Goal: Information Seeking & Learning: Learn about a topic

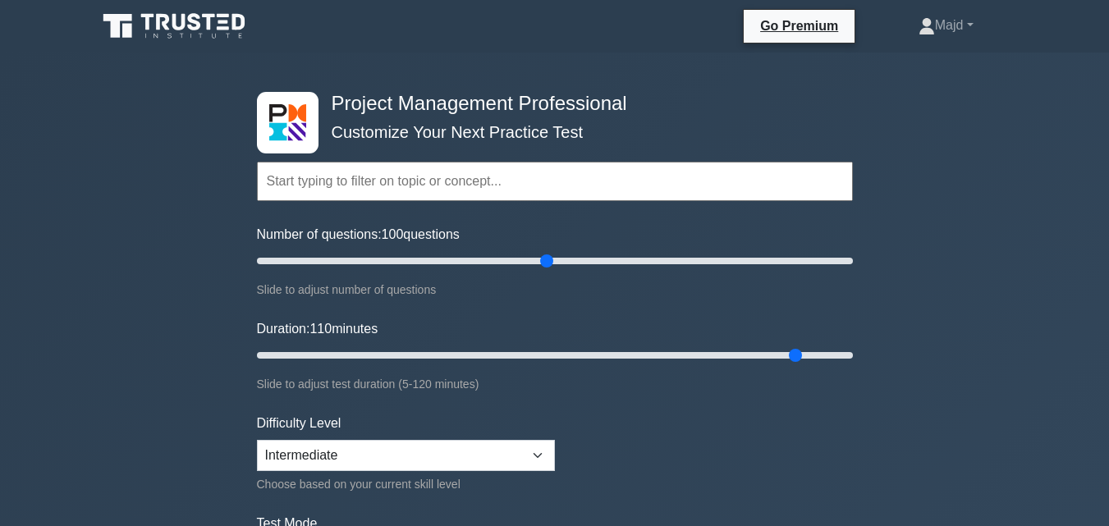
select select "intermediate"
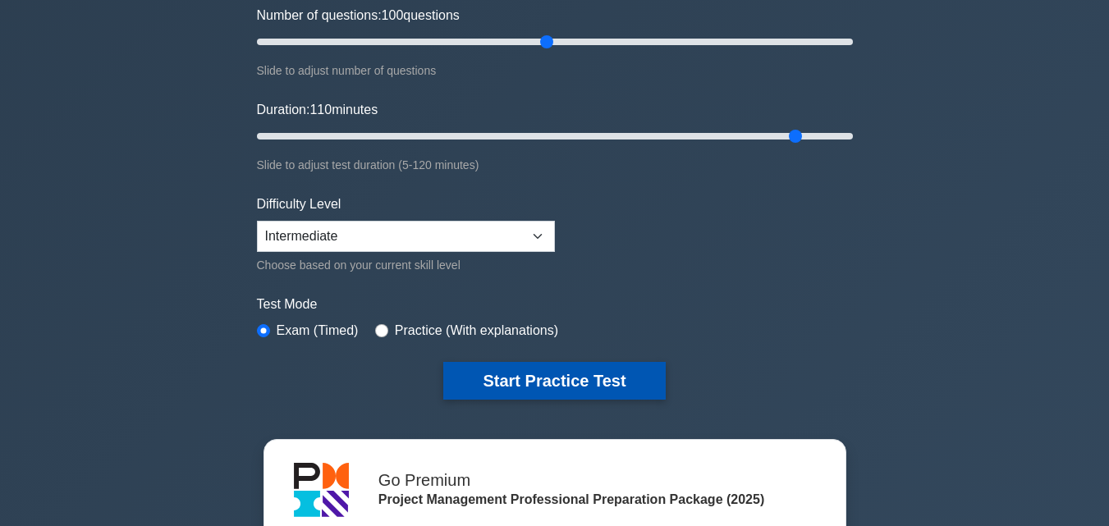
click at [533, 375] on button "Start Practice Test" at bounding box center [554, 381] width 222 height 38
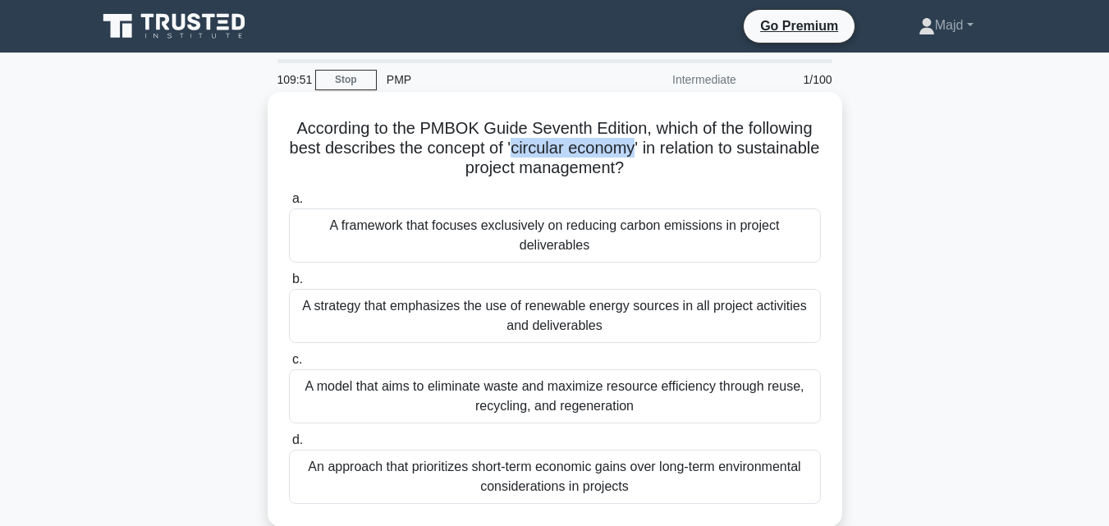
drag, startPoint x: 556, startPoint y: 150, endPoint x: 680, endPoint y: 149, distance: 124.8
click at [680, 149] on h5 "According to the PMBOK Guide Seventh Edition, which of the following best descr…" at bounding box center [554, 148] width 535 height 61
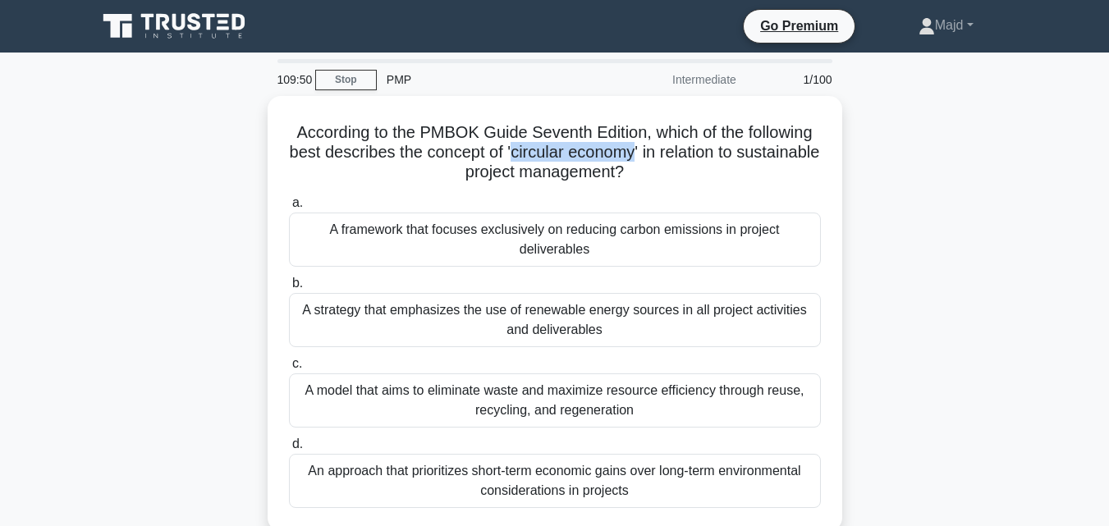
copy h5 "circular economy"
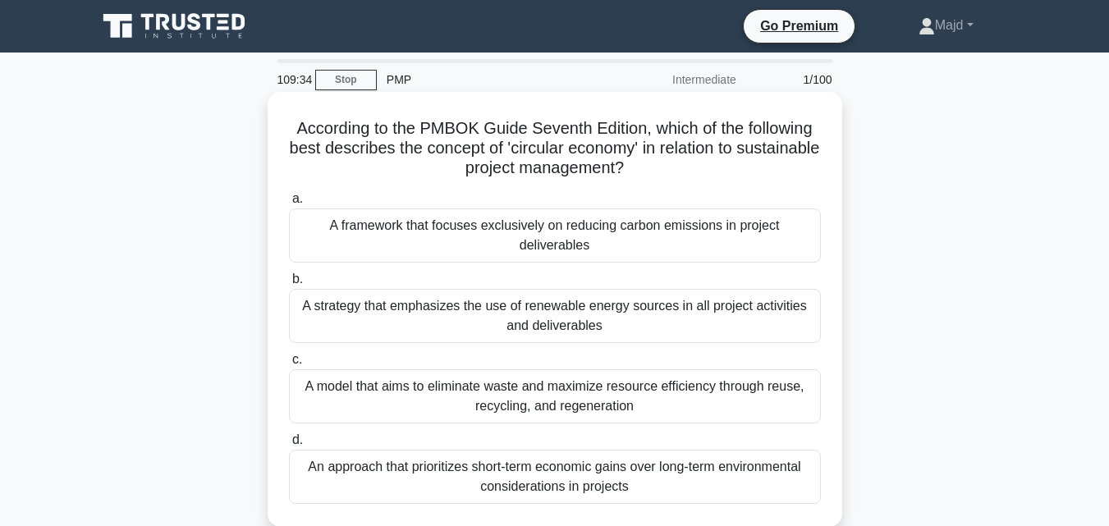
click at [581, 164] on h5 "According to the PMBOK Guide Seventh Edition, which of the following best descr…" at bounding box center [554, 148] width 535 height 61
click at [593, 395] on div "A model that aims to eliminate waste and maximize resource efficiency through r…" at bounding box center [555, 396] width 532 height 54
click at [289, 365] on input "c. A model that aims to eliminate waste and maximize resource efficiency throug…" at bounding box center [289, 360] width 0 height 11
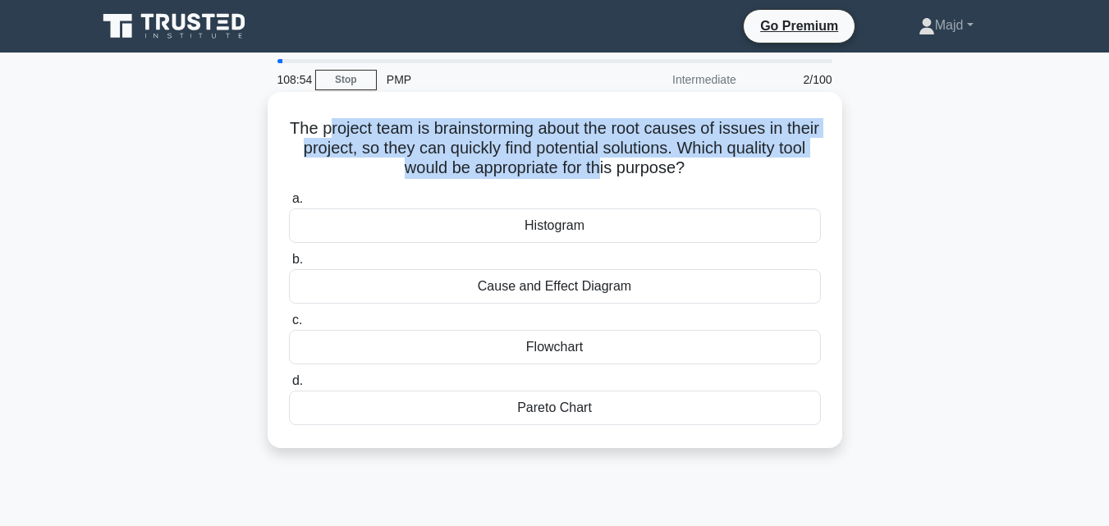
drag, startPoint x: 346, startPoint y: 130, endPoint x: 621, endPoint y: 168, distance: 278.5
click at [621, 168] on h5 "The project team is brainstorming about the root causes of issues in their proj…" at bounding box center [554, 148] width 535 height 61
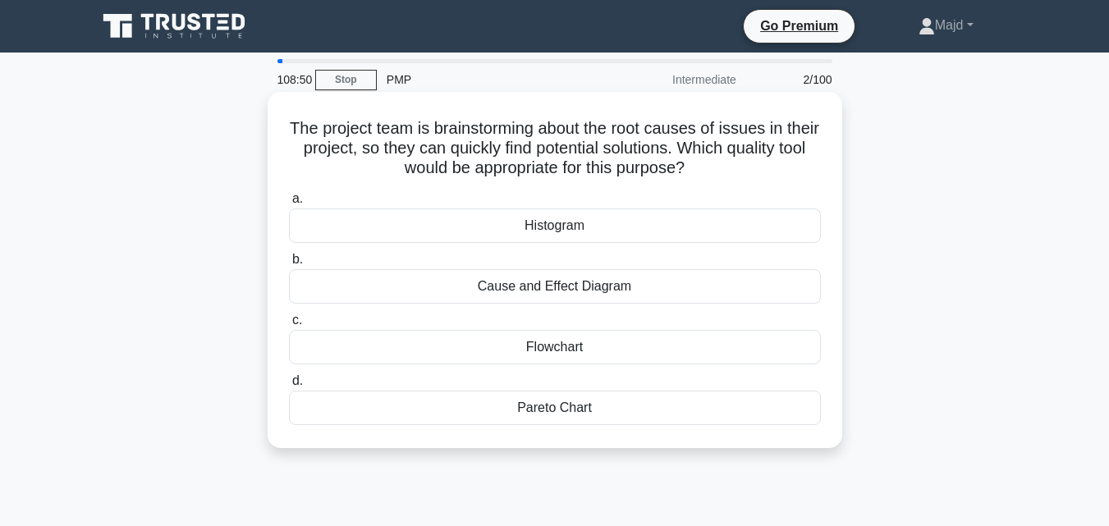
click at [598, 289] on div "Cause and Effect Diagram" at bounding box center [555, 286] width 532 height 34
click at [289, 265] on input "b. Cause and Effect Diagram" at bounding box center [289, 259] width 0 height 11
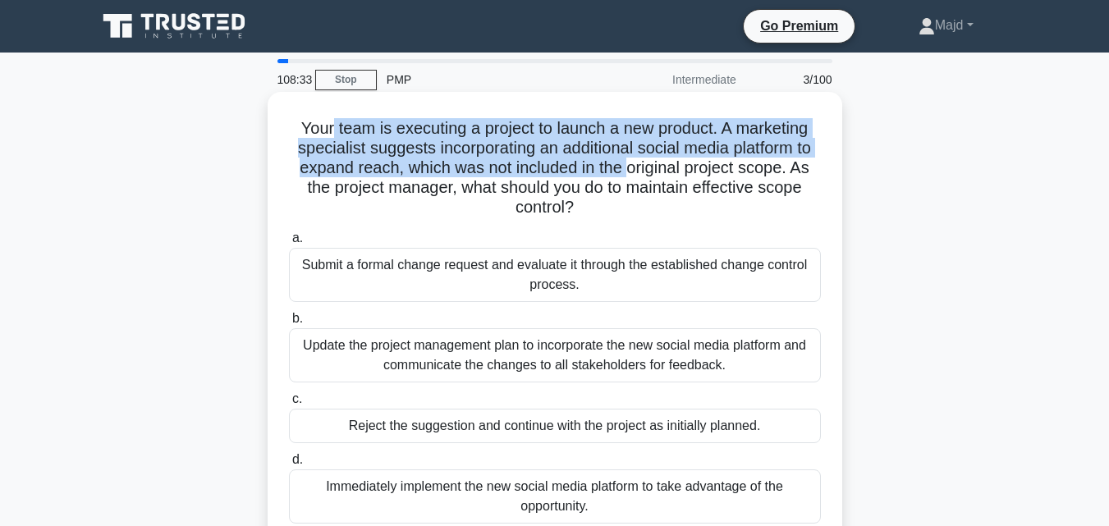
drag, startPoint x: 327, startPoint y: 126, endPoint x: 631, endPoint y: 167, distance: 307.4
click at [631, 167] on h5 "Your team is executing a project to launch a new product. A marketing specialis…" at bounding box center [554, 168] width 535 height 100
drag, startPoint x: 802, startPoint y: 170, endPoint x: 744, endPoint y: 201, distance: 66.1
click at [744, 201] on h5 "Your team is executing a project to launch a new product. A marketing specialis…" at bounding box center [554, 168] width 535 height 100
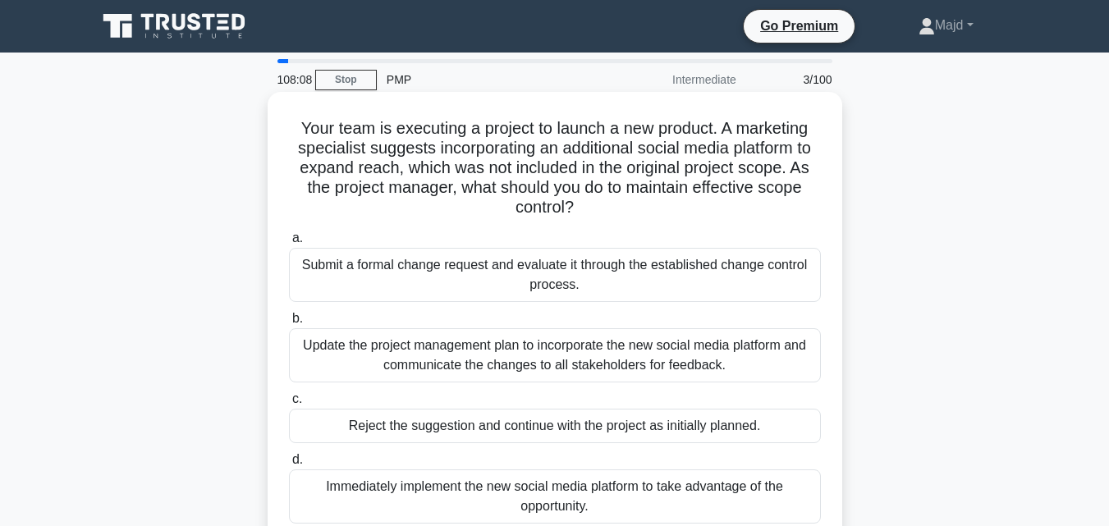
click at [570, 279] on div "Submit a formal change request and evaluate it through the established change c…" at bounding box center [555, 275] width 532 height 54
click at [289, 244] on input "a. Submit a formal change request and evaluate it through the established chang…" at bounding box center [289, 238] width 0 height 11
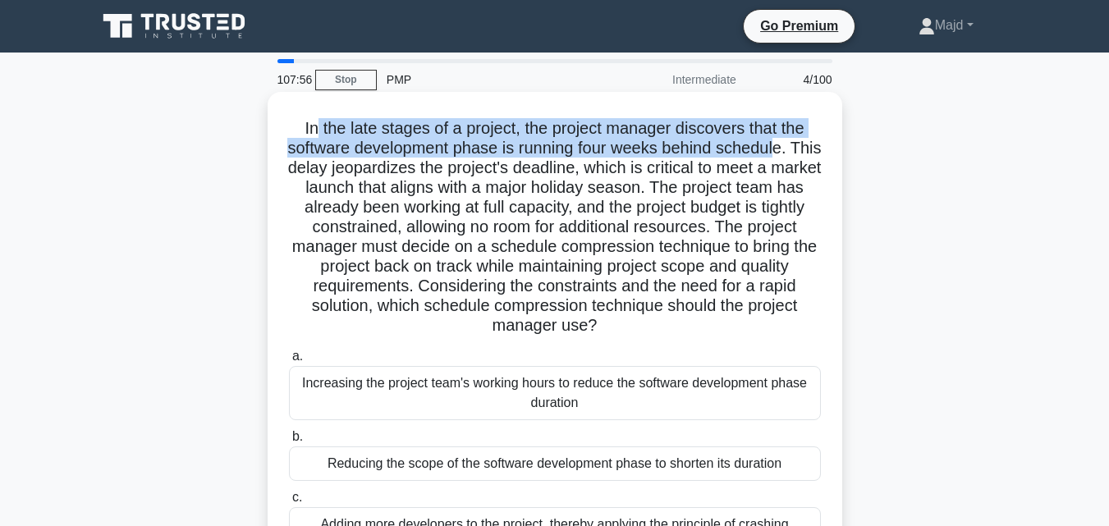
drag, startPoint x: 800, startPoint y: 149, endPoint x: 309, endPoint y: 130, distance: 492.0
click at [309, 130] on h5 "In the late stages of a project, the project manager discovers that the softwar…" at bounding box center [554, 227] width 535 height 218
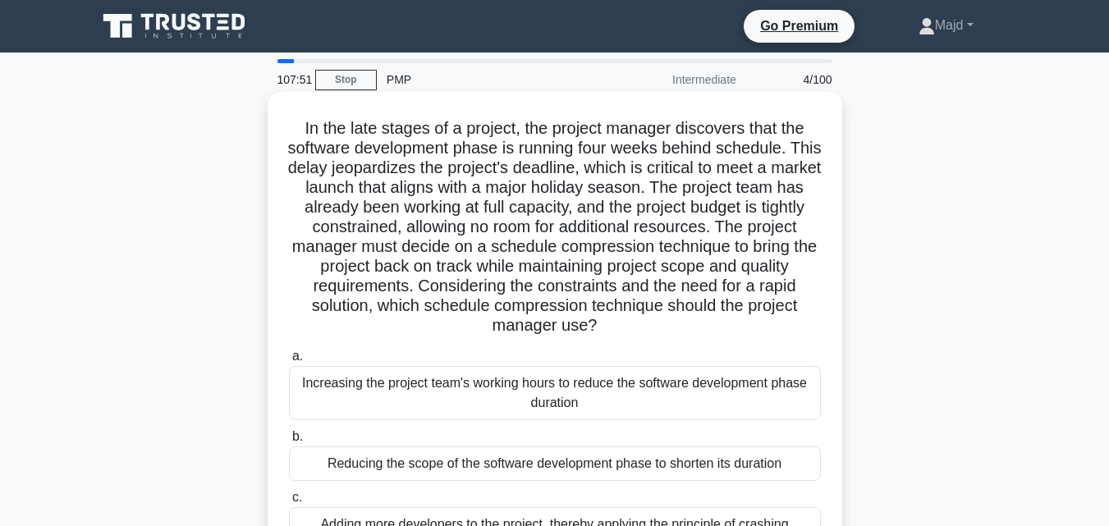
click at [434, 167] on h5 "In the late stages of a project, the project manager discovers that the softwar…" at bounding box center [554, 227] width 535 height 218
copy h5 "jeopardizes"
drag, startPoint x: 463, startPoint y: 190, endPoint x: 703, endPoint y: 194, distance: 239.7
click at [703, 194] on h5 "In the late stages of a project, the project manager discovers that the softwar…" at bounding box center [554, 227] width 535 height 218
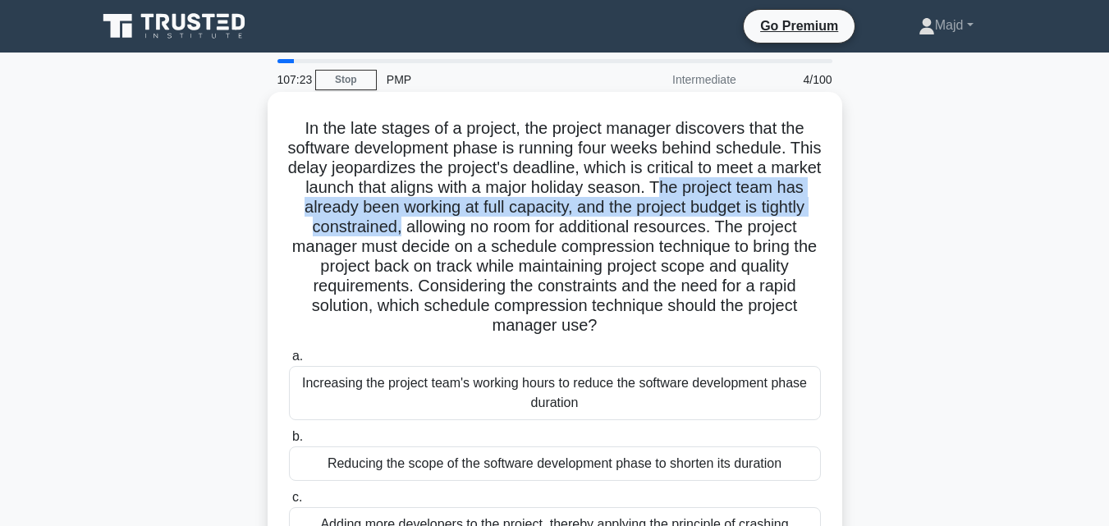
drag, startPoint x: 724, startPoint y: 188, endPoint x: 457, endPoint y: 233, distance: 270.5
click at [457, 233] on h5 "In the late stages of a project, the project manager discovers that the softwar…" at bounding box center [554, 227] width 535 height 218
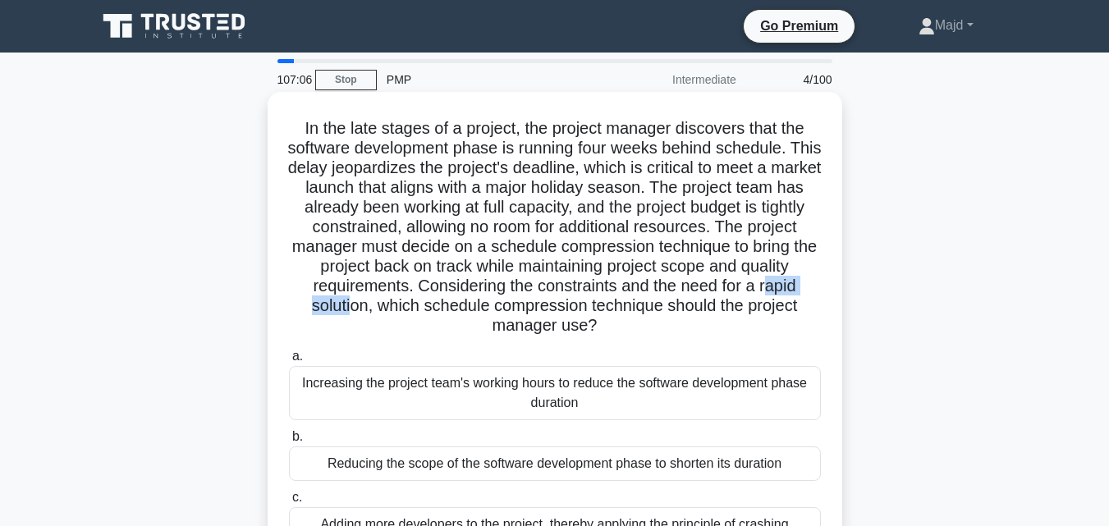
drag, startPoint x: 318, startPoint y: 309, endPoint x: 397, endPoint y: 306, distance: 78.9
click at [397, 306] on h5 "In the late stages of a project, the project manager discovers that the softwar…" at bounding box center [554, 227] width 535 height 218
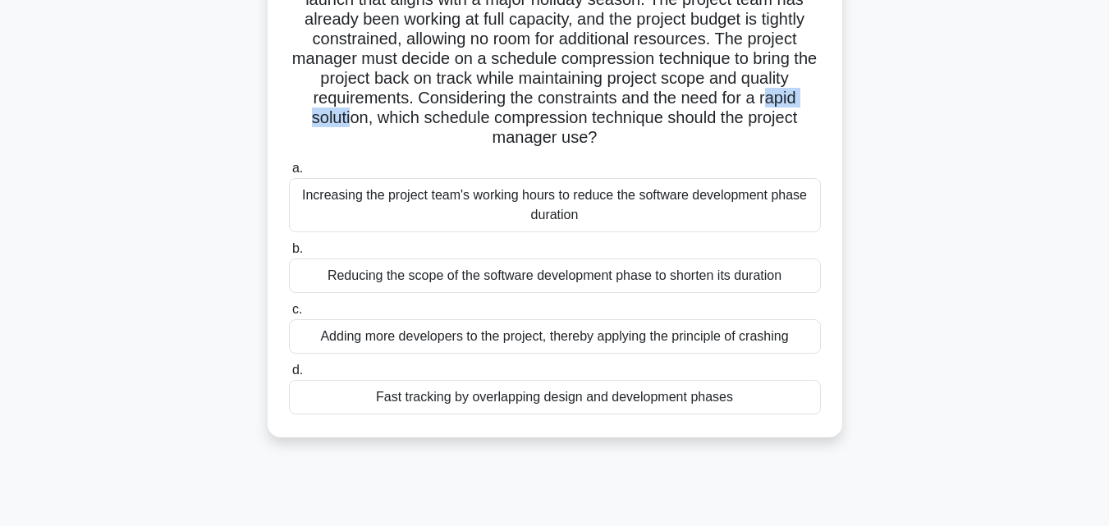
scroll to position [219, 0]
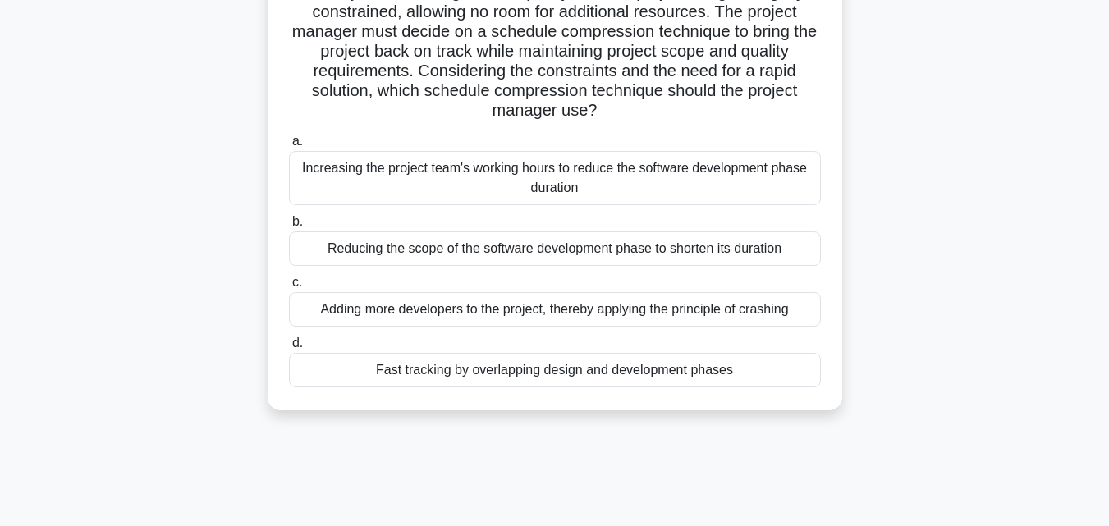
click at [492, 425] on div "In the late stages of a project, the project manager discovers that the softwar…" at bounding box center [555, 153] width 936 height 553
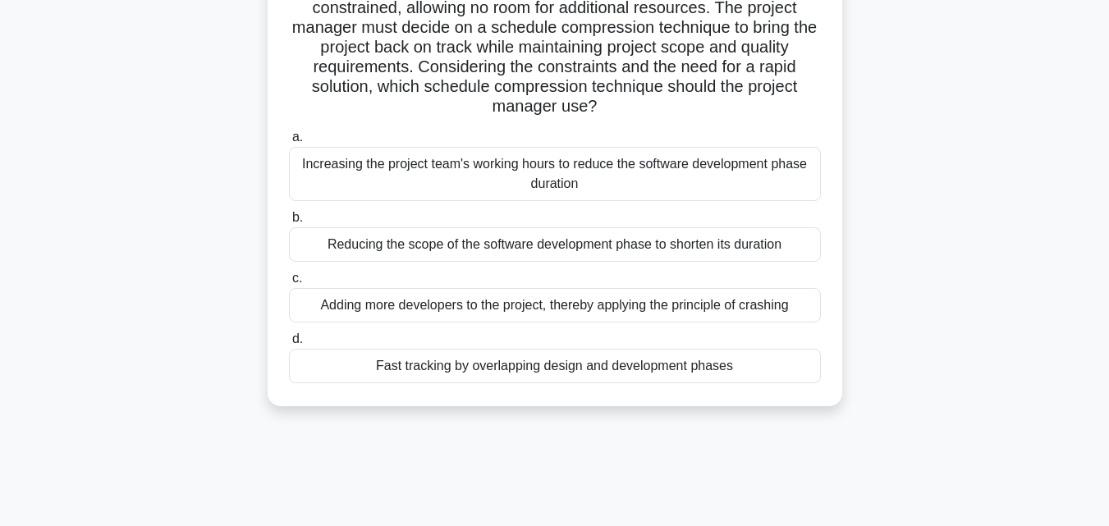
click at [482, 373] on div "Fast tracking by overlapping design and development phases" at bounding box center [555, 366] width 532 height 34
click at [289, 345] on input "d. Fast tracking by overlapping design and development phases" at bounding box center [289, 339] width 0 height 11
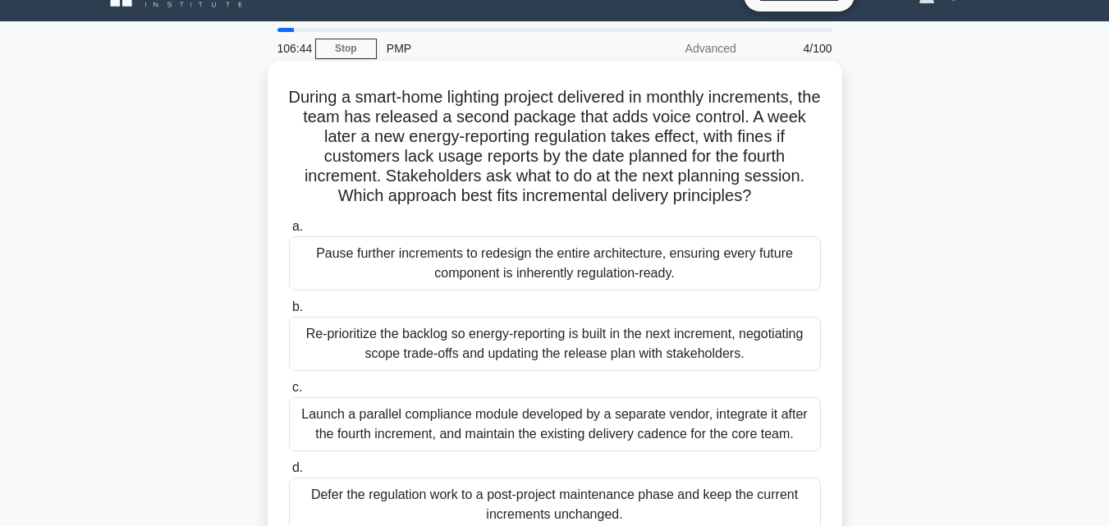
scroll to position [0, 0]
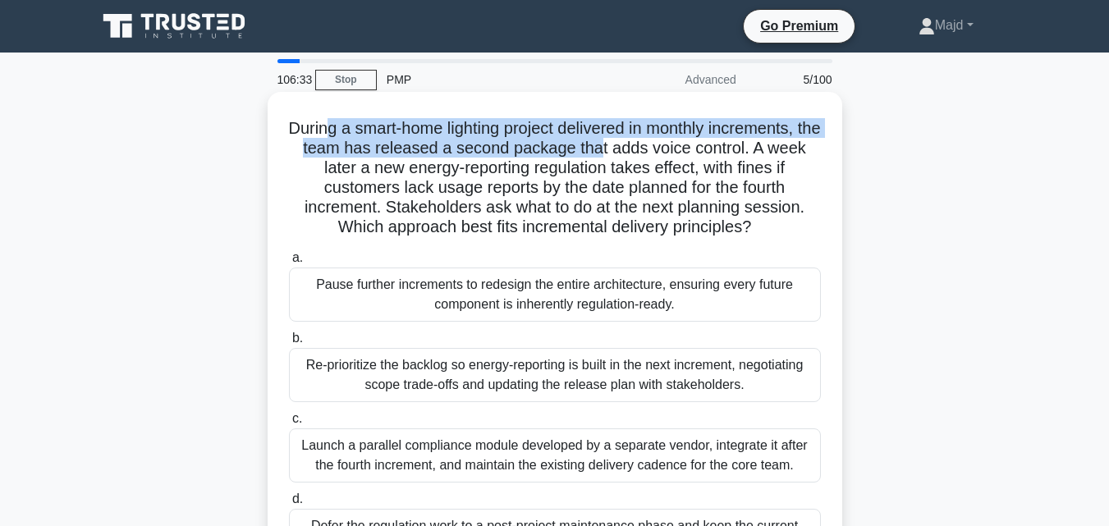
drag, startPoint x: 332, startPoint y: 127, endPoint x: 640, endPoint y: 151, distance: 309.5
click at [640, 151] on h5 "During a smart-home lighting project delivered in monthly increments, the team …" at bounding box center [554, 178] width 535 height 120
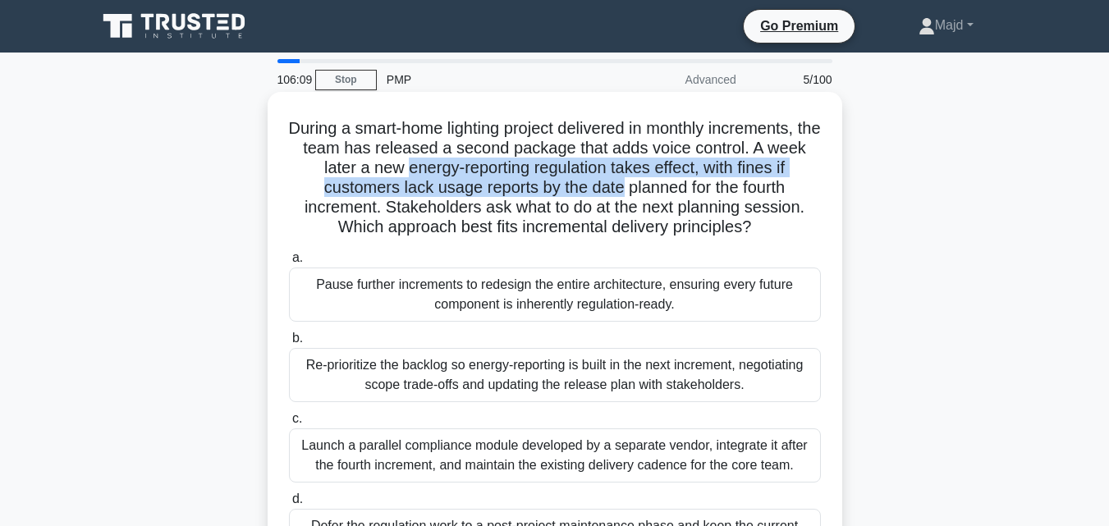
drag, startPoint x: 425, startPoint y: 172, endPoint x: 636, endPoint y: 194, distance: 212.0
click at [625, 192] on h5 "During a smart-home lighting project delivered in monthly increments, the team …" at bounding box center [554, 178] width 535 height 120
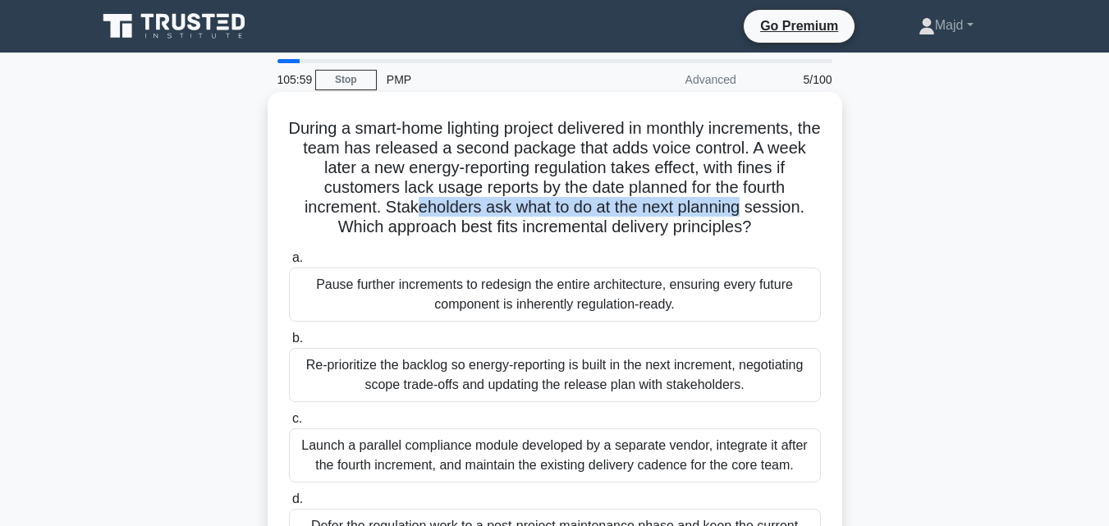
drag, startPoint x: 410, startPoint y: 211, endPoint x: 745, endPoint y: 217, distance: 334.9
click at [745, 217] on h5 "During a smart-home lighting project delivered in monthly increments, the team …" at bounding box center [554, 178] width 535 height 120
click at [524, 387] on div "Re-prioritize the backlog so energy-reporting is built in the next increment, n…" at bounding box center [555, 375] width 532 height 54
click at [289, 344] on input "b. Re-prioritize the backlog so energy-reporting is built in the next increment…" at bounding box center [289, 338] width 0 height 11
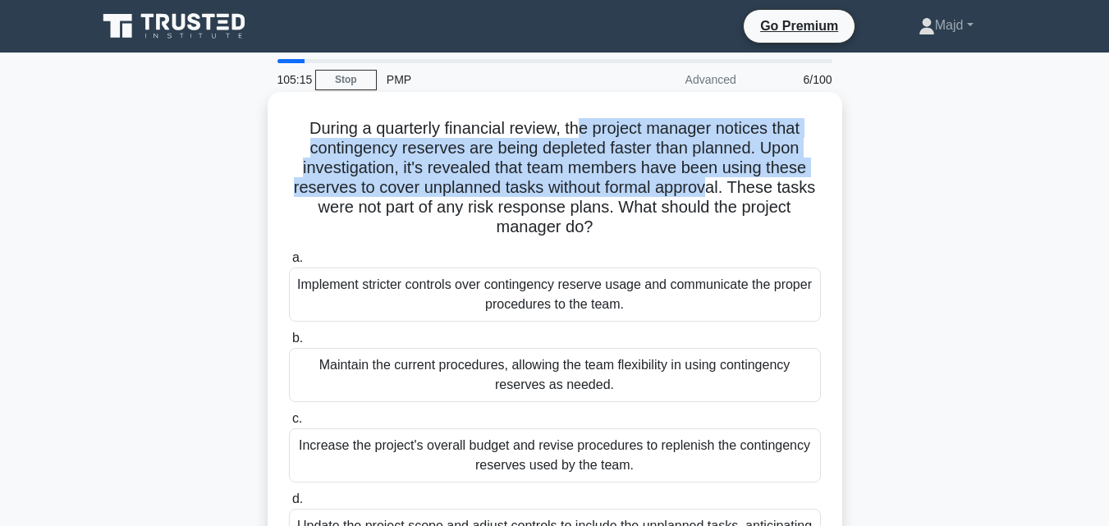
drag, startPoint x: 584, startPoint y: 129, endPoint x: 711, endPoint y: 188, distance: 139.5
click at [711, 188] on h5 "During a quarterly financial review, the project manager notices that contingen…" at bounding box center [554, 178] width 535 height 120
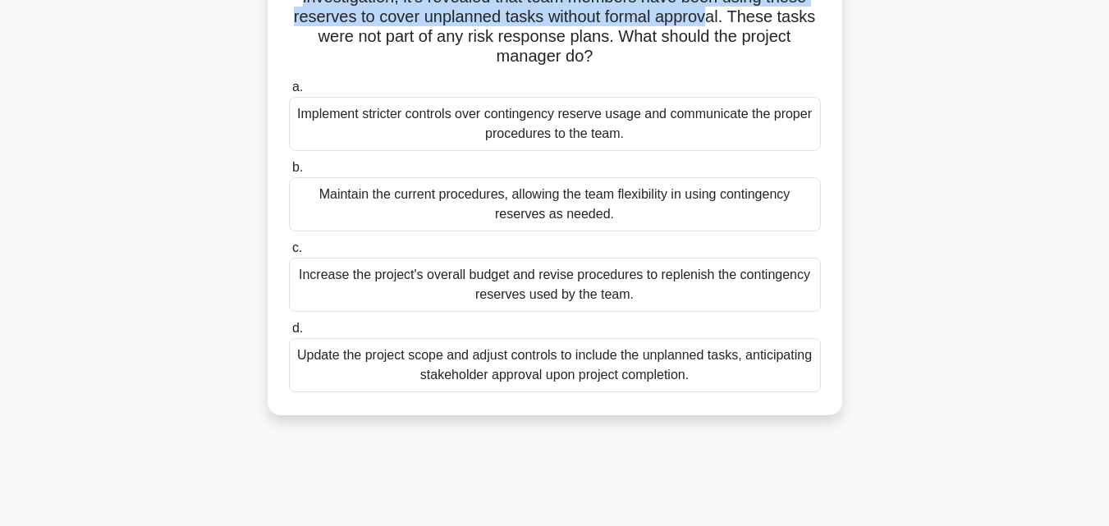
scroll to position [141, 0]
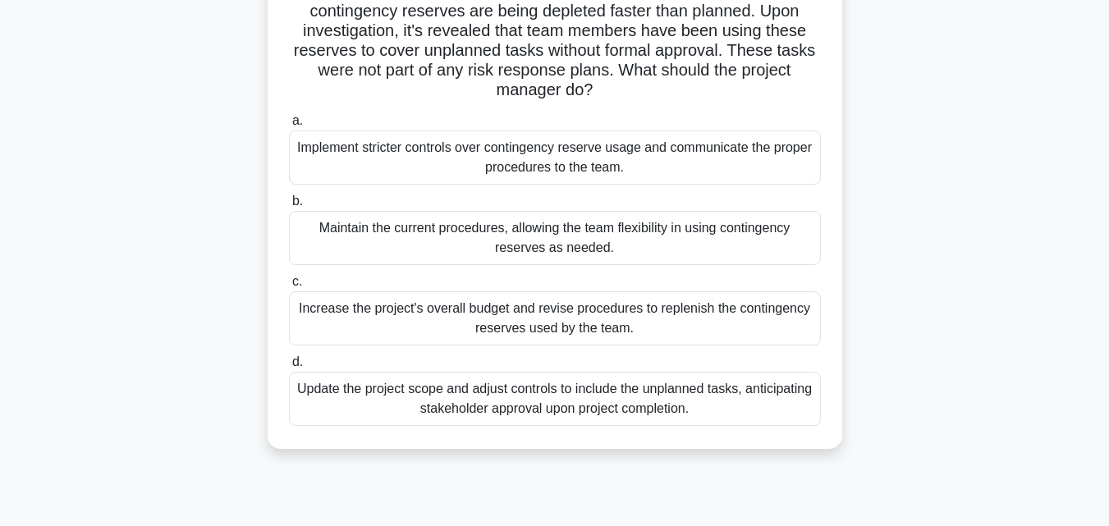
click at [213, 90] on div "During a quarterly financial review, the project manager notices that contingen…" at bounding box center [555, 212] width 936 height 514
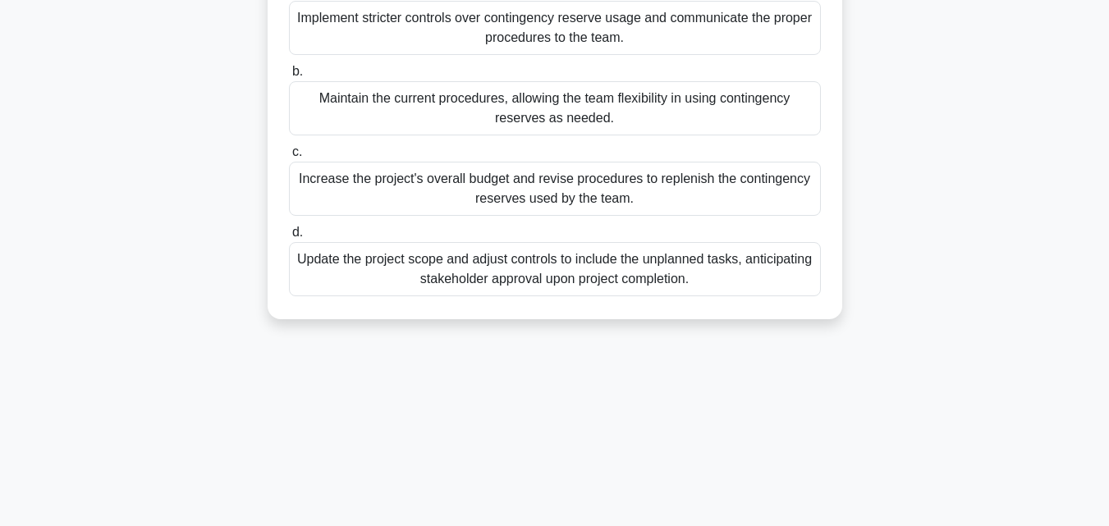
scroll to position [360, 0]
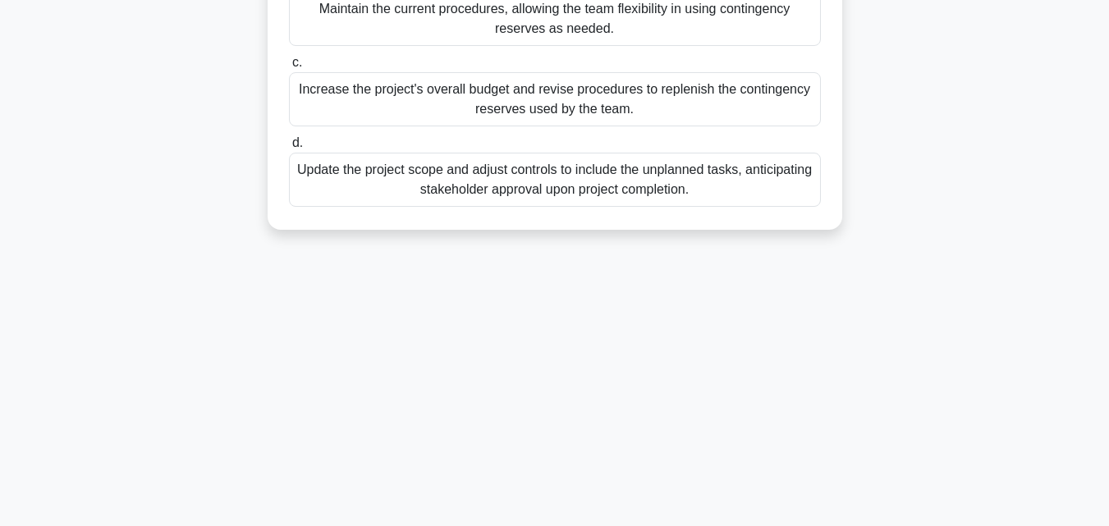
drag, startPoint x: 297, startPoint y: 124, endPoint x: 766, endPoint y: 291, distance: 497.4
click at [766, 291] on div "104:44 Stop PMP Advanced 6/100 During a quarterly financial review, the project…" at bounding box center [555, 109] width 936 height 821
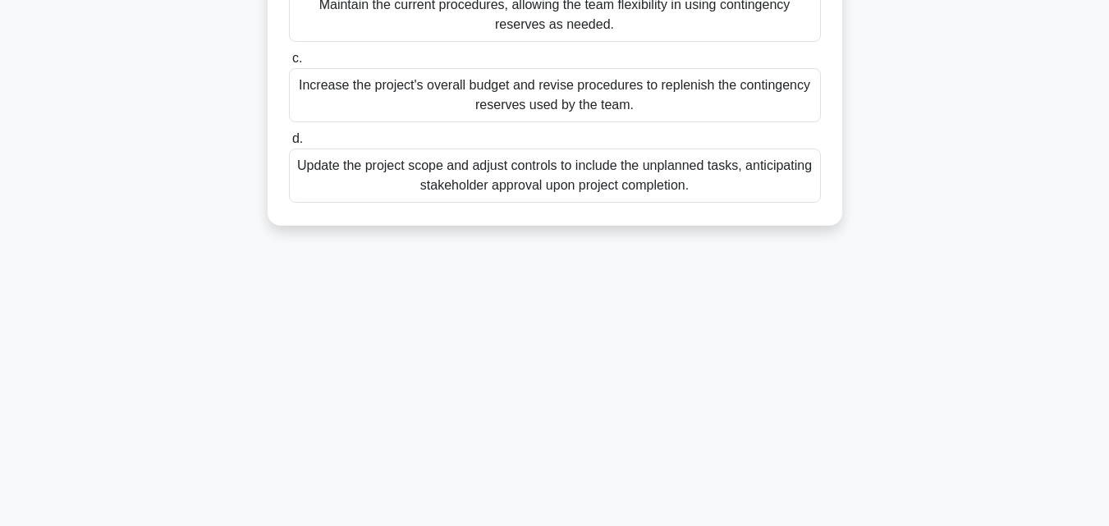
copy div "During a quarterly financial review, the project manager notices that contingen…"
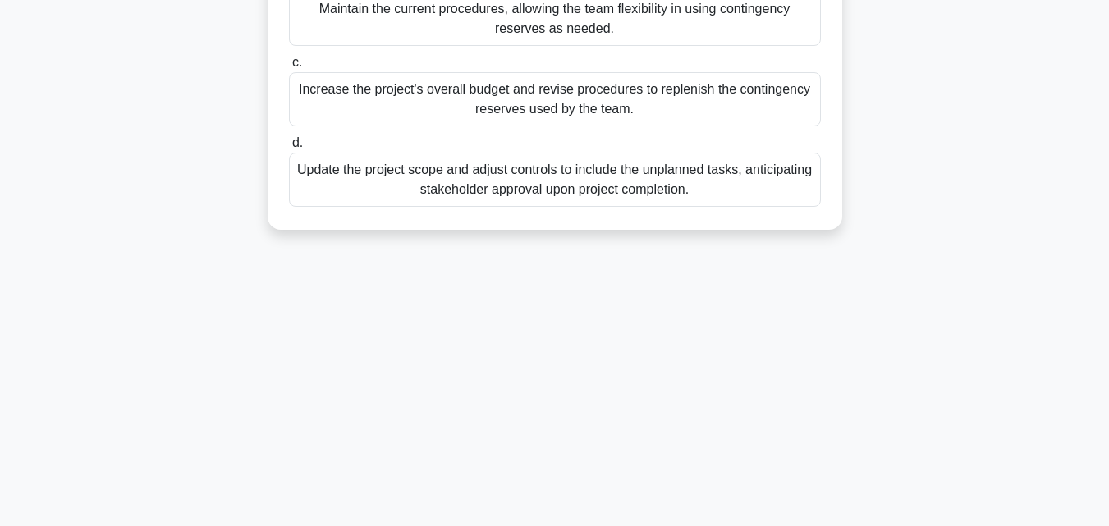
click at [625, 261] on div "104:33 Stop PMP Advanced 6/100 During a quarterly financial review, the project…" at bounding box center [555, 109] width 936 height 821
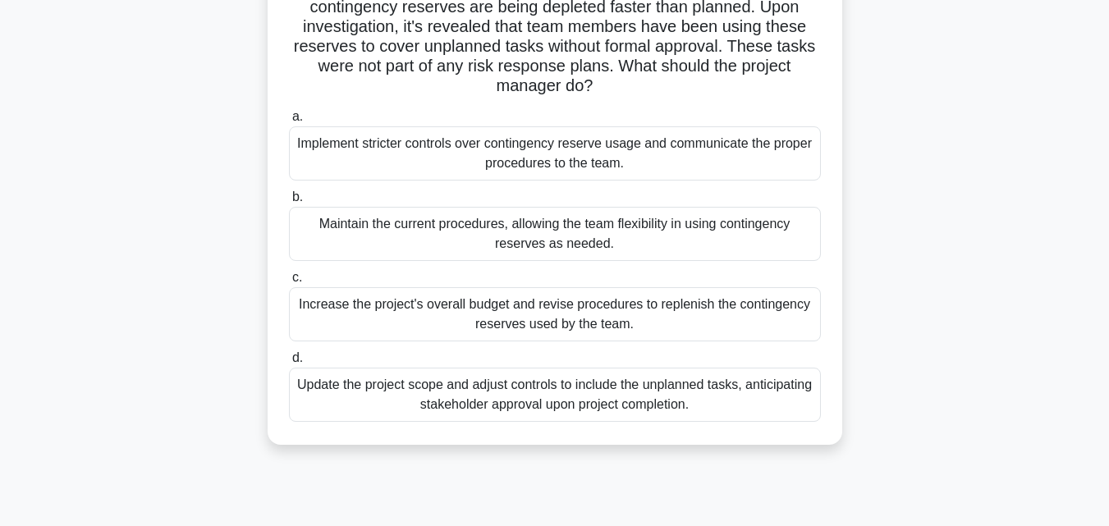
click at [378, 164] on div "Implement stricter controls over contingency reserve usage and communicate the …" at bounding box center [555, 153] width 532 height 54
click at [289, 122] on input "a. Implement stricter controls over contingency reserve usage and communicate t…" at bounding box center [289, 117] width 0 height 11
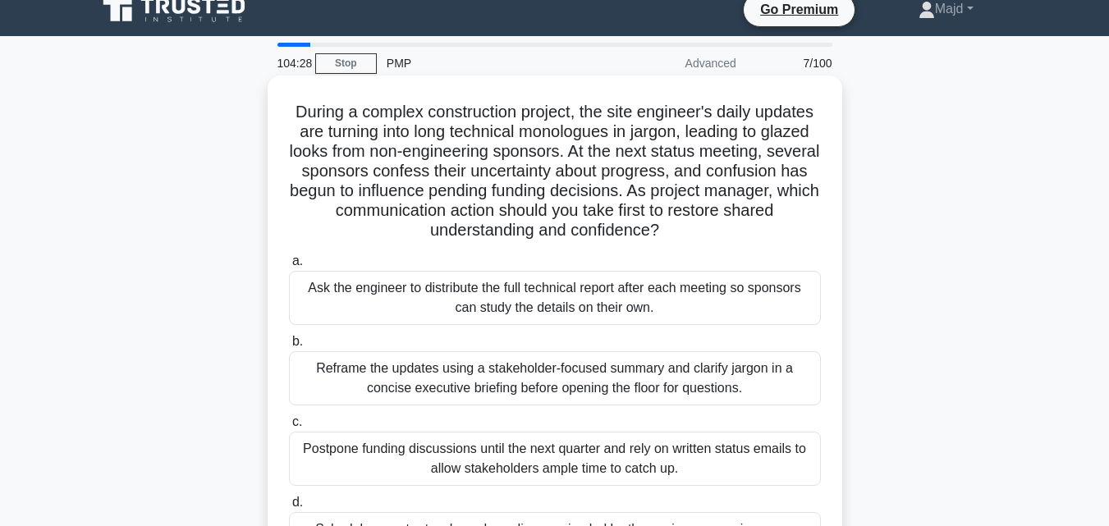
scroll to position [0, 0]
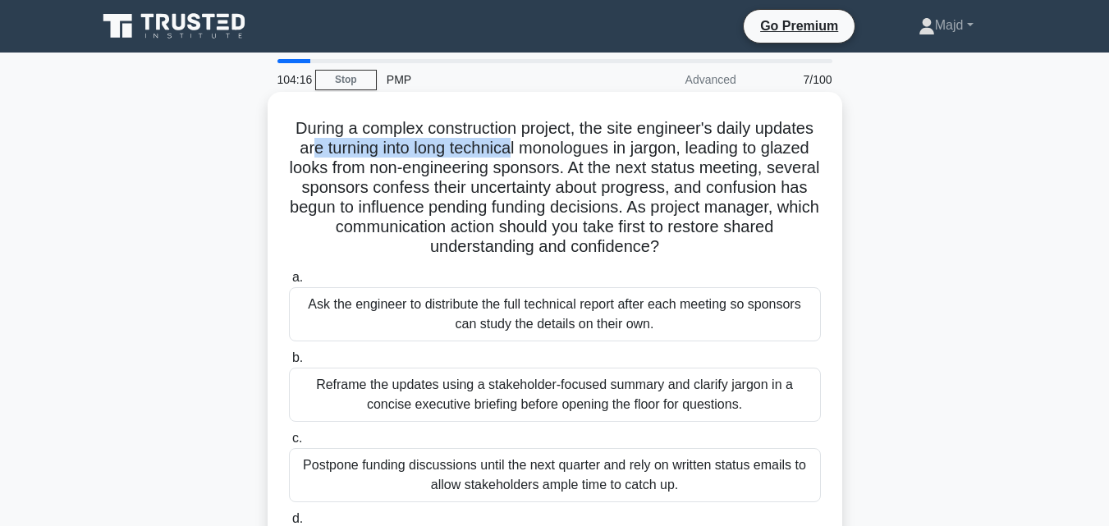
drag, startPoint x: 303, startPoint y: 152, endPoint x: 511, endPoint y: 144, distance: 207.8
click at [511, 144] on h5 "During a complex construction project, the site engineer's daily updates are tu…" at bounding box center [554, 188] width 535 height 140
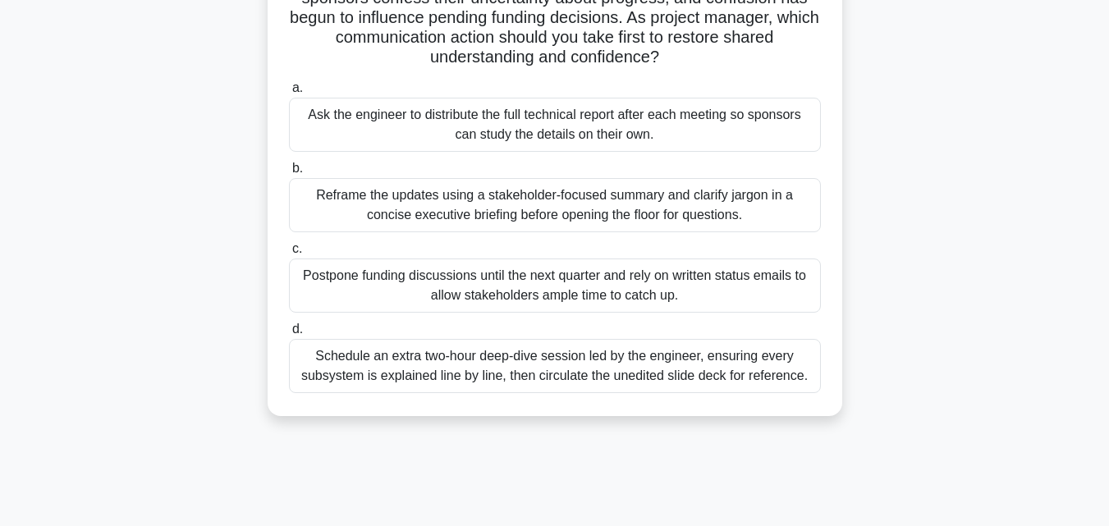
scroll to position [219, 0]
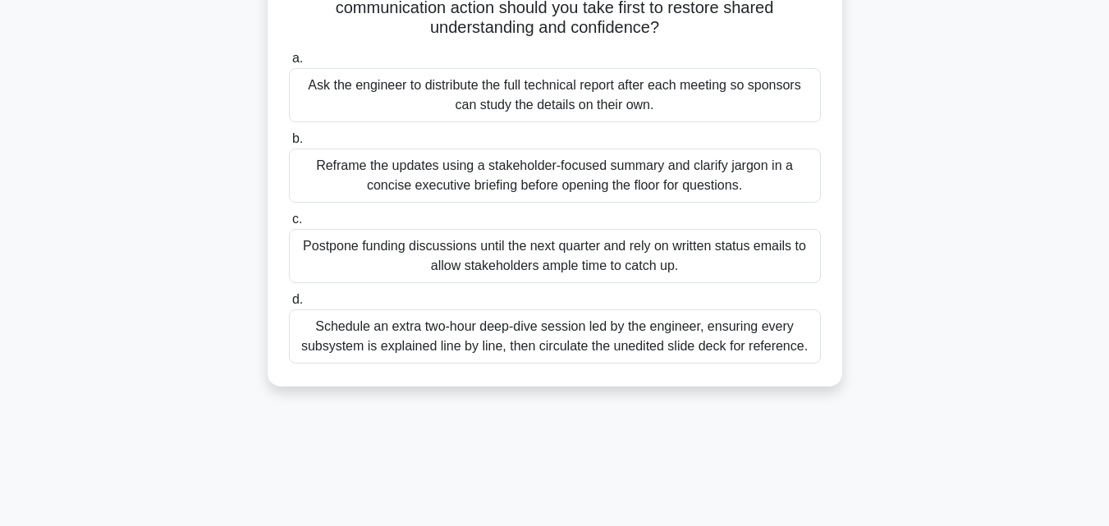
click at [462, 345] on div "Schedule an extra two-hour deep-dive session led by the engineer, ensuring ever…" at bounding box center [555, 336] width 532 height 54
click at [289, 305] on input "d. Schedule an extra two-hour deep-dive session led by the engineer, ensuring e…" at bounding box center [289, 300] width 0 height 11
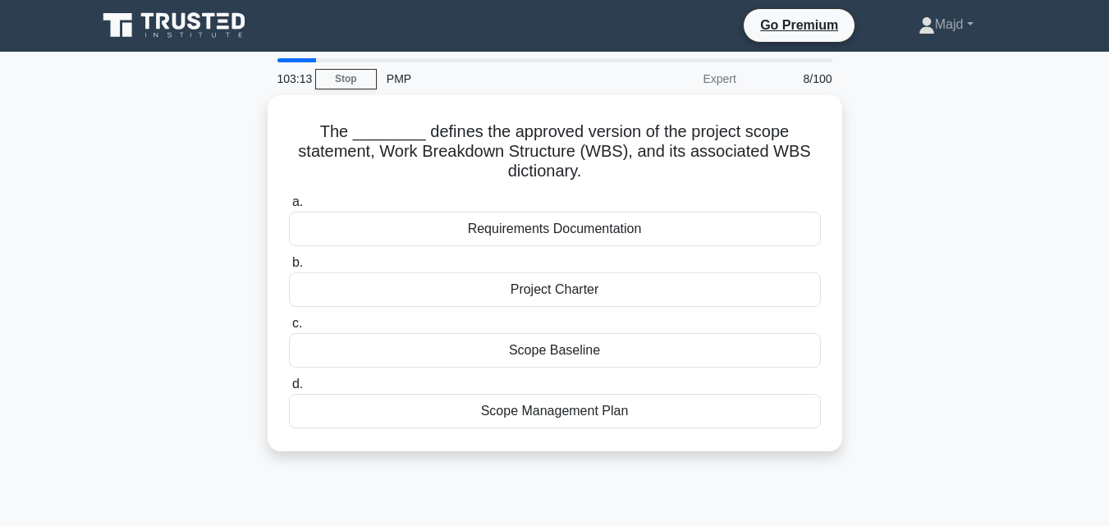
scroll to position [0, 0]
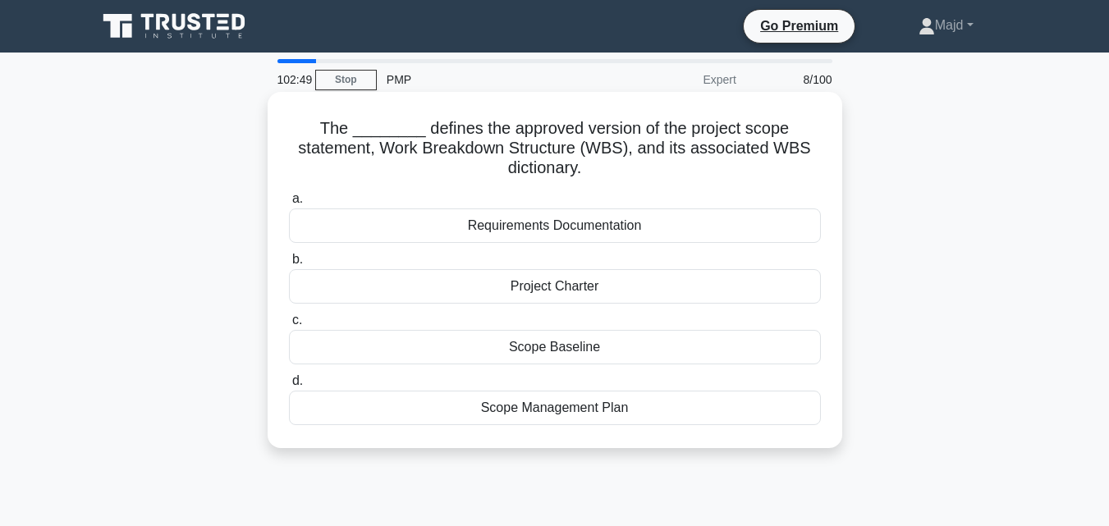
drag, startPoint x: 318, startPoint y: 118, endPoint x: 631, endPoint y: 179, distance: 319.4
click at [631, 179] on h5 "The ________ defines the approved version of the project scope statement, Work …" at bounding box center [554, 148] width 535 height 61
copy h5 "The ________ defines the approved version of the project scope statement, Work …"
click at [611, 345] on div "Scope Baseline" at bounding box center [555, 347] width 532 height 34
click at [289, 326] on input "c. Scope Baseline" at bounding box center [289, 320] width 0 height 11
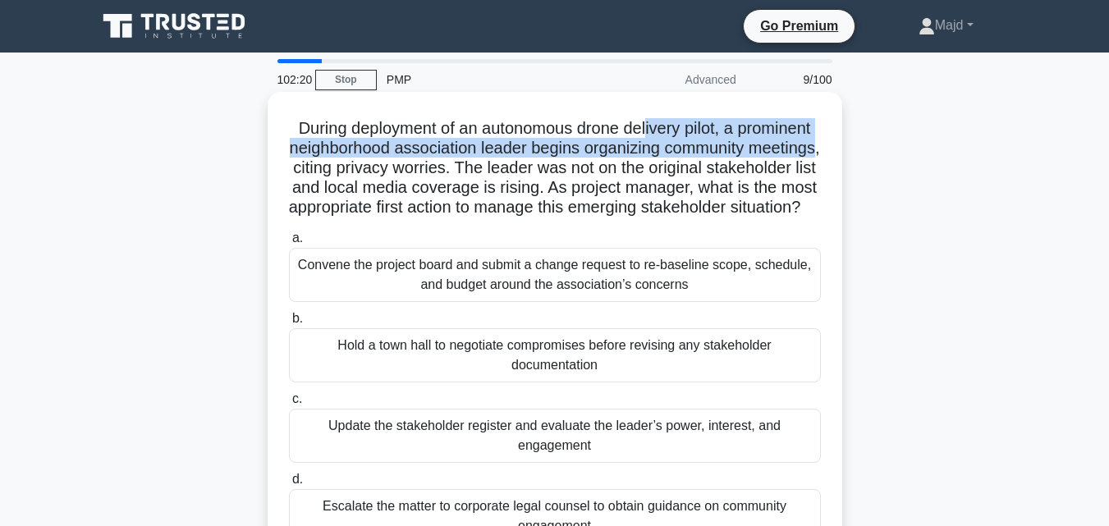
drag, startPoint x: 721, startPoint y: 128, endPoint x: 450, endPoint y: 176, distance: 275.0
click at [450, 176] on h5 "During deployment of an autonomous drone delivery pilot, a prominent neighborho…" at bounding box center [554, 168] width 535 height 100
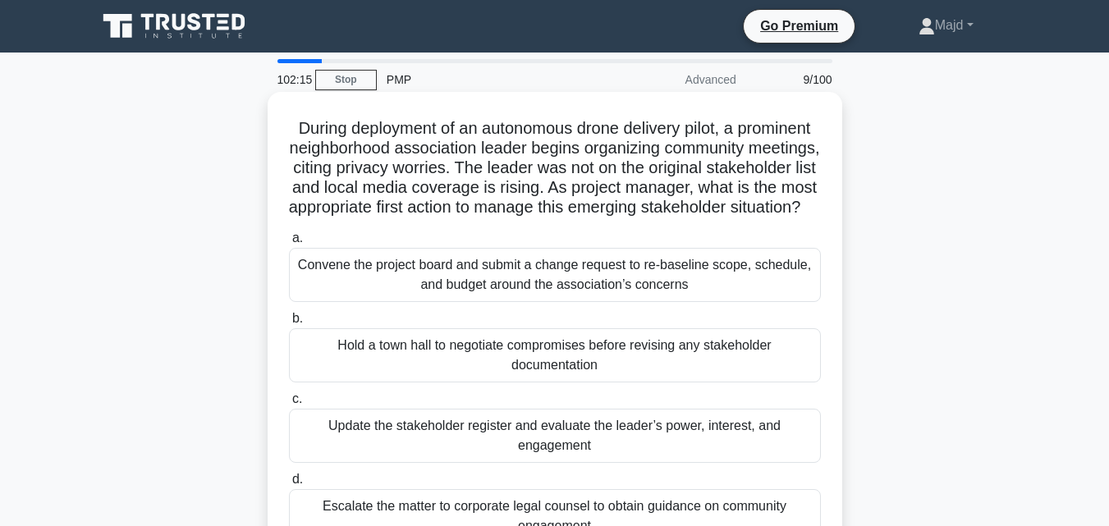
click at [471, 170] on h5 "During deployment of an autonomous drone delivery pilot, a prominent neighborho…" at bounding box center [554, 168] width 535 height 100
click at [456, 170] on h5 "During deployment of an autonomous drone delivery pilot, a prominent neighborho…" at bounding box center [554, 168] width 535 height 100
drag, startPoint x: 456, startPoint y: 170, endPoint x: 598, endPoint y: 175, distance: 142.9
click at [598, 175] on h5 "During deployment of an autonomous drone delivery pilot, a prominent neighborho…" at bounding box center [554, 168] width 535 height 100
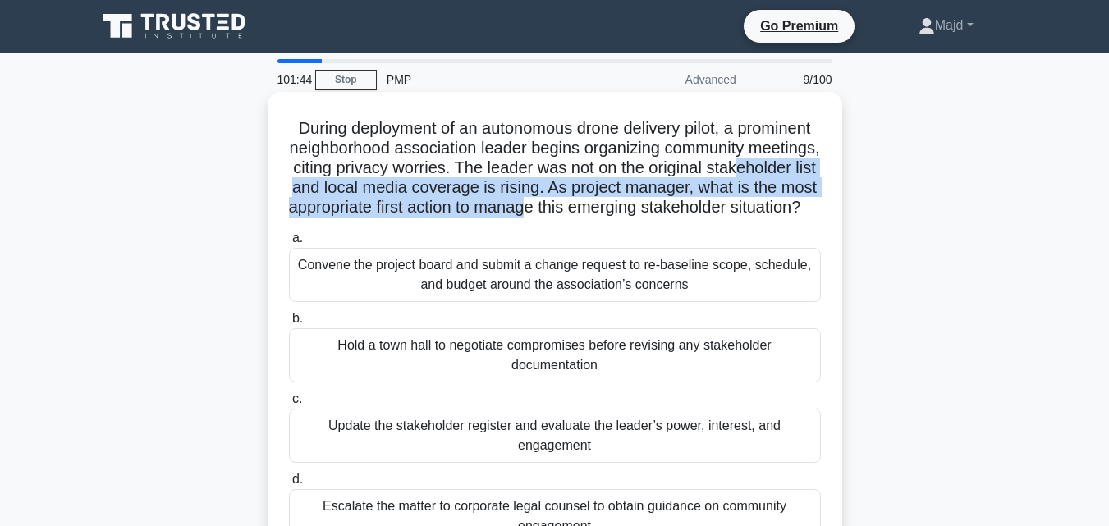
drag, startPoint x: 391, startPoint y: 189, endPoint x: 753, endPoint y: 213, distance: 363.6
click at [753, 213] on h5 "During deployment of an autonomous drone delivery pilot, a prominent neighborho…" at bounding box center [554, 168] width 535 height 100
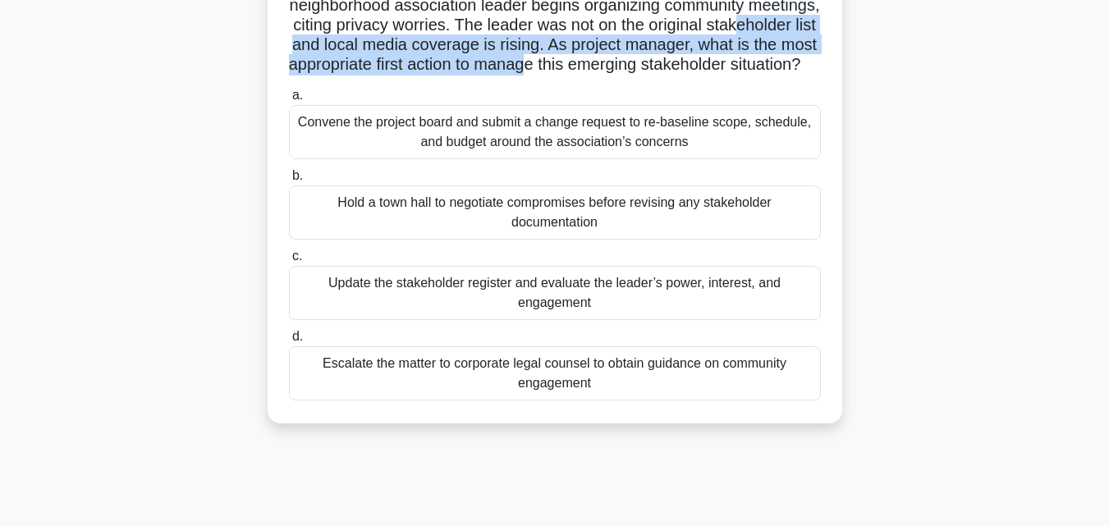
scroll to position [340, 0]
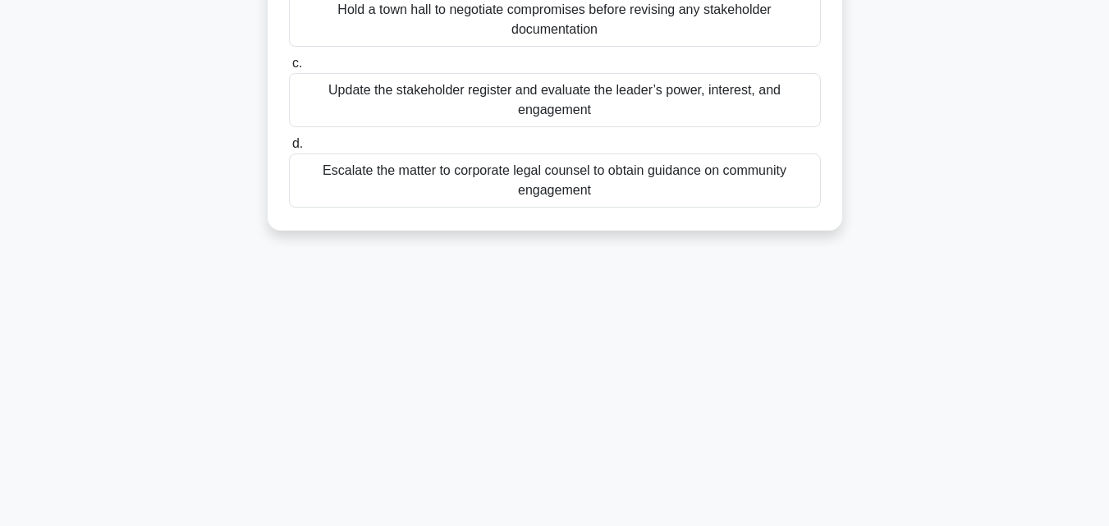
drag, startPoint x: 315, startPoint y: 133, endPoint x: 691, endPoint y: 298, distance: 410.5
click at [691, 298] on div "101:28 Stop PMP Advanced 9/100 During deployment of an autonomous drone deliver…" at bounding box center [555, 129] width 936 height 821
copy div "During deployment of an autonomous drone delivery pilot, a prominent neighborho…"
click at [600, 386] on div "101:18 Stop PMP Advanced 9/100 During deployment of an autonomous drone deliver…" at bounding box center [555, 129] width 936 height 821
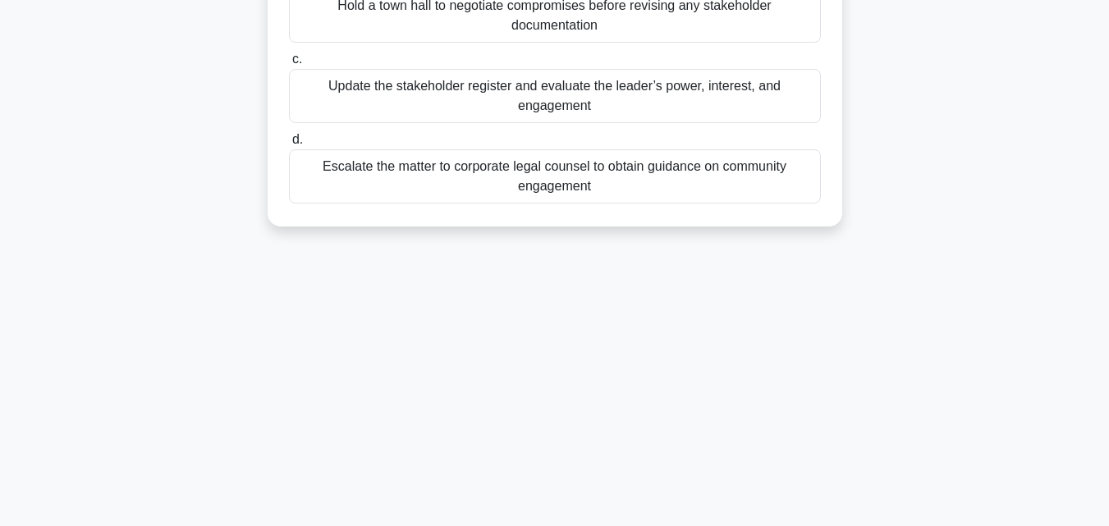
click at [547, 114] on div "Update the stakeholder register and evaluate the leader’s power, interest, and …" at bounding box center [555, 96] width 532 height 54
click at [289, 65] on input "c. Update the stakeholder register and evaluate the leader’s power, interest, a…" at bounding box center [289, 59] width 0 height 11
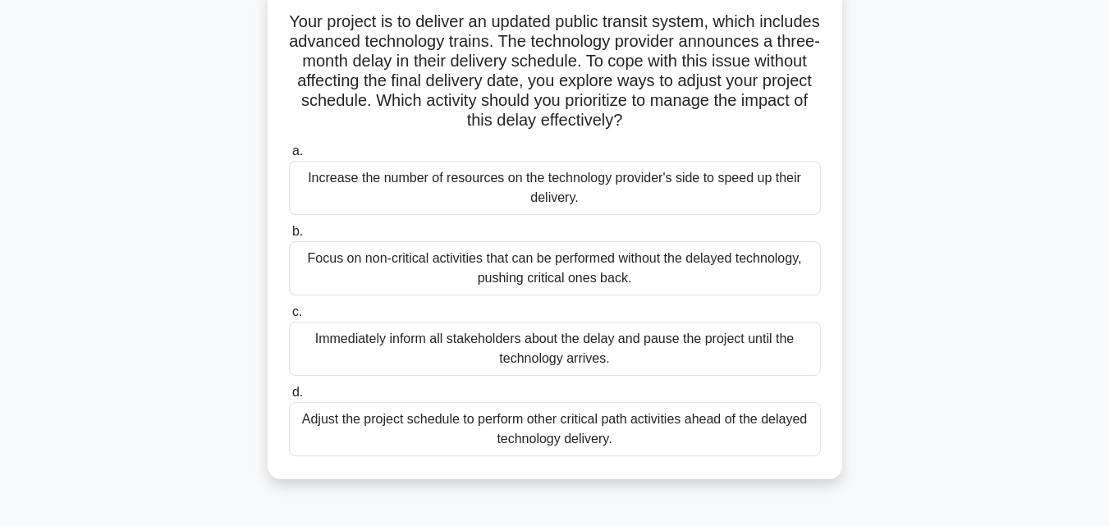
scroll to position [0, 0]
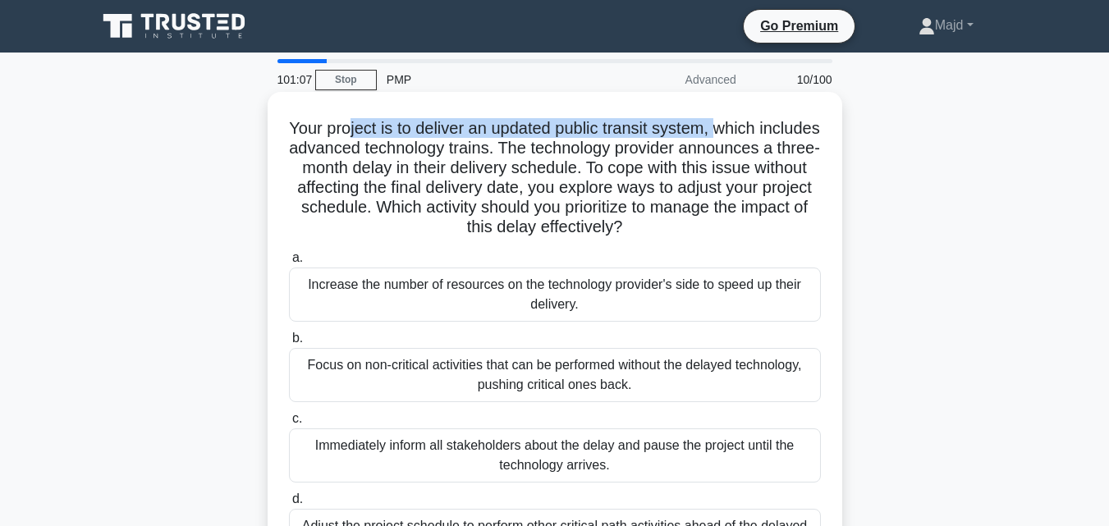
drag, startPoint x: 377, startPoint y: 126, endPoint x: 752, endPoint y: 120, distance: 375.1
click at [752, 120] on h5 "Your project is to deliver an updated public transit system, which includes adv…" at bounding box center [554, 178] width 535 height 120
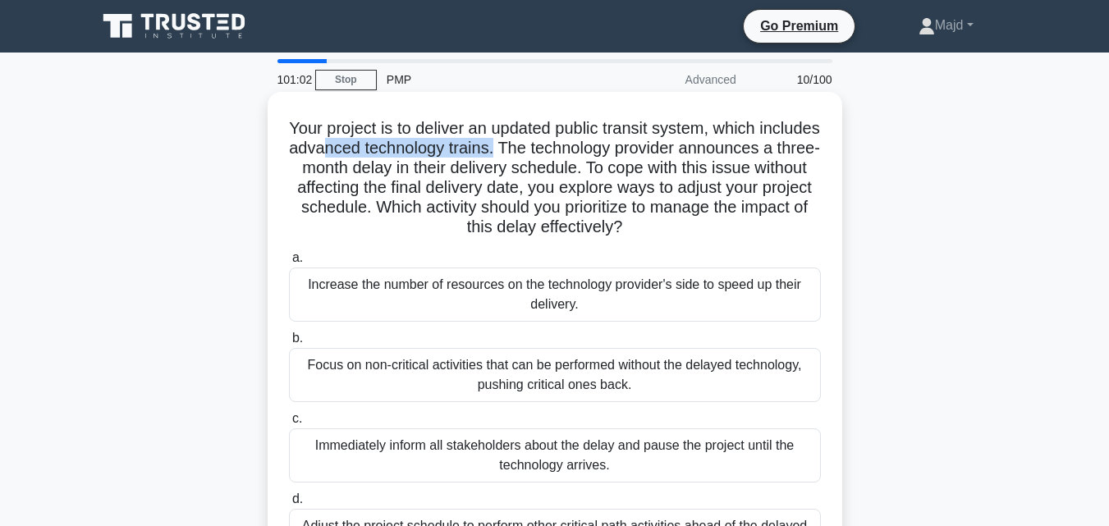
drag, startPoint x: 424, startPoint y: 151, endPoint x: 599, endPoint y: 144, distance: 174.9
click at [598, 144] on h5 "Your project is to deliver an updated public transit system, which includes adv…" at bounding box center [554, 178] width 535 height 120
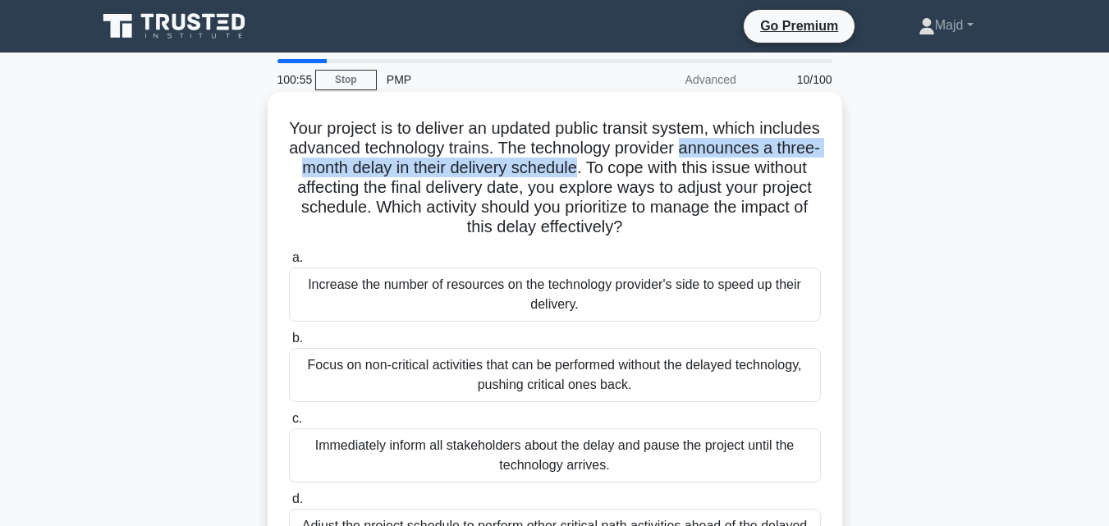
drag, startPoint x: 713, startPoint y: 172, endPoint x: 277, endPoint y: 165, distance: 435.9
click at [277, 165] on div "Your project is to deliver an updated public transit system, which includes adv…" at bounding box center [554, 338] width 561 height 481
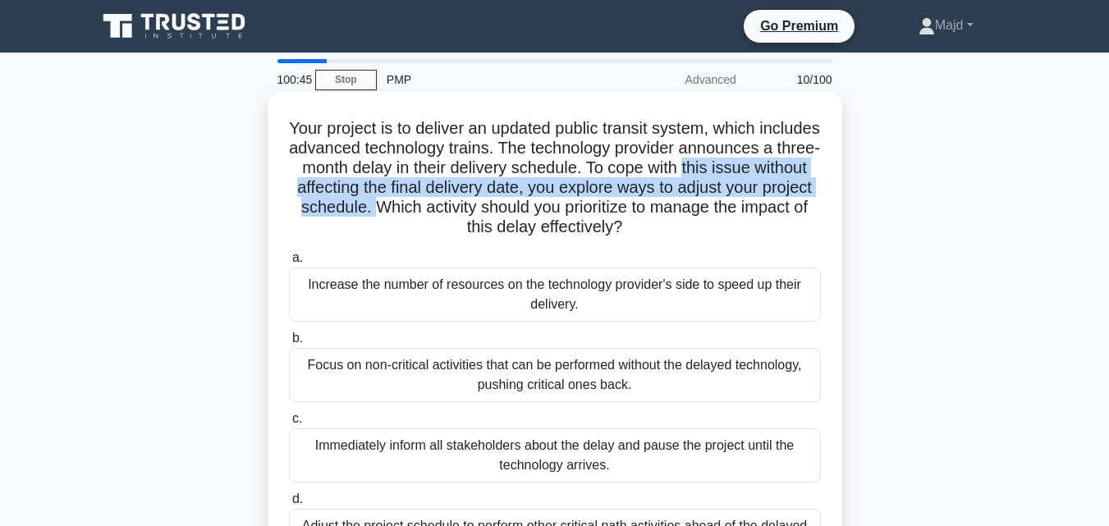
drag, startPoint x: 295, startPoint y: 193, endPoint x: 523, endPoint y: 207, distance: 228.6
click at [523, 207] on h5 "Your project is to deliver an updated public transit system, which includes adv…" at bounding box center [554, 178] width 535 height 120
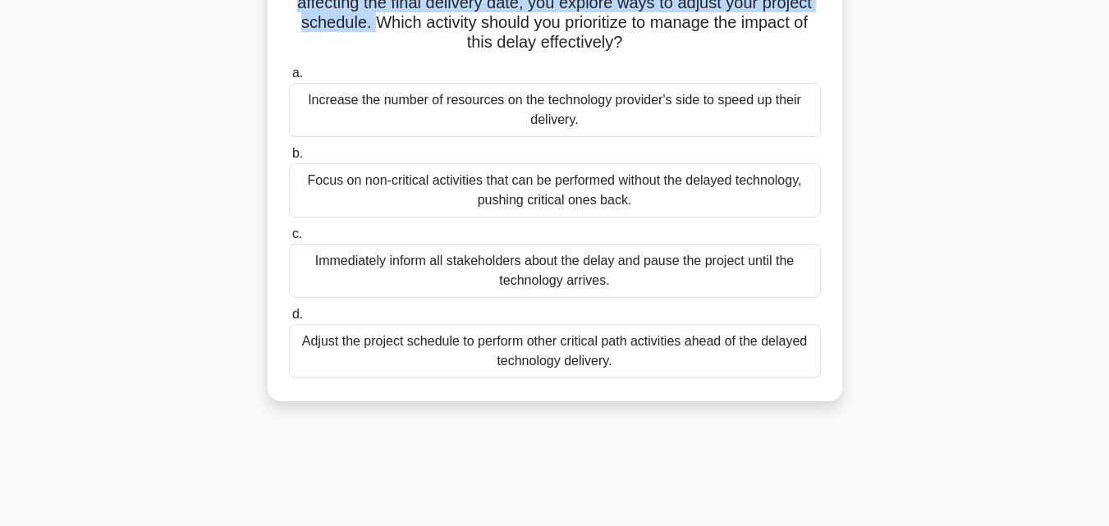
scroll to position [219, 0]
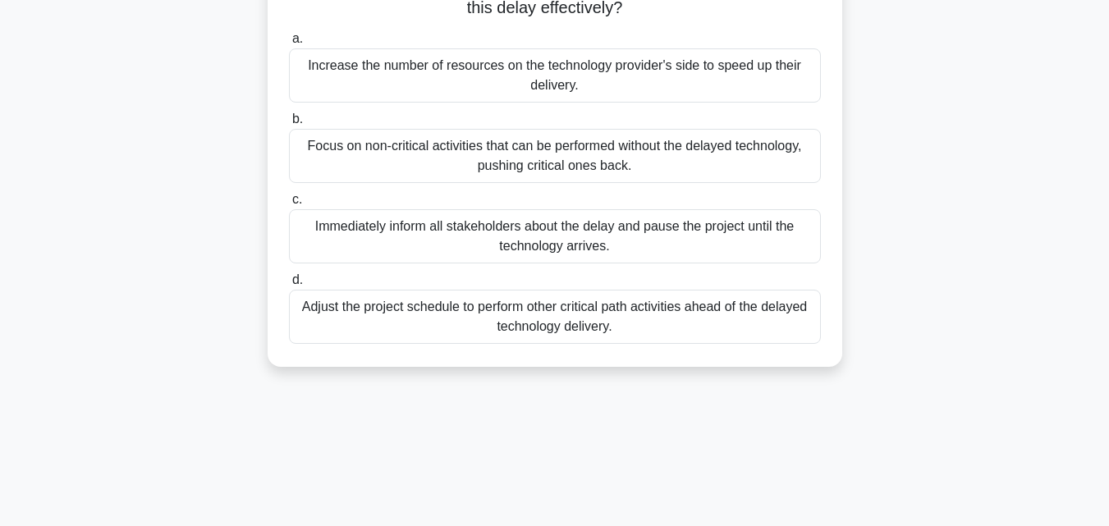
click at [510, 325] on div "Adjust the project schedule to perform other critical path activities ahead of …" at bounding box center [555, 317] width 532 height 54
click at [289, 286] on input "d. Adjust the project schedule to perform other critical path activities ahead …" at bounding box center [289, 280] width 0 height 11
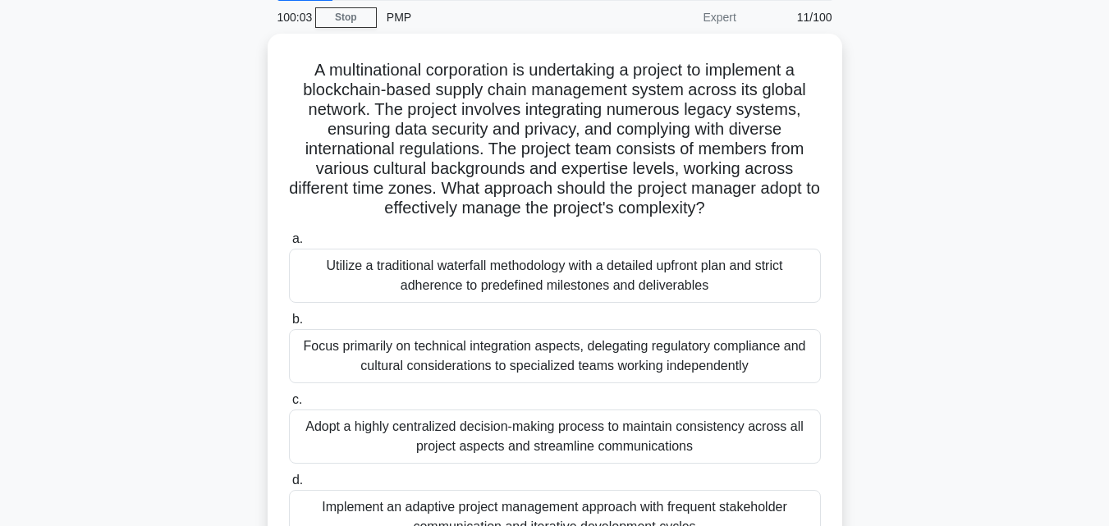
scroll to position [0, 0]
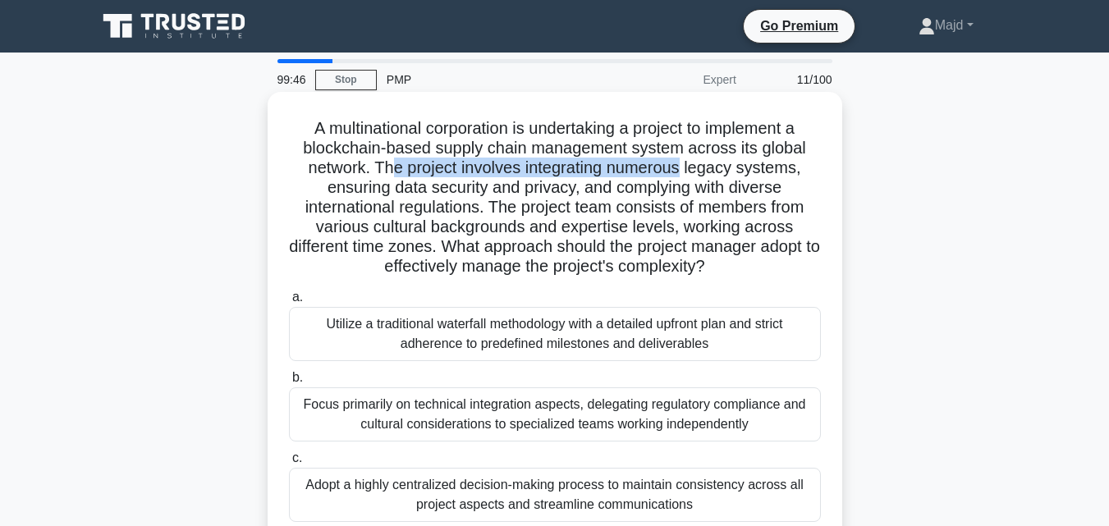
drag, startPoint x: 387, startPoint y: 168, endPoint x: 687, endPoint y: 176, distance: 300.5
click at [687, 176] on h5 "A multinational corporation is undertaking a project to implement a blockchain-…" at bounding box center [554, 197] width 535 height 159
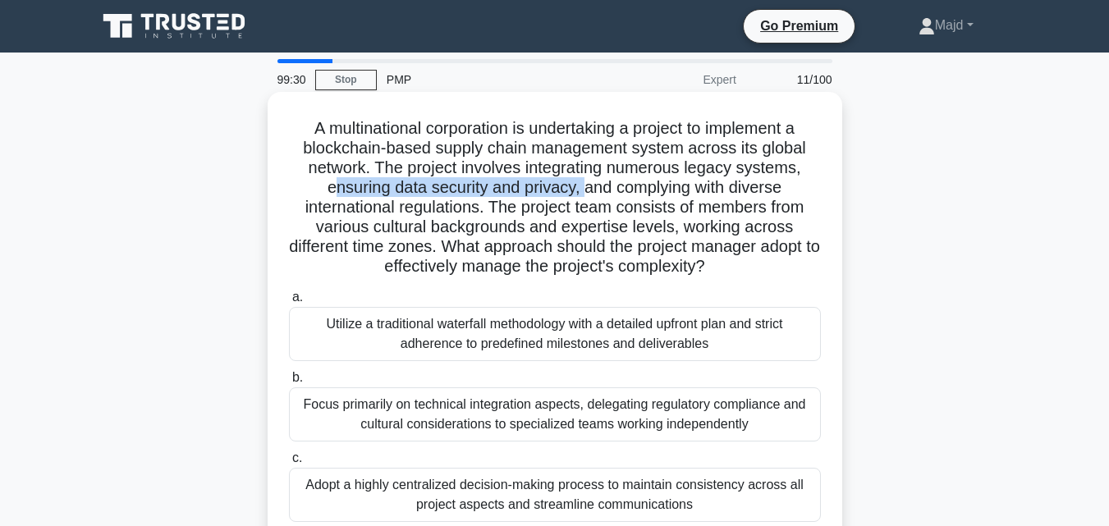
drag, startPoint x: 329, startPoint y: 190, endPoint x: 587, endPoint y: 194, distance: 257.7
click at [587, 194] on h5 "A multinational corporation is undertaking a project to implement a blockchain-…" at bounding box center [554, 197] width 535 height 159
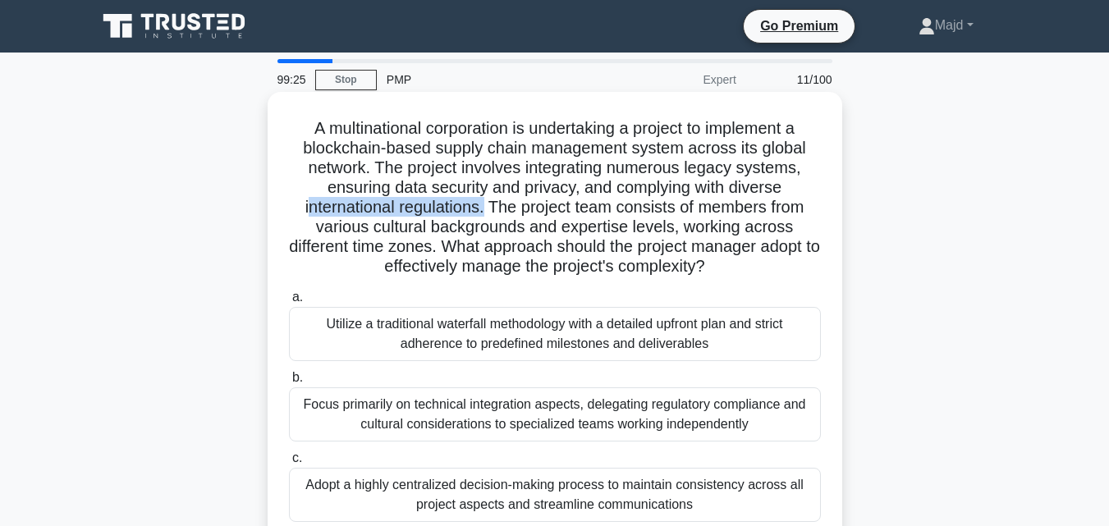
drag, startPoint x: 304, startPoint y: 209, endPoint x: 485, endPoint y: 204, distance: 180.7
click at [485, 204] on h5 "A multinational corporation is undertaking a project to implement a blockchain-…" at bounding box center [554, 197] width 535 height 159
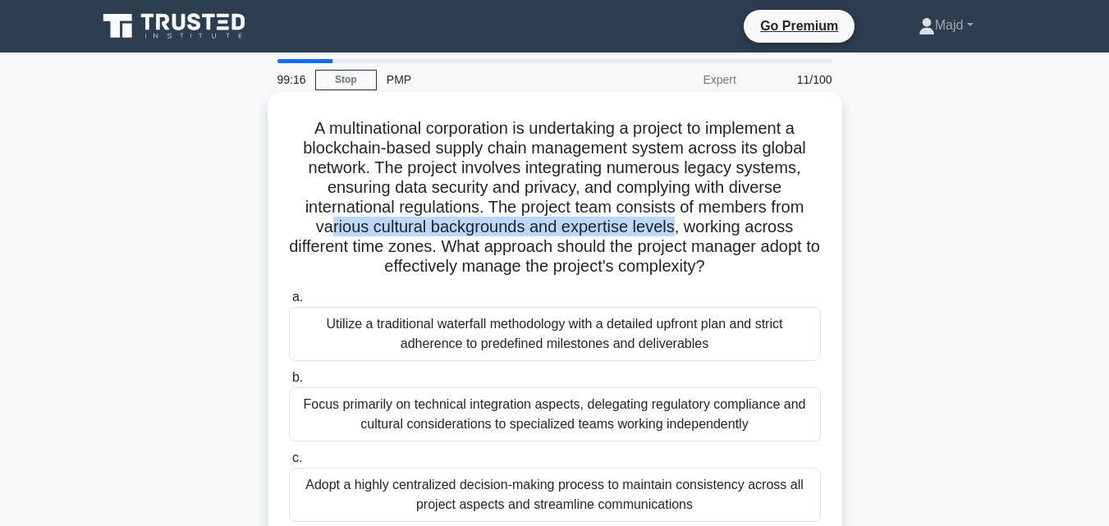
drag, startPoint x: 328, startPoint y: 230, endPoint x: 678, endPoint y: 237, distance: 349.7
click at [678, 237] on h5 "A multinational corporation is undertaking a project to implement a blockchain-…" at bounding box center [554, 197] width 535 height 159
drag, startPoint x: 488, startPoint y: 248, endPoint x: 773, endPoint y: 258, distance: 285.8
click at [773, 258] on h5 "A multinational corporation is undertaking a project to implement a blockchain-…" at bounding box center [554, 197] width 535 height 159
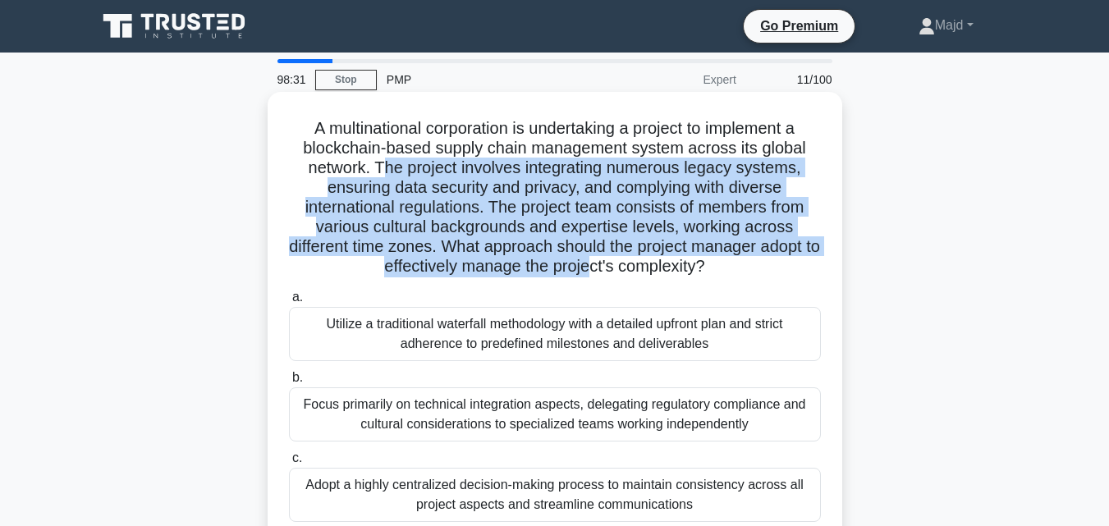
drag, startPoint x: 384, startPoint y: 172, endPoint x: 600, endPoint y: 263, distance: 234.3
click at [600, 263] on h5 "A multinational corporation is undertaking a project to implement a blockchain-…" at bounding box center [554, 197] width 535 height 159
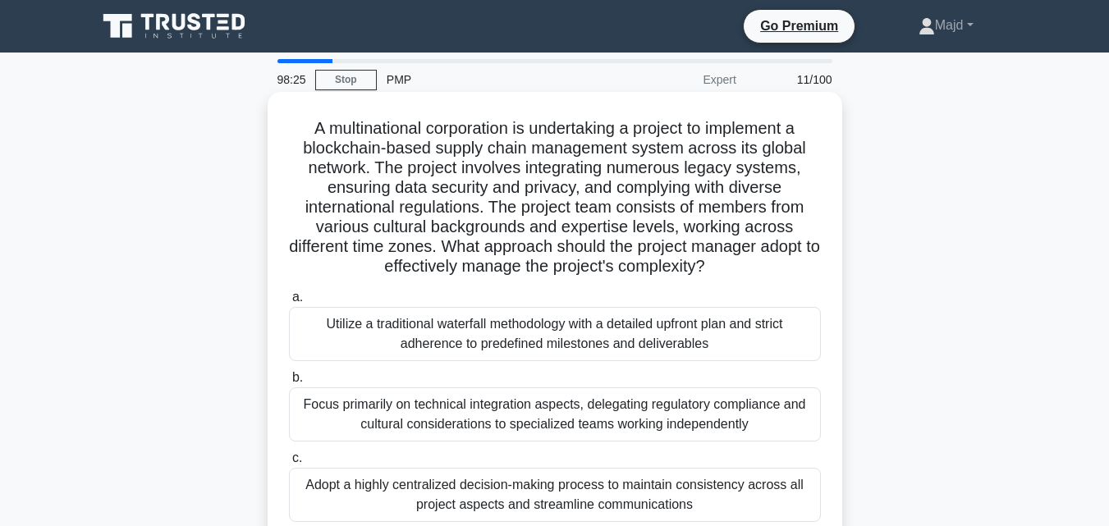
click at [492, 339] on div "Utilize a traditional waterfall methodology with a detailed upfront plan and st…" at bounding box center [555, 334] width 532 height 54
click at [289, 303] on input "a. Utilize a traditional waterfall methodology with a detailed upfront plan and…" at bounding box center [289, 297] width 0 height 11
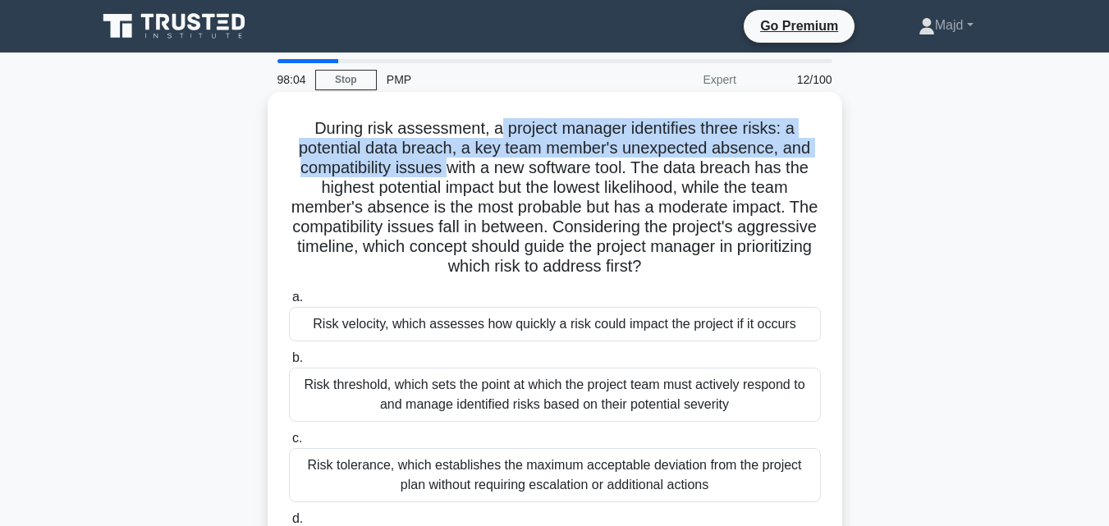
drag, startPoint x: 497, startPoint y: 129, endPoint x: 447, endPoint y: 177, distance: 69.7
click at [447, 177] on h5 "During risk assessment, a project manager identifies three risks: a potential d…" at bounding box center [554, 197] width 535 height 159
drag, startPoint x: 640, startPoint y: 167, endPoint x: 753, endPoint y: 264, distance: 148.4
click at [753, 264] on h5 "During risk assessment, a project manager identifies three risks: a potential d…" at bounding box center [554, 197] width 535 height 159
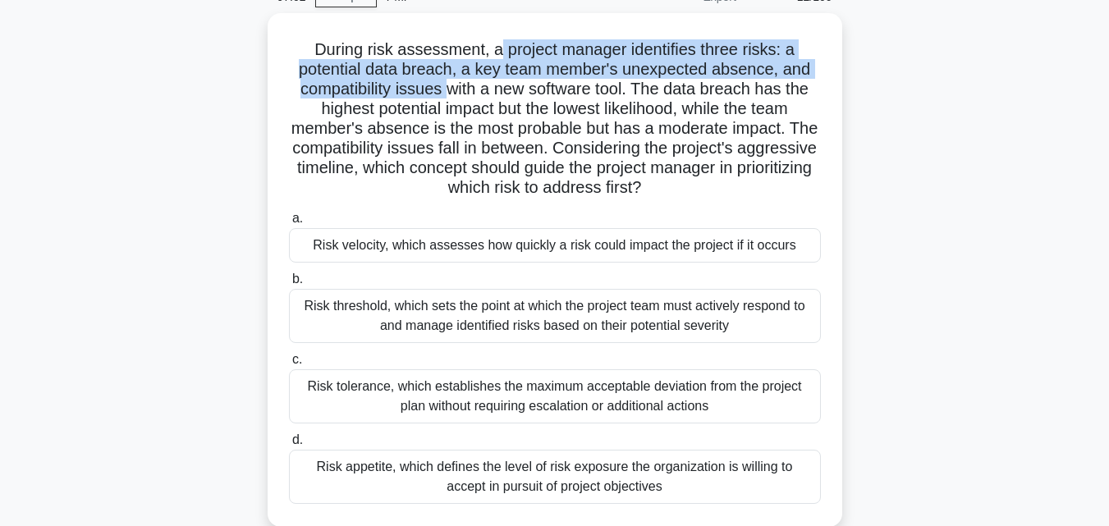
scroll to position [360, 0]
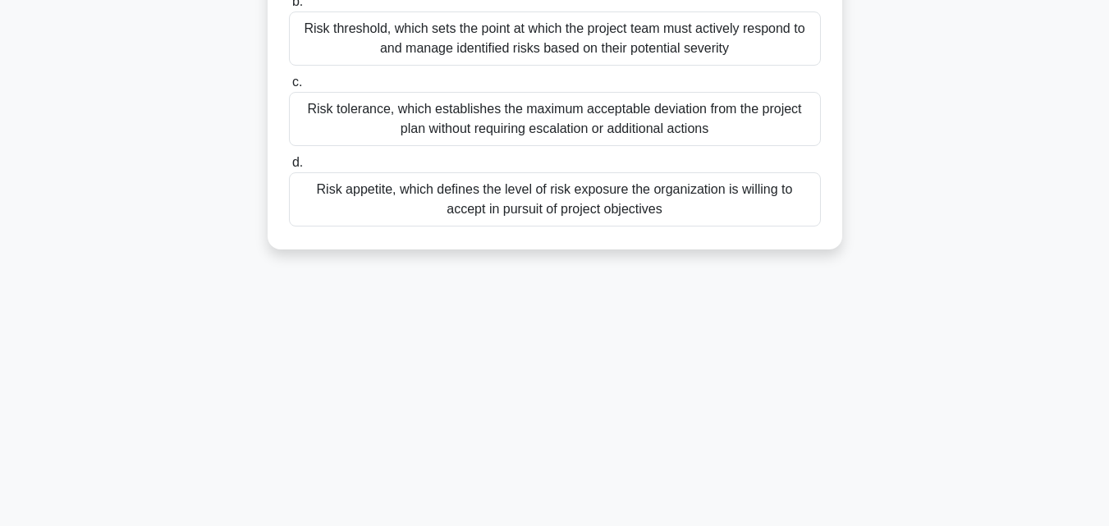
drag, startPoint x: 309, startPoint y: 122, endPoint x: 712, endPoint y: 290, distance: 435.6
click at [712, 290] on div "97:01 Stop PMP Expert 12/100 During risk assessment, a project manager identifi…" at bounding box center [555, 109] width 936 height 821
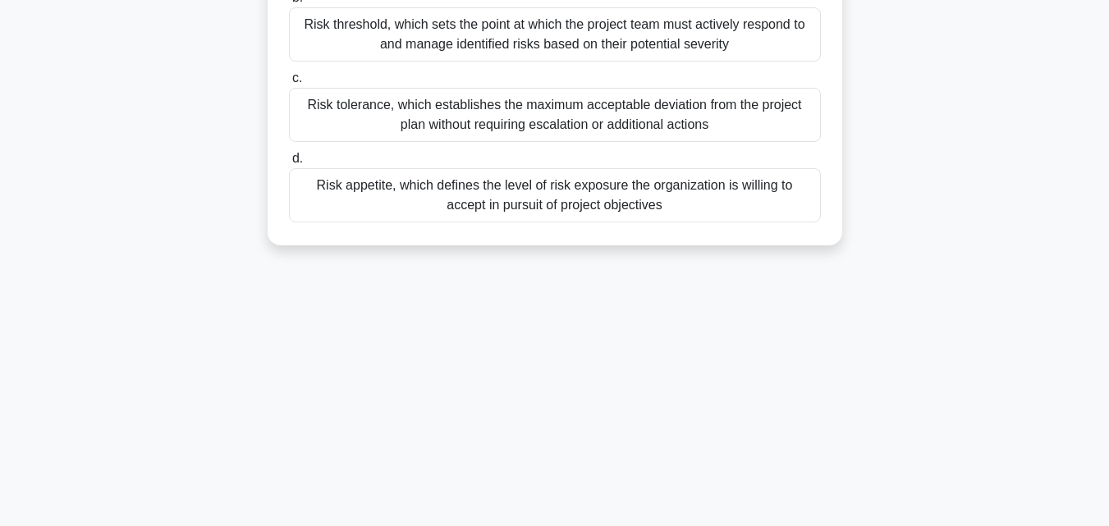
copy div "During risk assessment, a project manager identifies three risks: a potential d…"
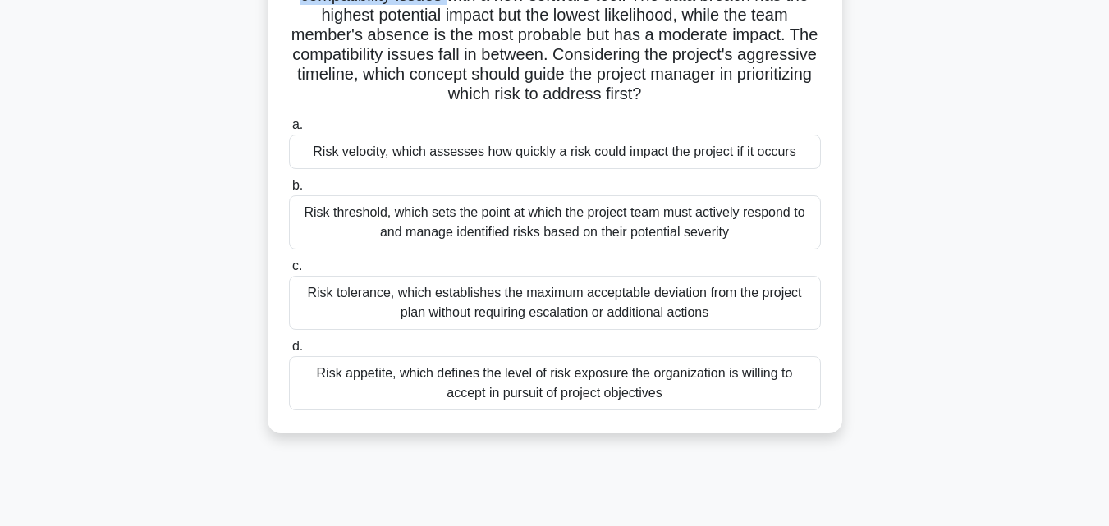
scroll to position [141, 0]
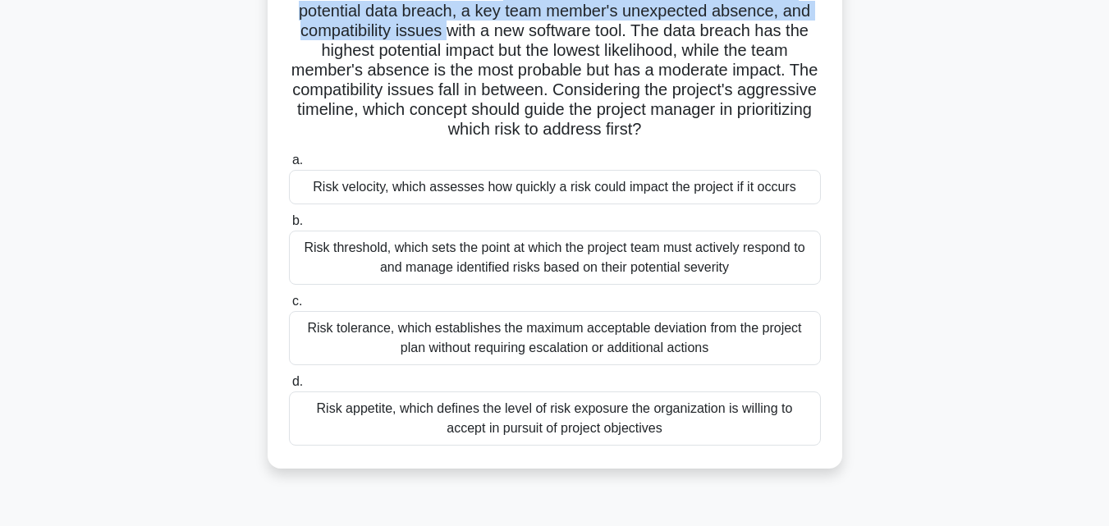
click at [926, 303] on div "During risk assessment, a project manager identifies three risks: a potential d…" at bounding box center [555, 221] width 936 height 533
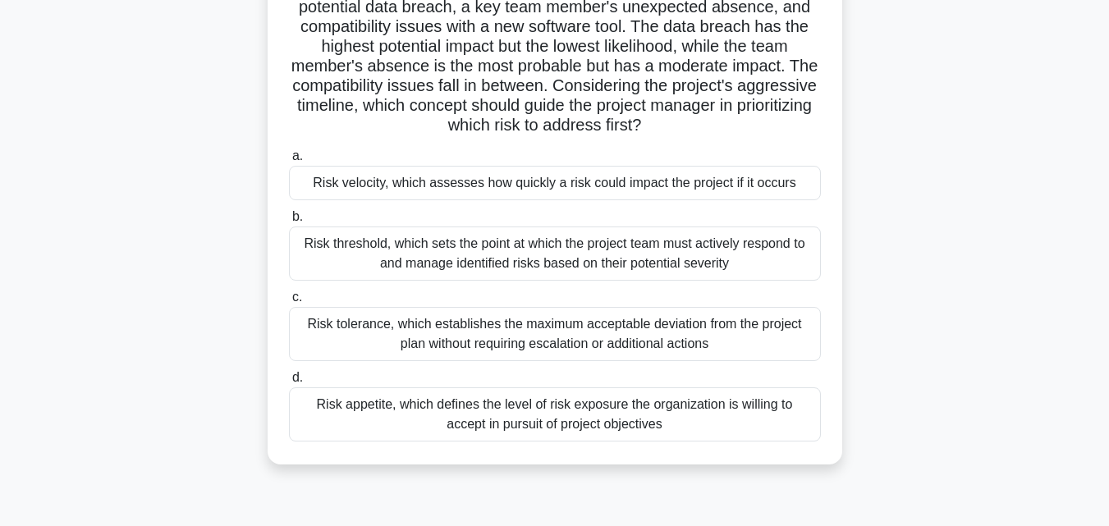
click at [440, 190] on div "Risk velocity, which assesses how quickly a risk could impact the project if it…" at bounding box center [555, 183] width 532 height 34
click at [289, 162] on input "a. Risk velocity, which assesses how quickly a risk could impact the project if…" at bounding box center [289, 156] width 0 height 11
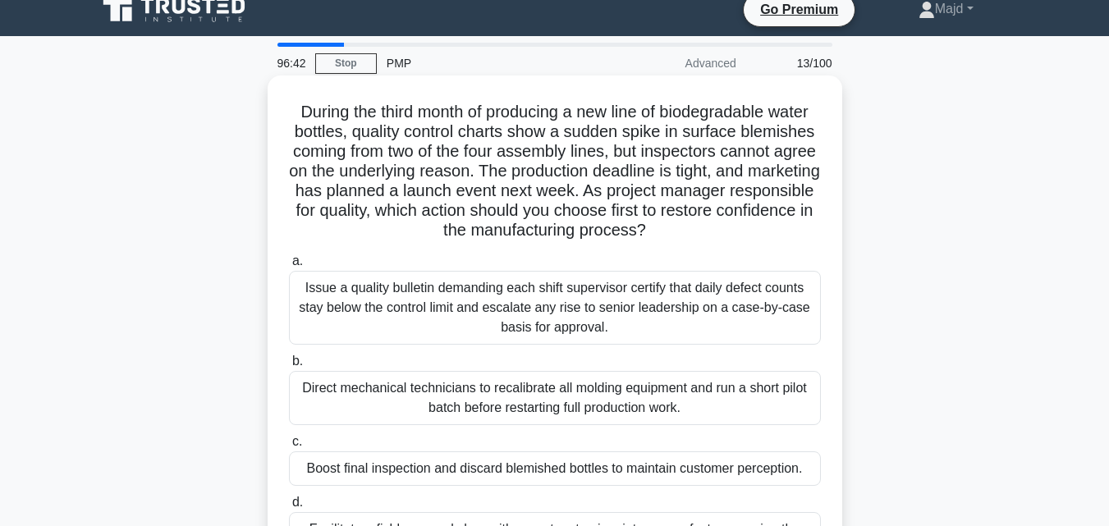
scroll to position [0, 0]
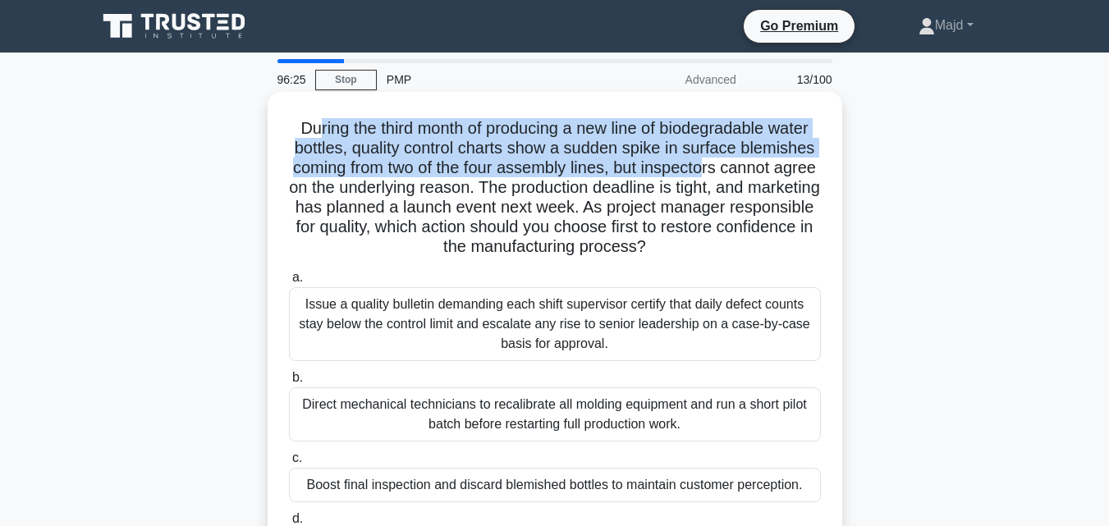
drag, startPoint x: 312, startPoint y: 129, endPoint x: 731, endPoint y: 172, distance: 421.6
click at [731, 172] on h5 "During the third month of producing a new line of biodegradable water bottles, …" at bounding box center [554, 188] width 535 height 140
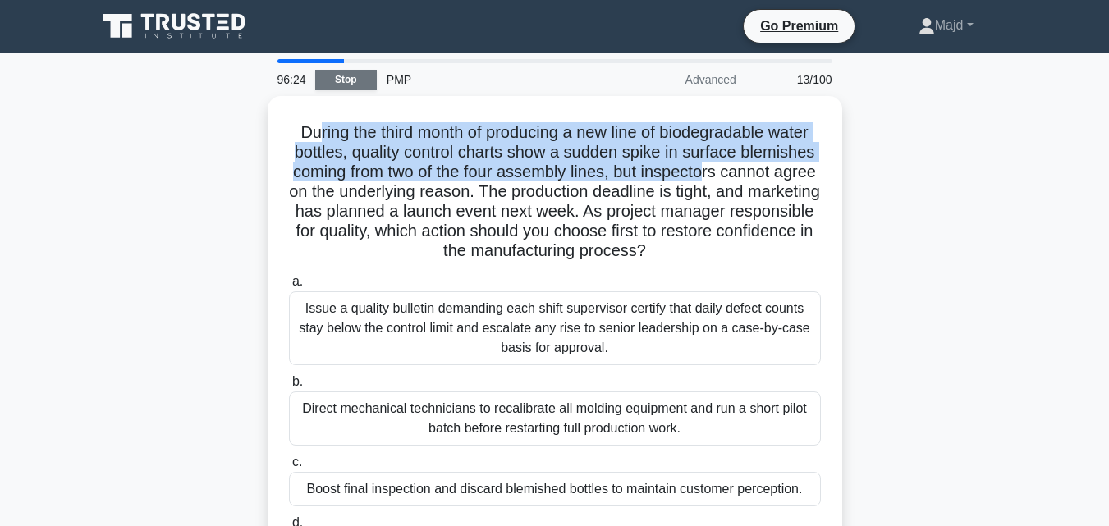
click at [331, 75] on link "Stop" at bounding box center [346, 80] width 62 height 21
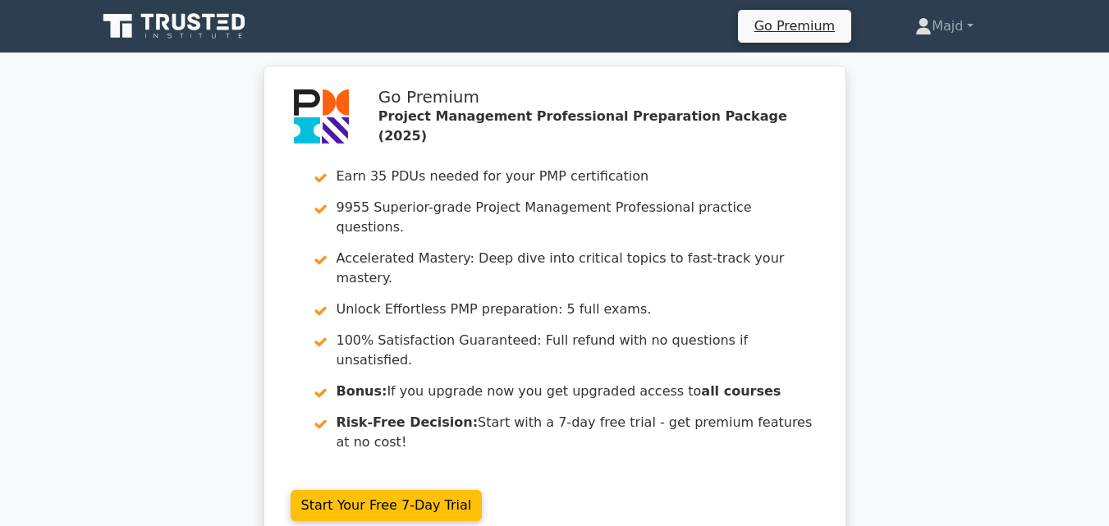
click at [206, 24] on icon at bounding box center [176, 26] width 158 height 31
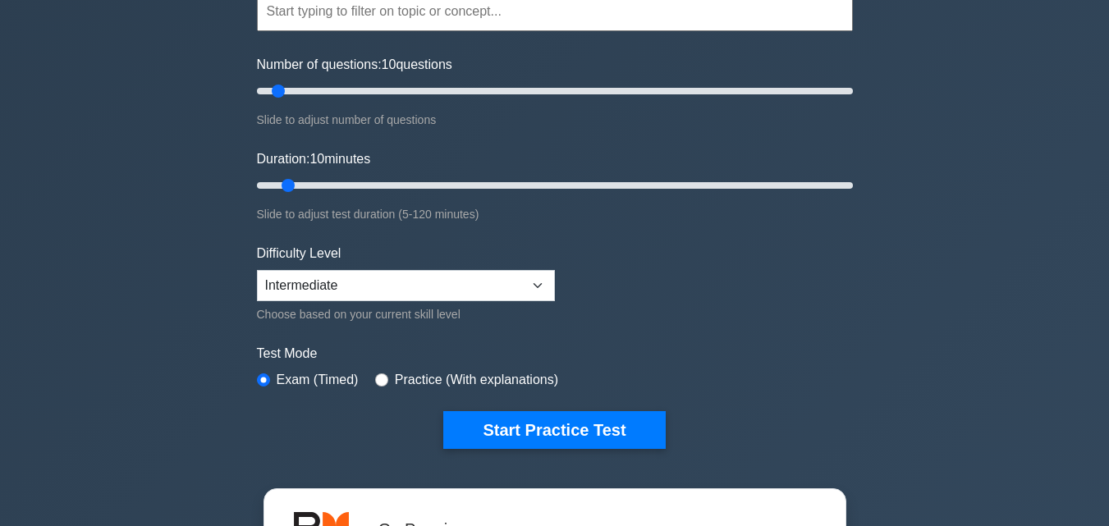
scroll to position [219, 0]
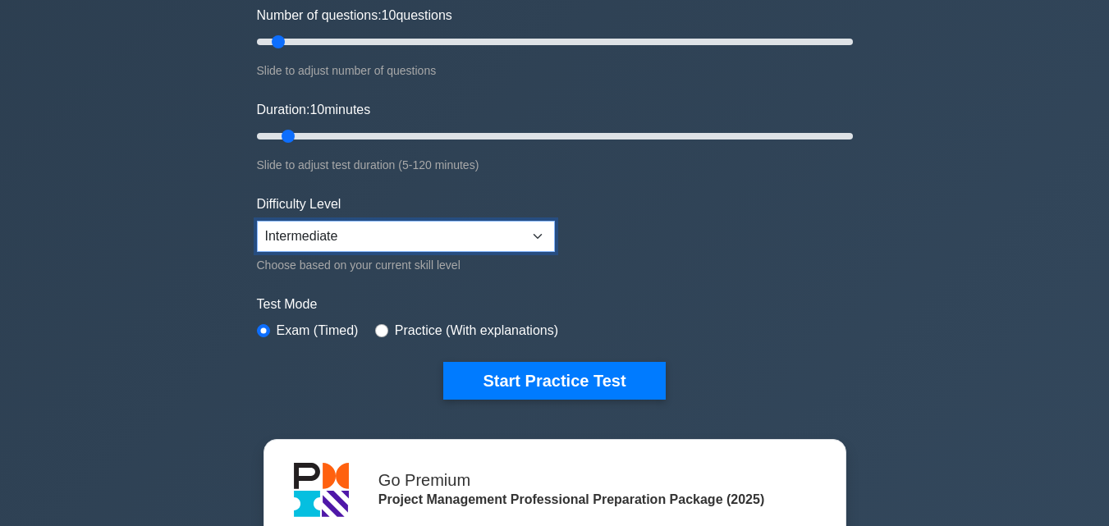
click at [385, 238] on select "Beginner Intermediate Expert" at bounding box center [406, 236] width 298 height 31
click at [257, 221] on select "Beginner Intermediate Expert" at bounding box center [406, 236] width 298 height 31
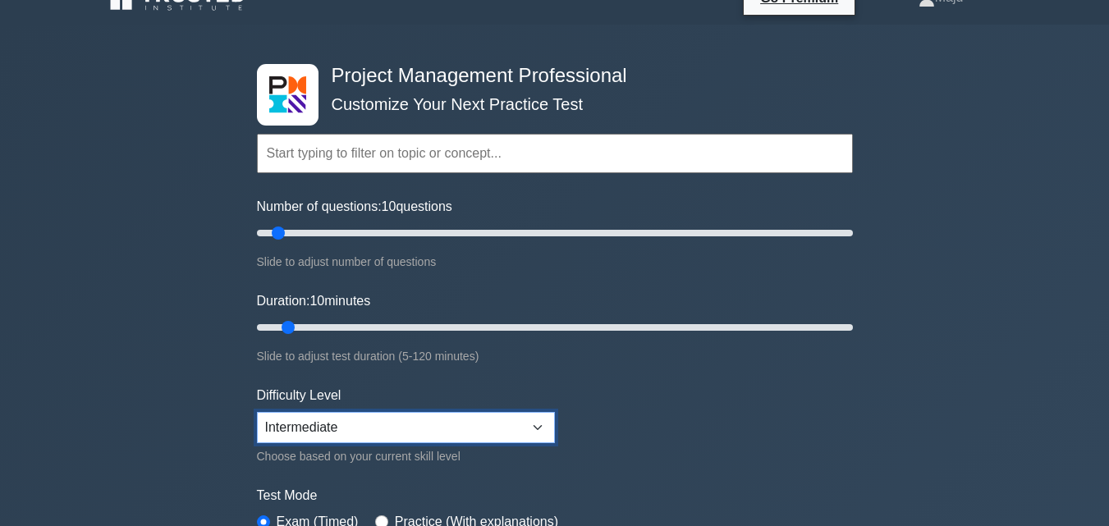
scroll to position [0, 0]
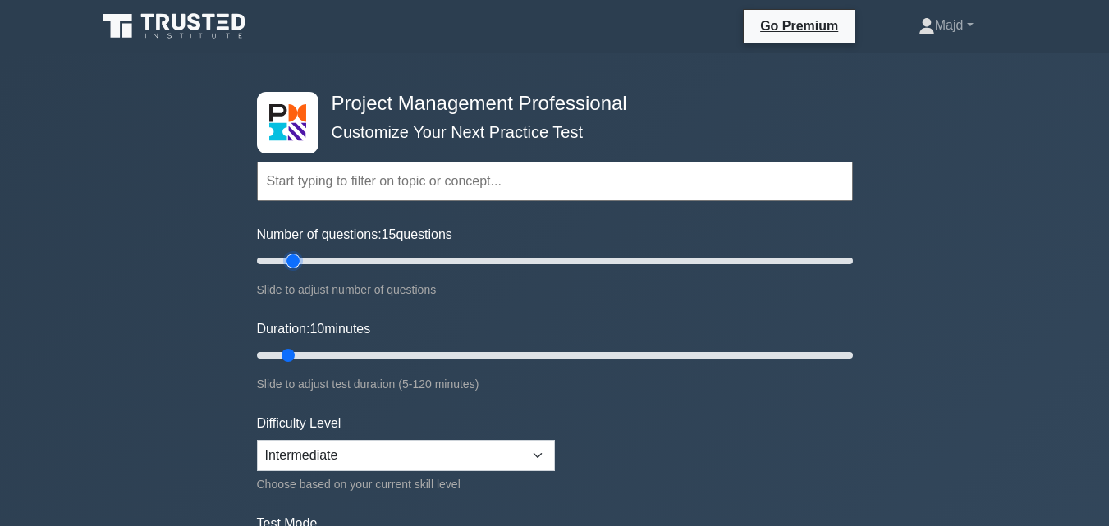
drag, startPoint x: 282, startPoint y: 263, endPoint x: 292, endPoint y: 262, distance: 10.7
type input "15"
click at [292, 262] on input "Number of questions: 15 questions" at bounding box center [555, 261] width 596 height 20
drag, startPoint x: 283, startPoint y: 350, endPoint x: 652, endPoint y: 354, distance: 368.5
type input "80"
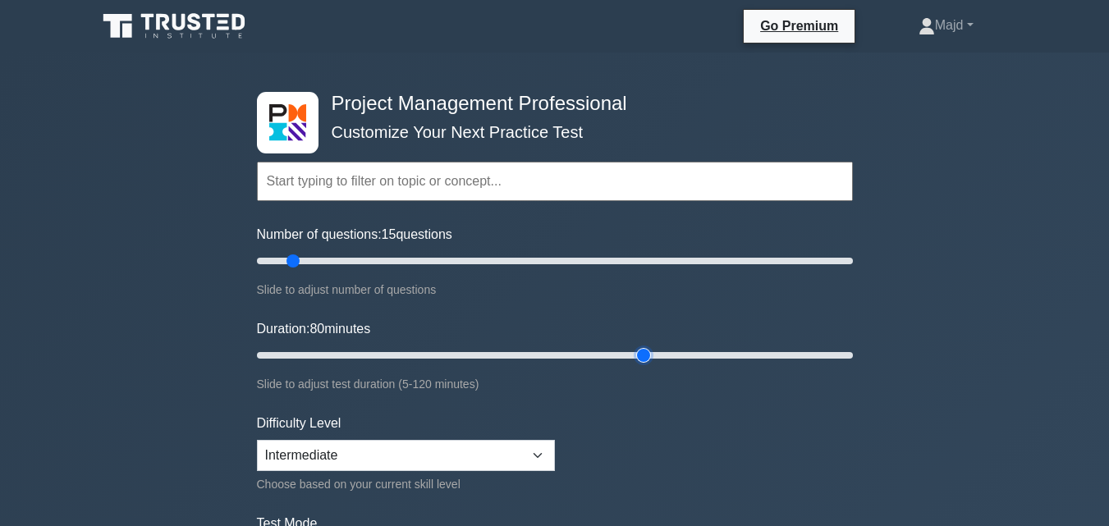
click at [652, 354] on input "Duration: 80 minutes" at bounding box center [555, 356] width 596 height 20
drag, startPoint x: 294, startPoint y: 260, endPoint x: 482, endPoint y: 263, distance: 188.0
type input "80"
click at [482, 263] on input "Number of questions: 80 questions" at bounding box center [555, 261] width 596 height 20
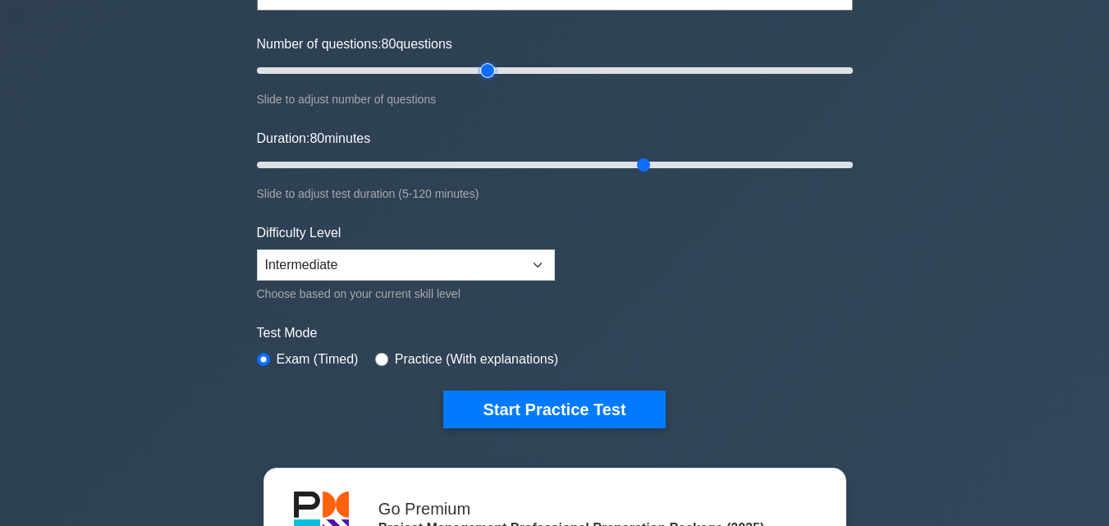
scroll to position [219, 0]
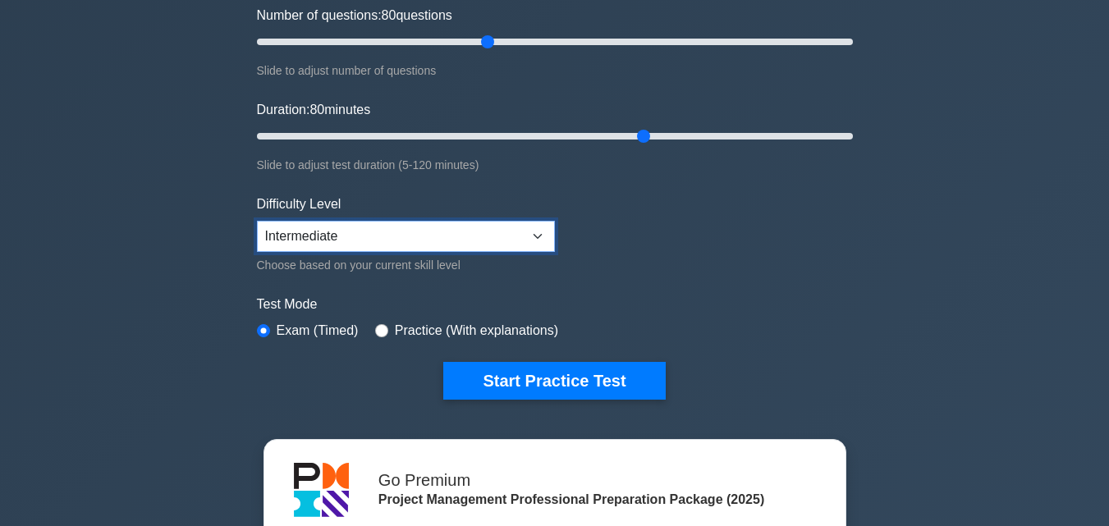
click at [376, 231] on select "Beginner Intermediate Expert" at bounding box center [406, 236] width 298 height 31
click at [257, 221] on select "Beginner Intermediate Expert" at bounding box center [406, 236] width 298 height 31
click at [327, 240] on select "Beginner Intermediate Expert" at bounding box center [406, 236] width 298 height 31
click at [257, 221] on select "Beginner Intermediate Expert" at bounding box center [406, 236] width 298 height 31
click at [320, 240] on select "Beginner Intermediate Expert" at bounding box center [406, 236] width 298 height 31
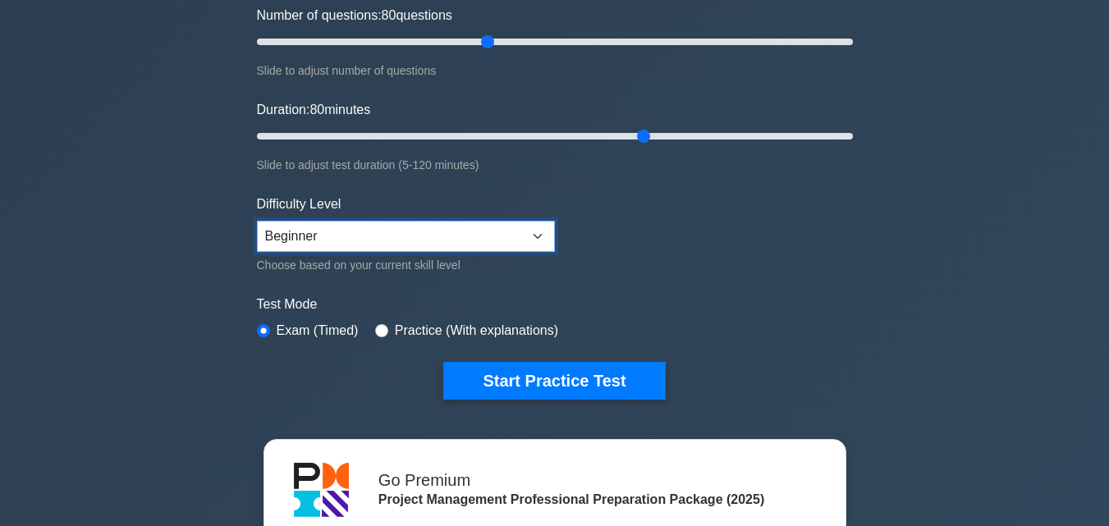
select select "intermediate"
click at [257, 221] on select "Beginner Intermediate Expert" at bounding box center [406, 236] width 298 height 31
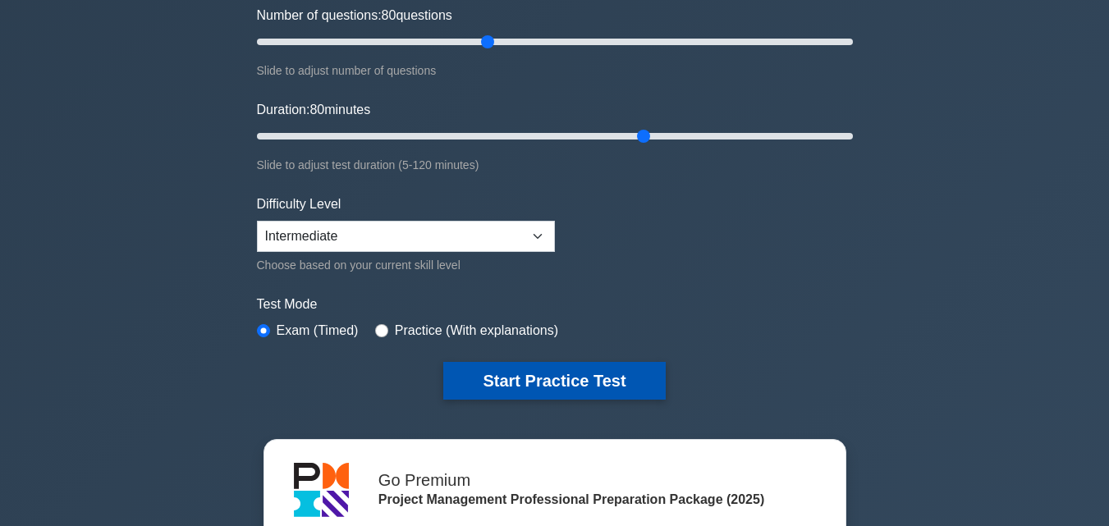
click at [522, 377] on button "Start Practice Test" at bounding box center [554, 381] width 222 height 38
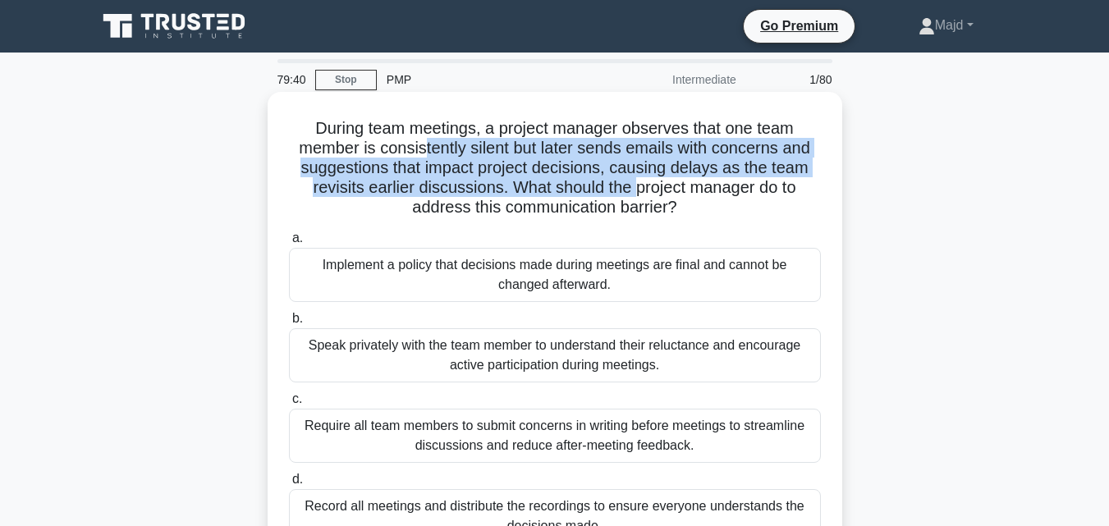
drag, startPoint x: 423, startPoint y: 148, endPoint x: 633, endPoint y: 187, distance: 213.8
click at [633, 187] on h5 "During team meetings, a project manager observes that one team member is consis…" at bounding box center [554, 168] width 535 height 100
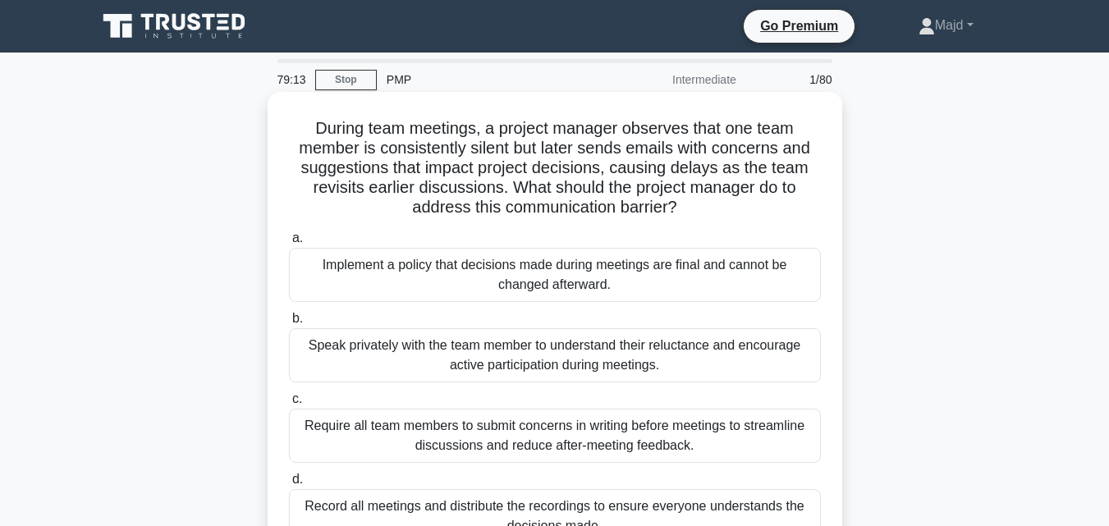
click at [456, 352] on div "Speak privately with the team member to understand their reluctance and encoura…" at bounding box center [555, 355] width 532 height 54
click at [289, 324] on input "b. Speak privately with the team member to understand their reluctance and enco…" at bounding box center [289, 319] width 0 height 11
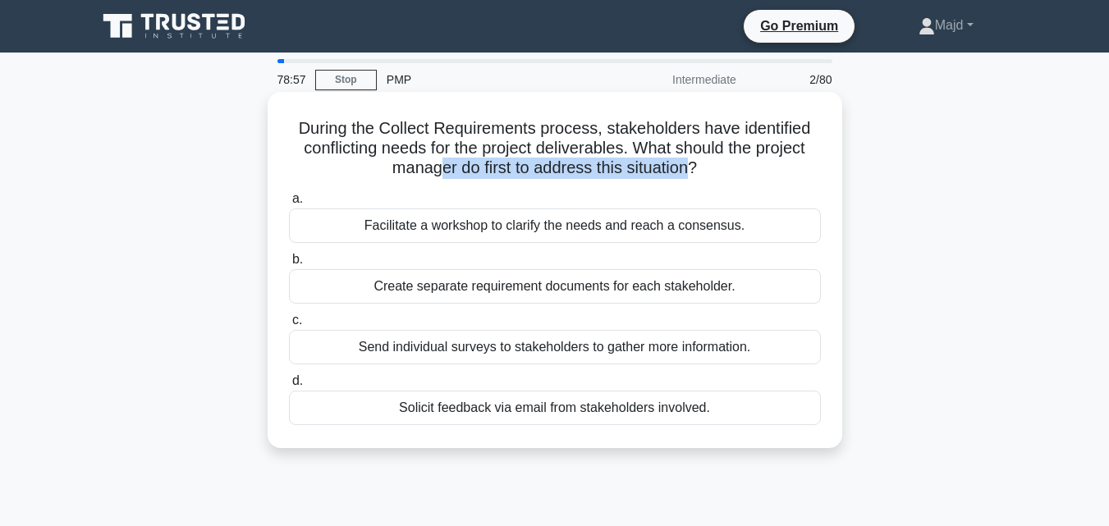
drag, startPoint x: 437, startPoint y: 168, endPoint x: 695, endPoint y: 166, distance: 258.5
click at [695, 166] on h5 "During the Collect Requirements process, stakeholders have identified conflicti…" at bounding box center [554, 148] width 535 height 61
click at [533, 227] on div "Facilitate a workshop to clarify the needs and reach a consensus." at bounding box center [555, 225] width 532 height 34
click at [289, 204] on input "a. Facilitate a workshop to clarify the needs and reach a consensus." at bounding box center [289, 199] width 0 height 11
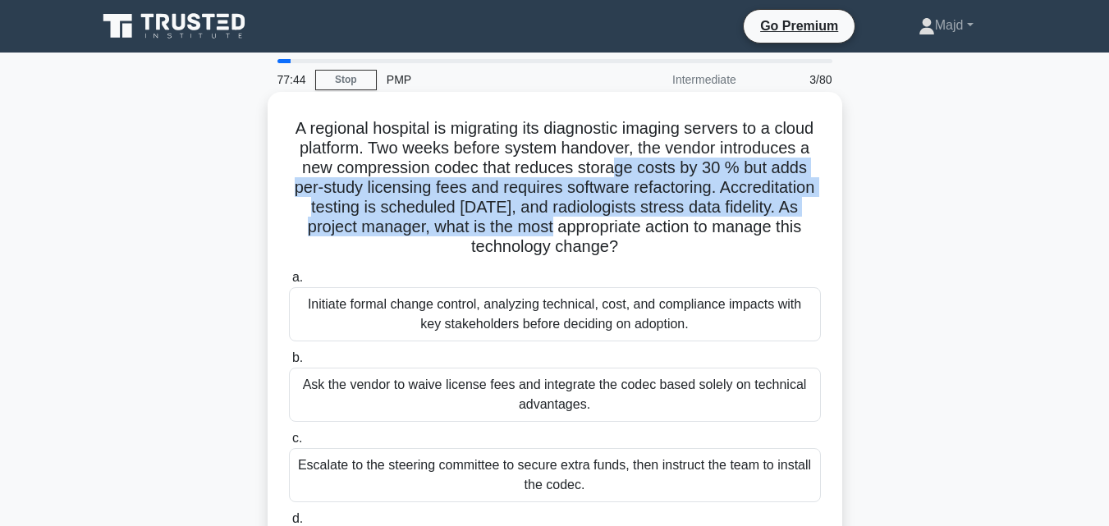
drag, startPoint x: 708, startPoint y: 168, endPoint x: 598, endPoint y: 234, distance: 128.1
click at [598, 234] on h5 "A regional hospital is migrating its diagnostic imaging servers to a cloud plat…" at bounding box center [554, 188] width 535 height 140
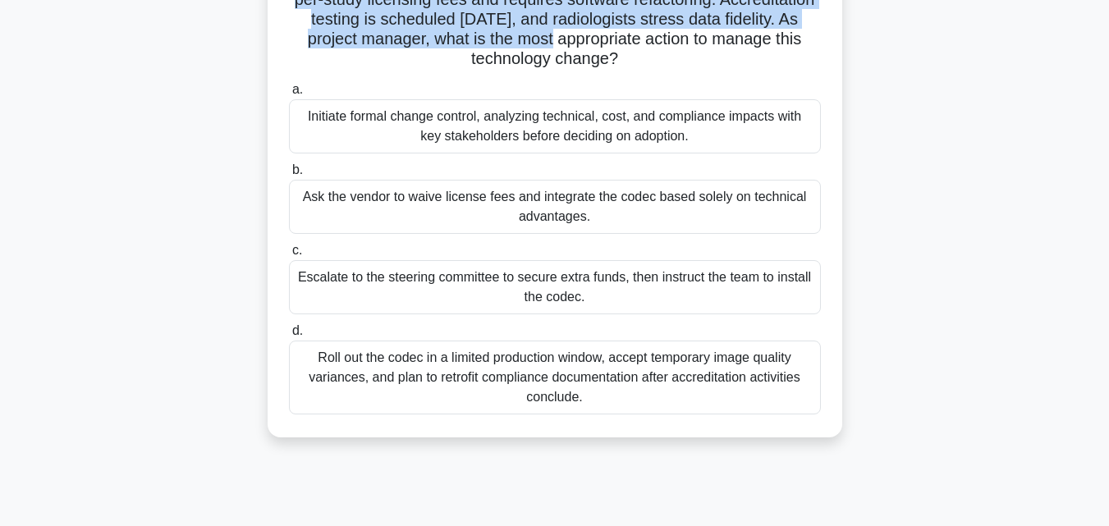
scroll to position [219, 0]
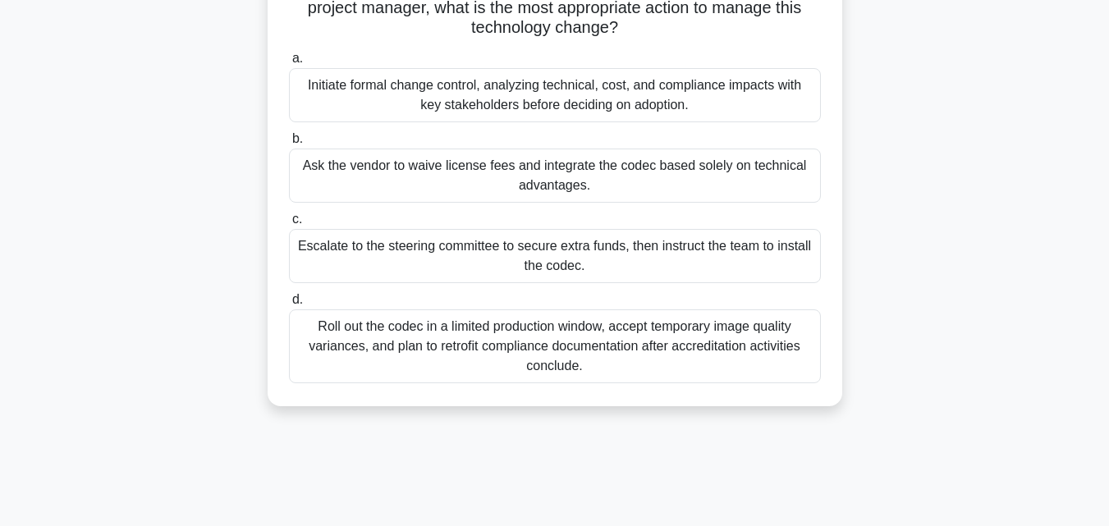
click at [547, 94] on div "Initiate formal change control, analyzing technical, cost, and compliance impac…" at bounding box center [555, 95] width 532 height 54
click at [289, 64] on input "a. Initiate formal change control, analyzing technical, cost, and compliance im…" at bounding box center [289, 58] width 0 height 11
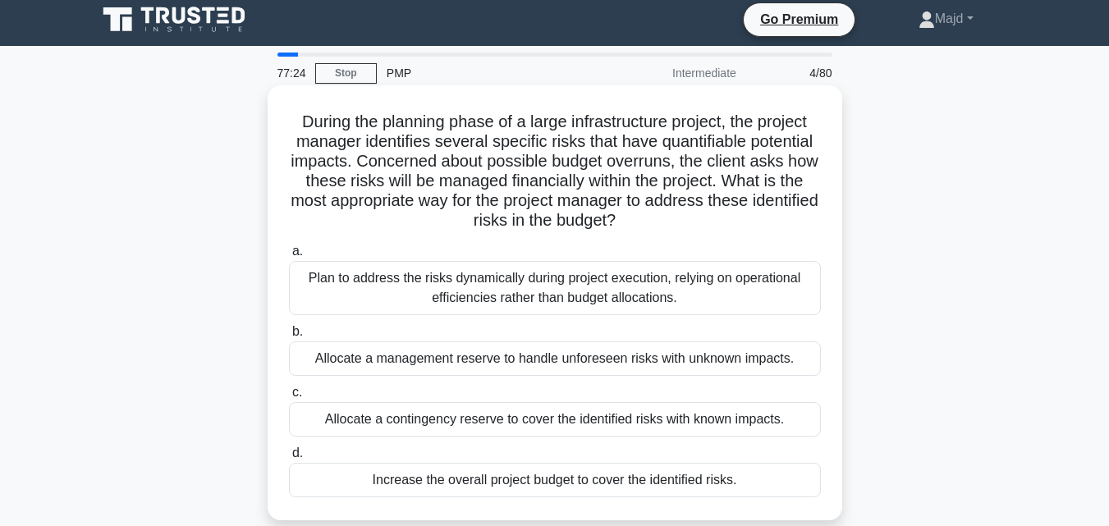
scroll to position [0, 0]
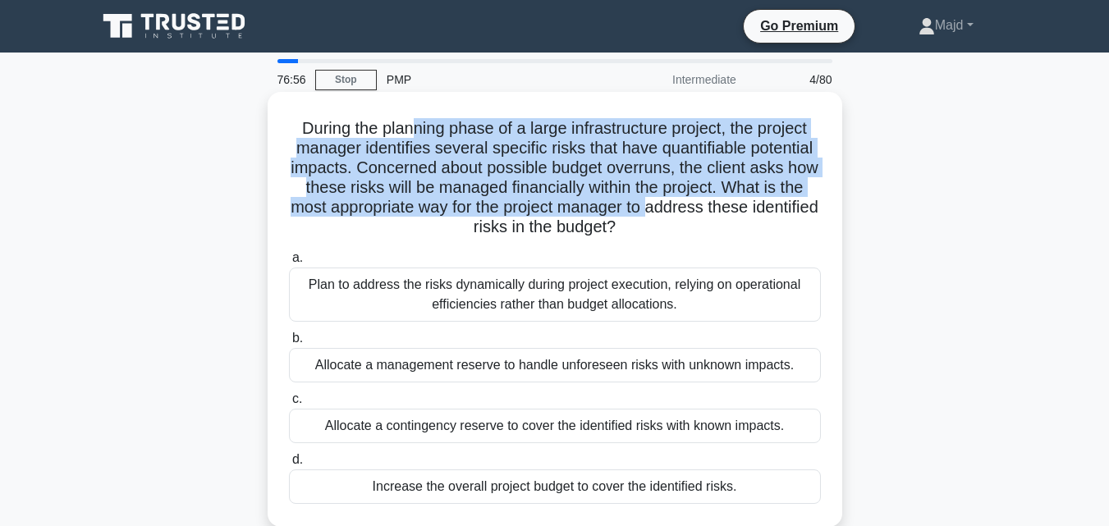
drag, startPoint x: 408, startPoint y: 129, endPoint x: 705, endPoint y: 208, distance: 307.6
click at [705, 208] on h5 "During the planning phase of a large infrastructure project, the project manage…" at bounding box center [554, 178] width 535 height 120
drag, startPoint x: 291, startPoint y: 121, endPoint x: 740, endPoint y: 484, distance: 578.4
click at [740, 484] on div "During the planning phase of a large infrastructure project, the project manage…" at bounding box center [554, 309] width 561 height 422
copy div "During the planning phase of a large infrastructure project, the project manage…"
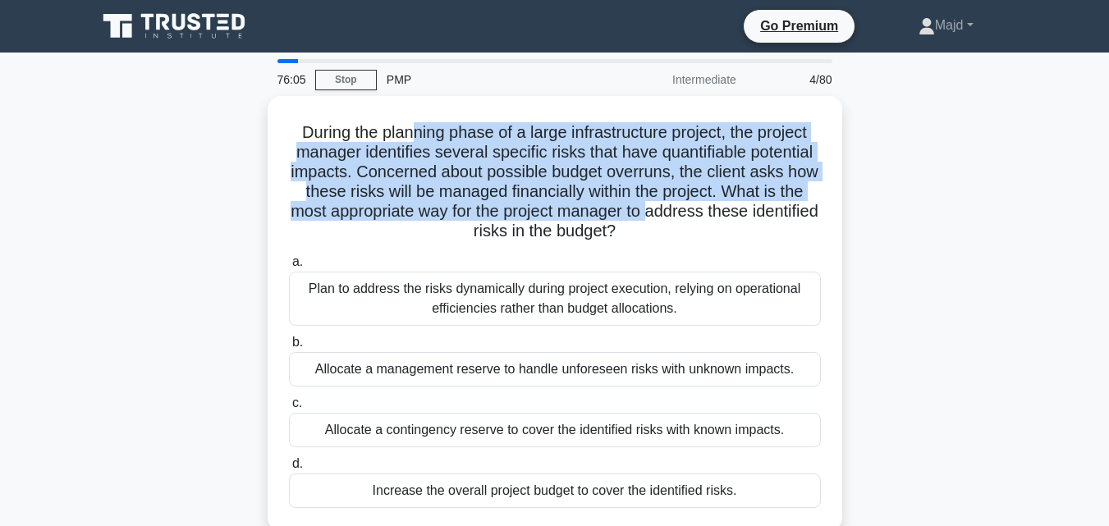
click at [878, 342] on div "During the planning phase of a large infrastructure project, the project manage…" at bounding box center [555, 323] width 936 height 455
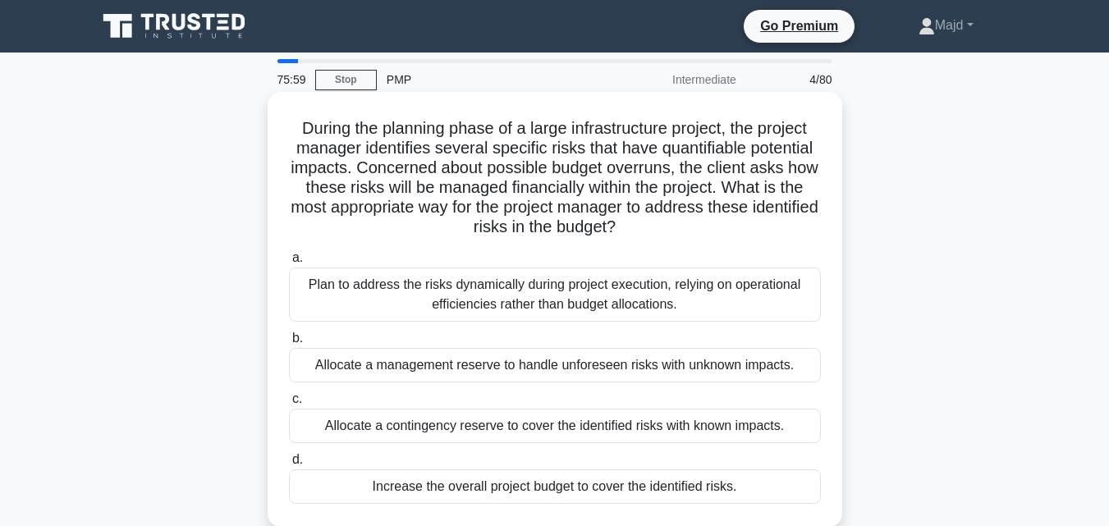
click at [511, 422] on div "Allocate a contingency reserve to cover the identified risks with known impacts." at bounding box center [555, 426] width 532 height 34
click at [289, 405] on input "c. Allocate a contingency reserve to cover the identified risks with known impa…" at bounding box center [289, 399] width 0 height 11
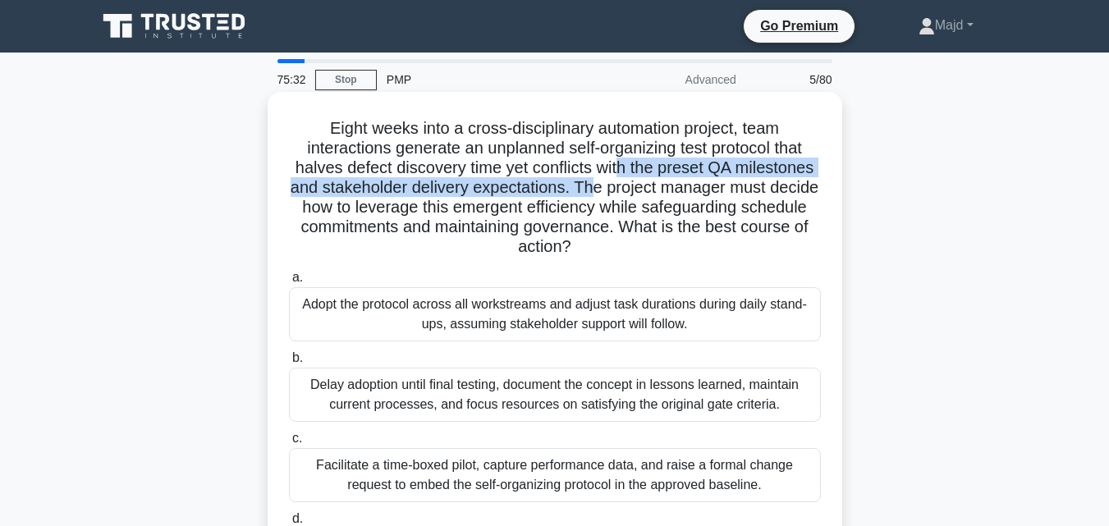
drag, startPoint x: 622, startPoint y: 169, endPoint x: 619, endPoint y: 195, distance: 26.5
click at [619, 195] on h5 "Eight weeks into a cross-disciplinary automation project, team interactions gen…" at bounding box center [554, 188] width 535 height 140
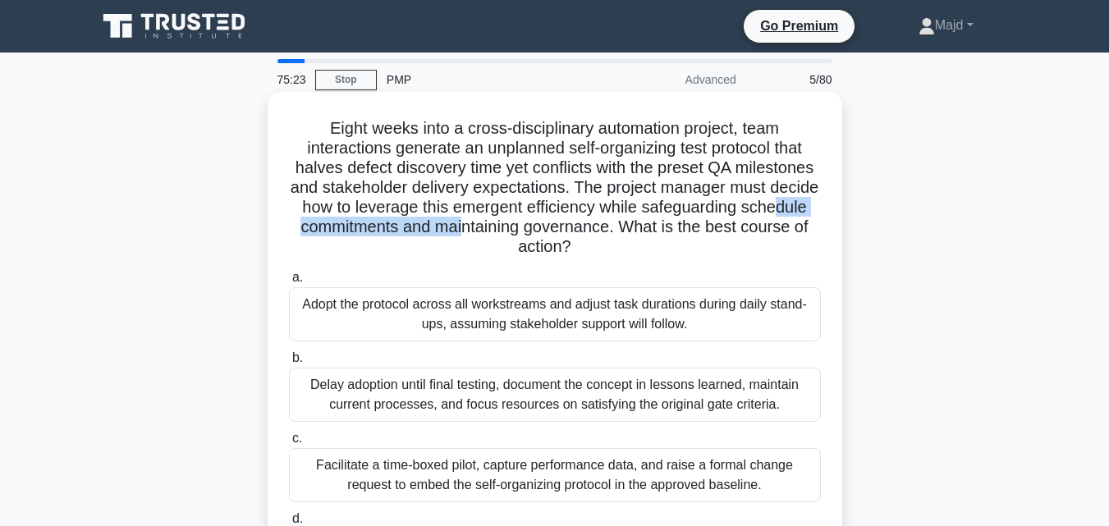
drag, startPoint x: 332, startPoint y: 231, endPoint x: 536, endPoint y: 231, distance: 203.5
click at [536, 231] on h5 "Eight weeks into a cross-disciplinary automation project, team interactions gen…" at bounding box center [554, 188] width 535 height 140
drag, startPoint x: 711, startPoint y: 208, endPoint x: 635, endPoint y: 238, distance: 81.4
click at [635, 238] on h5 "Eight weeks into a cross-disciplinary automation project, team interactions gen…" at bounding box center [554, 188] width 535 height 140
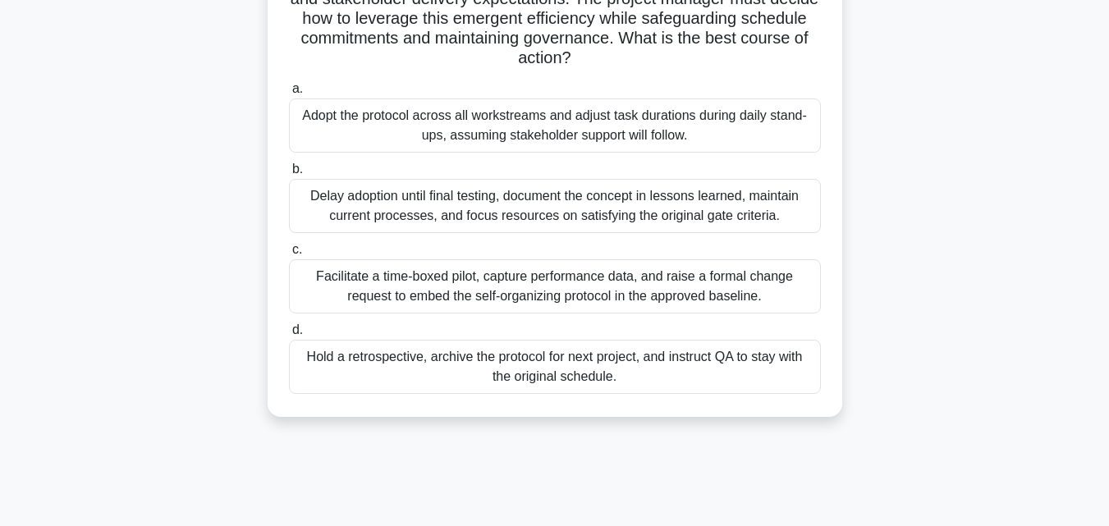
scroll to position [219, 0]
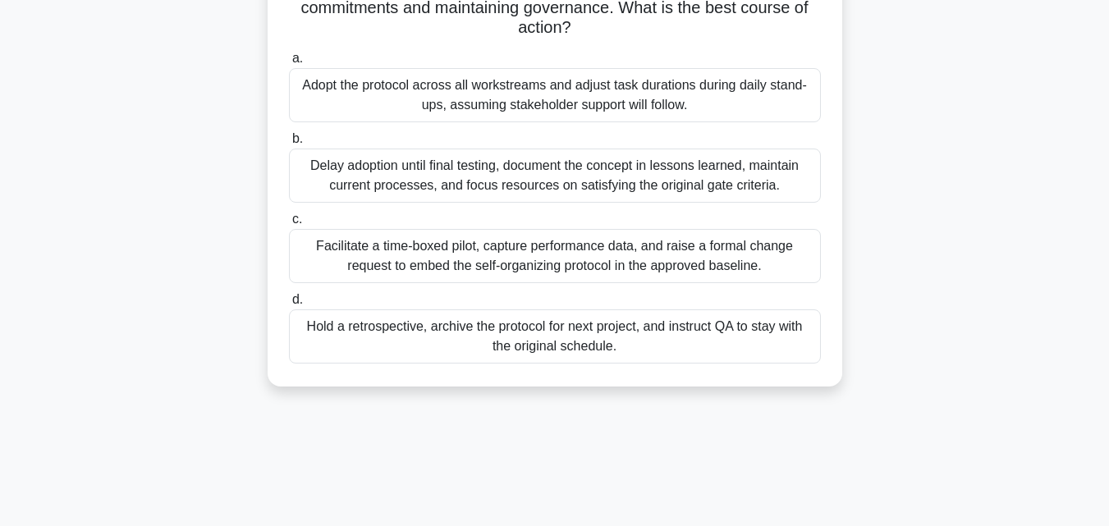
click at [547, 268] on div "Facilitate a time-boxed pilot, capture performance data, and raise a formal cha…" at bounding box center [555, 256] width 532 height 54
click at [289, 225] on input "c. Facilitate a time-boxed pilot, capture performance data, and raise a formal …" at bounding box center [289, 219] width 0 height 11
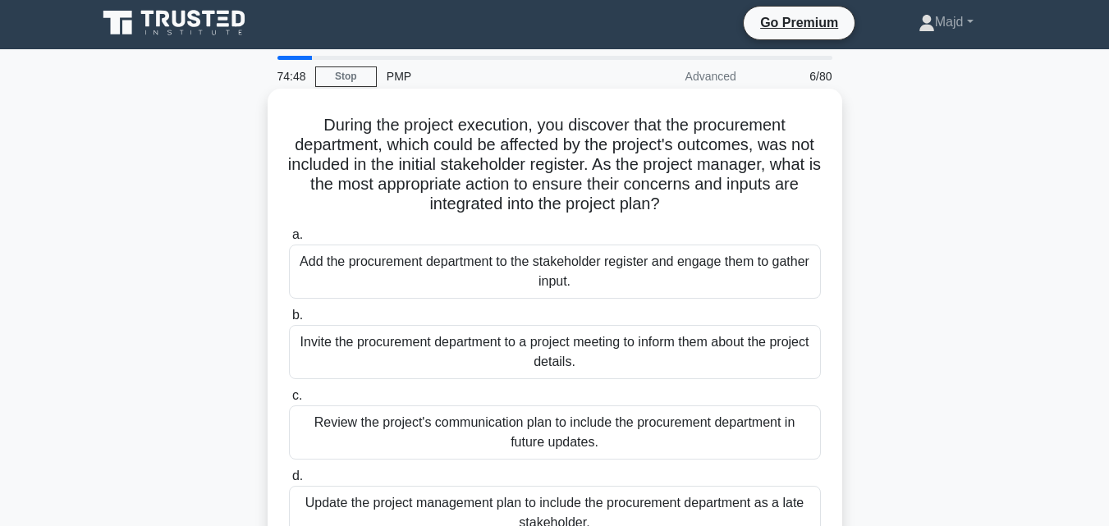
scroll to position [0, 0]
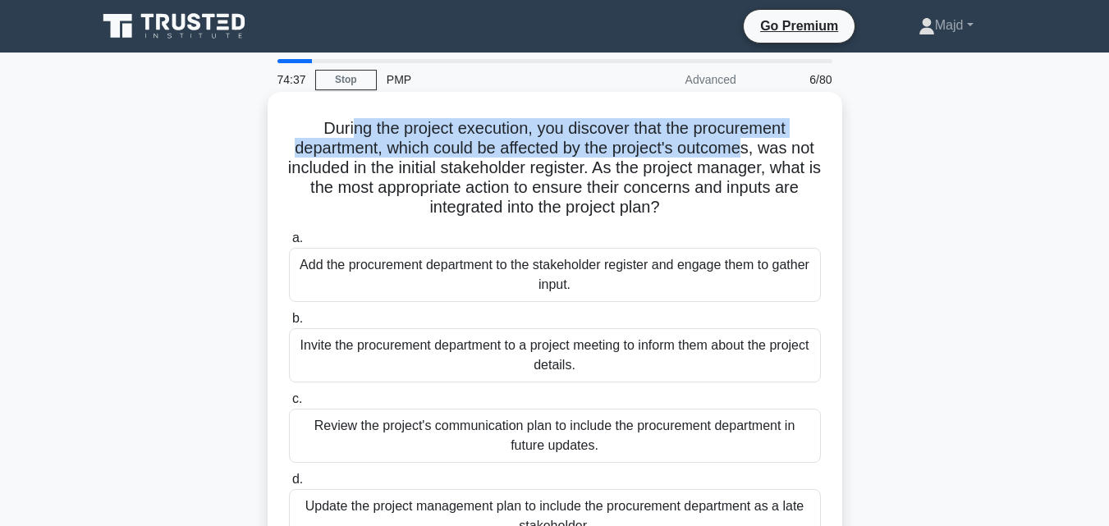
drag, startPoint x: 346, startPoint y: 127, endPoint x: 761, endPoint y: 158, distance: 416.4
click at [761, 158] on h5 "During the project execution, you discover that the procurement department, whi…" at bounding box center [554, 168] width 535 height 100
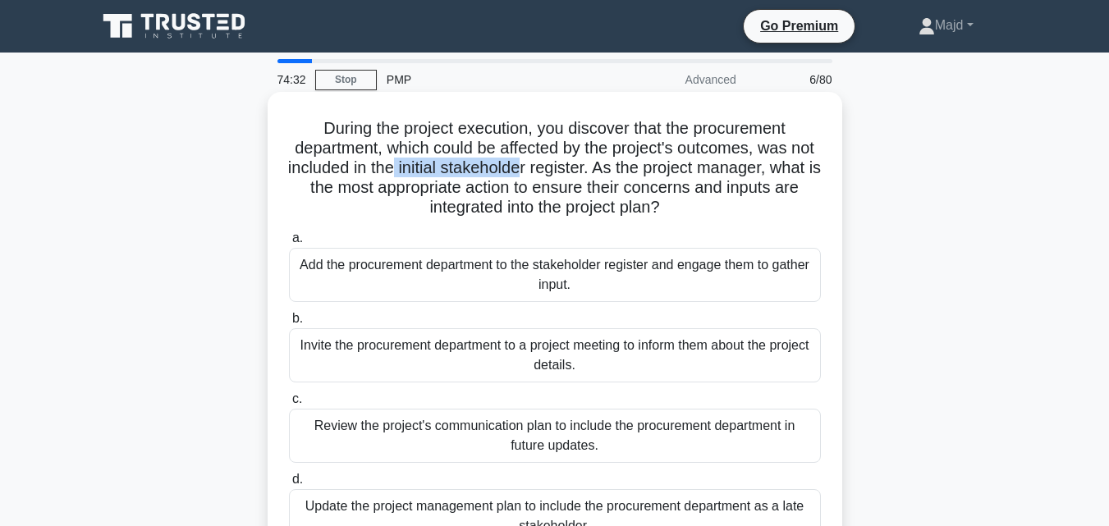
drag, startPoint x: 436, startPoint y: 169, endPoint x: 579, endPoint y: 167, distance: 143.6
click at [564, 167] on h5 "During the project execution, you discover that the procurement department, whi…" at bounding box center [554, 168] width 535 height 100
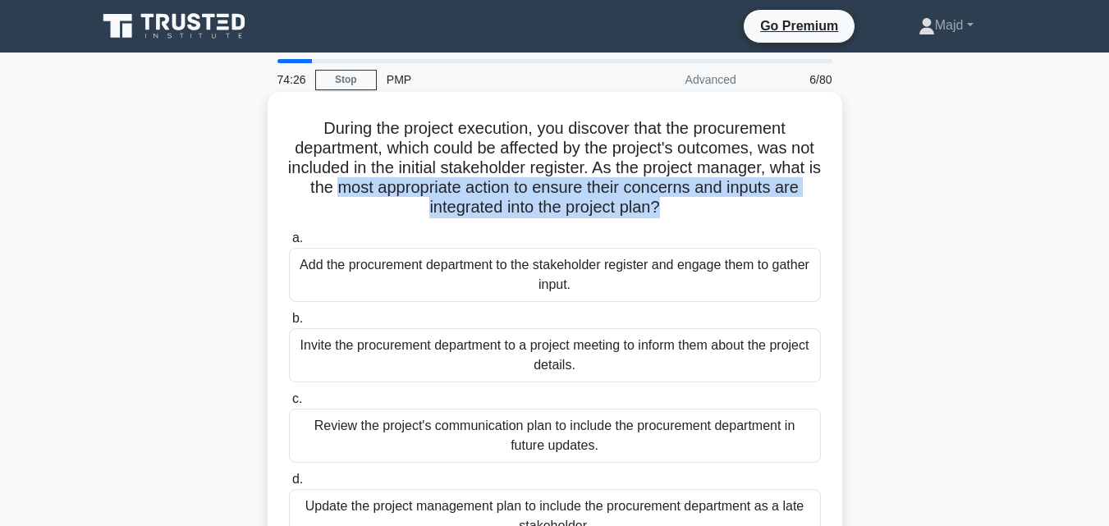
drag, startPoint x: 373, startPoint y: 187, endPoint x: 674, endPoint y: 219, distance: 302.1
click at [674, 218] on h5 "During the project execution, you discover that the procurement department, whi…" at bounding box center [554, 168] width 535 height 100
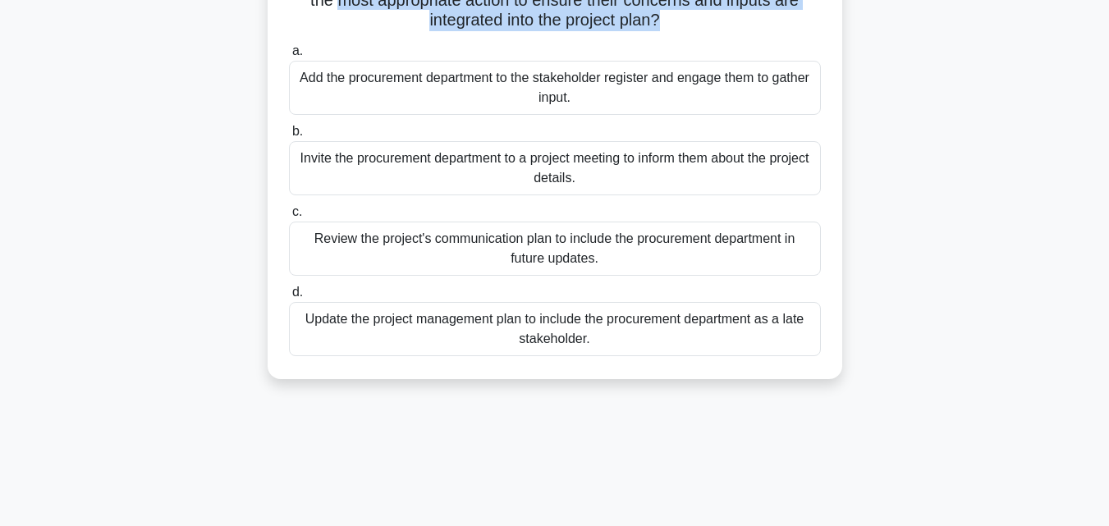
scroll to position [219, 0]
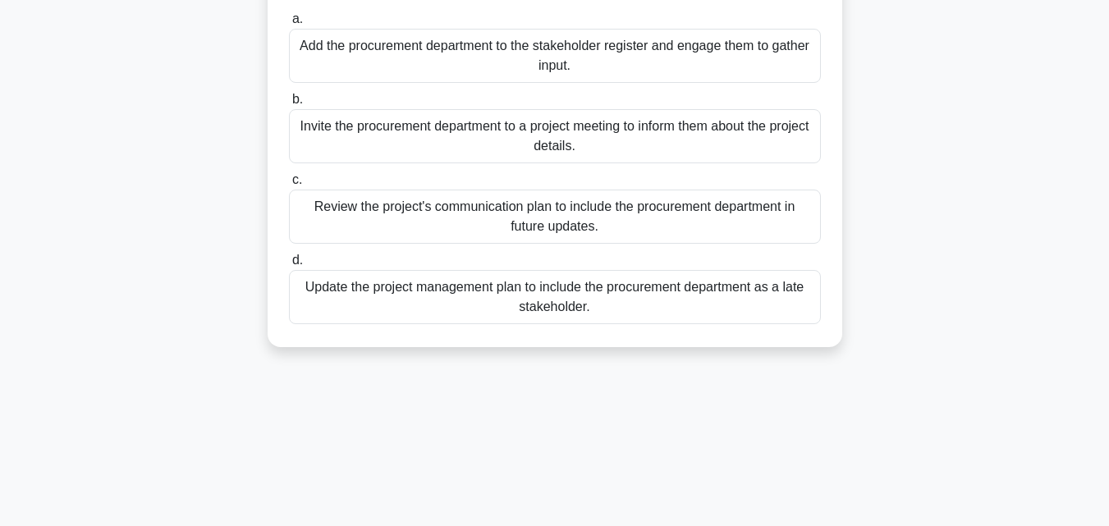
click at [600, 53] on div "Add the procurement department to the stakeholder register and engage them to g…" at bounding box center [555, 56] width 532 height 54
click at [289, 25] on input "a. Add the procurement department to the stakeholder register and engage them t…" at bounding box center [289, 19] width 0 height 11
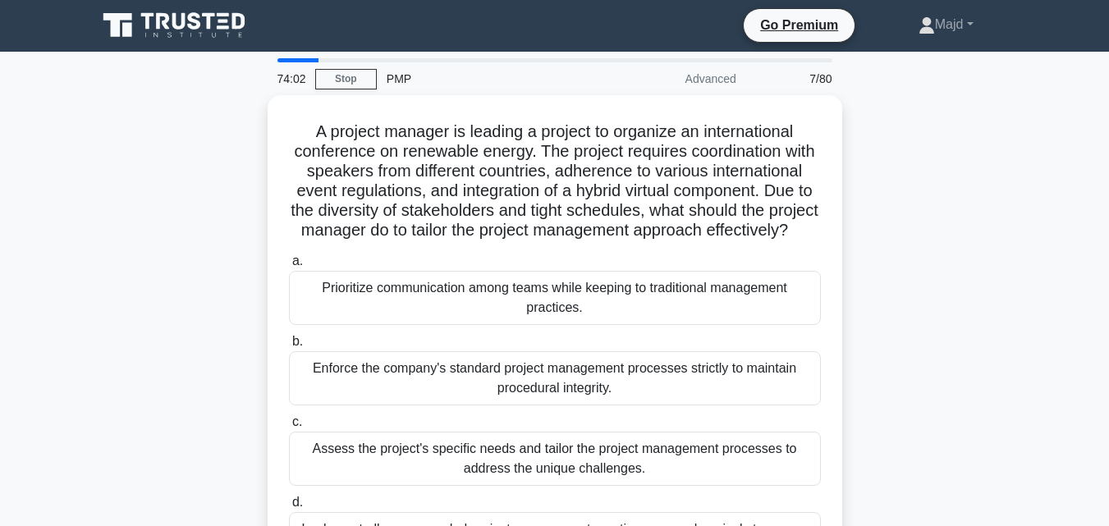
scroll to position [0, 0]
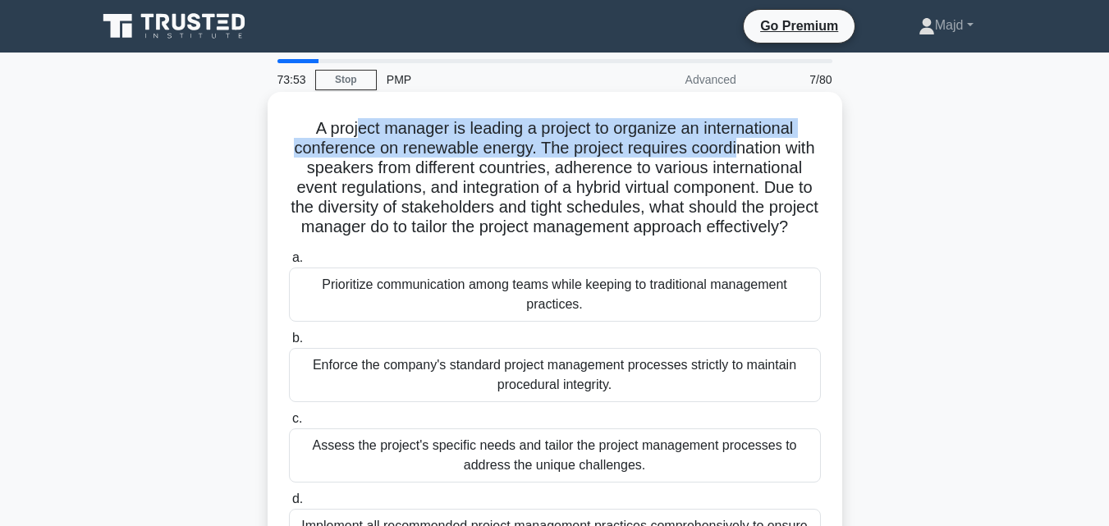
drag, startPoint x: 354, startPoint y: 127, endPoint x: 758, endPoint y: 141, distance: 404.9
click at [758, 141] on h5 "A project manager is leading a project to organize an international conference …" at bounding box center [554, 178] width 535 height 120
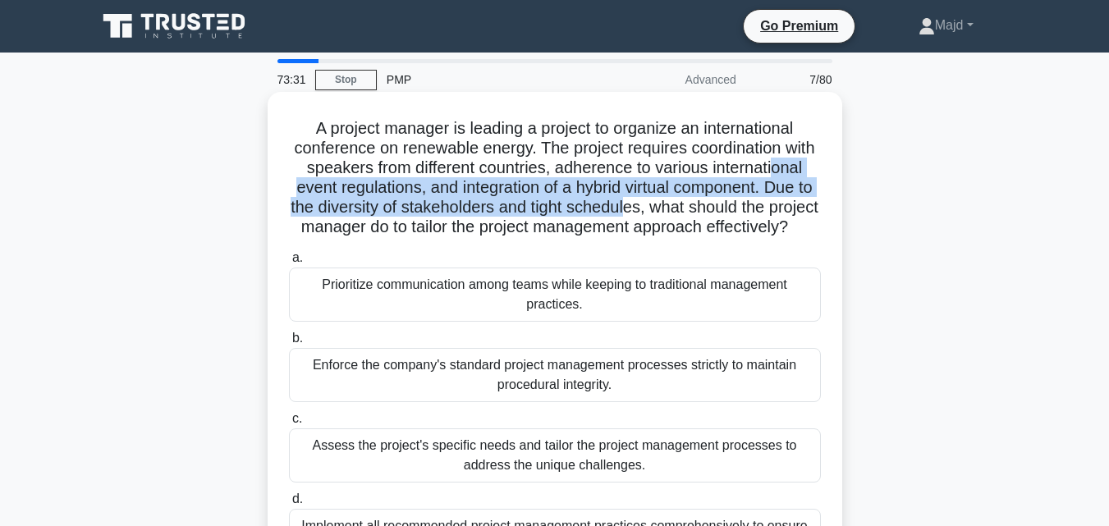
drag, startPoint x: 374, startPoint y: 193, endPoint x: 792, endPoint y: 213, distance: 418.2
click at [792, 213] on h5 "A project manager is leading a project to organize an international conference …" at bounding box center [554, 178] width 535 height 120
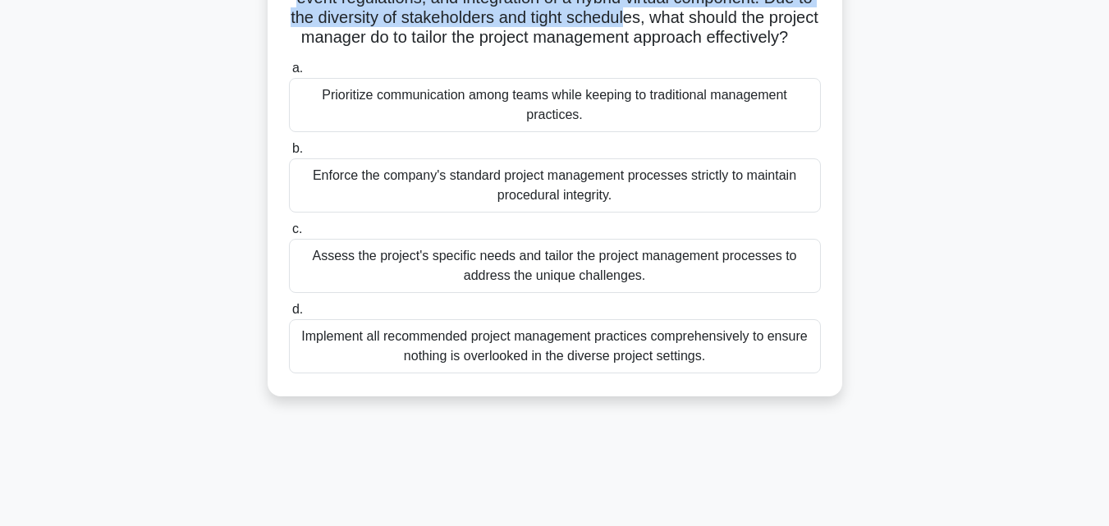
scroll to position [219, 0]
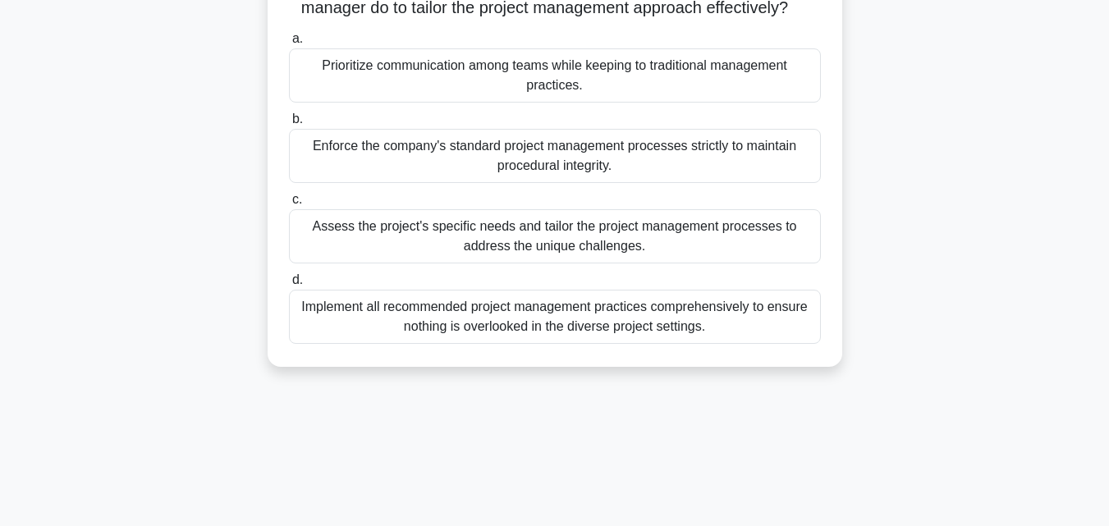
click at [528, 263] on div "Assess the project's specific needs and tailor the project management processes…" at bounding box center [555, 236] width 532 height 54
click at [289, 205] on input "c. Assess the project's specific needs and tailor the project management proces…" at bounding box center [289, 200] width 0 height 11
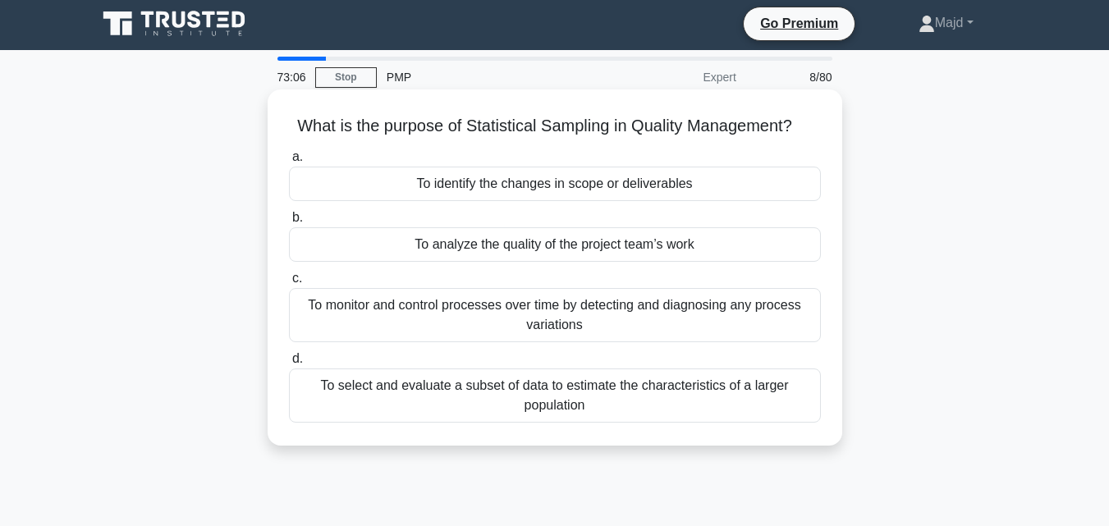
scroll to position [0, 0]
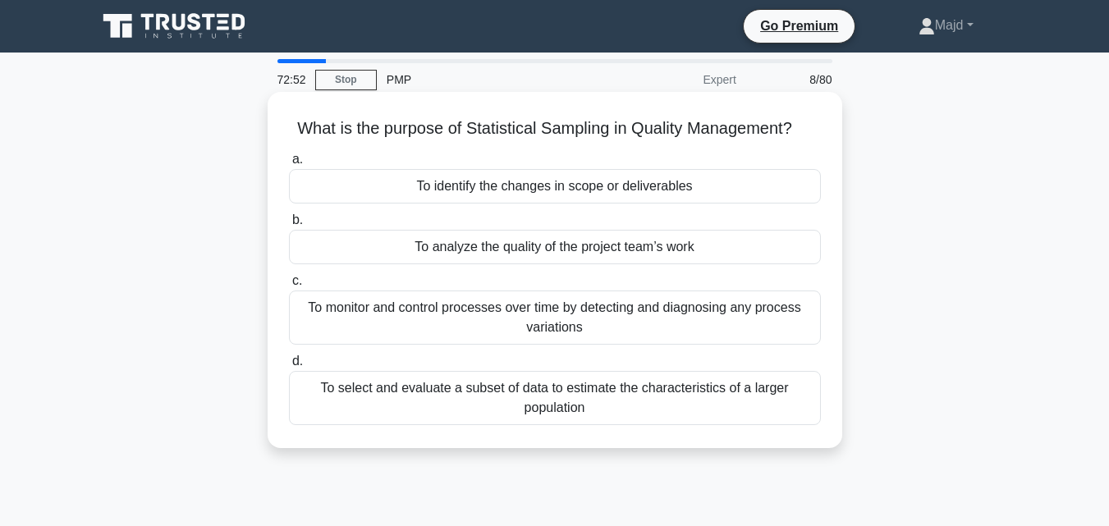
click at [506, 125] on h5 "What is the purpose of Statistical Sampling in Quality Management? .spinner_0XT…" at bounding box center [554, 128] width 535 height 21
drag, startPoint x: 290, startPoint y: 112, endPoint x: 648, endPoint y: 414, distance: 468.4
click at [647, 413] on div "What is the purpose of Statistical Sampling in Quality Management? .spinner_0XT…" at bounding box center [554, 269] width 561 height 343
copy div "What is the purpose of Statistical Sampling in Quality Management? .spinner_0XT…"
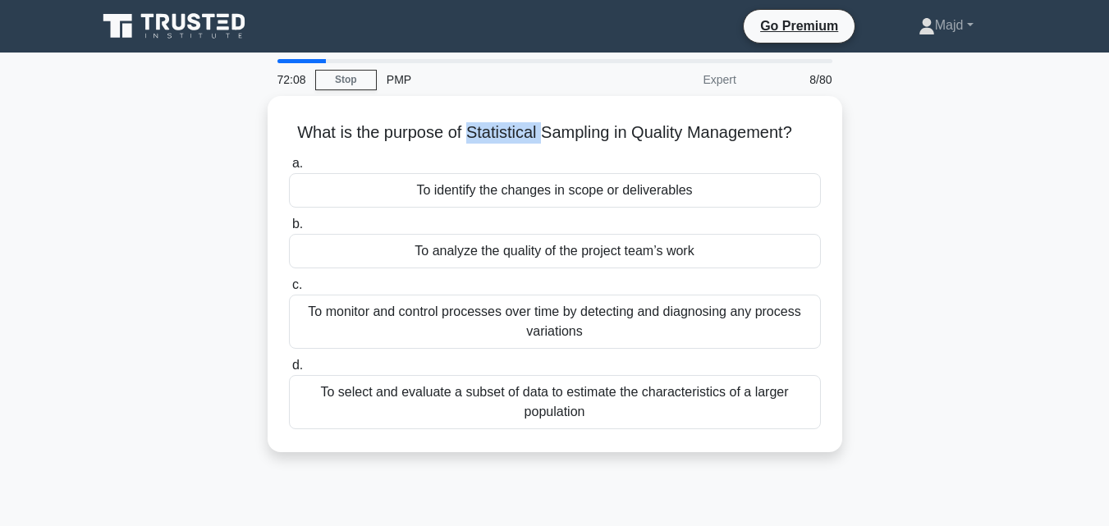
click at [913, 346] on div "What is the purpose of Statistical Sampling in Quality Management? .spinner_0XT…" at bounding box center [555, 284] width 936 height 376
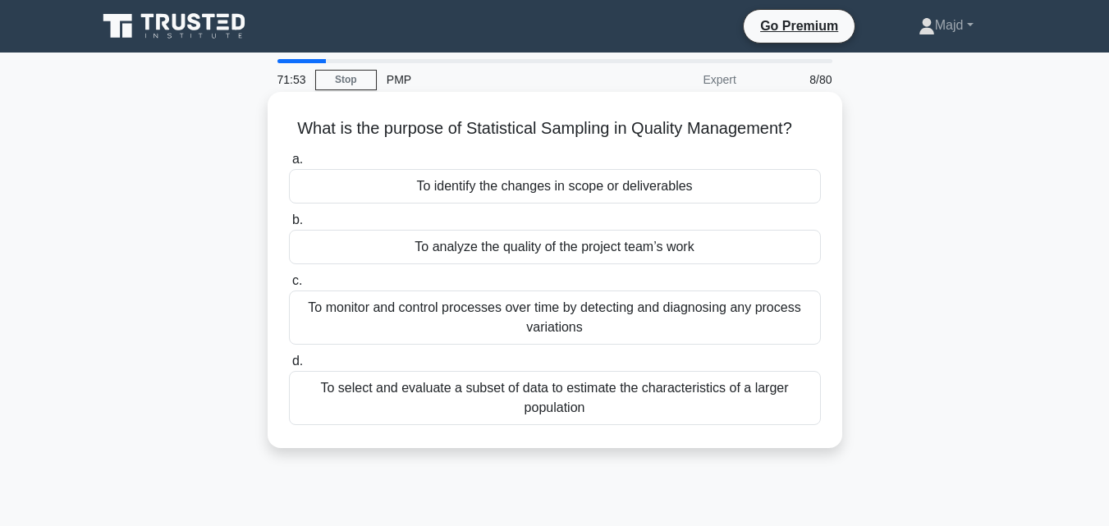
drag, startPoint x: 596, startPoint y: 394, endPoint x: 560, endPoint y: 320, distance: 82.2
click at [560, 320] on div "a. To identify the changes in scope or deliverables b. To analyze the quality o…" at bounding box center [555, 287] width 552 height 282
click at [483, 322] on div "To monitor and control processes over time by detecting and diagnosing any proc…" at bounding box center [555, 318] width 532 height 54
click at [289, 286] on input "c. To monitor and control processes over time by detecting and diagnosing any p…" at bounding box center [289, 281] width 0 height 11
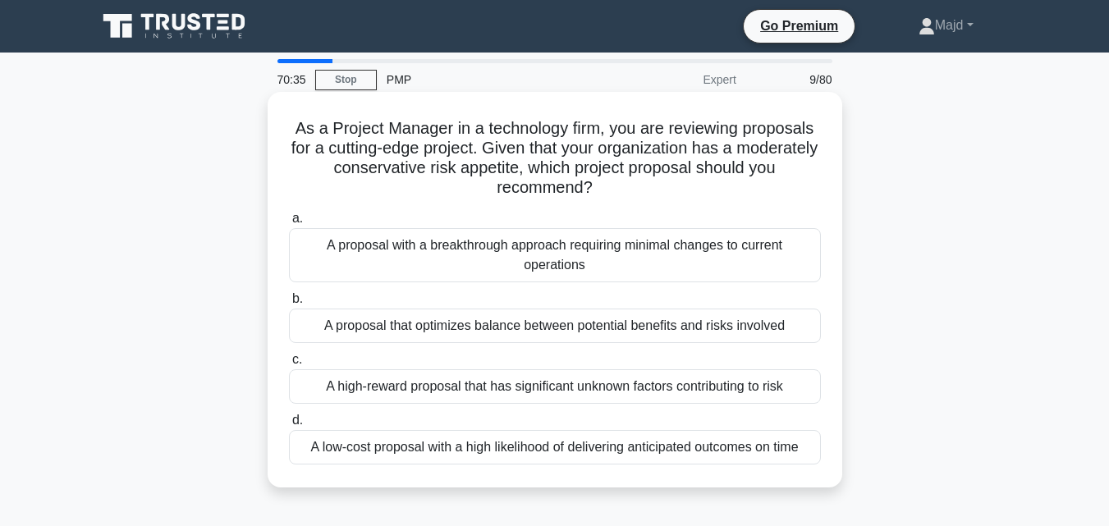
drag, startPoint x: 622, startPoint y: 194, endPoint x: 597, endPoint y: 171, distance: 34.3
click at [597, 171] on h5 "As a Project Manager in a technology firm, you are reviewing proposals for a cu…" at bounding box center [554, 158] width 535 height 80
drag, startPoint x: 372, startPoint y: 151, endPoint x: 503, endPoint y: 157, distance: 131.4
click at [503, 157] on h5 "As a Project Manager in a technology firm, you are reviewing proposals for a cu…" at bounding box center [554, 158] width 535 height 80
click at [552, 450] on div "A low-cost proposal with a high likelihood of delivering anticipated outcomes o…" at bounding box center [555, 447] width 532 height 34
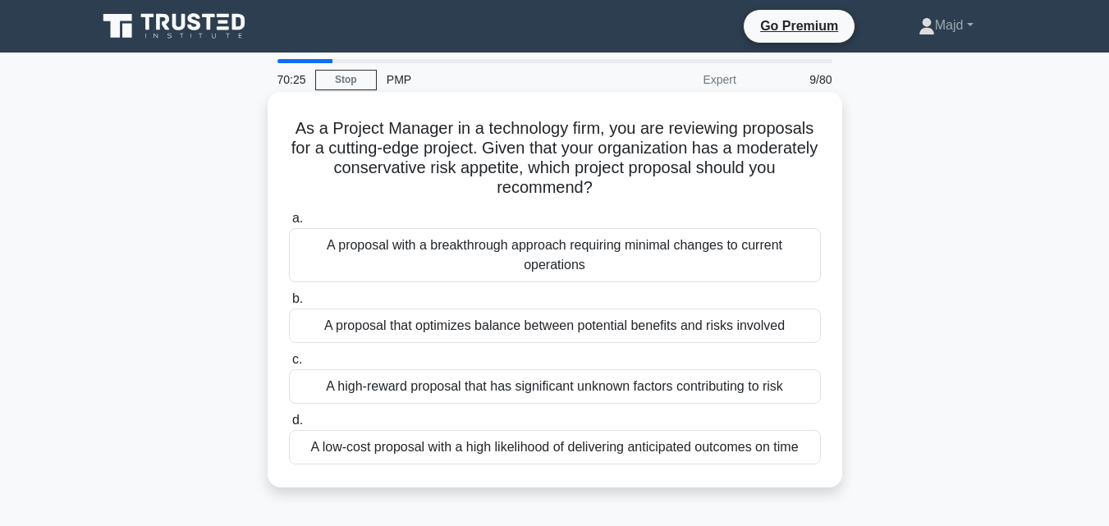
click at [289, 426] on input "d. A low-cost proposal with a high likelihood of delivering anticipated outcome…" at bounding box center [289, 420] width 0 height 11
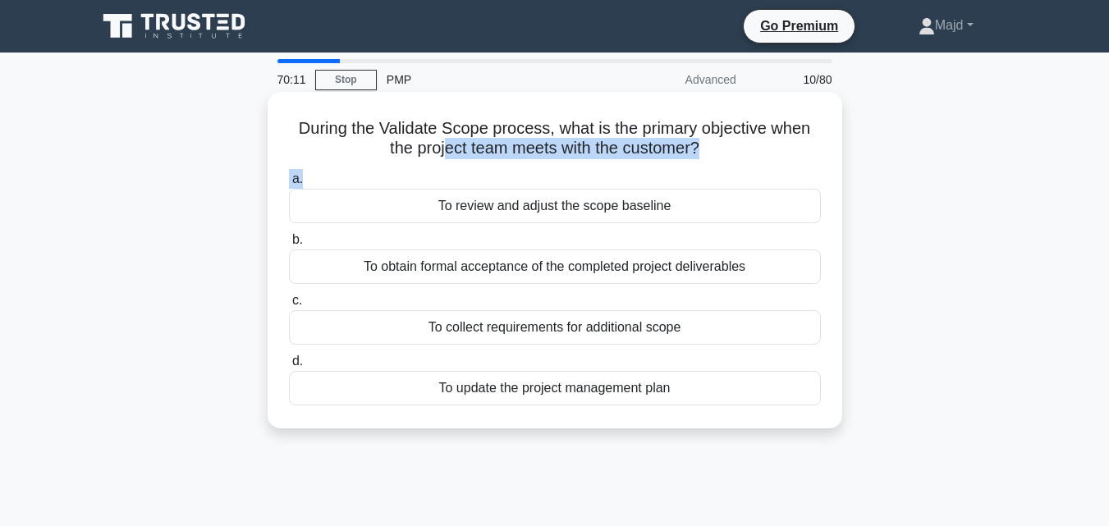
drag, startPoint x: 444, startPoint y: 158, endPoint x: 673, endPoint y: 171, distance: 229.4
click at [673, 171] on div "During the Validate Scope process, what is the primary objective when the proje…" at bounding box center [554, 259] width 561 height 323
click at [513, 268] on div "To obtain formal acceptance of the completed project deliverables" at bounding box center [555, 267] width 532 height 34
click at [289, 245] on input "b. To obtain formal acceptance of the completed project deliverables" at bounding box center [289, 240] width 0 height 11
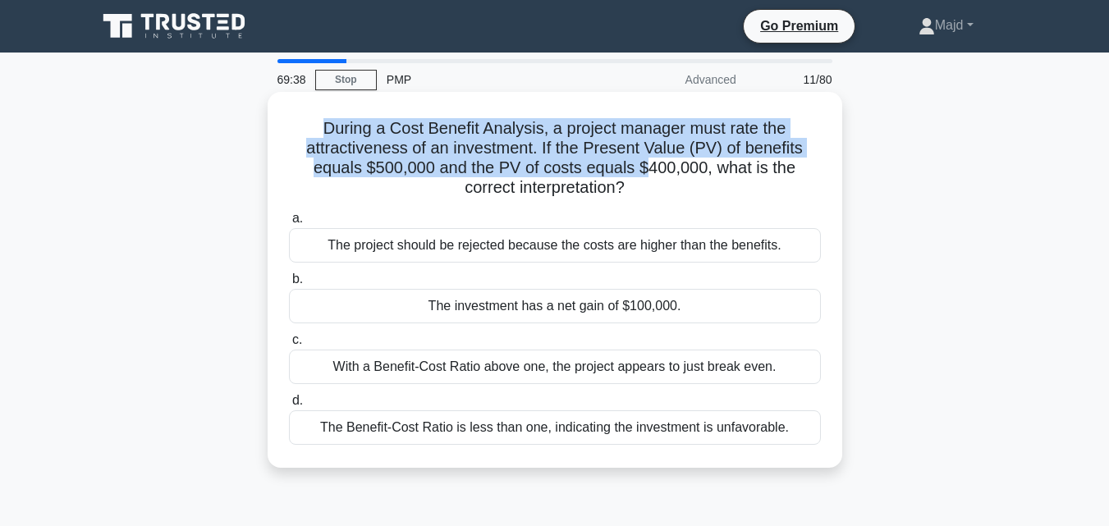
drag, startPoint x: 322, startPoint y: 121, endPoint x: 646, endPoint y: 175, distance: 328.6
click at [646, 175] on h5 "During a Cost Benefit Analysis, a project manager must rate the attractiveness …" at bounding box center [554, 158] width 535 height 80
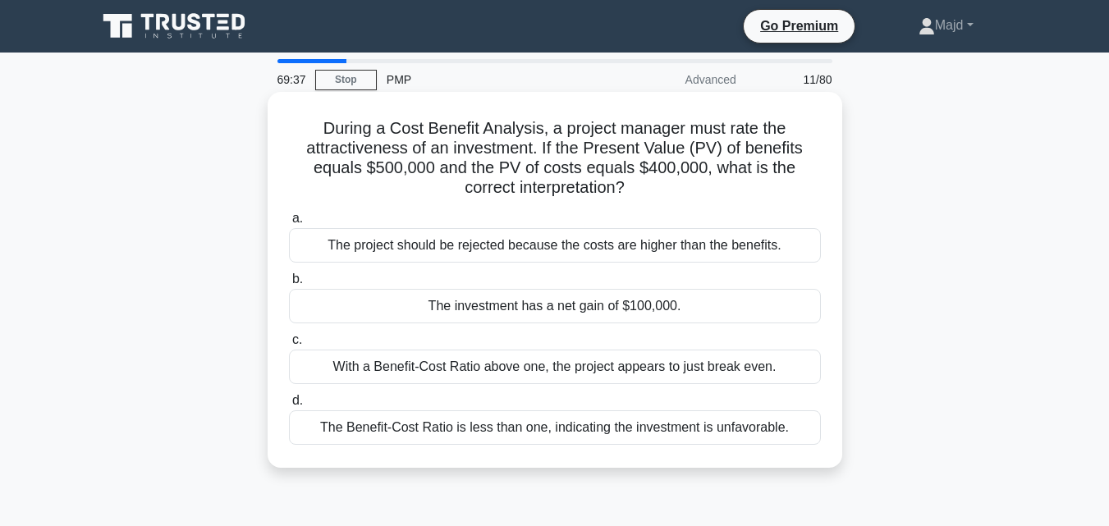
click at [654, 190] on h5 "During a Cost Benefit Analysis, a project manager must rate the attractiveness …" at bounding box center [554, 158] width 535 height 80
click at [638, 192] on icon ".spinner_0XTQ{transform-origin:center;animation:spinner_y6GP .75s linear infini…" at bounding box center [635, 189] width 20 height 20
drag, startPoint x: 636, startPoint y: 190, endPoint x: 315, endPoint y: 119, distance: 328.8
click at [290, 126] on h5 "During a Cost Benefit Analysis, a project manager must rate the attractiveness …" at bounding box center [554, 158] width 535 height 80
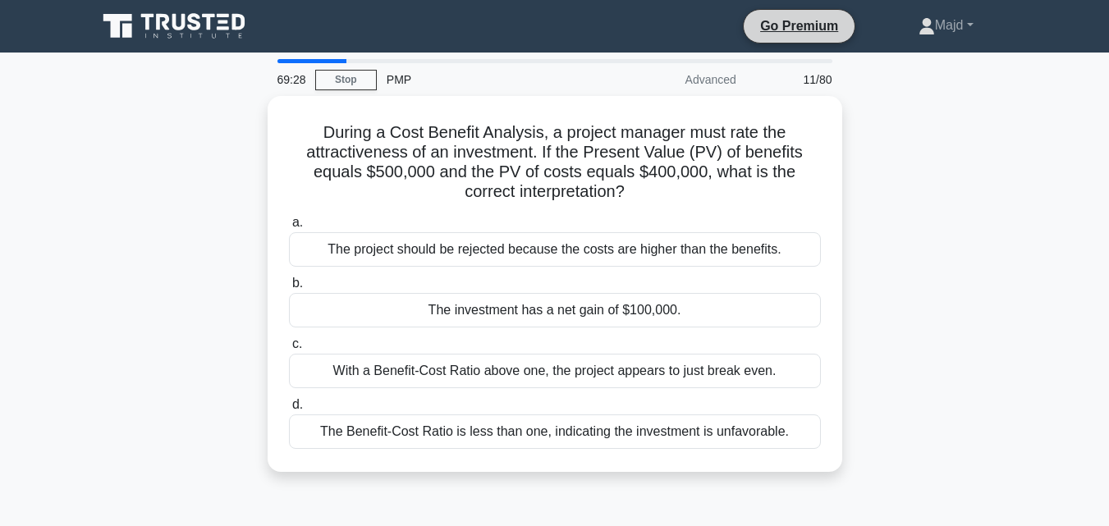
copy h5 "During a Cost Benefit Analysis, a project manager must rate the attractiveness …"
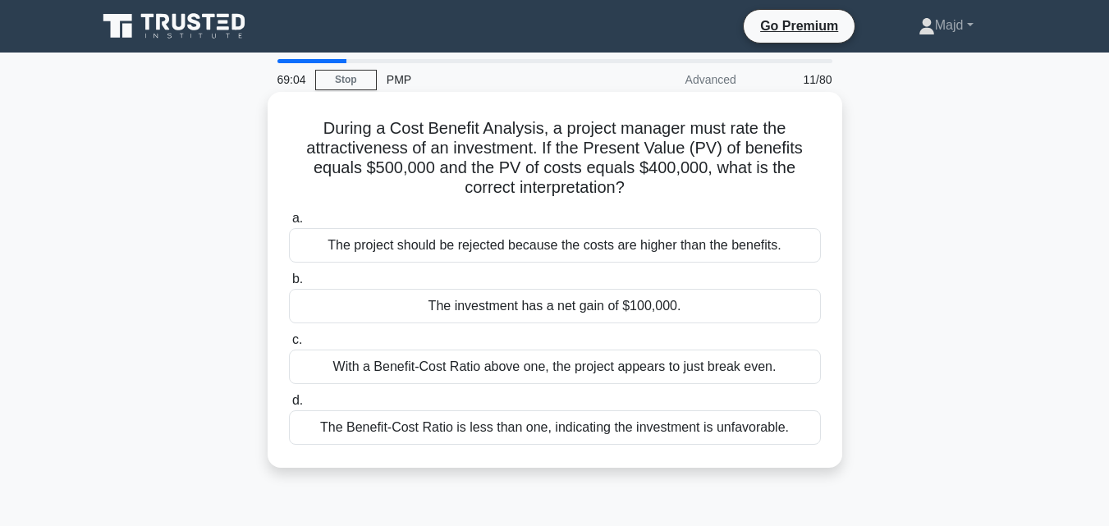
click at [595, 303] on div "The investment has a net gain of $100,000." at bounding box center [555, 306] width 532 height 34
click at [289, 285] on input "b. The investment has a net gain of $100,000." at bounding box center [289, 279] width 0 height 11
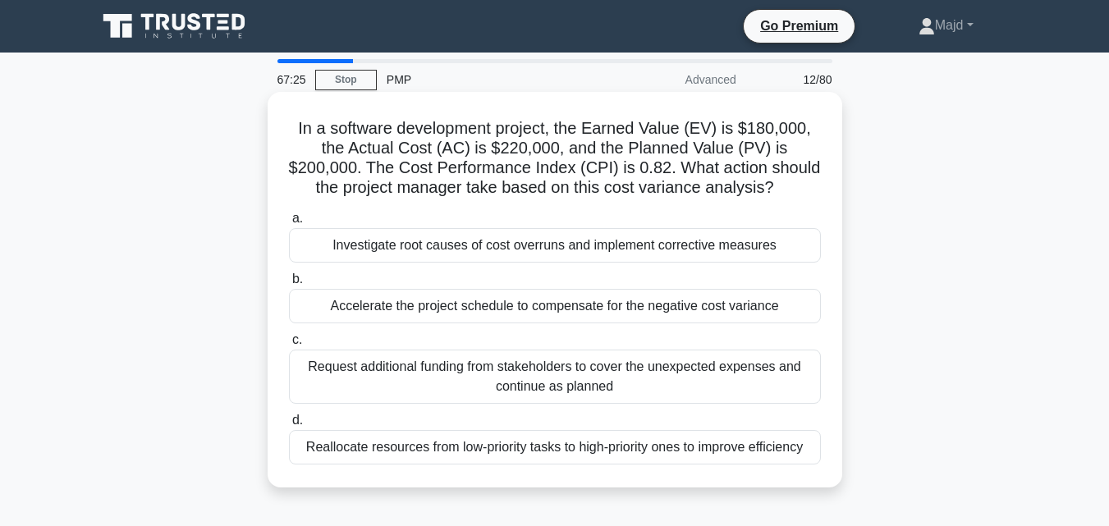
click at [838, 289] on div "In a software development project, the Earned Value (EV) is $180,000, the Actua…" at bounding box center [555, 290] width 575 height 396
click at [595, 248] on div "Investigate root causes of cost overruns and implement corrective measures" at bounding box center [555, 245] width 532 height 34
click at [289, 224] on input "a. Investigate root causes of cost overruns and implement corrective measures" at bounding box center [289, 218] width 0 height 11
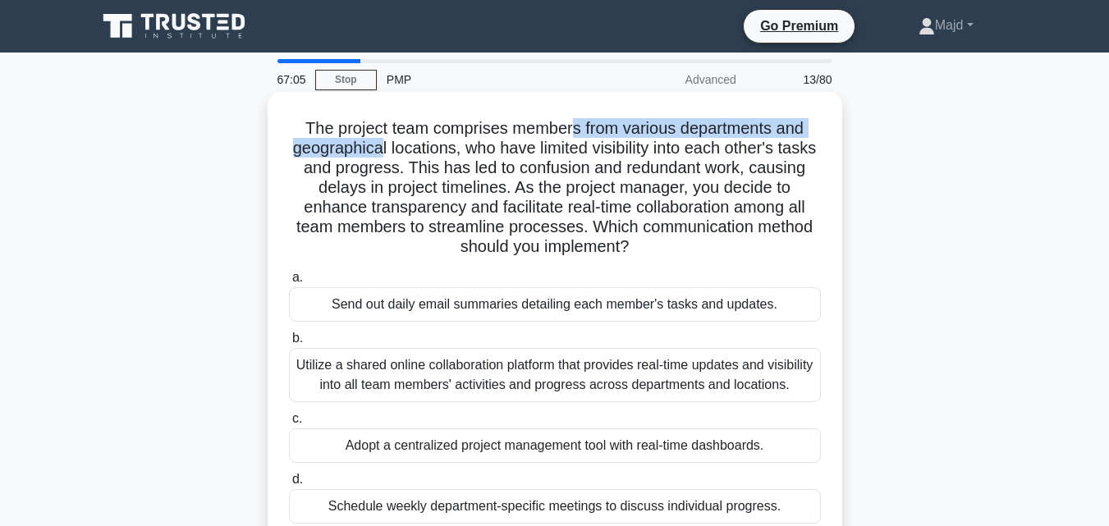
drag, startPoint x: 570, startPoint y: 128, endPoint x: 400, endPoint y: 153, distance: 171.7
click at [400, 153] on h5 "The project team comprises members from various departments and geographical lo…" at bounding box center [554, 188] width 535 height 140
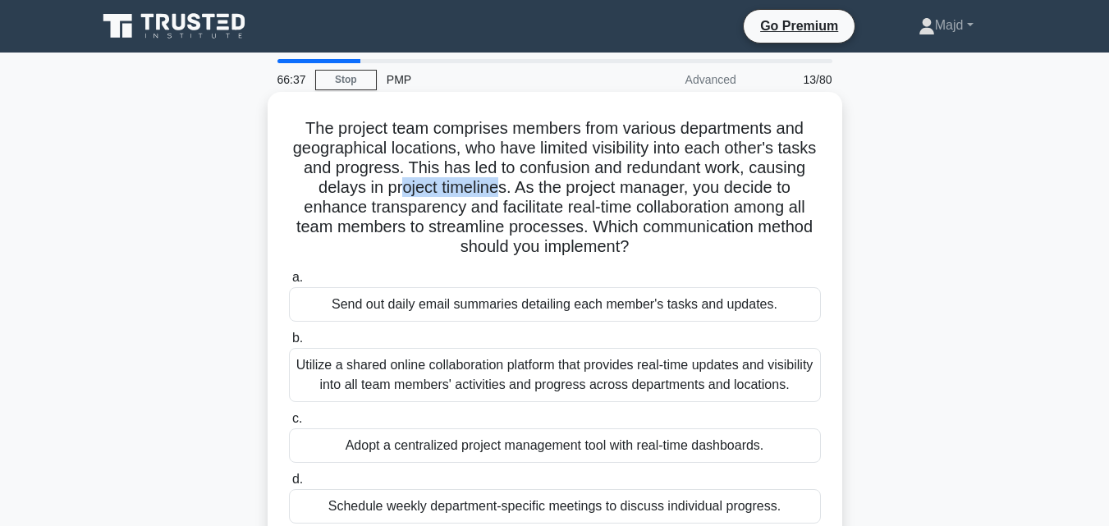
drag, startPoint x: 437, startPoint y: 189, endPoint x: 538, endPoint y: 188, distance: 101.0
click at [538, 188] on h5 "The project team comprises members from various departments and geographical lo…" at bounding box center [554, 188] width 535 height 140
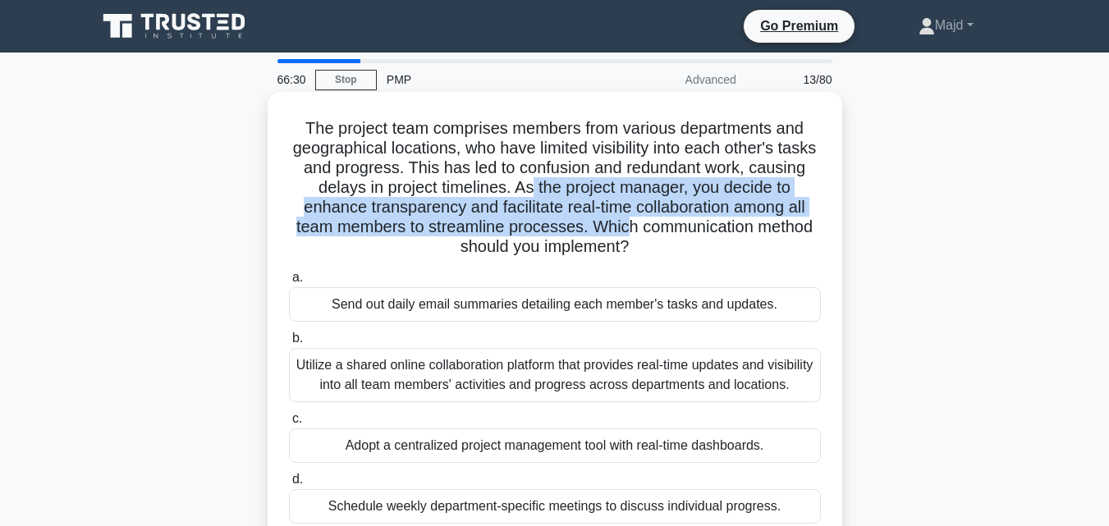
drag, startPoint x: 571, startPoint y: 186, endPoint x: 666, endPoint y: 235, distance: 106.8
click at [666, 235] on h5 "The project team comprises members from various departments and geographical lo…" at bounding box center [554, 188] width 535 height 140
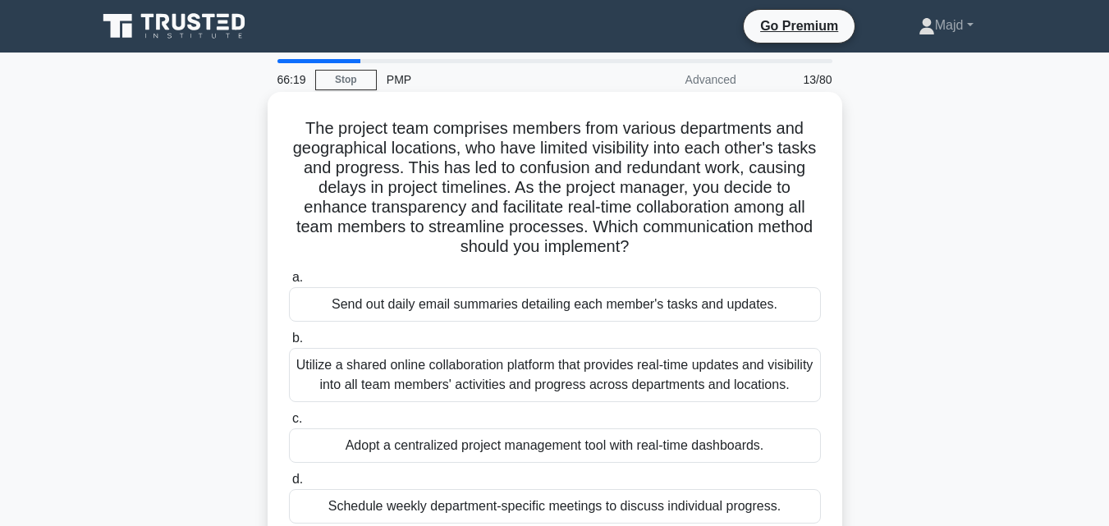
click at [601, 378] on div "Utilize a shared online collaboration platform that provides real-time updates …" at bounding box center [555, 375] width 532 height 54
click at [289, 344] on input "b. Utilize a shared online collaboration platform that provides real-time updat…" at bounding box center [289, 338] width 0 height 11
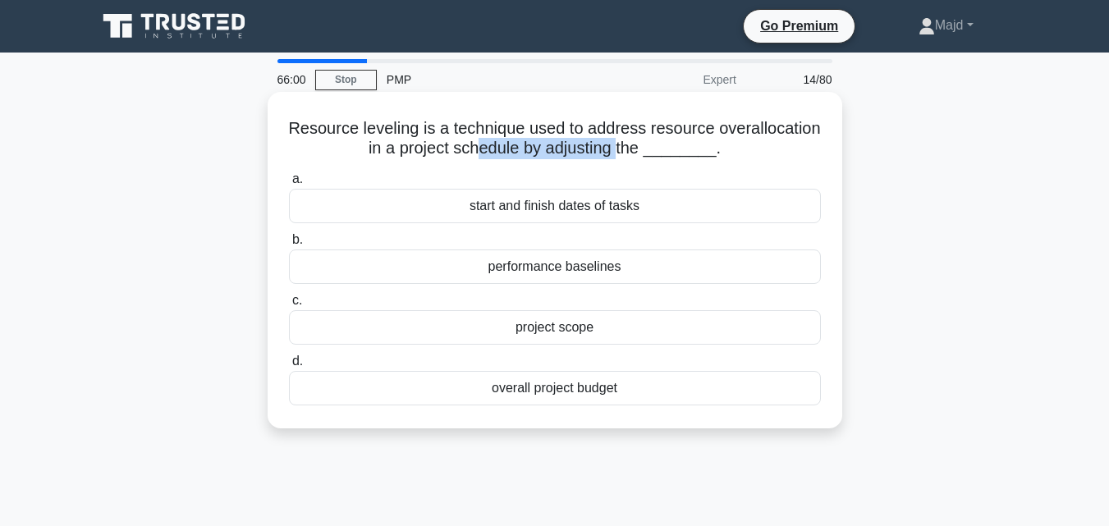
drag, startPoint x: 538, startPoint y: 148, endPoint x: 680, endPoint y: 144, distance: 142.0
click at [680, 144] on h5 "Resource leveling is a technique used to address resource overallocation in a p…" at bounding box center [554, 138] width 535 height 41
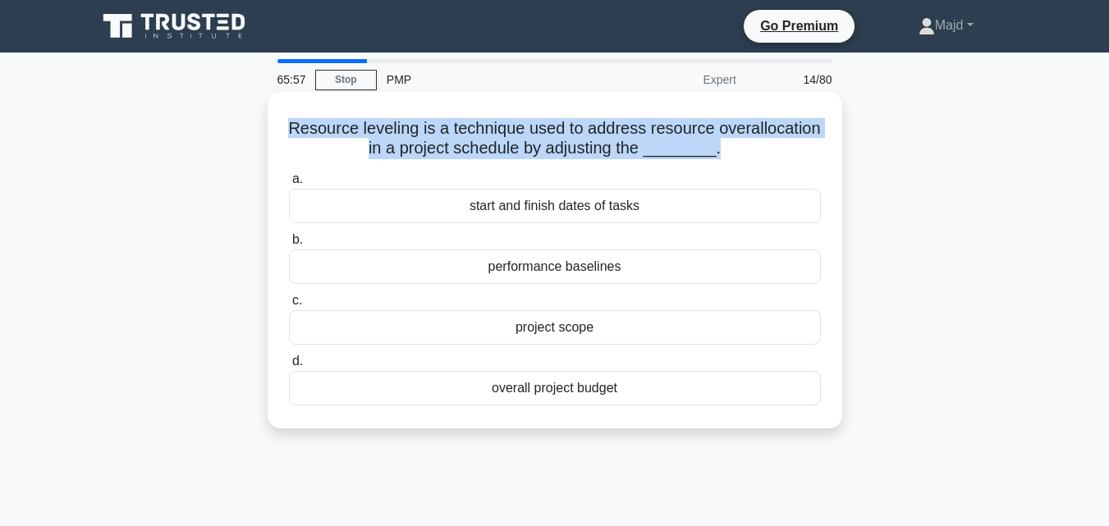
drag, startPoint x: 336, startPoint y: 129, endPoint x: 767, endPoint y: 153, distance: 432.4
click at [767, 153] on h5 "Resource leveling is a technique used to address resource overallocation in a p…" at bounding box center [554, 138] width 535 height 41
copy h5 "Resource leveling is a technique used to address resource overallocation in a p…"
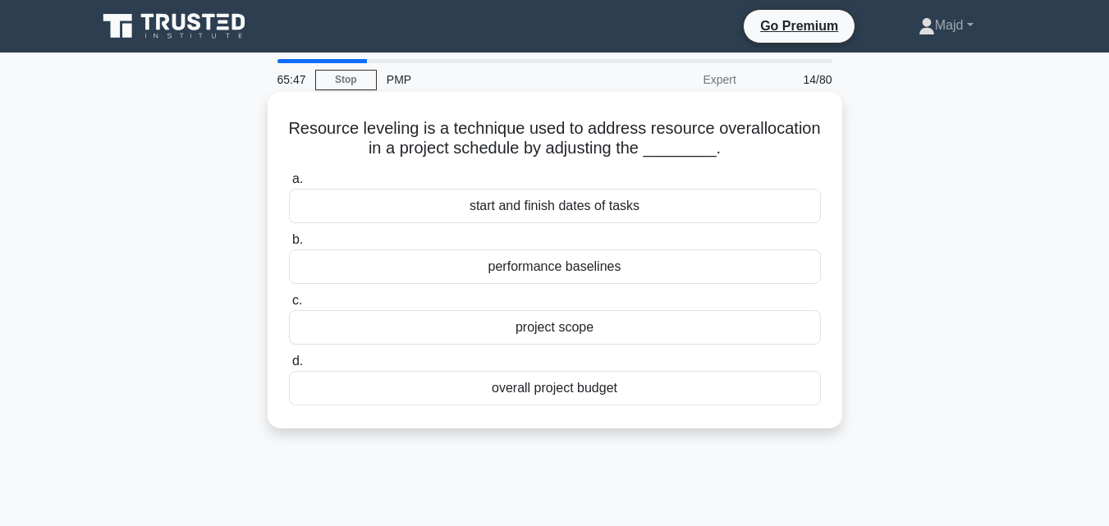
click at [599, 198] on div "start and finish dates of tasks" at bounding box center [555, 206] width 532 height 34
click at [289, 185] on input "a. start and finish dates of tasks" at bounding box center [289, 179] width 0 height 11
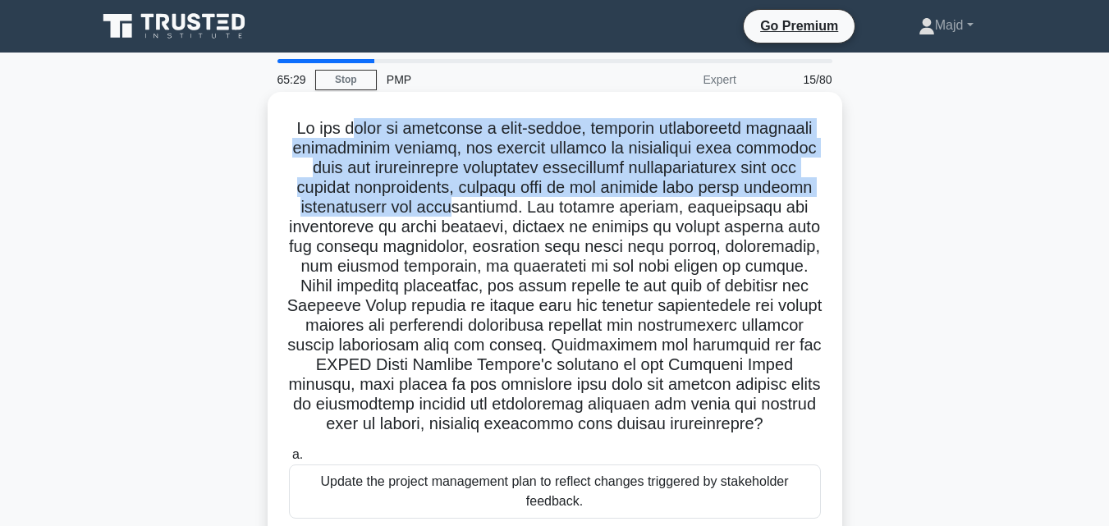
drag, startPoint x: 358, startPoint y: 127, endPoint x: 462, endPoint y: 199, distance: 126.8
click at [461, 200] on h5 ".spinner_0XTQ{transform-origin:center;animation:spinner_y6GP .75s linear infini…" at bounding box center [554, 276] width 535 height 317
click at [468, 188] on h5 ".spinner_0XTQ{transform-origin:center;animation:spinner_y6GP .75s linear infini…" at bounding box center [554, 276] width 535 height 317
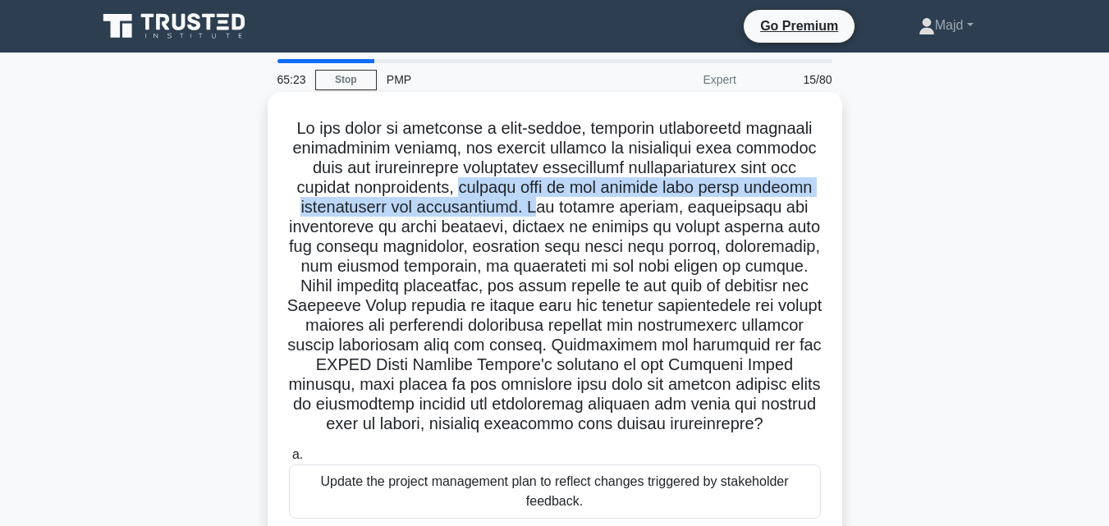
drag, startPoint x: 463, startPoint y: 185, endPoint x: 546, endPoint y: 210, distance: 86.5
click at [546, 210] on h5 ".spinner_0XTQ{transform-origin:center;animation:spinner_y6GP .75s linear infini…" at bounding box center [554, 276] width 535 height 317
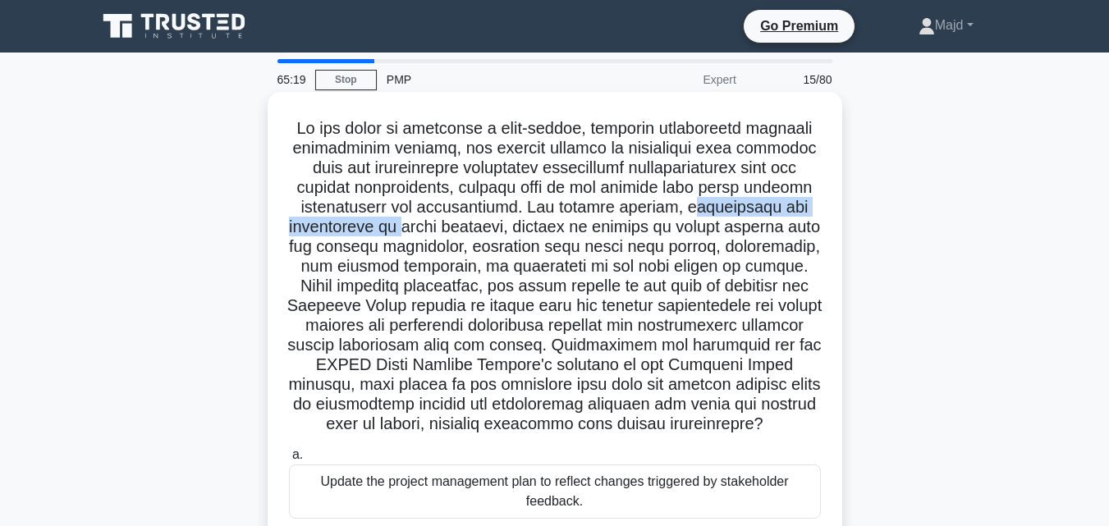
drag, startPoint x: 705, startPoint y: 205, endPoint x: 382, endPoint y: 231, distance: 324.4
click at [382, 231] on h5 ".spinner_0XTQ{transform-origin:center;animation:spinner_y6GP .75s linear infini…" at bounding box center [554, 276] width 535 height 317
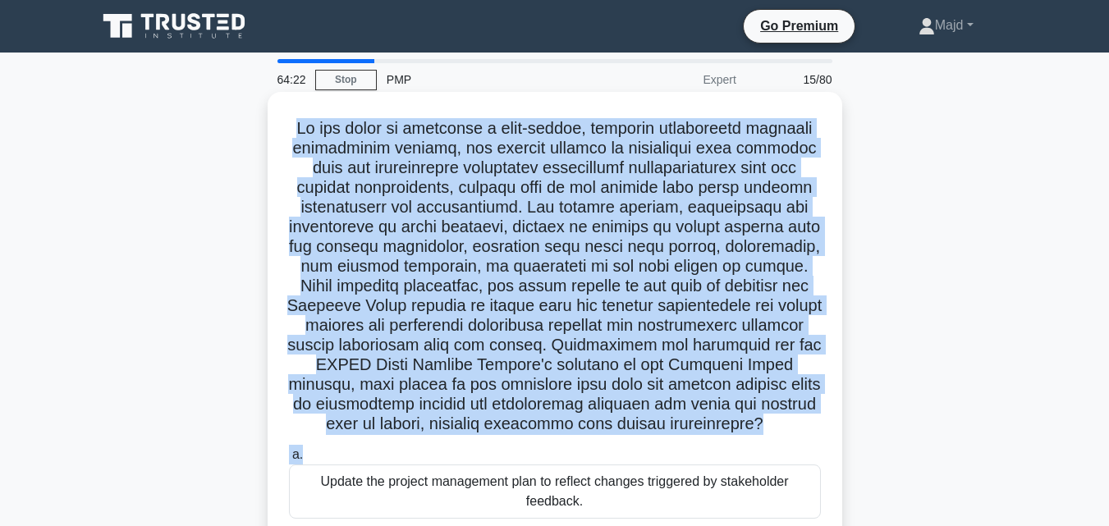
drag, startPoint x: 282, startPoint y: 121, endPoint x: 767, endPoint y: 440, distance: 580.0
click at [767, 440] on div ".spinner_0XTQ{transform-origin:center;animation:spinner_y6GP .75s linear infini…" at bounding box center [554, 437] width 561 height 678
click at [610, 430] on h5 ".spinner_0XTQ{transform-origin:center;animation:spinner_y6GP .75s linear infini…" at bounding box center [554, 276] width 535 height 317
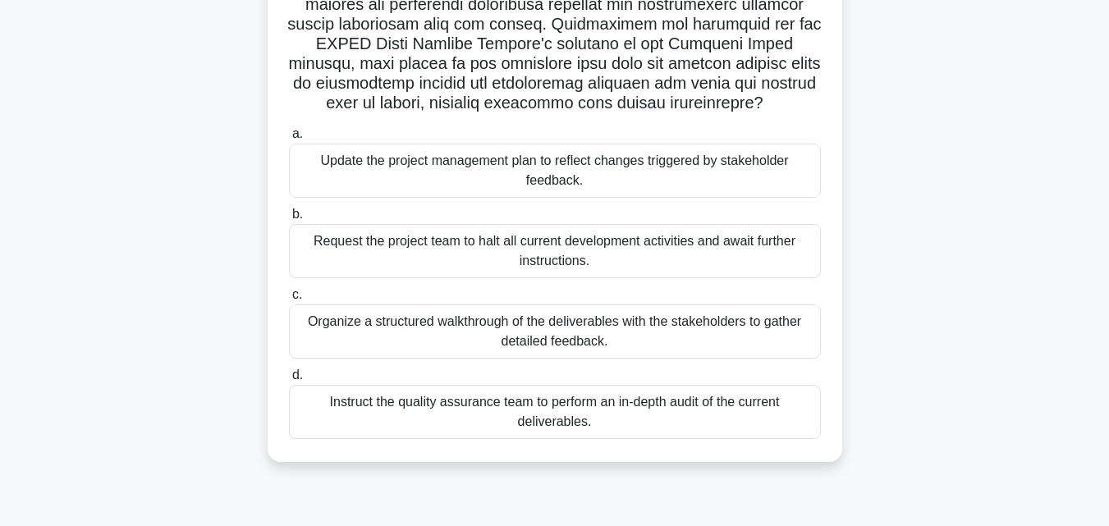
scroll to position [360, 0]
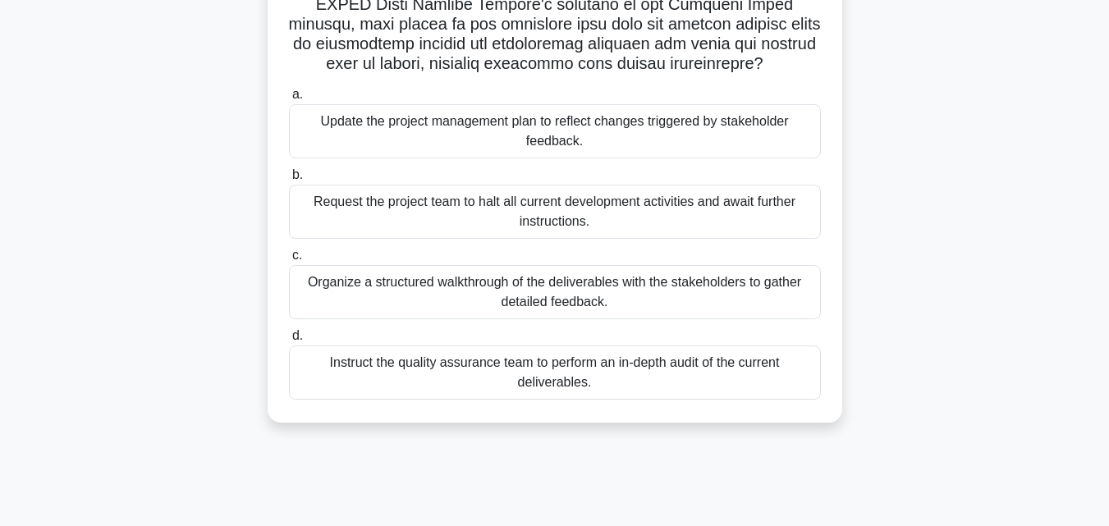
click at [566, 309] on div "Organize a structured walkthrough of the deliverables with the stakeholders to …" at bounding box center [555, 292] width 532 height 54
click at [289, 261] on input "c. Organize a structured walkthrough of the deliverables with the stakeholders …" at bounding box center [289, 255] width 0 height 11
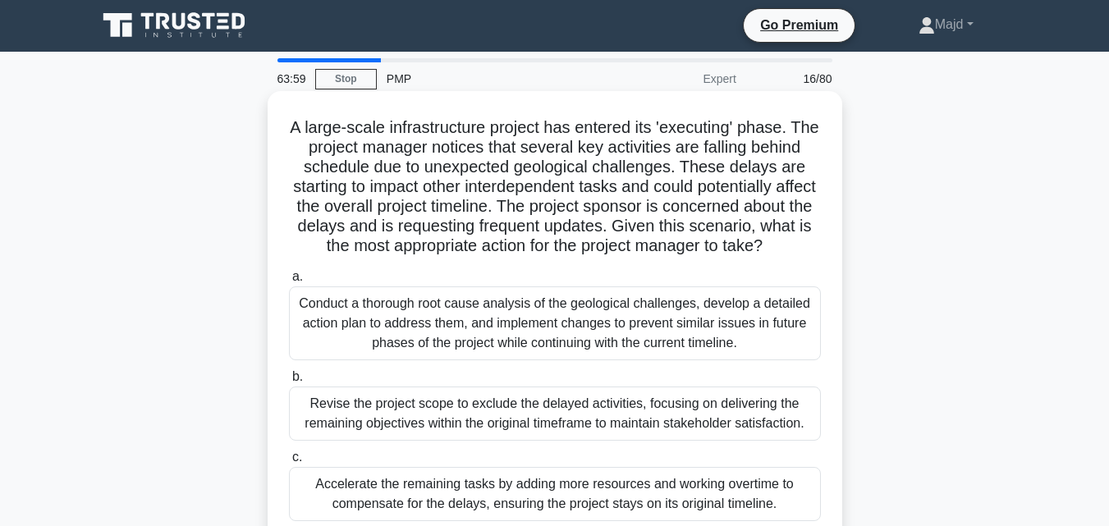
scroll to position [0, 0]
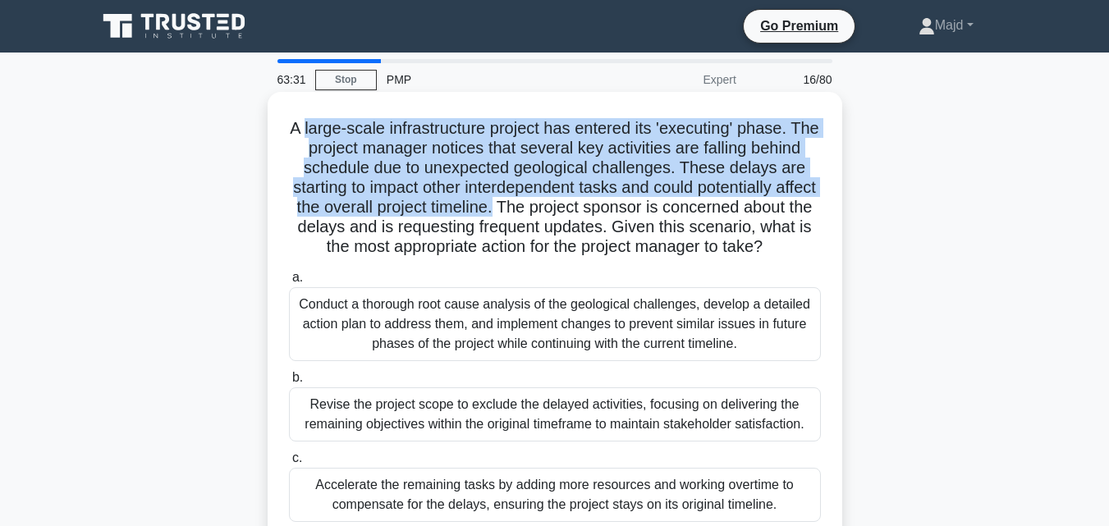
drag, startPoint x: 316, startPoint y: 121, endPoint x: 555, endPoint y: 211, distance: 255.0
click at [555, 211] on h5 "A large-scale infrastructure project has entered its 'executing' phase. The pro…" at bounding box center [554, 188] width 535 height 140
drag, startPoint x: 344, startPoint y: 229, endPoint x: 739, endPoint y: 268, distance: 396.7
click at [748, 258] on h5 "A large-scale infrastructure project has entered its 'executing' phase. The pro…" at bounding box center [554, 188] width 535 height 140
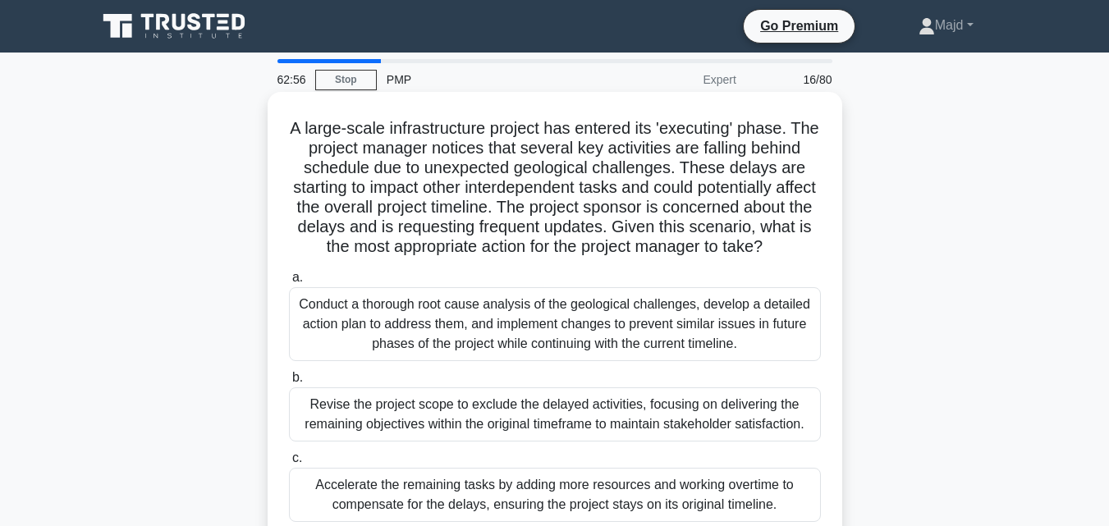
click at [472, 347] on div "Conduct a thorough root cause analysis of the geological challenges, develop a …" at bounding box center [555, 324] width 532 height 74
click at [289, 283] on input "a. Conduct a thorough root cause analysis of the geological challenges, develop…" at bounding box center [289, 277] width 0 height 11
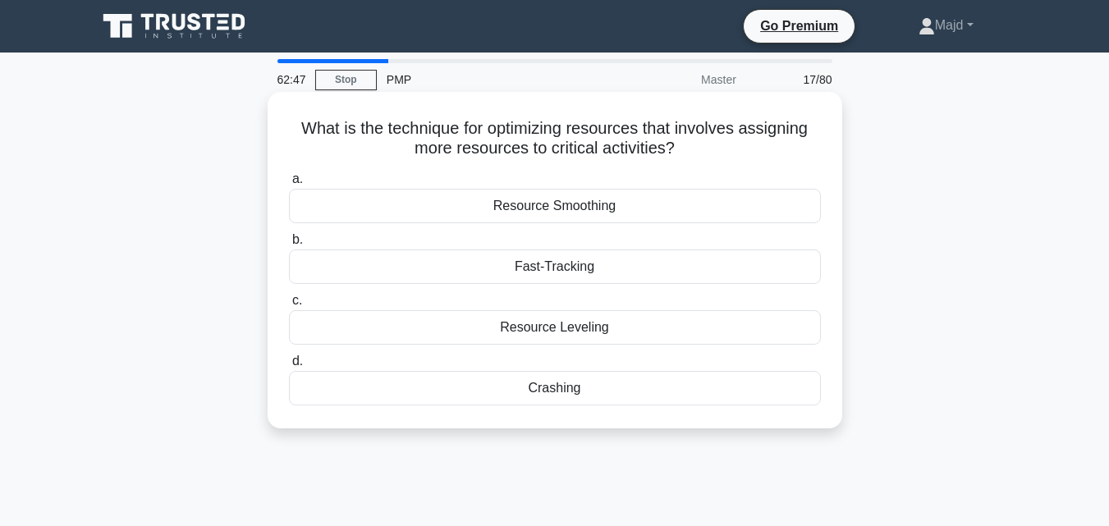
drag, startPoint x: 294, startPoint y: 127, endPoint x: 681, endPoint y: 143, distance: 387.7
click at [681, 143] on h5 "What is the technique for optimizing resources that involves assigning more res…" at bounding box center [554, 138] width 535 height 41
click at [731, 150] on h5 "What is the technique for optimizing resources that involves assigning more res…" at bounding box center [554, 138] width 535 height 41
click at [536, 378] on div "Crashing" at bounding box center [555, 388] width 532 height 34
click at [289, 367] on input "d. Crashing" at bounding box center [289, 361] width 0 height 11
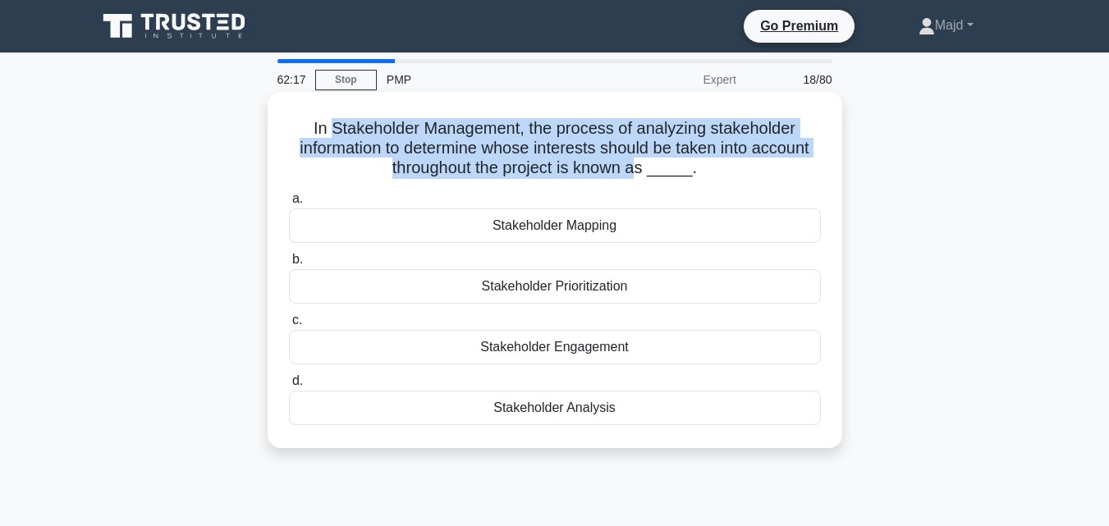
drag, startPoint x: 332, startPoint y: 128, endPoint x: 644, endPoint y: 165, distance: 314.9
click at [644, 165] on h5 "In Stakeholder Management, the process of analyzing stakeholder information to …" at bounding box center [554, 148] width 535 height 61
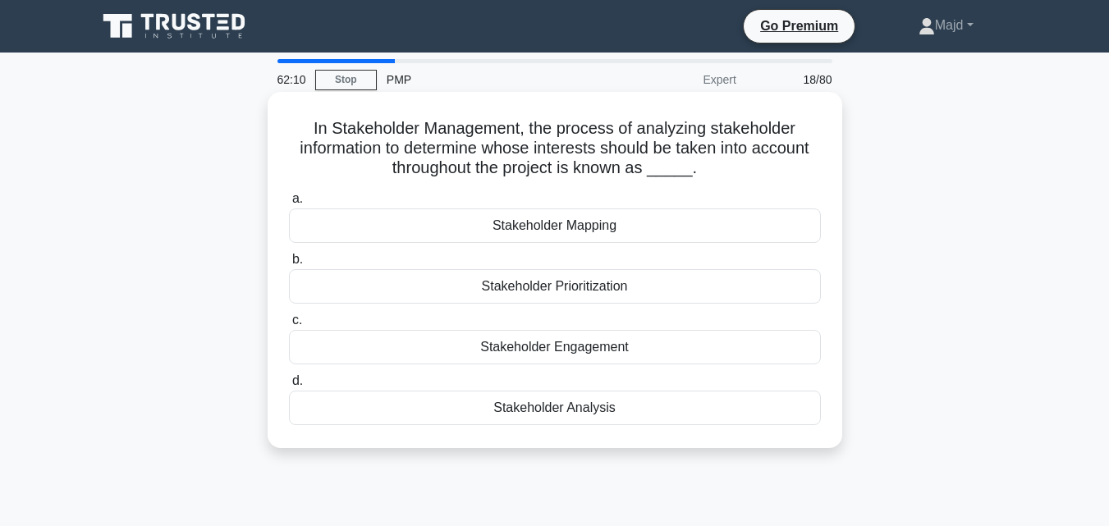
click at [305, 104] on div "In Stakeholder Management, the process of analyzing stakeholder information to …" at bounding box center [554, 269] width 561 height 343
drag, startPoint x: 304, startPoint y: 113, endPoint x: 710, endPoint y: 180, distance: 410.9
click at [710, 180] on div "In Stakeholder Management, the process of analyzing stakeholder information to …" at bounding box center [554, 269] width 561 height 343
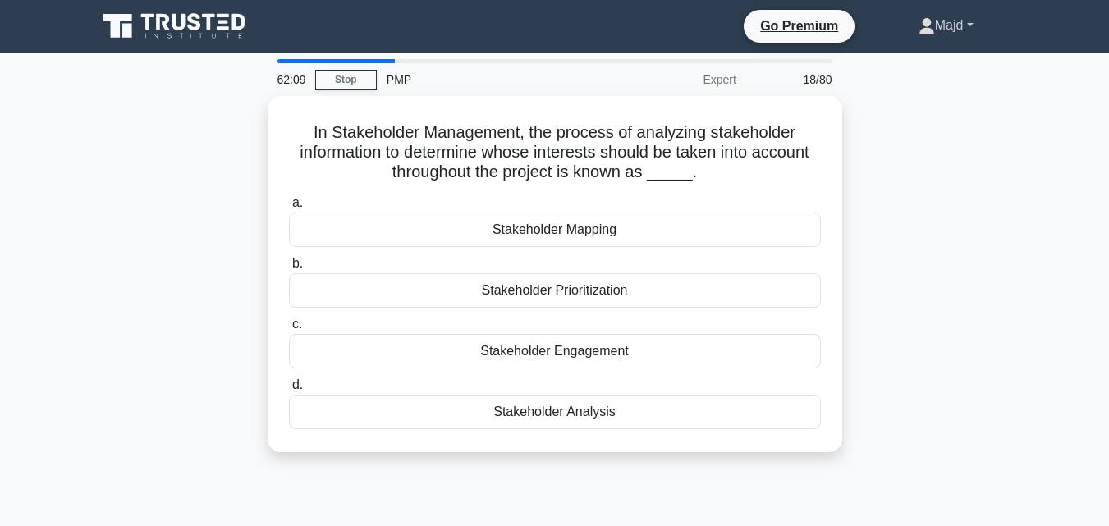
copy h5 "In Stakeholder Management, the process of analyzing stakeholder information to …"
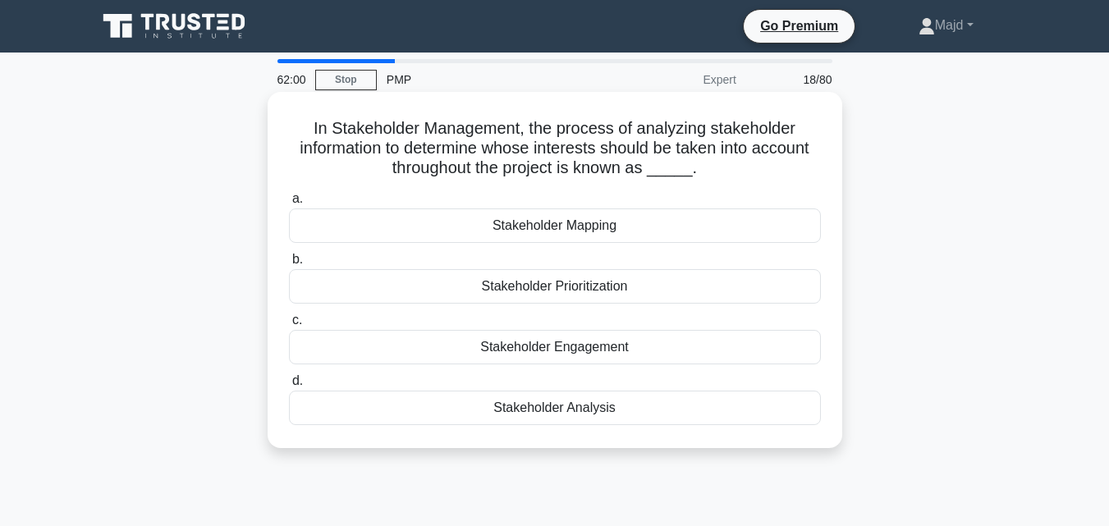
click at [571, 418] on div "Stakeholder Analysis" at bounding box center [555, 408] width 532 height 34
click at [289, 387] on input "d. Stakeholder Analysis" at bounding box center [289, 381] width 0 height 11
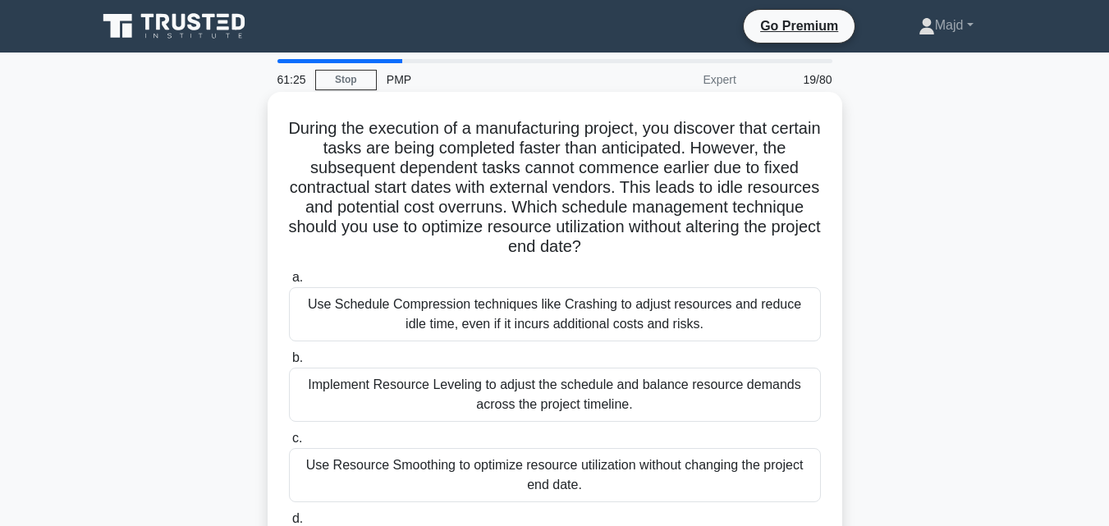
drag, startPoint x: 332, startPoint y: 129, endPoint x: 707, endPoint y: 240, distance: 390.3
click at [707, 240] on h5 "During the execution of a manufacturing project, you discover that certain task…" at bounding box center [554, 188] width 535 height 140
click at [307, 113] on div "During the execution of a manufacturing project, you discover that certain task…" at bounding box center [554, 348] width 561 height 501
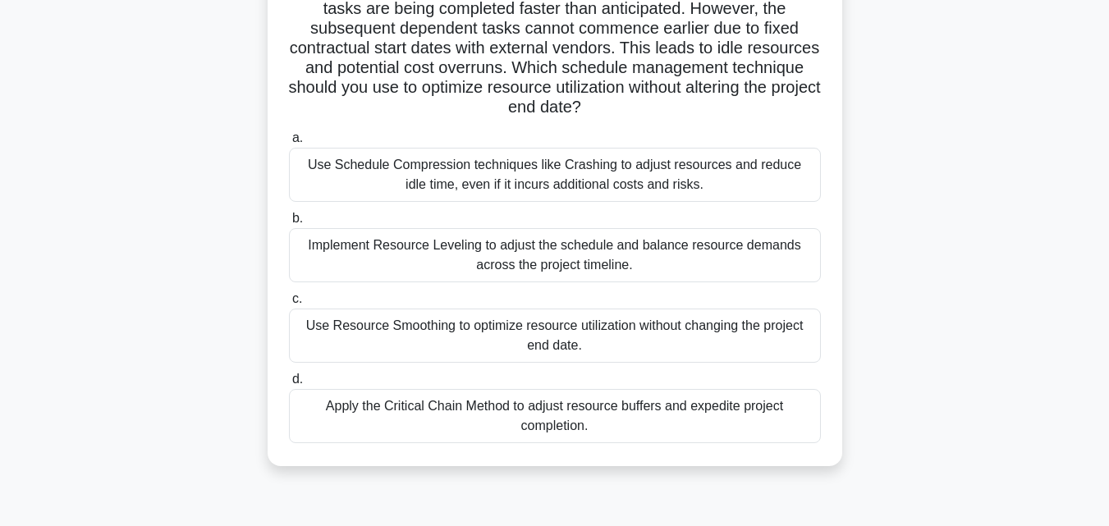
scroll to position [360, 0]
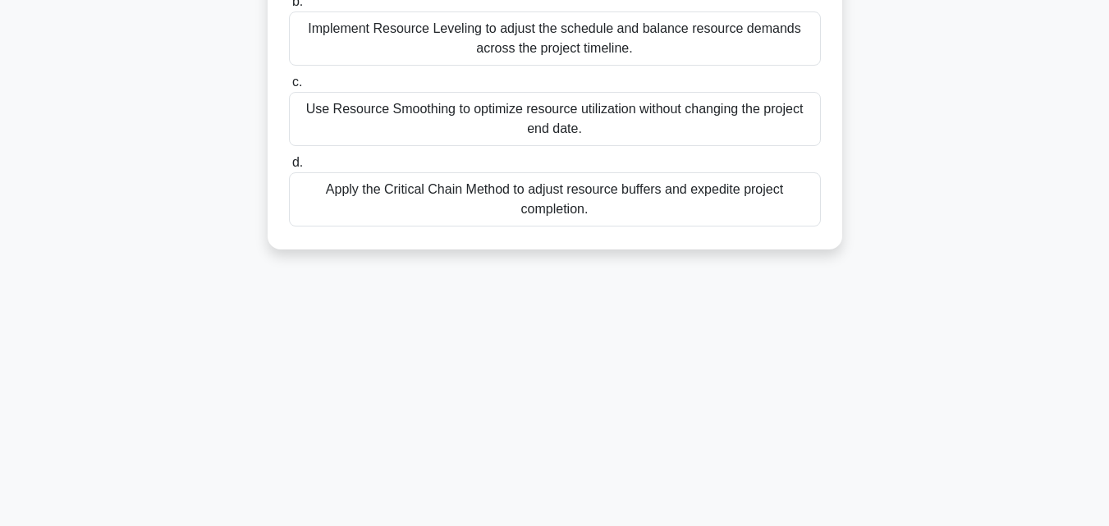
drag, startPoint x: 320, startPoint y: 137, endPoint x: 685, endPoint y: 307, distance: 402.8
click at [685, 307] on div "60:46 Stop PMP Expert 19/80 During the execution of a manufacturing project, yo…" at bounding box center [555, 109] width 936 height 821
copy div "During the execution of a manufacturing project, you discover that certain task…"
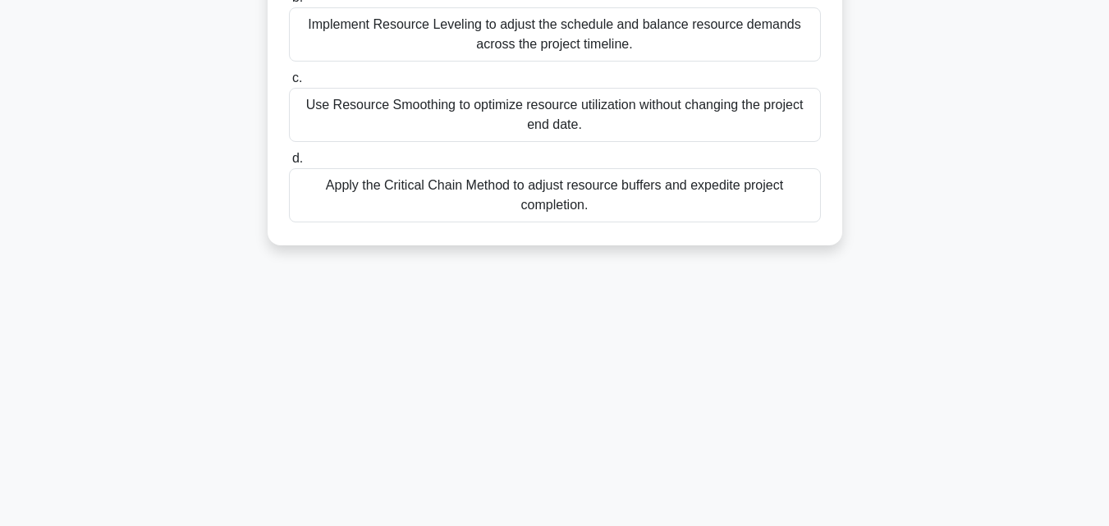
click at [510, 181] on div "Apply the Critical Chain Method to adjust resource buffers and expedite project…" at bounding box center [555, 195] width 532 height 54
click at [289, 164] on input "d. Apply the Critical Chain Method to adjust resource buffers and expedite proj…" at bounding box center [289, 158] width 0 height 11
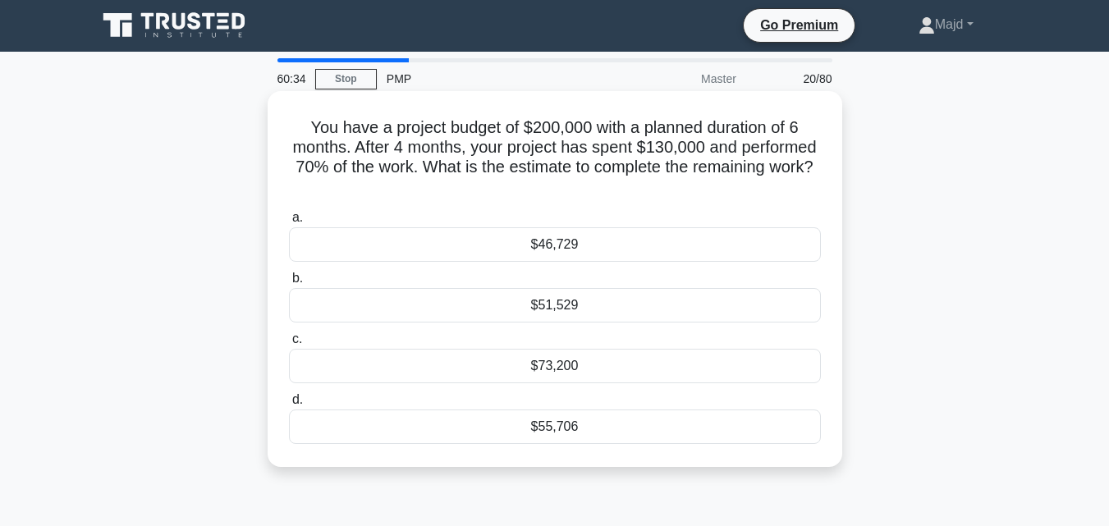
scroll to position [0, 0]
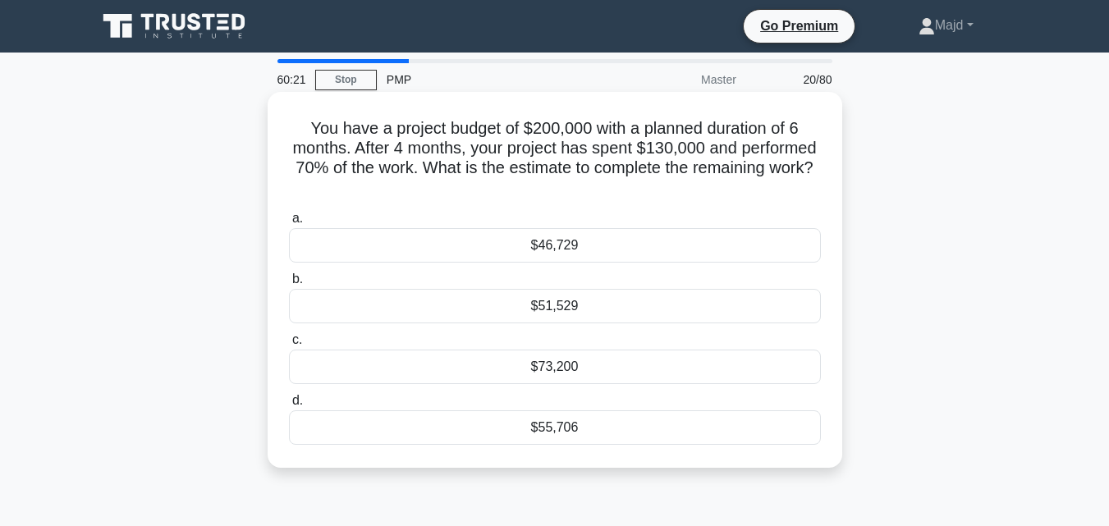
drag, startPoint x: 494, startPoint y: 121, endPoint x: 618, endPoint y: 178, distance: 136.6
click at [618, 178] on h5 "You have a project budget of $200,000 with a planned duration of 6 months. Afte…" at bounding box center [554, 158] width 535 height 80
click at [565, 192] on icon ".spinner_0XTQ{transform-origin:center;animation:spinner_y6GP .75s linear infini…" at bounding box center [555, 189] width 20 height 20
drag, startPoint x: 302, startPoint y: 126, endPoint x: 636, endPoint y: 231, distance: 350.2
click at [636, 231] on div "You have a project budget of $200,000 with a planned duration of 6 months. Afte…" at bounding box center [554, 279] width 561 height 363
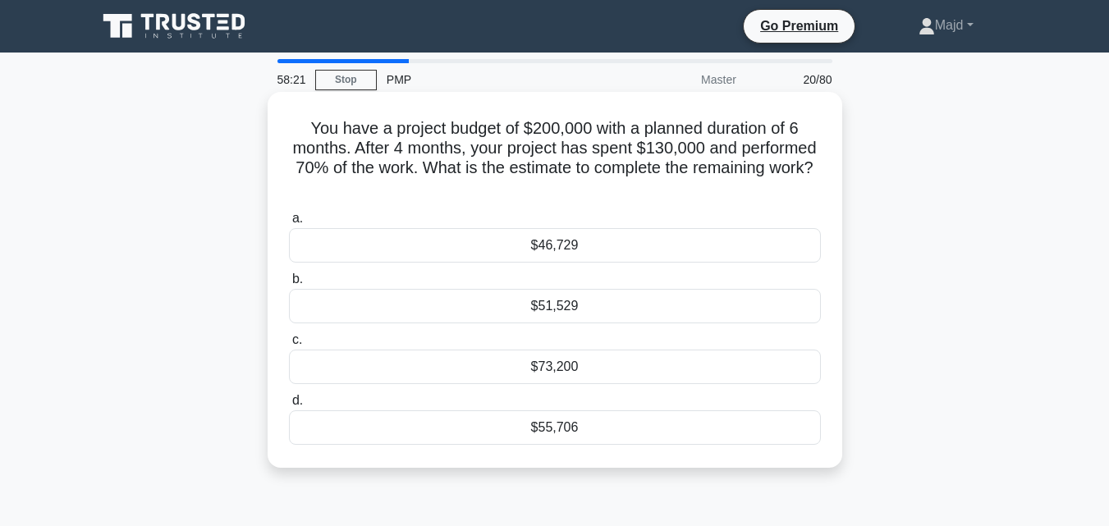
click at [639, 209] on label "a. $46,729" at bounding box center [555, 235] width 532 height 54
click at [289, 213] on input "a. $46,729" at bounding box center [289, 218] width 0 height 11
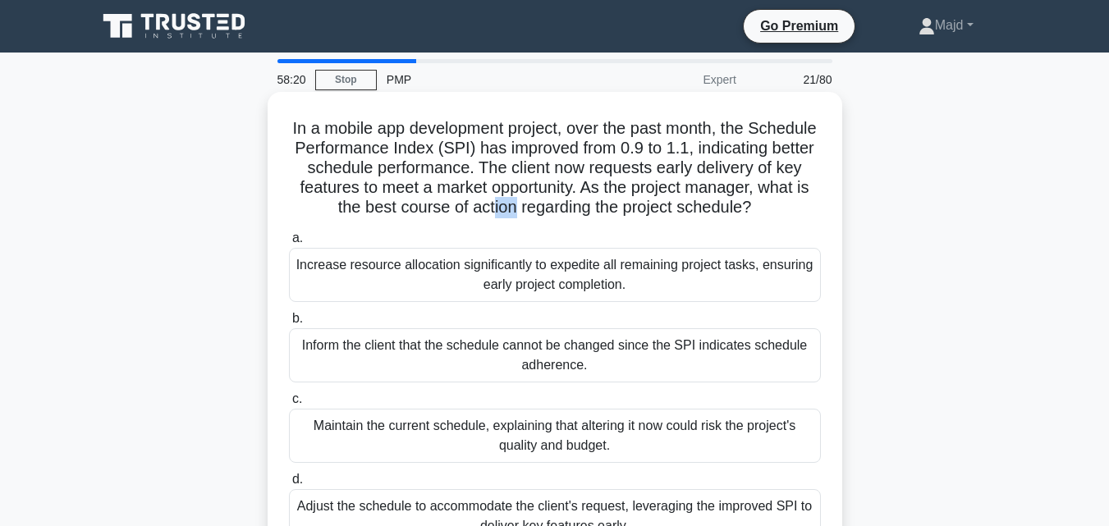
drag, startPoint x: 629, startPoint y: 202, endPoint x: 607, endPoint y: 202, distance: 21.3
click at [607, 202] on h5 "In a mobile app development project, over the past month, the Schedule Performa…" at bounding box center [554, 168] width 535 height 100
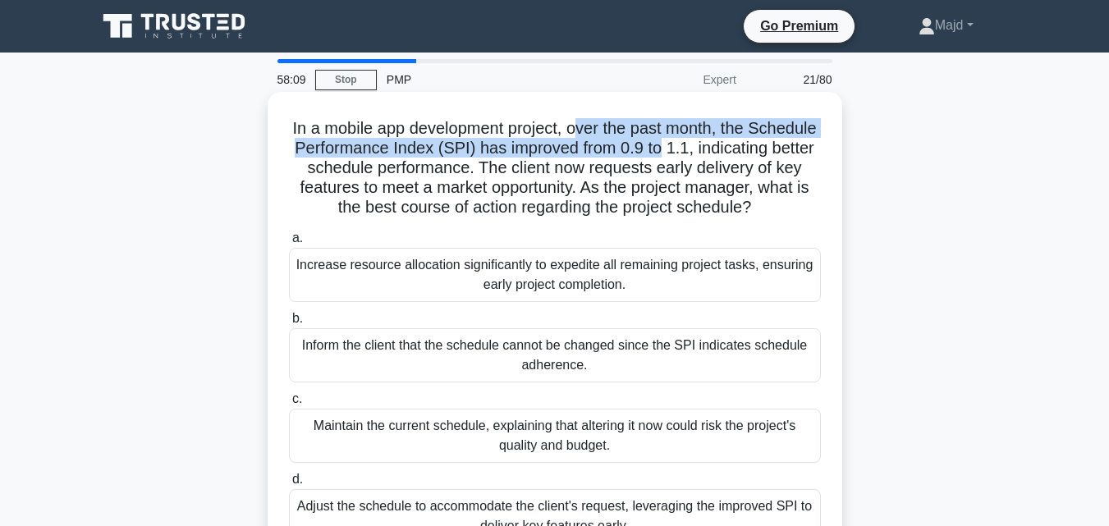
drag, startPoint x: 617, startPoint y: 130, endPoint x: 756, endPoint y: 158, distance: 141.5
click at [762, 159] on h5 "In a mobile app development project, over the past month, the Schedule Performa…" at bounding box center [554, 168] width 535 height 100
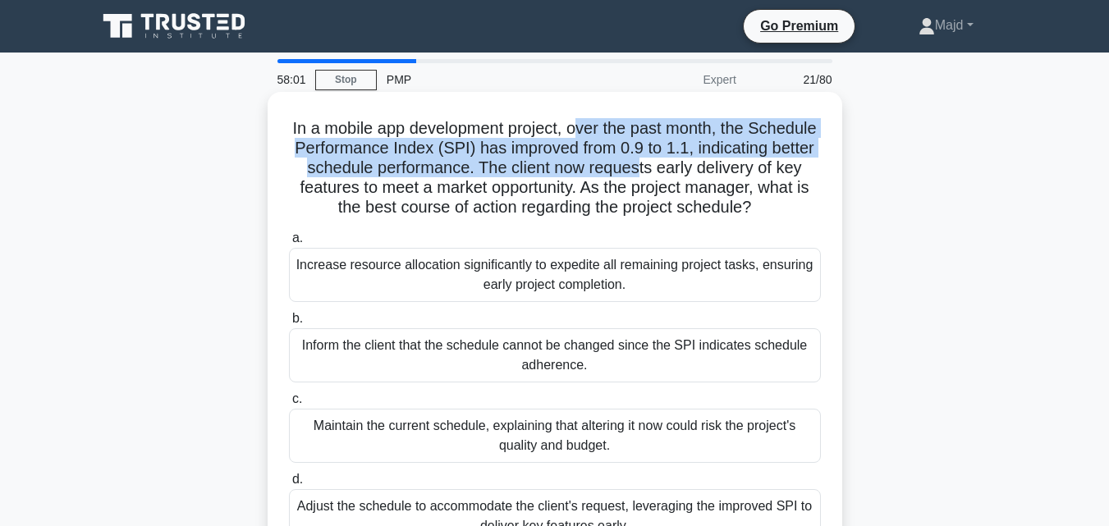
drag, startPoint x: 359, startPoint y: 197, endPoint x: 685, endPoint y: 230, distance: 326.7
click at [685, 218] on h5 "In a mobile app development project, over the past month, the Schedule Performa…" at bounding box center [554, 168] width 535 height 100
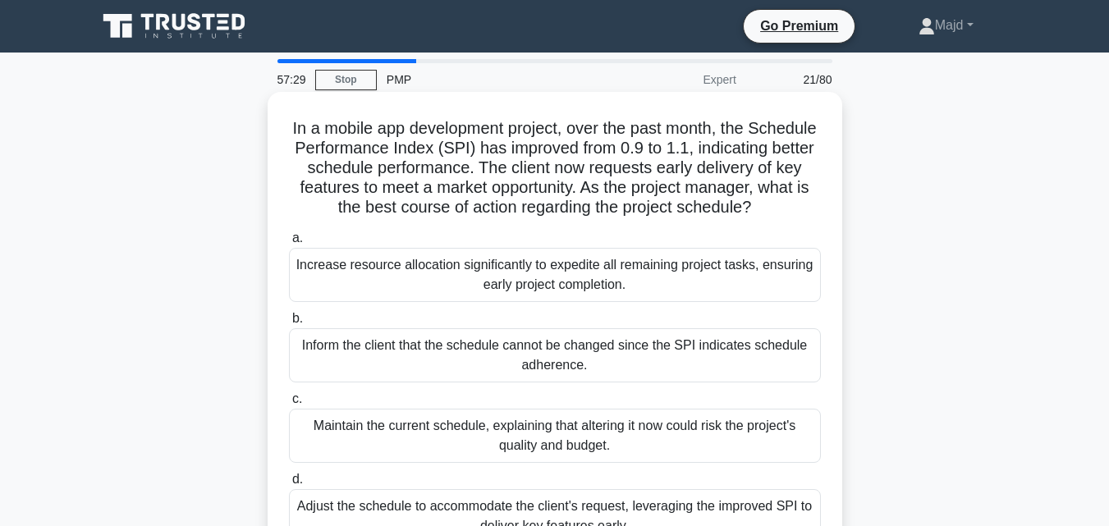
drag, startPoint x: 326, startPoint y: 117, endPoint x: 314, endPoint y: 117, distance: 12.3
click at [324, 118] on h5 "In a mobile app development project, over the past month, the Schedule Performa…" at bounding box center [554, 168] width 535 height 100
drag, startPoint x: 314, startPoint y: 117, endPoint x: 721, endPoint y: 148, distance: 408.2
click at [630, 236] on div "In a mobile app development project, over the past month, the Schedule Performa…" at bounding box center [554, 328] width 561 height 461
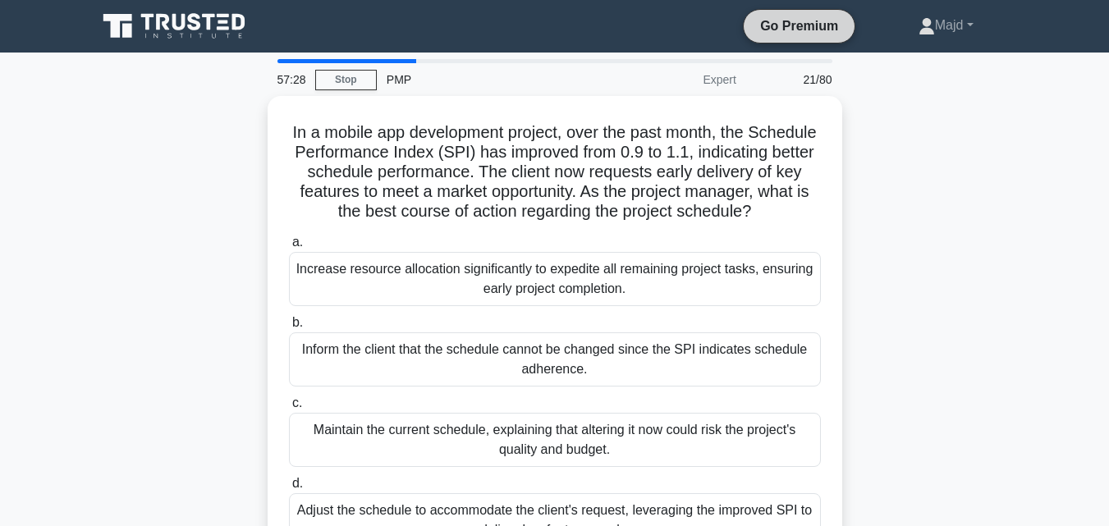
copy h5 "In a mobile app development project, over the past month, the Schedule Performa…"
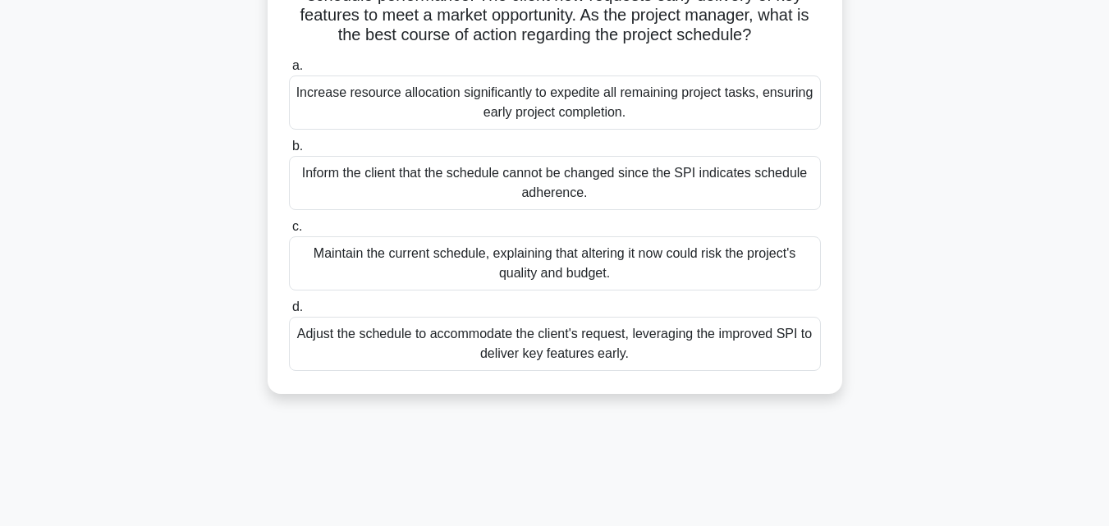
scroll to position [141, 0]
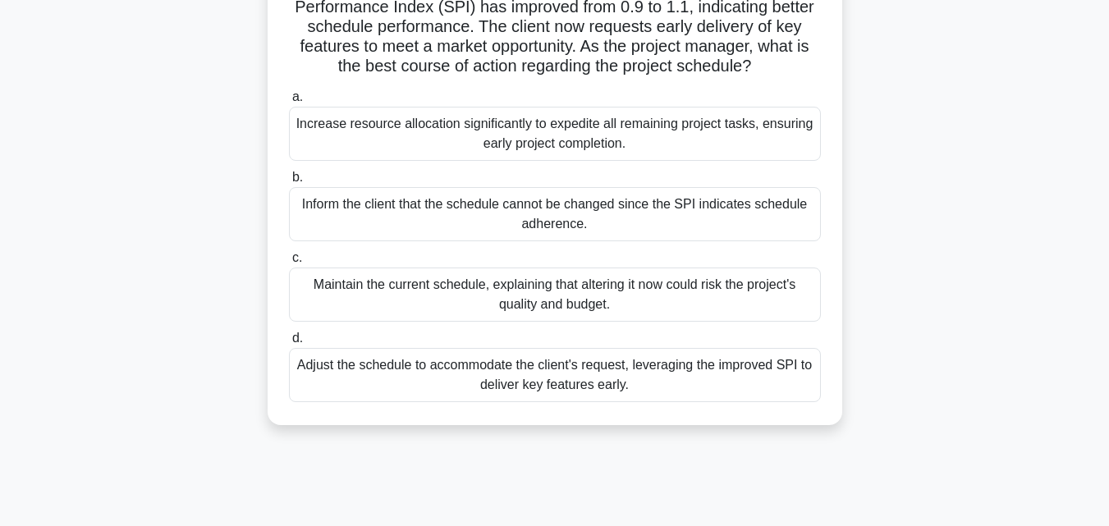
drag, startPoint x: 286, startPoint y: 122, endPoint x: 778, endPoint y: 424, distance: 577.3
click at [778, 405] on div "a. Increase resource allocation significantly to expedite all remaining project…" at bounding box center [555, 245] width 552 height 322
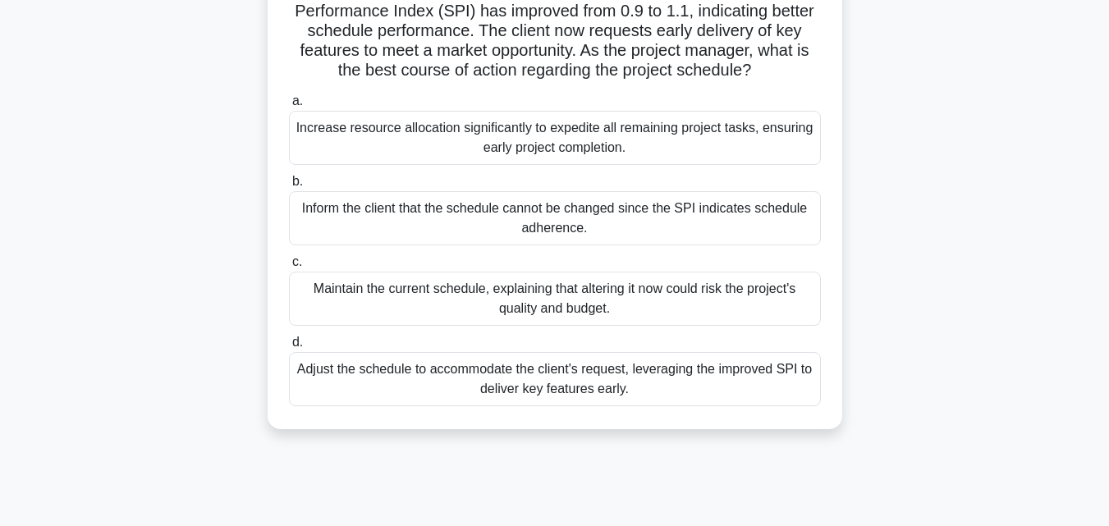
copy div "a. Increase resource allocation significantly to expedite all remaining project…"
click at [910, 308] on div "In a mobile app development project, over the past month, the Schedule Performa…" at bounding box center [555, 202] width 936 height 494
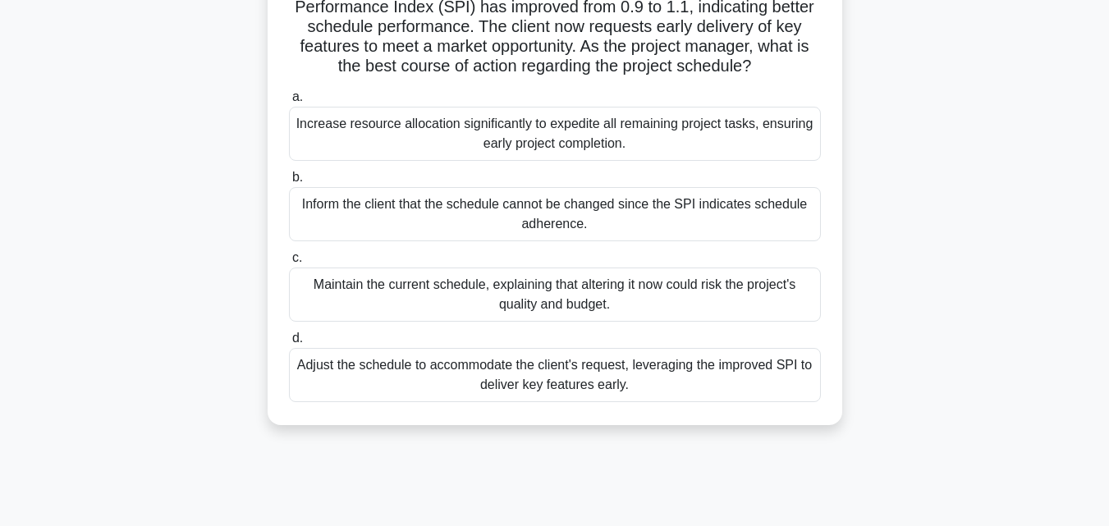
click at [543, 402] on div "Adjust the schedule to accommodate the client's request, leveraging the improve…" at bounding box center [555, 375] width 532 height 54
click at [289, 344] on input "d. Adjust the schedule to accommodate the client's request, leveraging the impr…" at bounding box center [289, 338] width 0 height 11
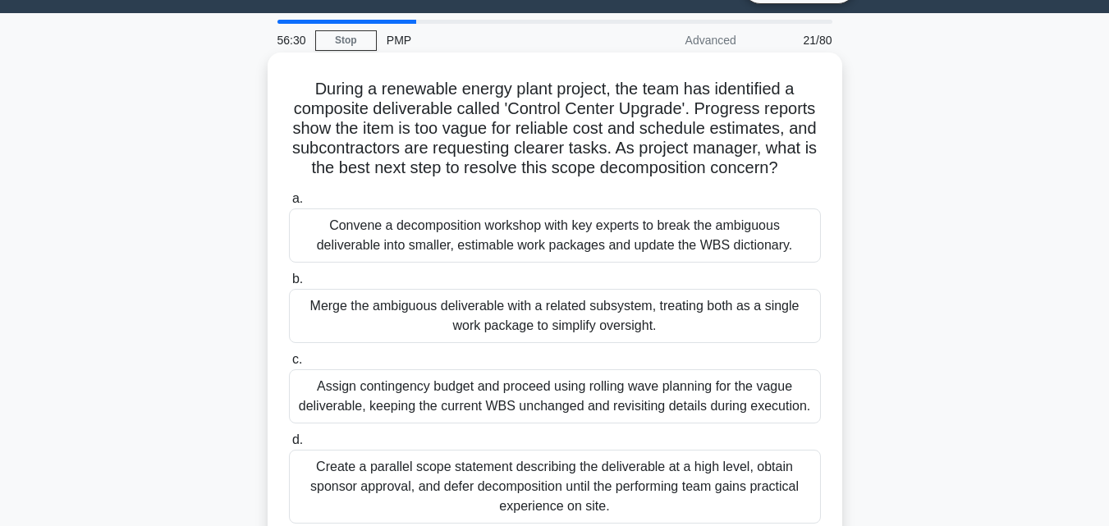
scroll to position [0, 0]
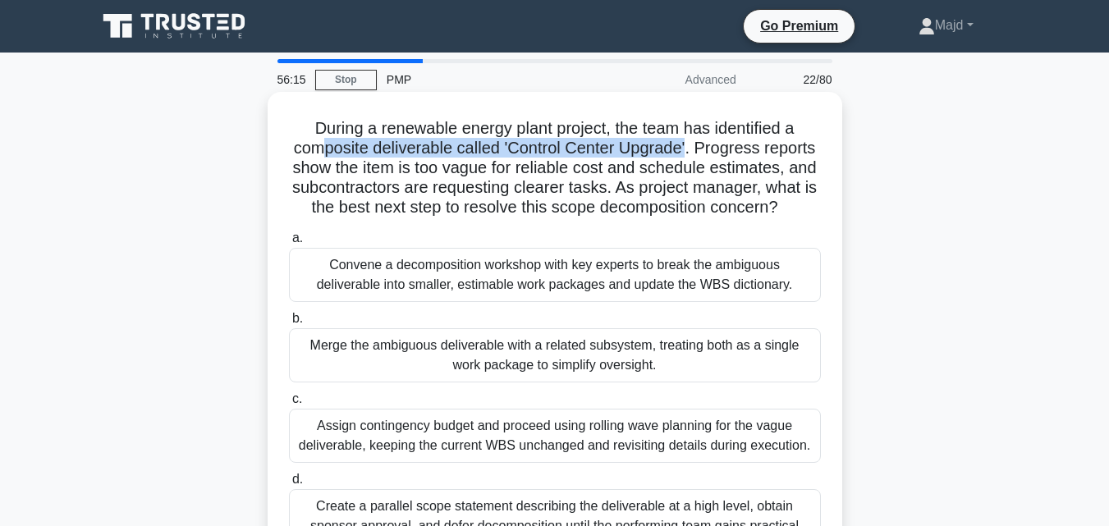
drag, startPoint x: 316, startPoint y: 150, endPoint x: 689, endPoint y: 155, distance: 373.5
click at [689, 155] on h5 "During a renewable energy plant project, the team has identified a composite de…" at bounding box center [554, 168] width 535 height 100
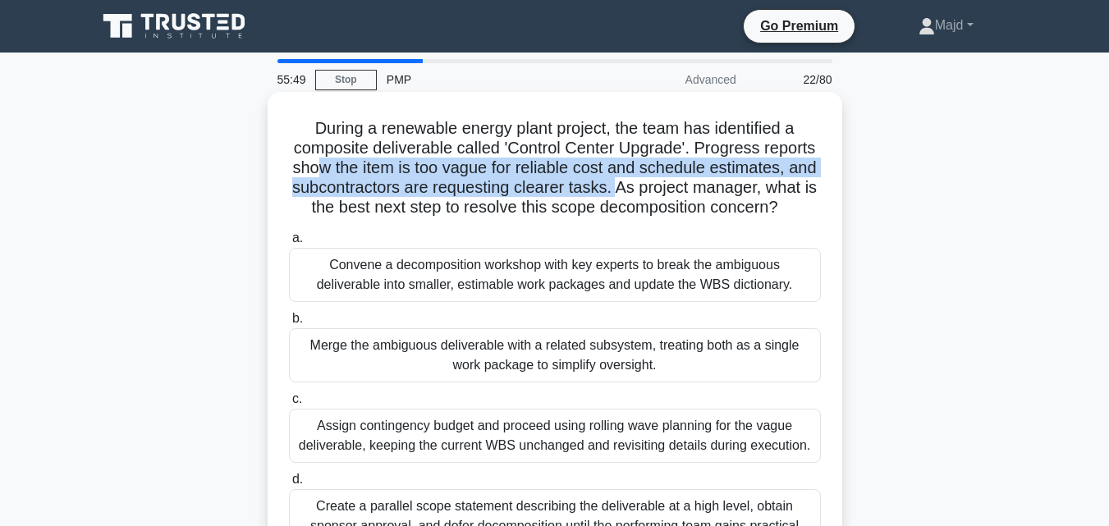
drag, startPoint x: 331, startPoint y: 168, endPoint x: 661, endPoint y: 193, distance: 330.9
click at [659, 193] on h5 "During a renewable energy plant project, the team has identified a composite de…" at bounding box center [554, 168] width 535 height 100
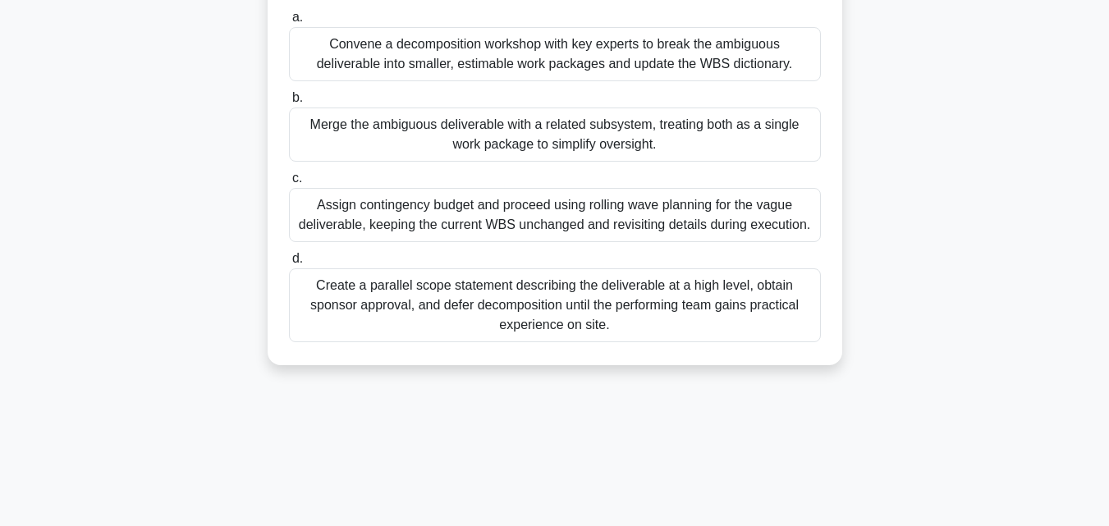
scroll to position [360, 0]
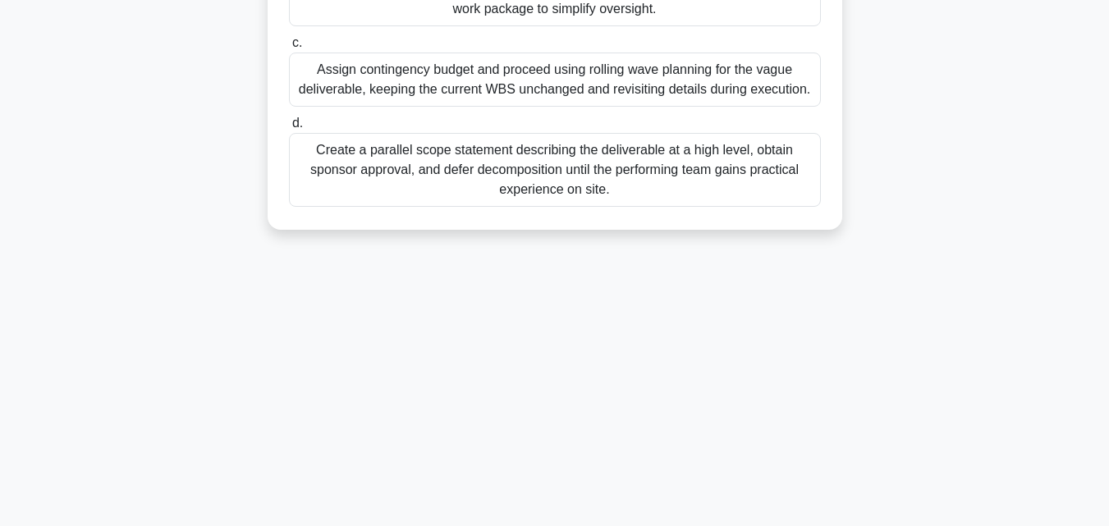
drag, startPoint x: 298, startPoint y: 115, endPoint x: 707, endPoint y: 269, distance: 437.7
copy div "During a renewable energy plant project, the team has identified a composite de…"
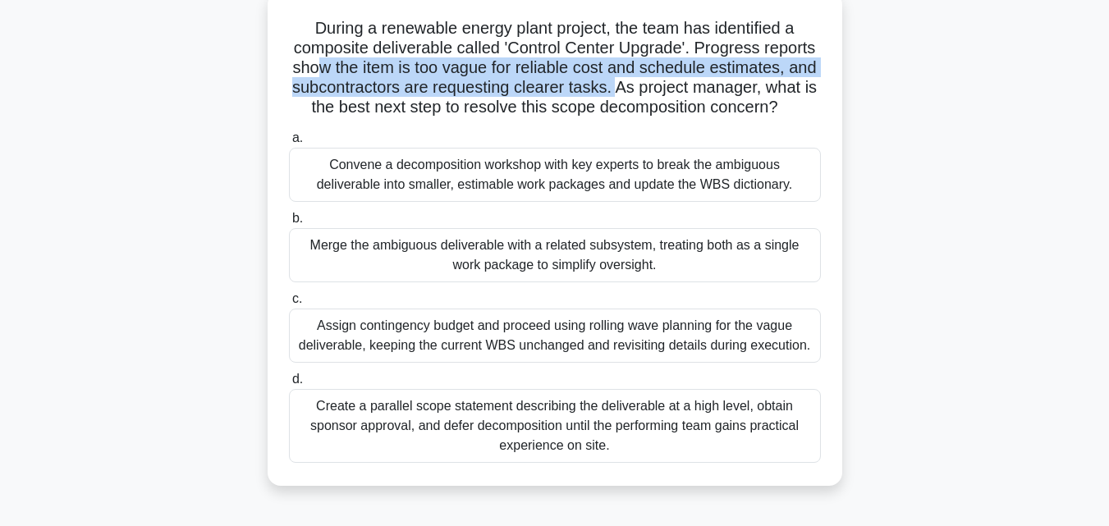
scroll to position [0, 0]
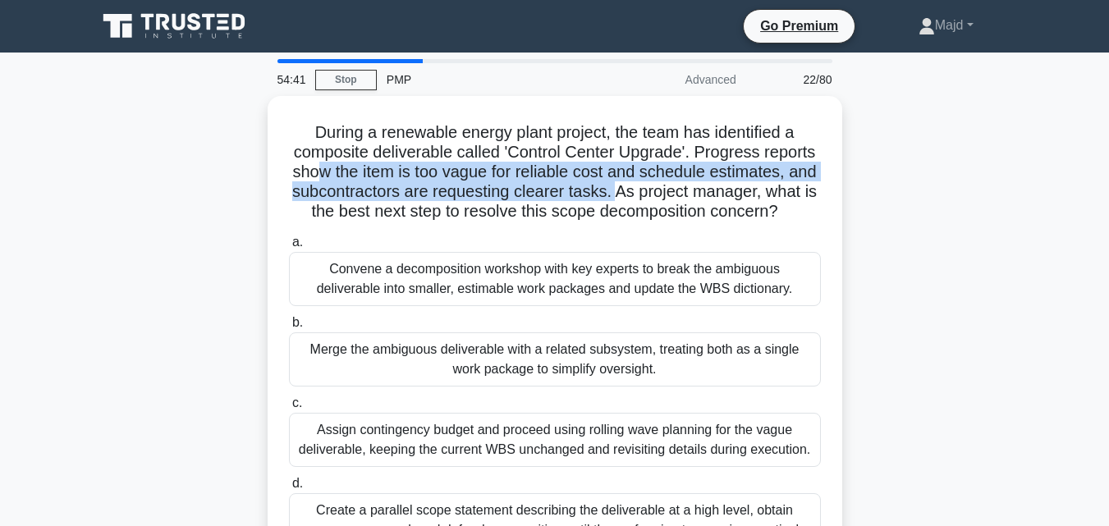
click at [913, 273] on div "During a renewable energy plant project, the team has identified a composite de…" at bounding box center [555, 353] width 936 height 514
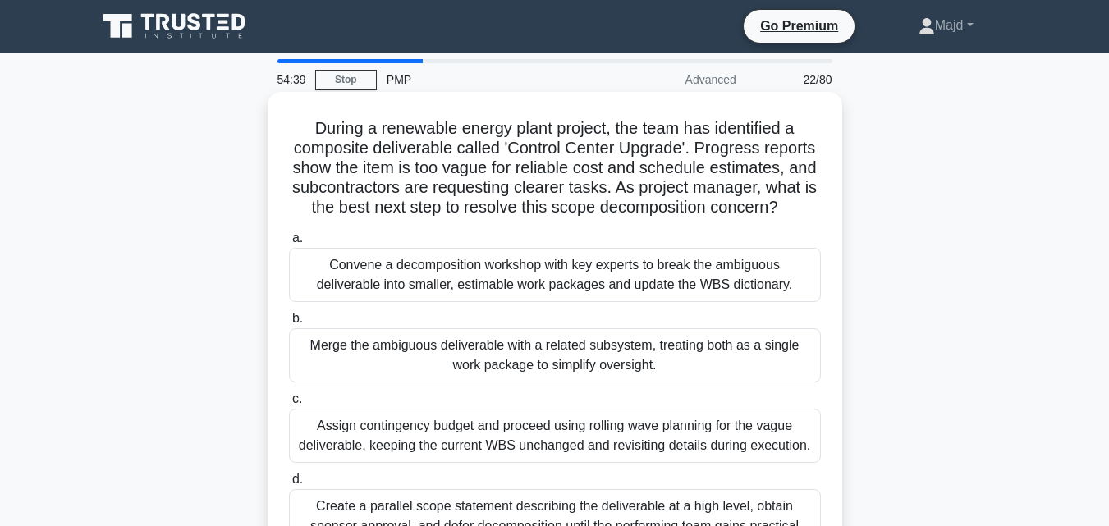
click at [591, 302] on div "Convene a decomposition workshop with key experts to break the ambiguous delive…" at bounding box center [555, 275] width 532 height 54
click at [289, 244] on input "a. Convene a decomposition workshop with key experts to break the ambiguous del…" at bounding box center [289, 238] width 0 height 11
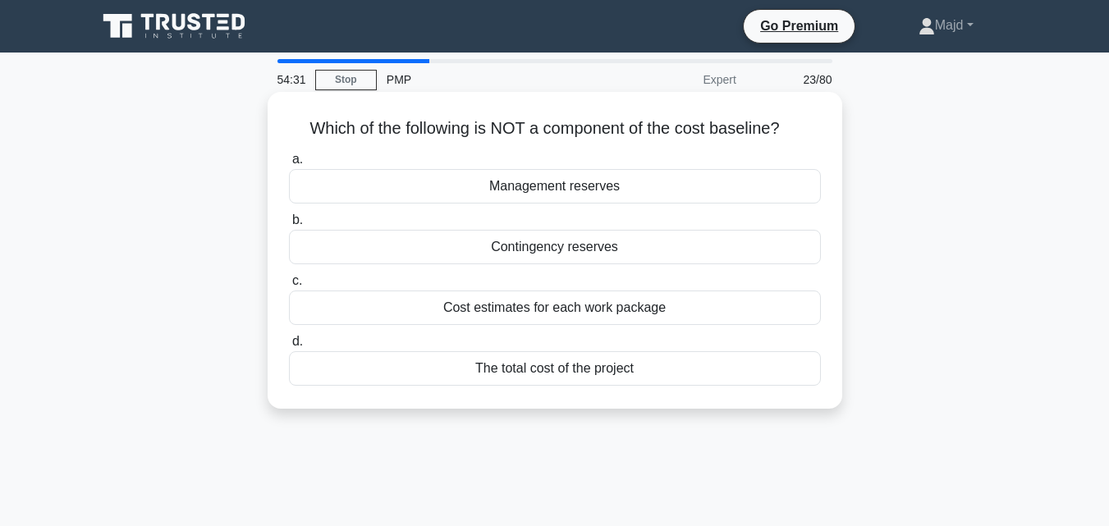
drag, startPoint x: 501, startPoint y: 121, endPoint x: 801, endPoint y: 140, distance: 301.0
click at [801, 140] on h5 "Which of the following is NOT a component of the cost baseline? .spinner_0XTQ{t…" at bounding box center [554, 128] width 535 height 21
drag, startPoint x: 309, startPoint y: 112, endPoint x: 683, endPoint y: 378, distance: 458.4
click at [683, 378] on div "Which of the following is NOT a component of the cost baseline? .spinner_0XTQ{t…" at bounding box center [554, 250] width 561 height 304
copy div "hich of the following is NOT a component of the cost baseline? .spinner_0XTQ{tr…"
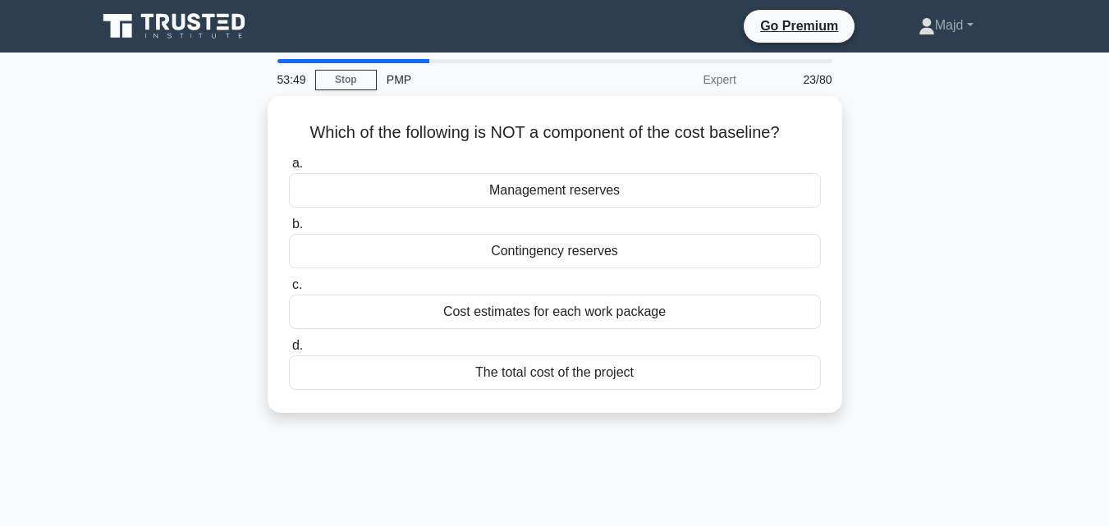
click at [955, 276] on div "Which of the following is NOT a component of the cost baseline? .spinner_0XTQ{t…" at bounding box center [555, 264] width 936 height 337
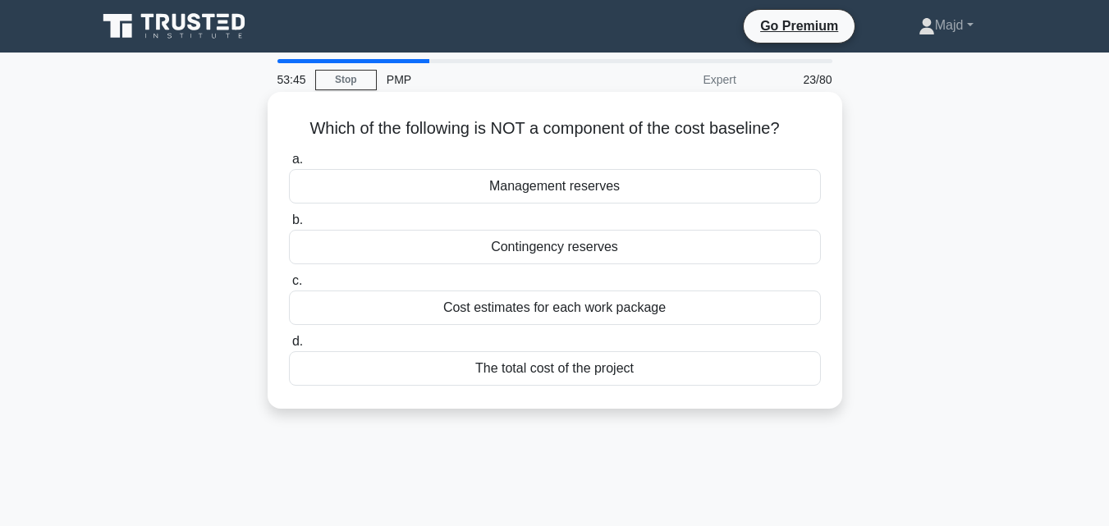
drag, startPoint x: 578, startPoint y: 318, endPoint x: 555, endPoint y: 373, distance: 59.6
click at [555, 373] on div "a. Management reserves b. Contingency reserves c. d." at bounding box center [555, 267] width 552 height 243
click at [581, 373] on div "The total cost of the project" at bounding box center [555, 368] width 532 height 34
click at [289, 347] on input "d. The total cost of the project" at bounding box center [289, 342] width 0 height 11
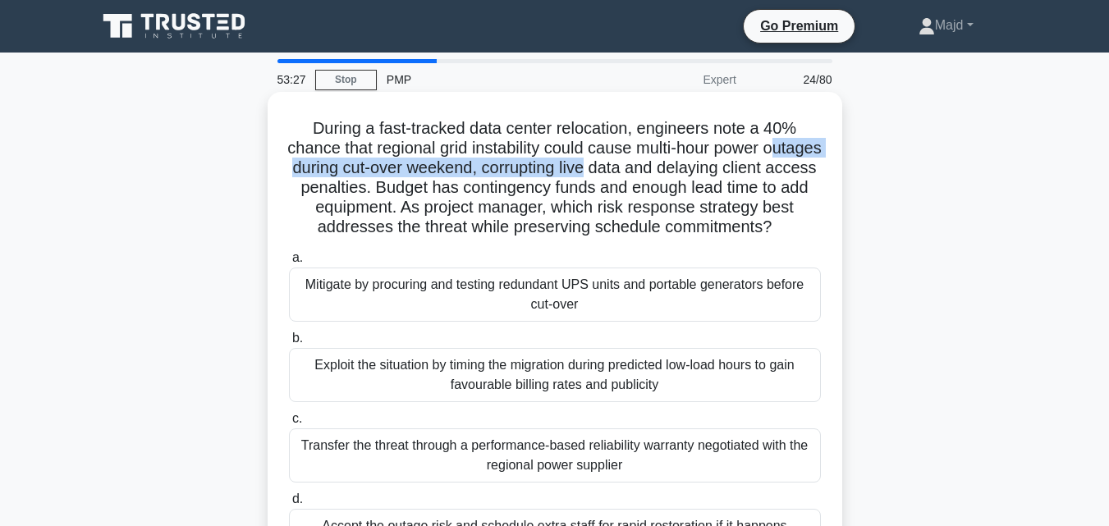
drag, startPoint x: 310, startPoint y: 168, endPoint x: 667, endPoint y: 171, distance: 357.0
click at [667, 171] on h5 "During a fast-tracked data center relocation, engineers note a 40% chance that …" at bounding box center [554, 178] width 535 height 120
drag, startPoint x: 645, startPoint y: 185, endPoint x: 689, endPoint y: 241, distance: 71.3
click at [689, 238] on h5 "During a fast-tracked data center relocation, engineers note a 40% chance that …" at bounding box center [554, 178] width 535 height 120
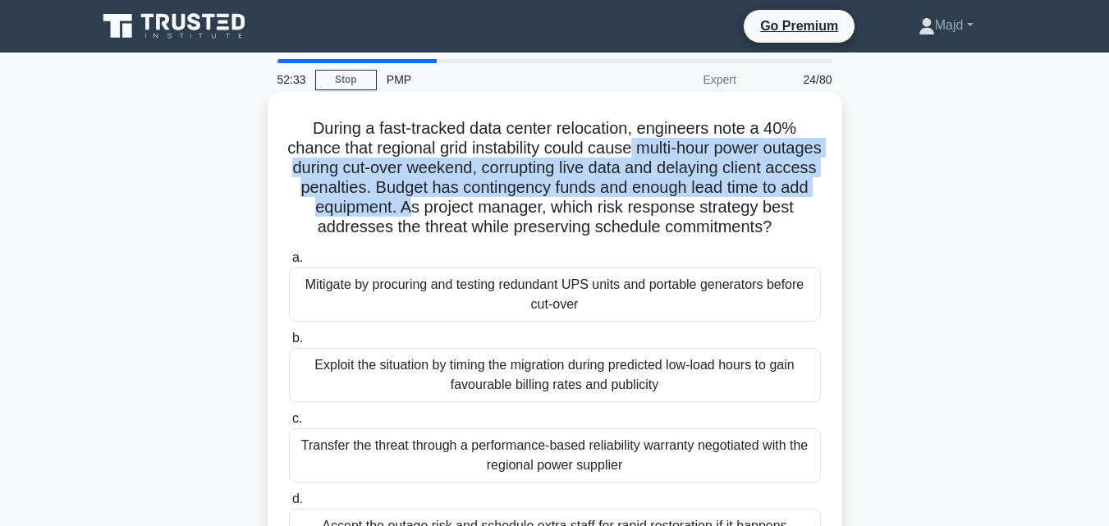
drag, startPoint x: 661, startPoint y: 150, endPoint x: 511, endPoint y: 211, distance: 161.3
click at [504, 212] on h5 "During a fast-tracked data center relocation, engineers note a 40% chance that …" at bounding box center [554, 178] width 535 height 120
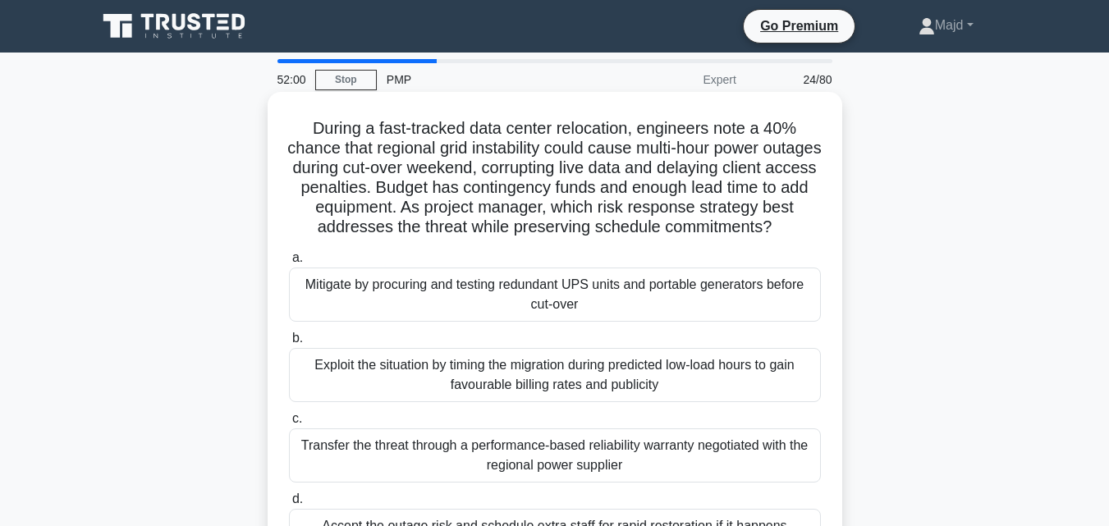
click at [377, 314] on div "Mitigate by procuring and testing redundant UPS units and portable generators b…" at bounding box center [555, 295] width 532 height 54
click at [289, 263] on input "a. Mitigate by procuring and testing redundant UPS units and portable generator…" at bounding box center [289, 258] width 0 height 11
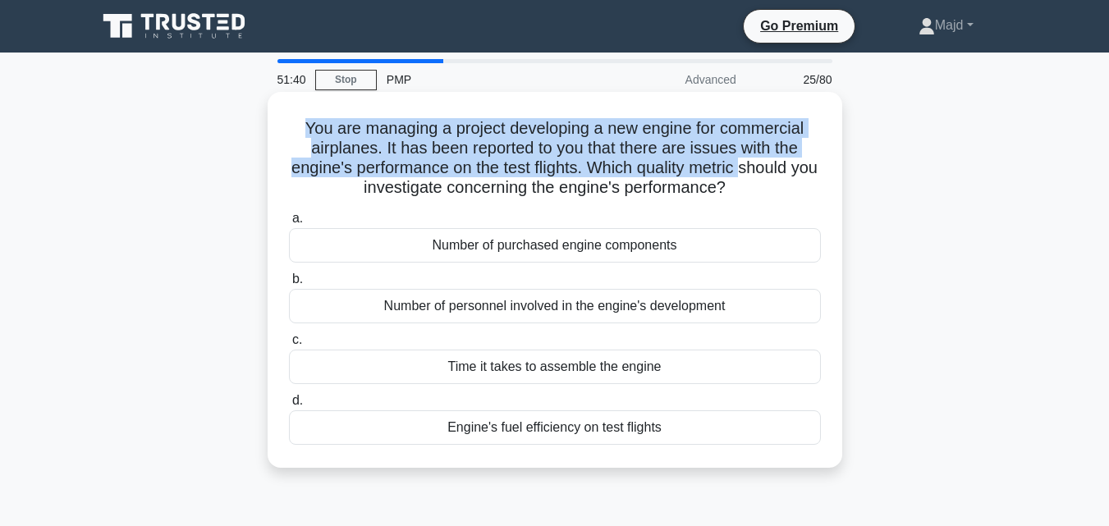
drag, startPoint x: 301, startPoint y: 126, endPoint x: 760, endPoint y: 172, distance: 461.1
click at [760, 172] on h5 "You are managing a project developing a new engine for commercial airplanes. It…" at bounding box center [554, 158] width 535 height 80
click at [281, 122] on div "You are managing a project developing a new engine for commercial airplanes. It…" at bounding box center [554, 279] width 561 height 363
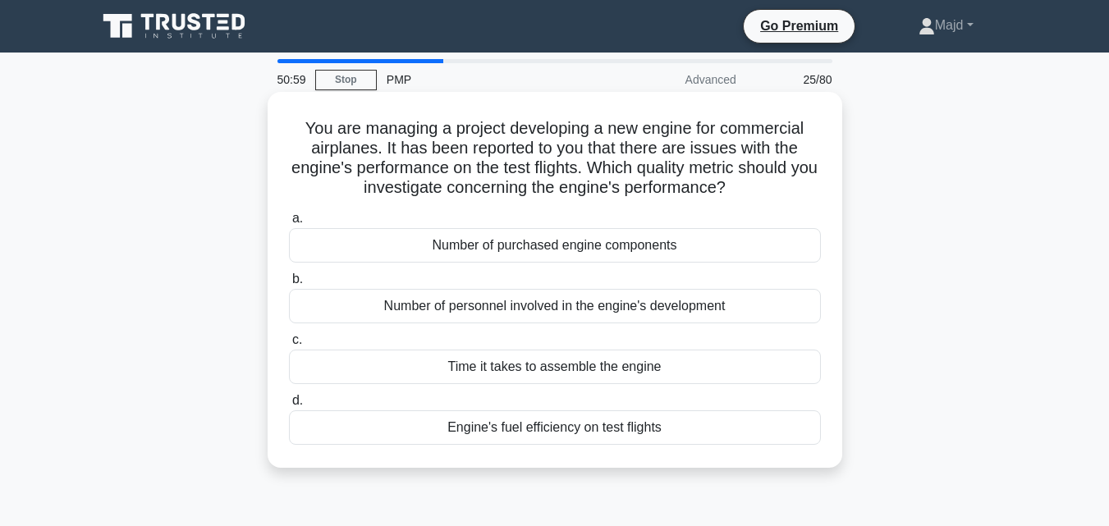
drag, startPoint x: 295, startPoint y: 117, endPoint x: 677, endPoint y: 429, distance: 493.5
click at [677, 429] on div "You are managing a project developing a new engine for commercial airplanes. It…" at bounding box center [554, 279] width 561 height 363
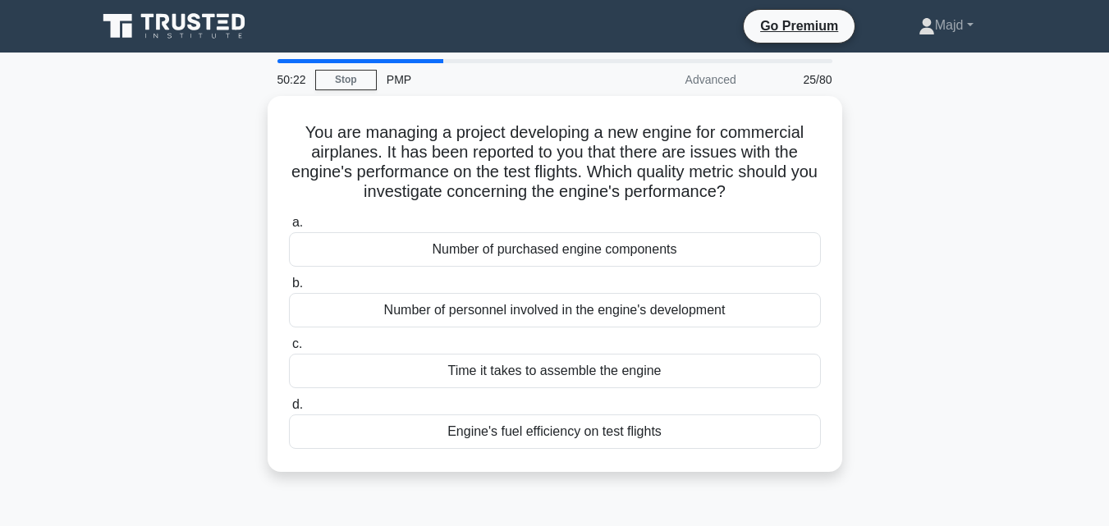
click at [888, 344] on div "You are managing a project developing a new engine for commercial airplanes. It…" at bounding box center [555, 294] width 936 height 396
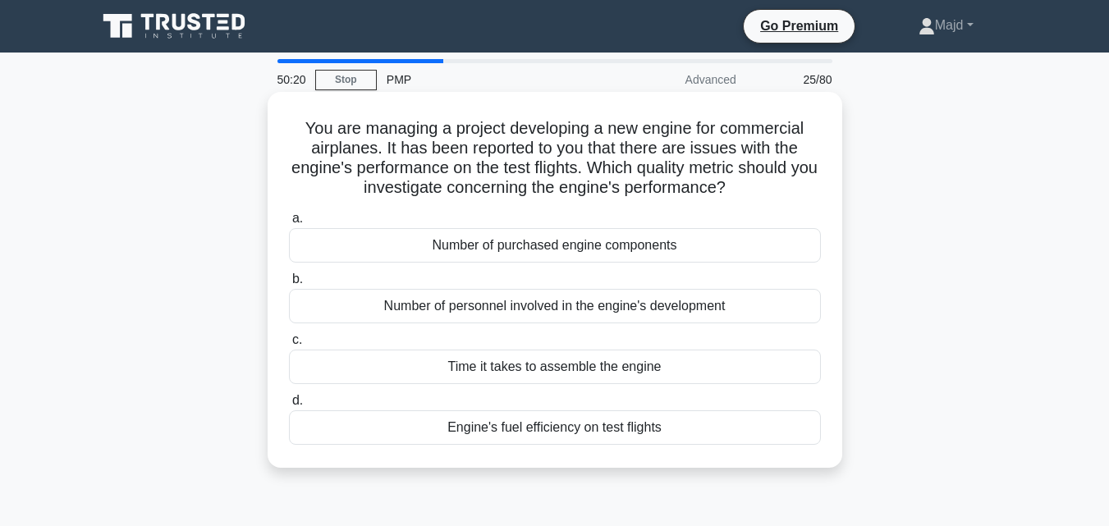
click at [621, 372] on div "Time it takes to assemble the engine" at bounding box center [555, 367] width 532 height 34
click at [289, 346] on input "c. Time it takes to assemble the engine" at bounding box center [289, 340] width 0 height 11
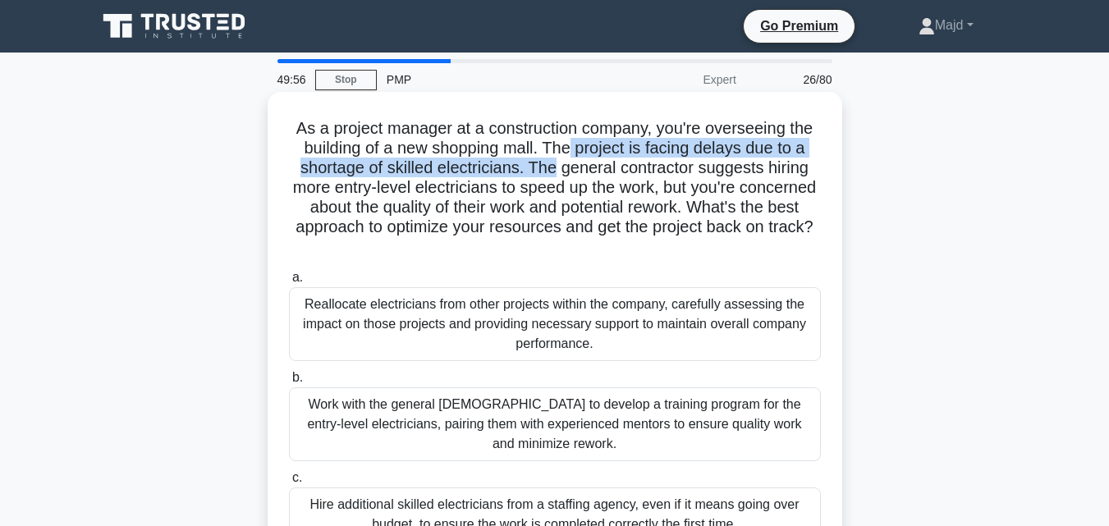
drag, startPoint x: 571, startPoint y: 149, endPoint x: 554, endPoint y: 171, distance: 27.4
click at [554, 171] on h5 "As a project manager at a construction company, you're overseeing the building …" at bounding box center [554, 188] width 535 height 140
drag, startPoint x: 338, startPoint y: 190, endPoint x: 621, endPoint y: 245, distance: 288.4
click at [621, 245] on h5 "As a project manager at a construction company, you're overseeing the building …" at bounding box center [554, 188] width 535 height 140
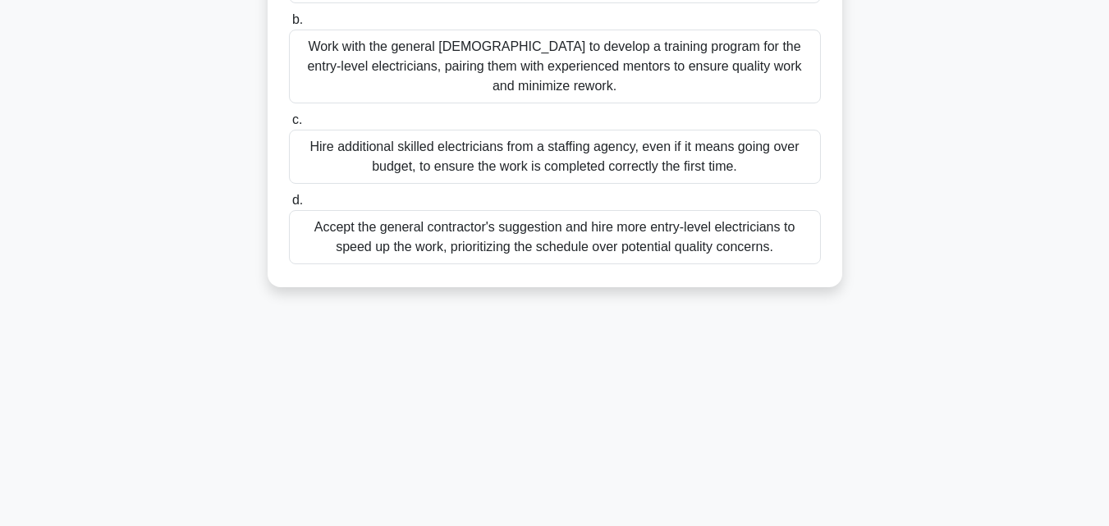
scroll to position [360, 0]
click at [190, 287] on div "As a project manager at a construction company, you're overseeing the building …" at bounding box center [555, 22] width 936 height 573
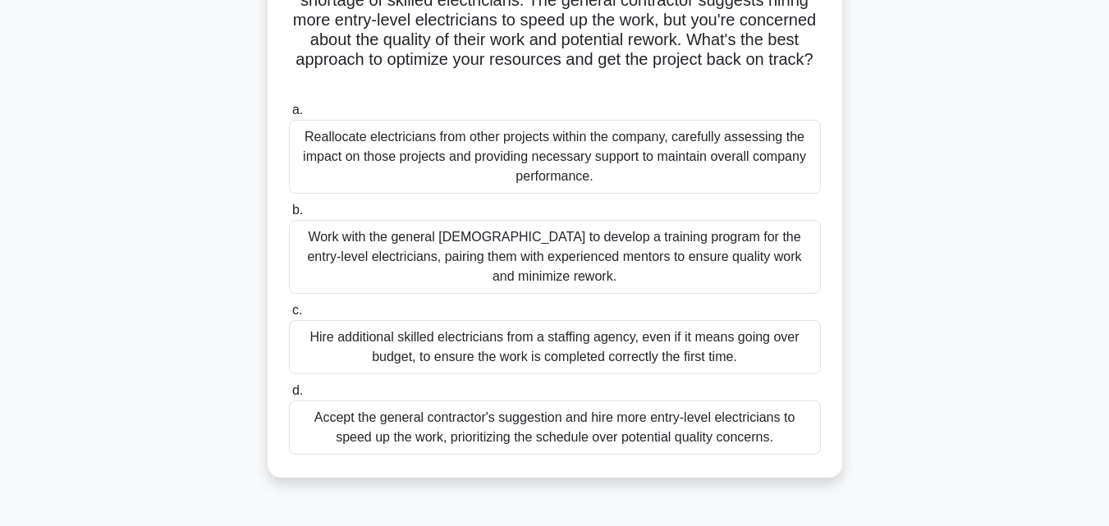
scroll to position [141, 0]
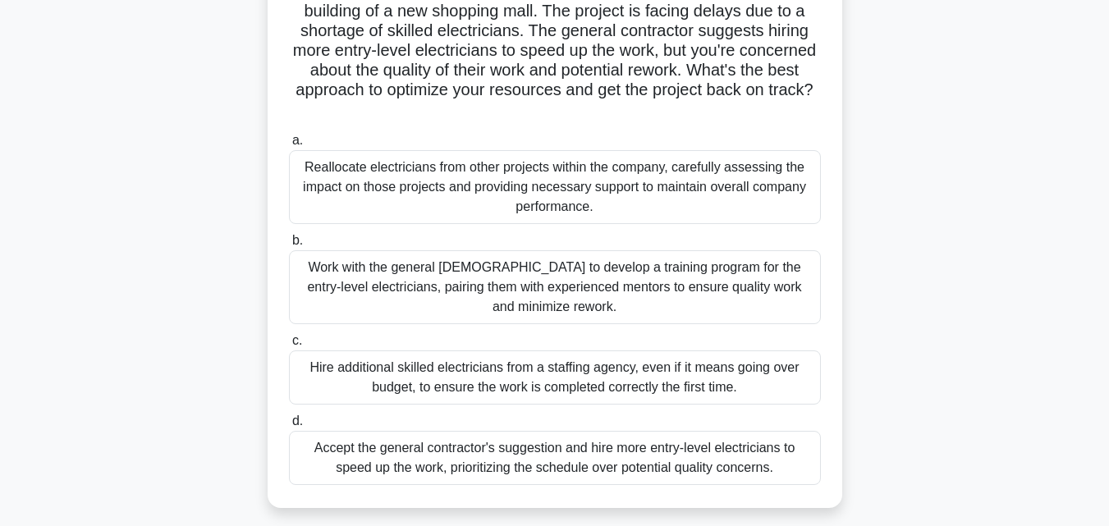
click at [1015, 416] on div "As a project manager at a construction company, you're overseeing the building …" at bounding box center [555, 241] width 936 height 573
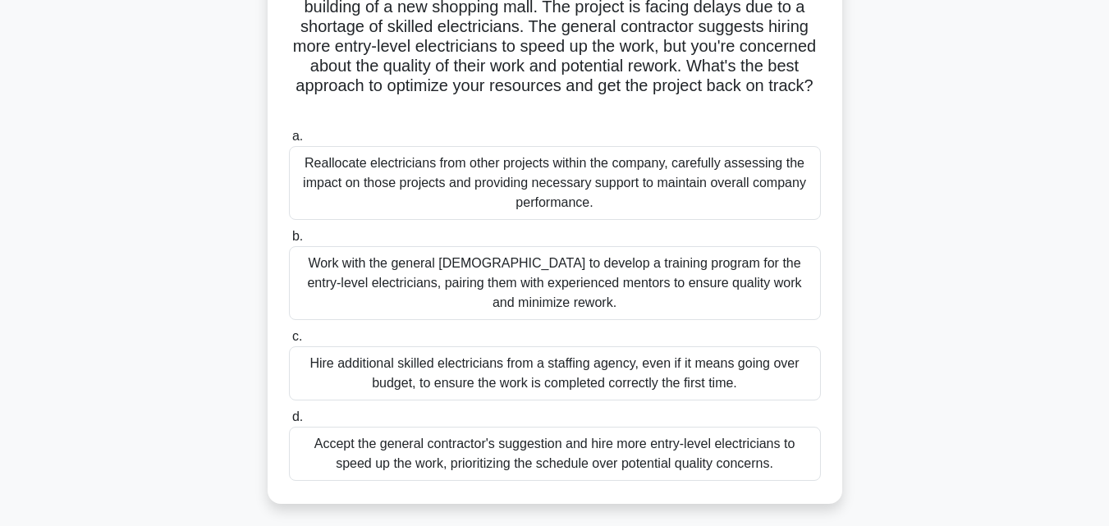
click at [401, 284] on div "Work with the general contractor to develop a training program for the entry-le…" at bounding box center [555, 283] width 532 height 74
click at [289, 242] on input "b. Work with the general contractor to develop a training program for the entry…" at bounding box center [289, 236] width 0 height 11
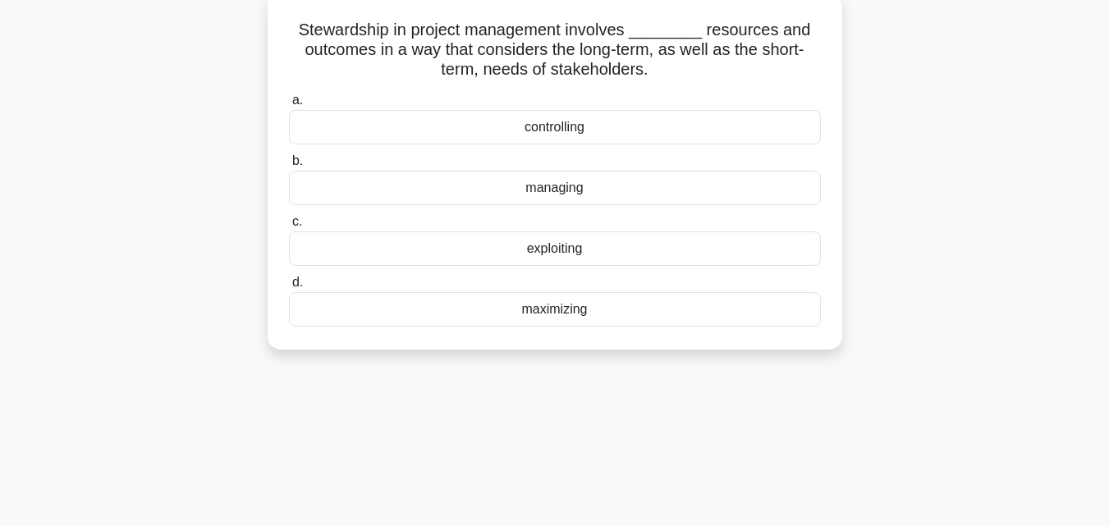
scroll to position [0, 0]
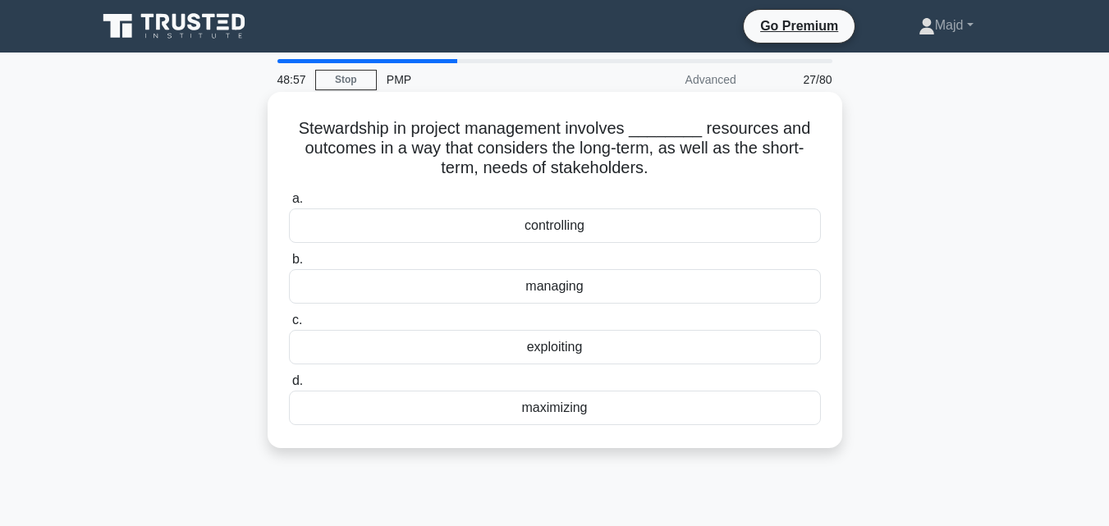
drag, startPoint x: 310, startPoint y: 125, endPoint x: 721, endPoint y: 174, distance: 414.1
click at [721, 174] on h5 "Stewardship in project management involves ________ resources and outcomes in a…" at bounding box center [554, 148] width 535 height 61
click at [575, 289] on div "managing" at bounding box center [555, 286] width 532 height 34
click at [289, 265] on input "b. managing" at bounding box center [289, 259] width 0 height 11
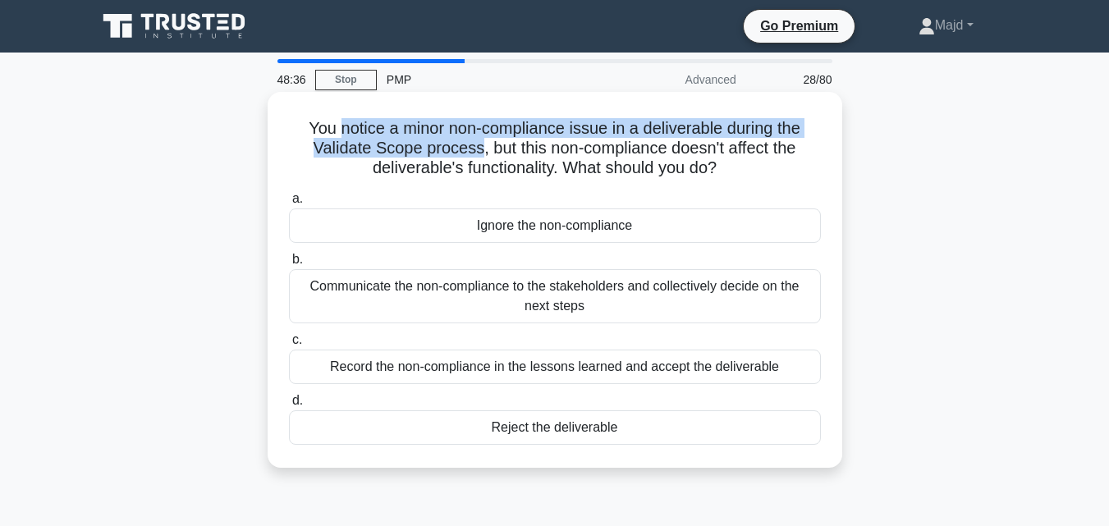
drag, startPoint x: 346, startPoint y: 121, endPoint x: 478, endPoint y: 149, distance: 135.1
click at [478, 149] on h5 "You notice a minor non-compliance issue in a deliverable during the Validate Sc…" at bounding box center [554, 148] width 535 height 61
click at [556, 125] on h5 "You notice a minor non-compliance issue in a deliverable during the Validate Sc…" at bounding box center [554, 148] width 535 height 61
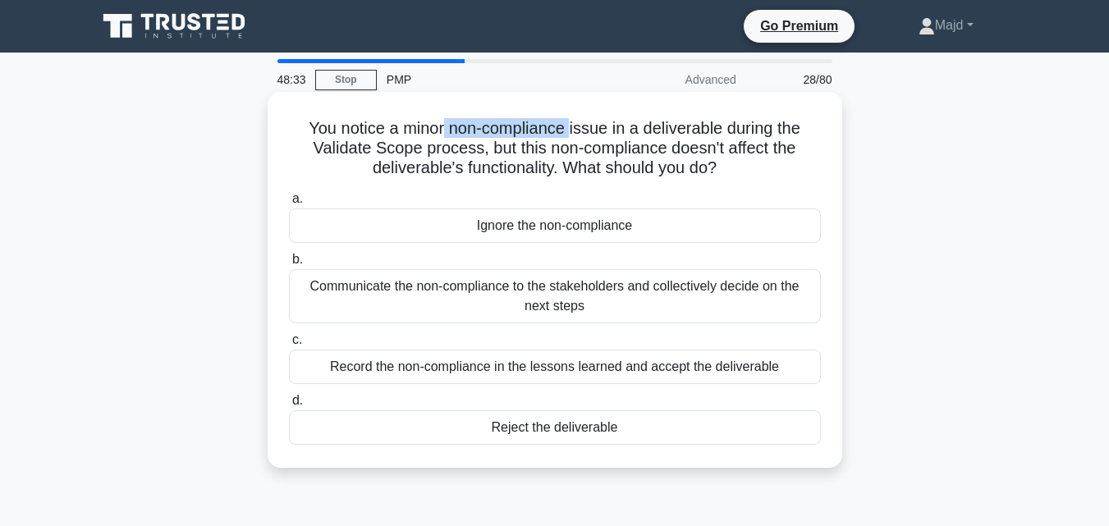
drag, startPoint x: 569, startPoint y: 130, endPoint x: 442, endPoint y: 130, distance: 126.4
click at [442, 130] on h5 "You notice a minor non-compliance issue in a deliverable during the Validate Sc…" at bounding box center [554, 148] width 535 height 61
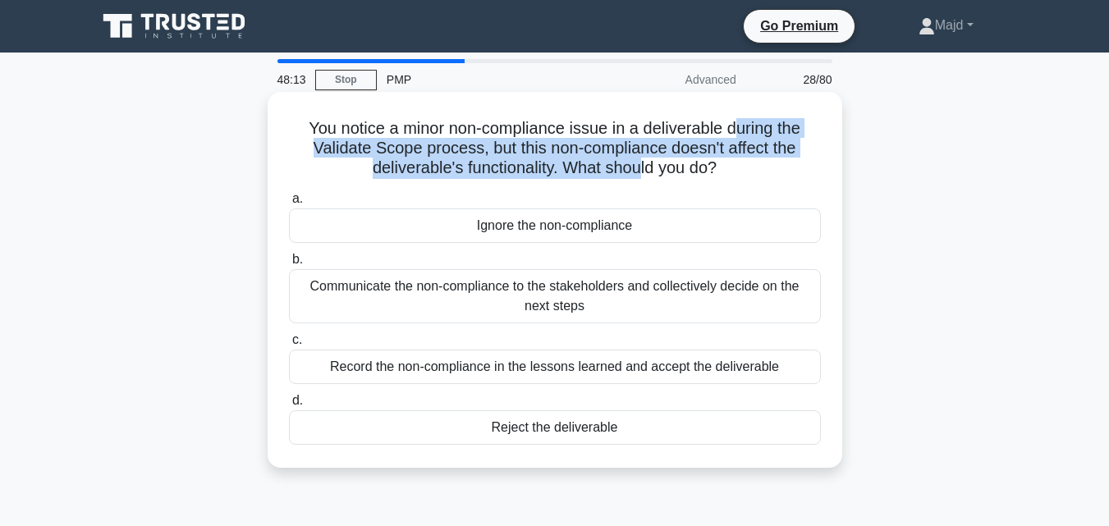
drag, startPoint x: 737, startPoint y: 131, endPoint x: 638, endPoint y: 174, distance: 108.1
click at [638, 174] on h5 "You notice a minor non-compliance issue in a deliverable during the Validate Sc…" at bounding box center [554, 148] width 535 height 61
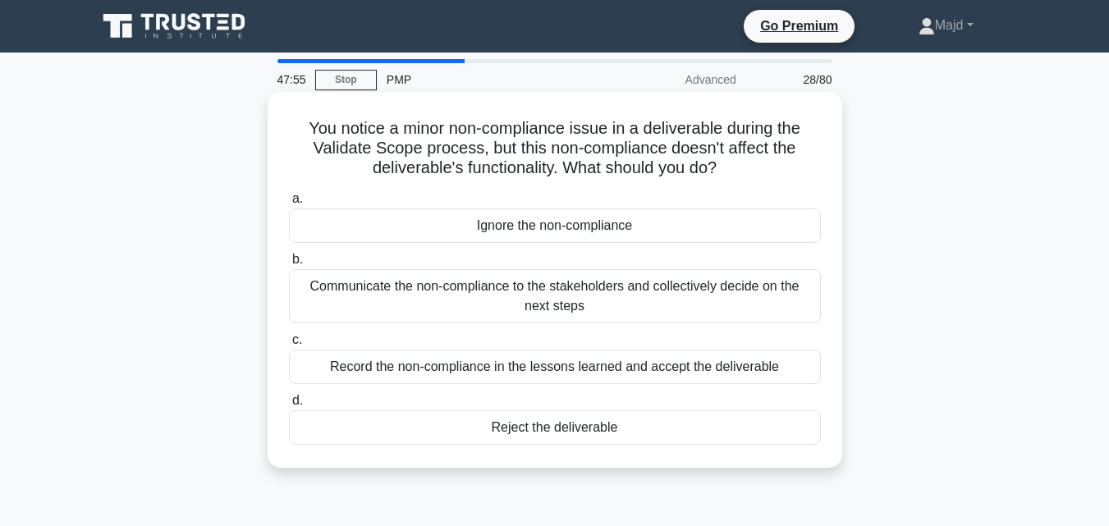
click at [472, 290] on div "Communicate the non-compliance to the stakeholders and collectively decide on t…" at bounding box center [555, 296] width 532 height 54
click at [289, 265] on input "b. Communicate the non-compliance to the stakeholders and collectively decide o…" at bounding box center [289, 259] width 0 height 11
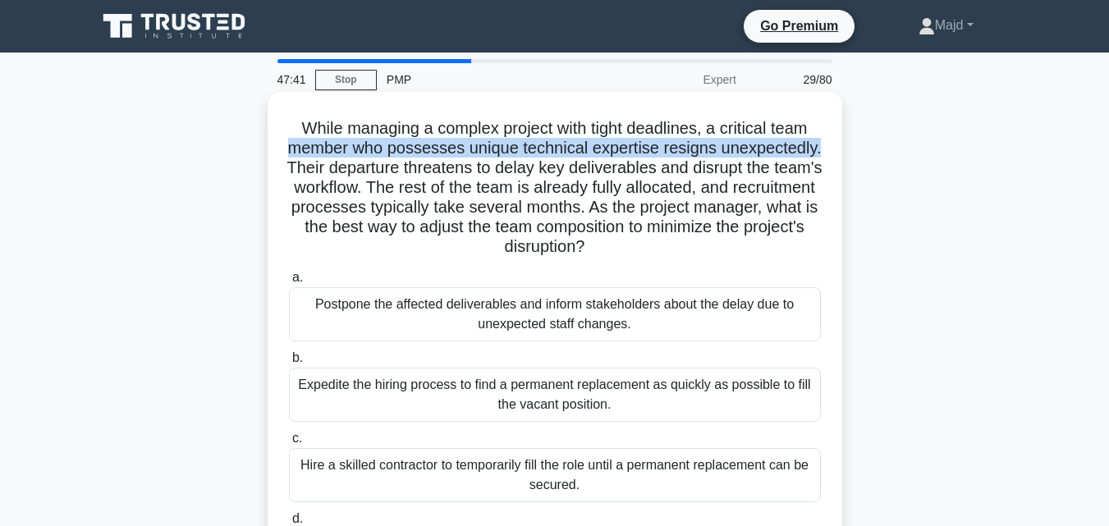
drag, startPoint x: 330, startPoint y: 146, endPoint x: 398, endPoint y: 169, distance: 71.9
click at [398, 169] on h5 "While managing a complex project with tight deadlines, a critical team member w…" at bounding box center [554, 188] width 535 height 140
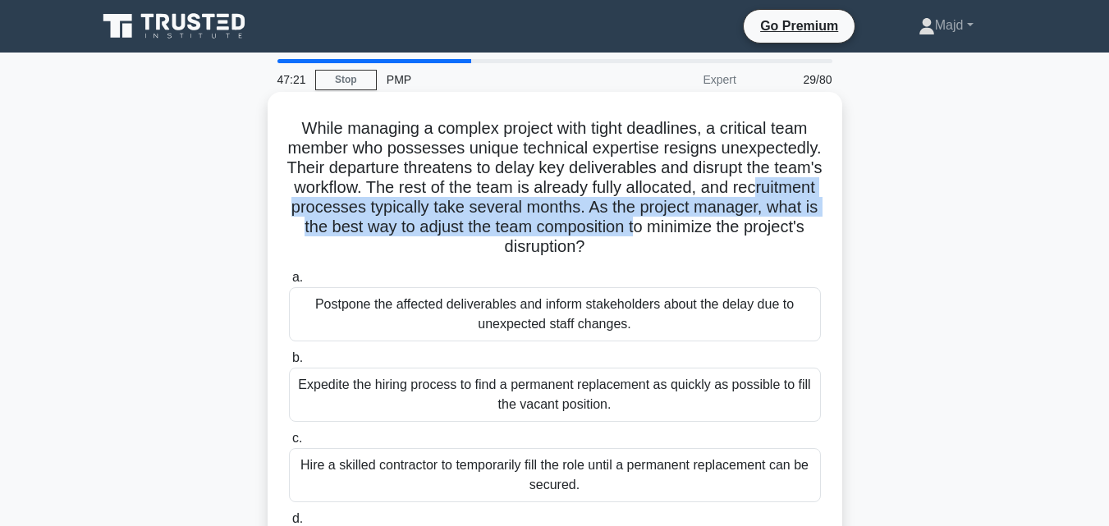
drag, startPoint x: 427, startPoint y: 204, endPoint x: 462, endPoint y: 255, distance: 61.9
click at [462, 255] on h5 "While managing a complex project with tight deadlines, a critical team member w…" at bounding box center [554, 188] width 535 height 140
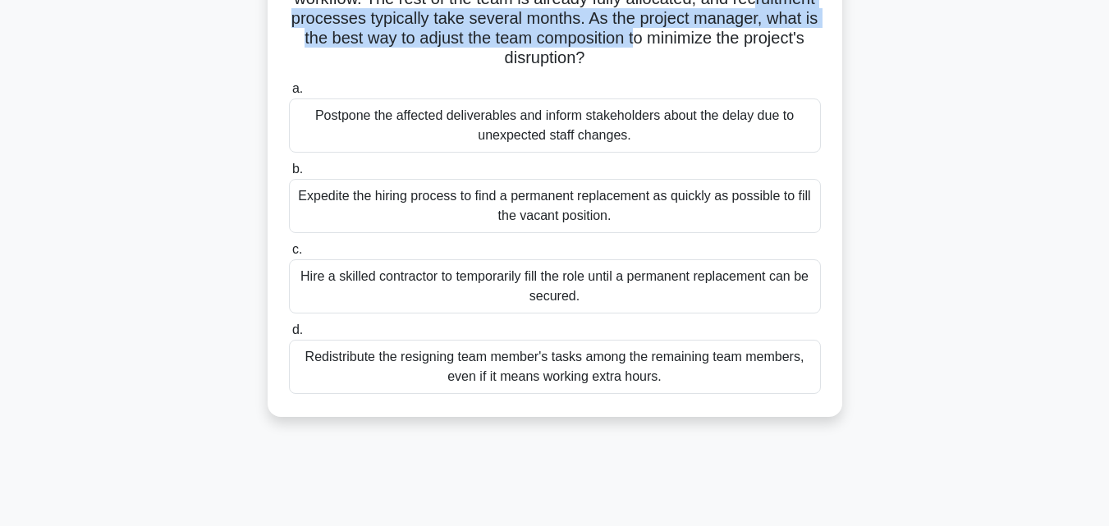
scroll to position [219, 0]
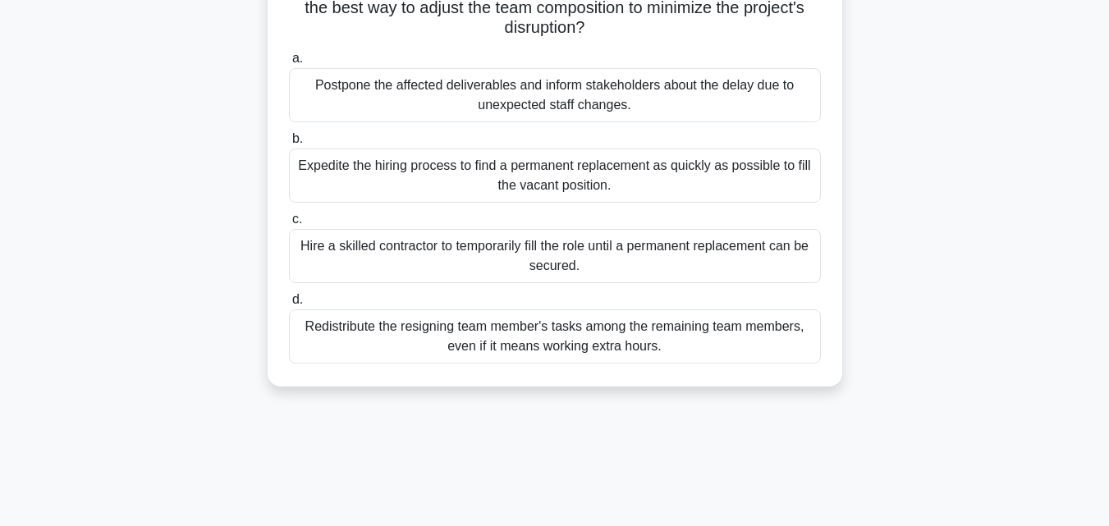
click at [401, 257] on div "Hire a skilled contractor to temporarily fill the role until a permanent replac…" at bounding box center [555, 256] width 532 height 54
click at [289, 225] on input "c. Hire a skilled contractor to temporarily fill the role until a permanent rep…" at bounding box center [289, 219] width 0 height 11
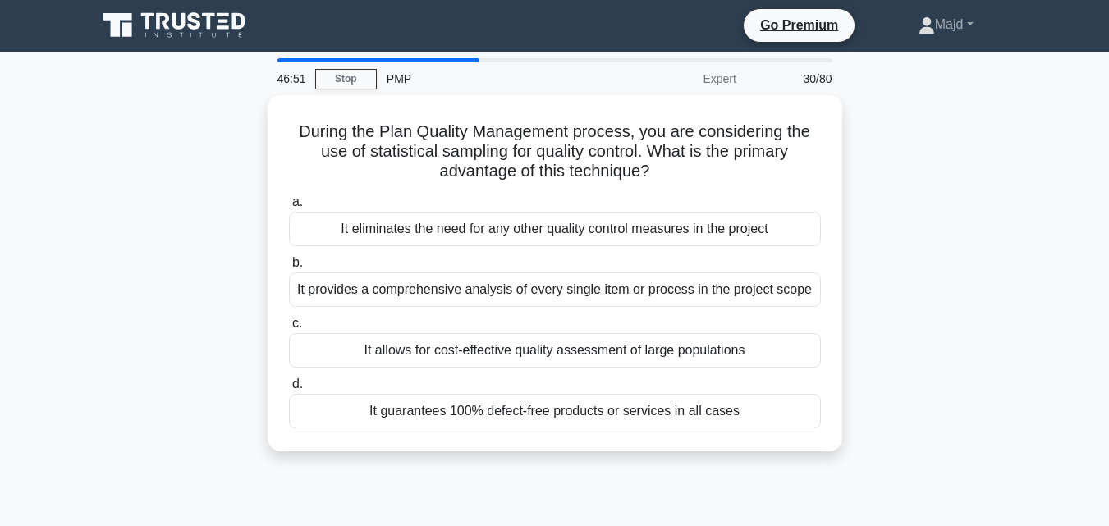
scroll to position [0, 0]
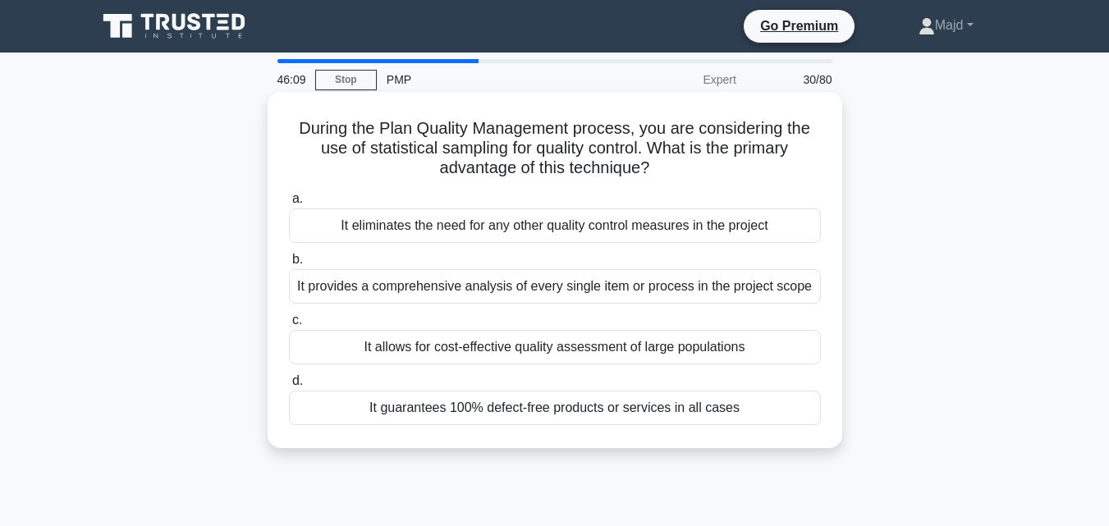
drag, startPoint x: 280, startPoint y: 108, endPoint x: 683, endPoint y: 181, distance: 409.7
click at [683, 181] on div "During the Plan Quality Management process, you are considering the use of stat…" at bounding box center [554, 269] width 561 height 343
click at [541, 286] on div "It provides a comprehensive analysis of every single item or process in the pro…" at bounding box center [555, 286] width 532 height 34
click at [289, 265] on input "b. It provides a comprehensive analysis of every single item or process in the …" at bounding box center [289, 259] width 0 height 11
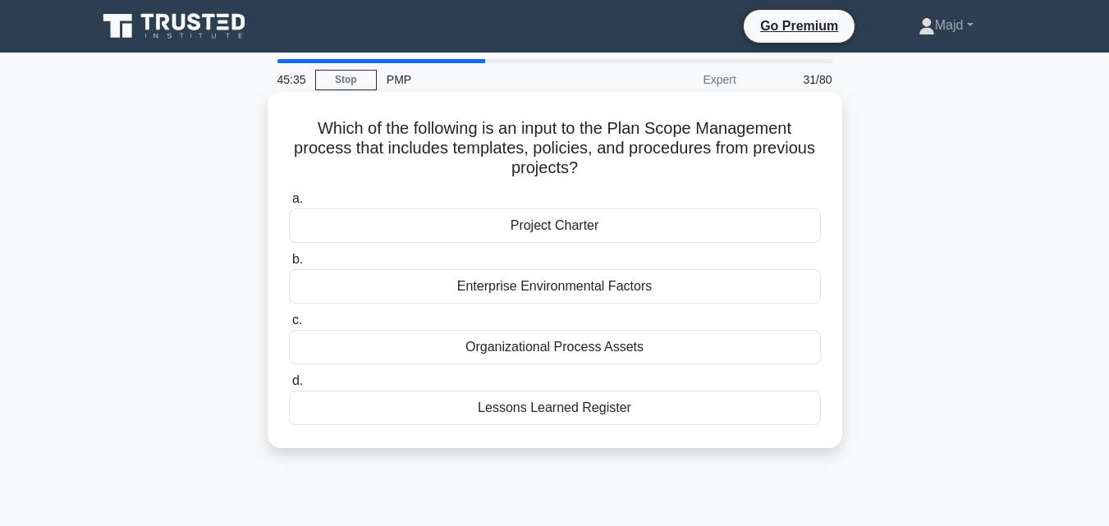
drag, startPoint x: 527, startPoint y: 126, endPoint x: 712, endPoint y: 173, distance: 190.7
click at [712, 173] on h5 "Which of the following is an input to the Plan Scope Management process that in…" at bounding box center [554, 148] width 535 height 61
drag, startPoint x: 305, startPoint y: 125, endPoint x: 684, endPoint y: 411, distance: 474.6
click at [684, 411] on div "Which of the following is an input to the Plan Scope Management process that in…" at bounding box center [554, 269] width 561 height 343
click at [613, 352] on div "Organizational Process Assets" at bounding box center [555, 347] width 532 height 34
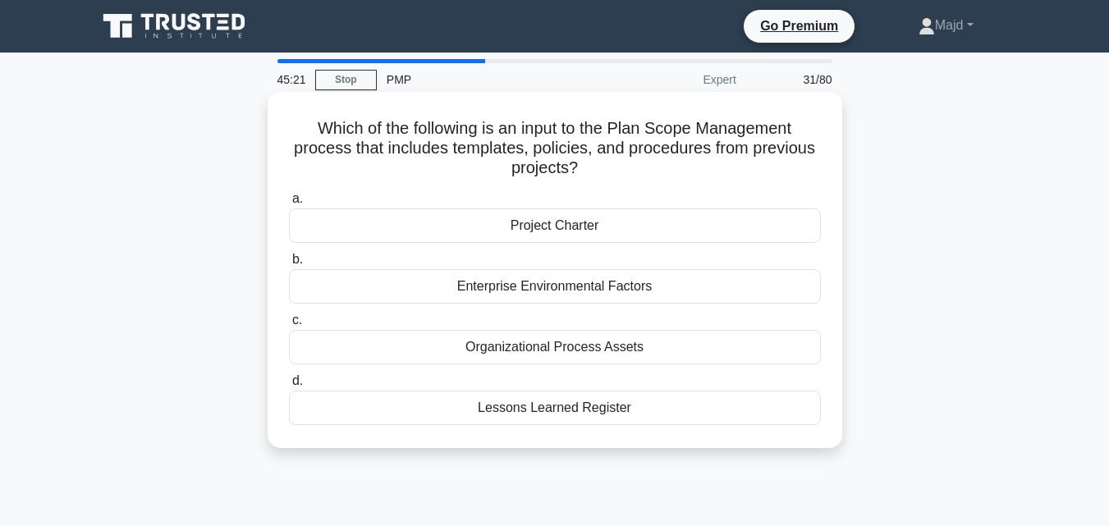
click at [289, 326] on input "c. Organizational Process Assets" at bounding box center [289, 320] width 0 height 11
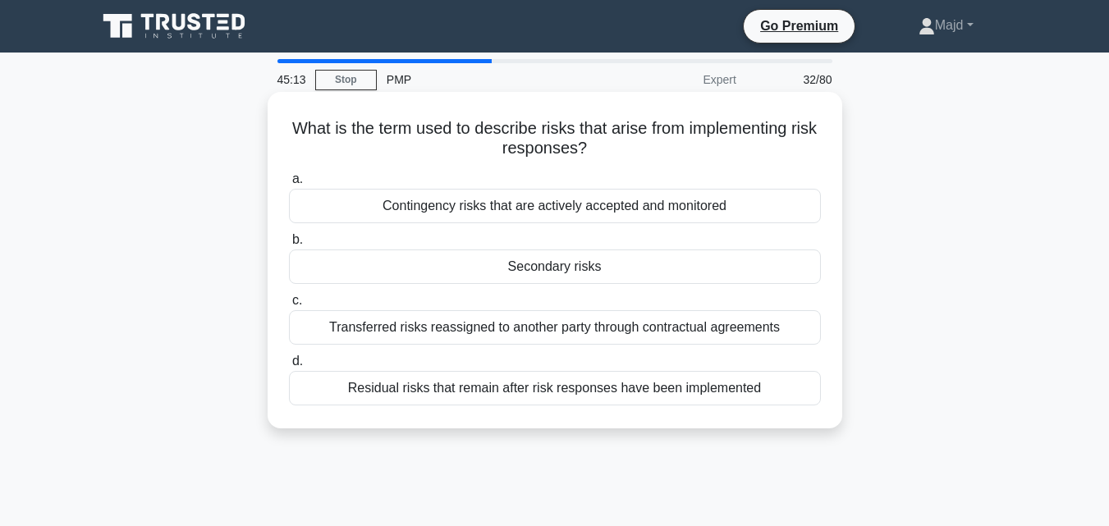
drag, startPoint x: 314, startPoint y: 129, endPoint x: 623, endPoint y: 141, distance: 309.7
click at [623, 141] on h5 "What is the term used to describe risks that arise from implementing risk respo…" at bounding box center [554, 138] width 535 height 41
drag, startPoint x: 299, startPoint y: 123, endPoint x: 732, endPoint y: 393, distance: 510.6
click at [732, 393] on div "What is the term used to describe risks that arise from implementing risk respo…" at bounding box center [554, 259] width 561 height 323
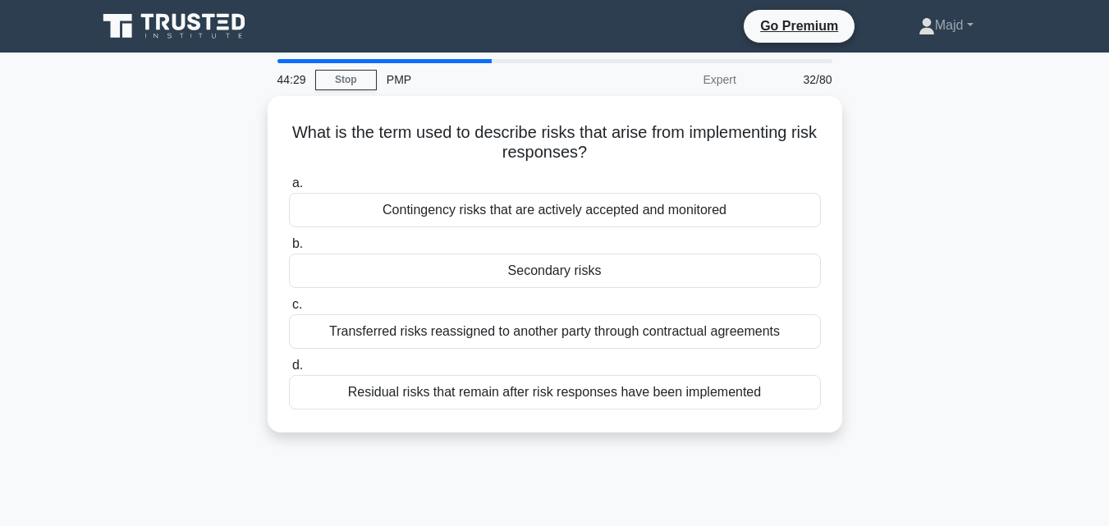
click at [912, 268] on div "What is the term used to describe risks that arise from implementing risk respo…" at bounding box center [555, 274] width 936 height 356
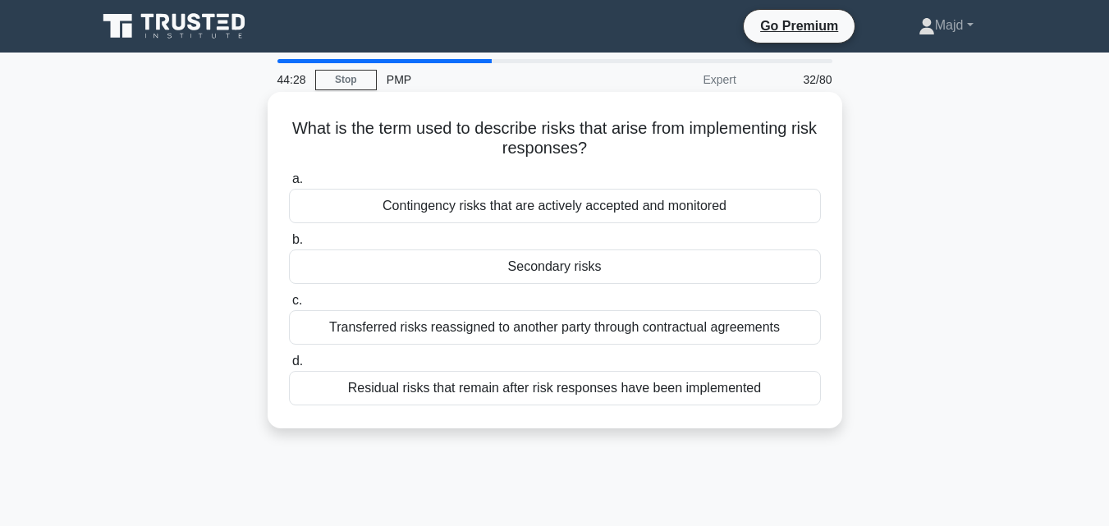
click at [561, 384] on div "Residual risks that remain after risk responses have been implemented" at bounding box center [555, 388] width 532 height 34
click at [289, 367] on input "d. Residual risks that remain after risk responses have been implemented" at bounding box center [289, 361] width 0 height 11
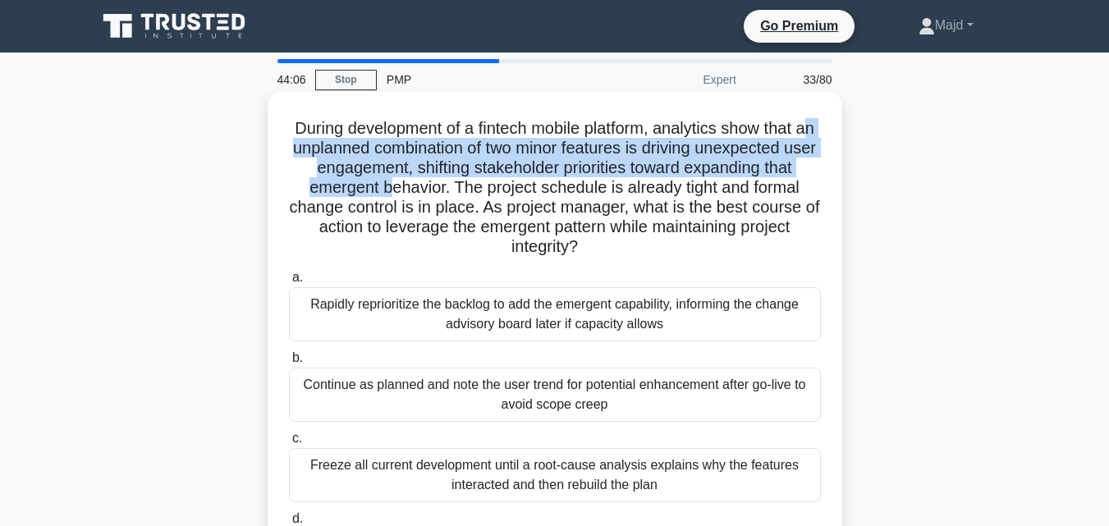
drag, startPoint x: 294, startPoint y: 149, endPoint x: 387, endPoint y: 179, distance: 98.4
click at [387, 179] on h5 "During development of a fintech mobile platform, analytics show that an unplann…" at bounding box center [554, 188] width 535 height 140
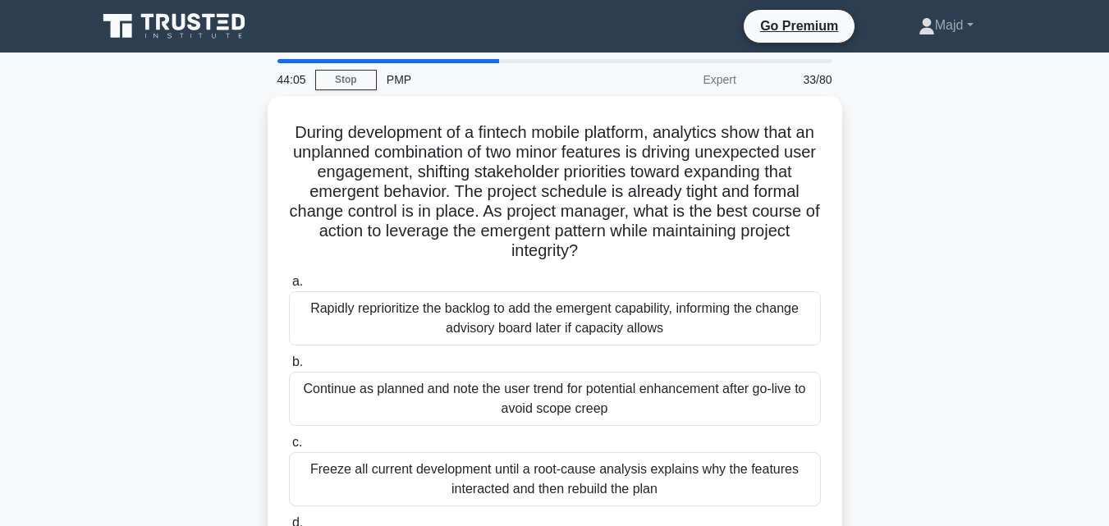
click at [903, 213] on div "During development of a fintech mobile platform, analytics show that an unplann…" at bounding box center [555, 362] width 936 height 533
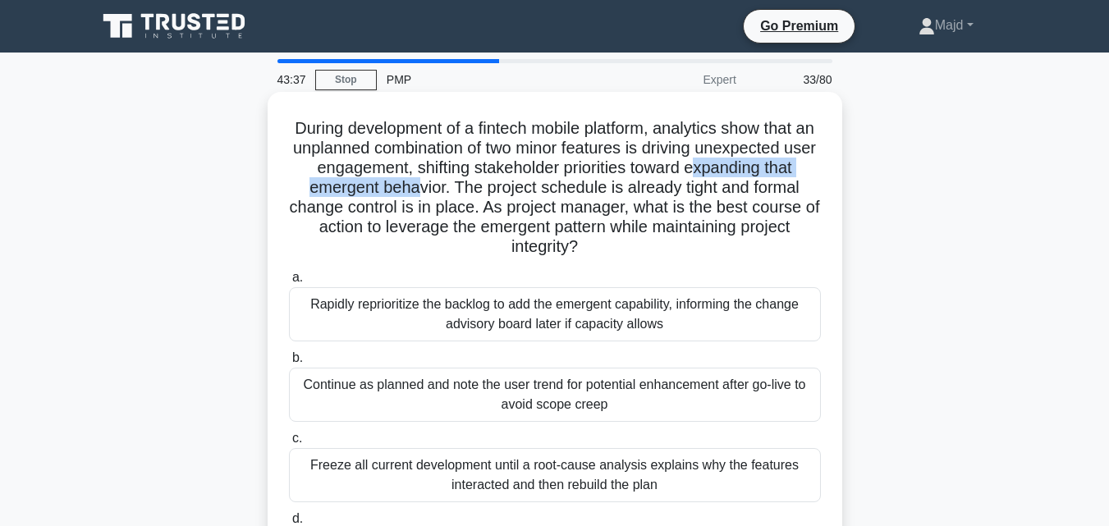
drag, startPoint x: 714, startPoint y: 169, endPoint x: 415, endPoint y: 187, distance: 299.3
click at [415, 187] on h5 "During development of a fintech mobile platform, analytics show that an unplann…" at bounding box center [554, 188] width 535 height 140
drag, startPoint x: 459, startPoint y: 187, endPoint x: 723, endPoint y: 241, distance: 269.8
click at [723, 241] on h5 "During development of a fintech mobile platform, analytics show that an unplann…" at bounding box center [554, 188] width 535 height 140
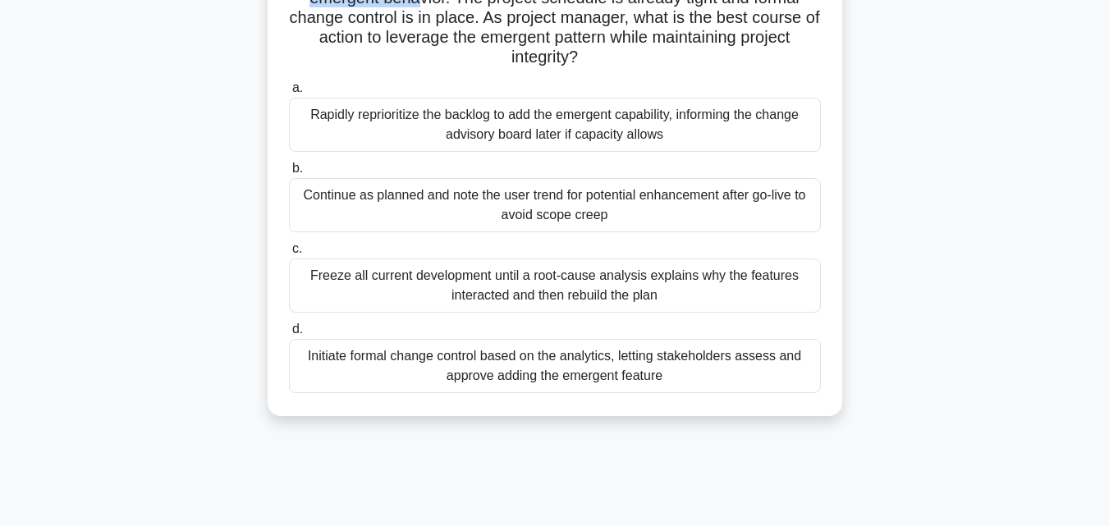
scroll to position [219, 0]
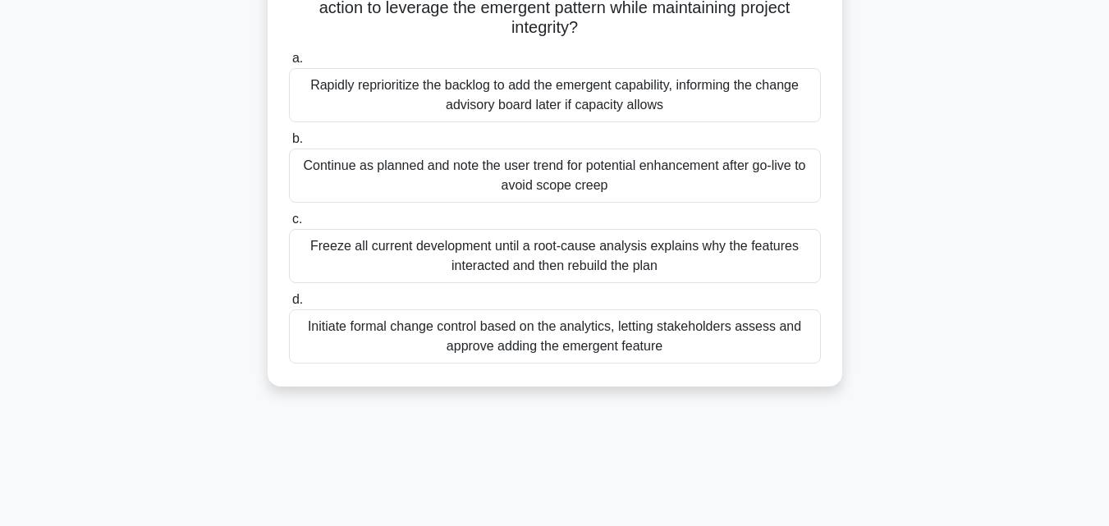
click at [528, 347] on div "Initiate formal change control based on the analytics, letting stakeholders ass…" at bounding box center [555, 336] width 532 height 54
click at [289, 305] on input "d. Initiate formal change control based on the analytics, letting stakeholders …" at bounding box center [289, 300] width 0 height 11
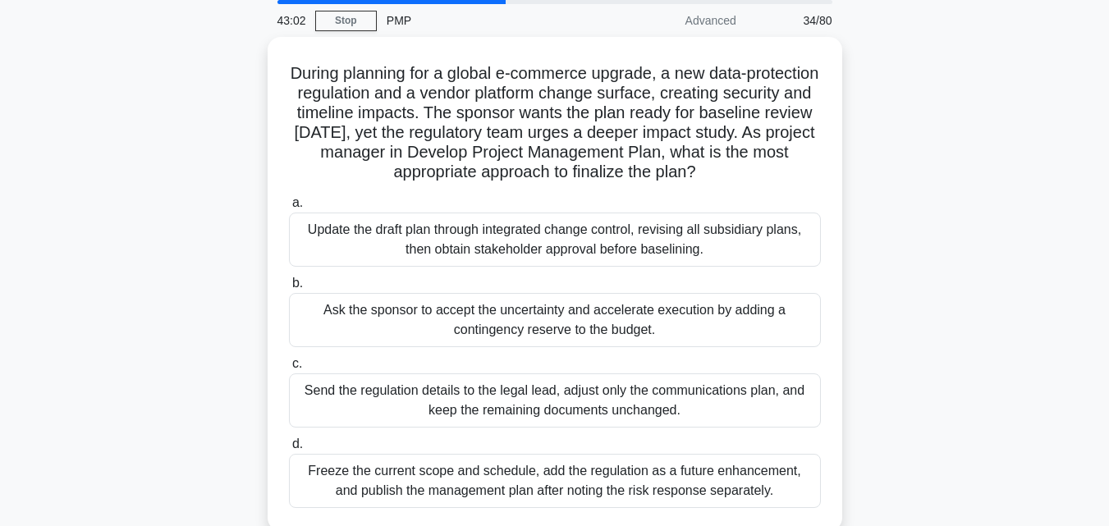
scroll to position [0, 0]
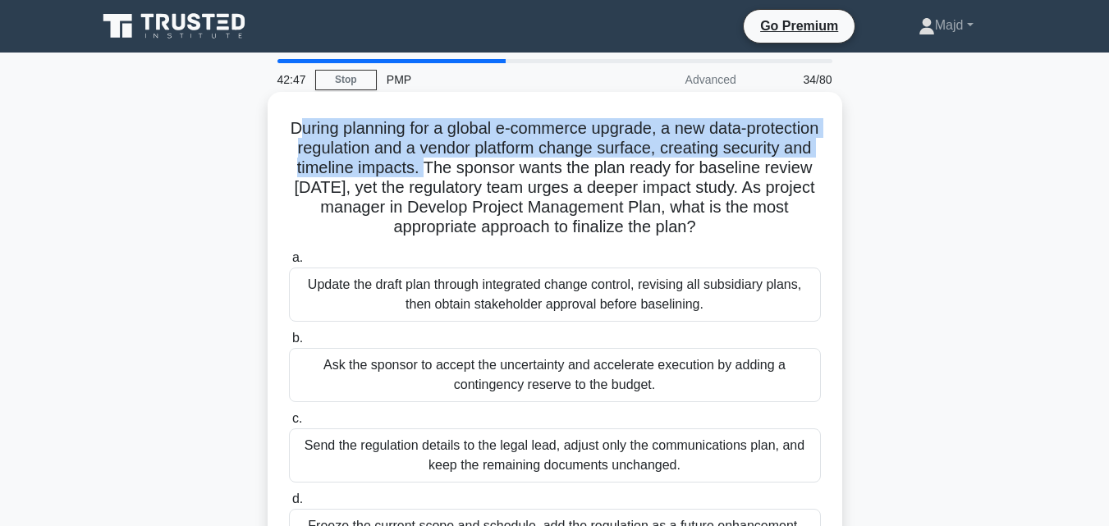
drag, startPoint x: 327, startPoint y: 129, endPoint x: 530, endPoint y: 175, distance: 207.9
click at [530, 175] on h5 "During planning for a global e-commerce upgrade, a new data-protection regulati…" at bounding box center [554, 178] width 535 height 120
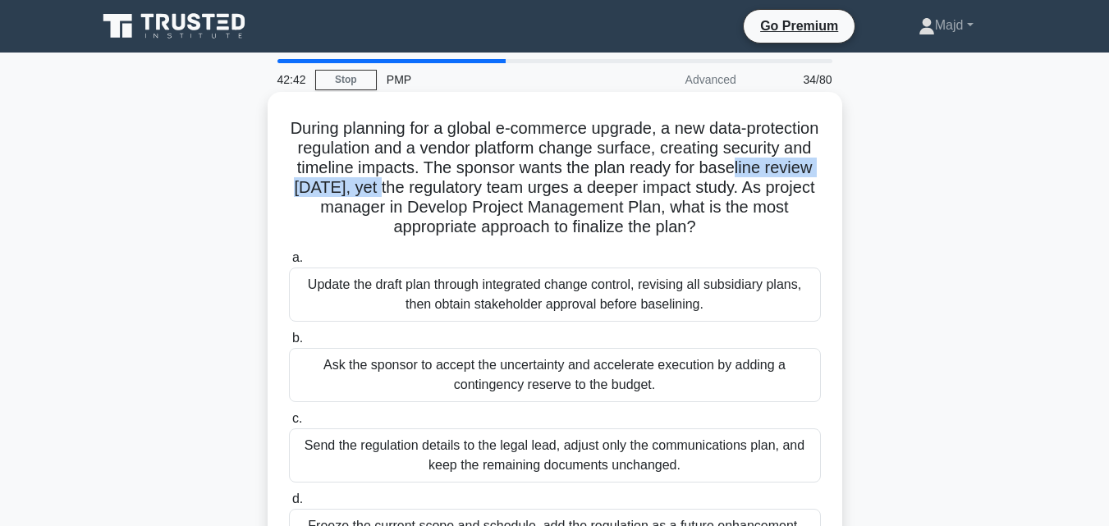
drag, startPoint x: 334, startPoint y: 190, endPoint x: 510, endPoint y: 190, distance: 175.6
click at [510, 190] on h5 "During planning for a global e-commerce upgrade, a new data-protection regulati…" at bounding box center [554, 178] width 535 height 120
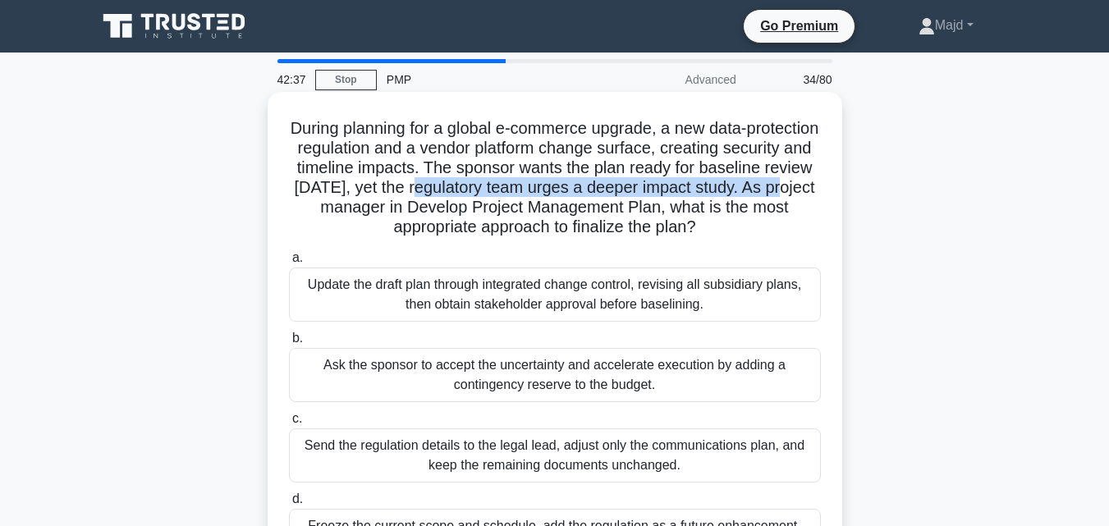
drag, startPoint x: 541, startPoint y: 191, endPoint x: 389, endPoint y: 210, distance: 153.0
click at [389, 210] on h5 "During planning for a global e-commerce upgrade, a new data-protection regulati…" at bounding box center [554, 178] width 535 height 120
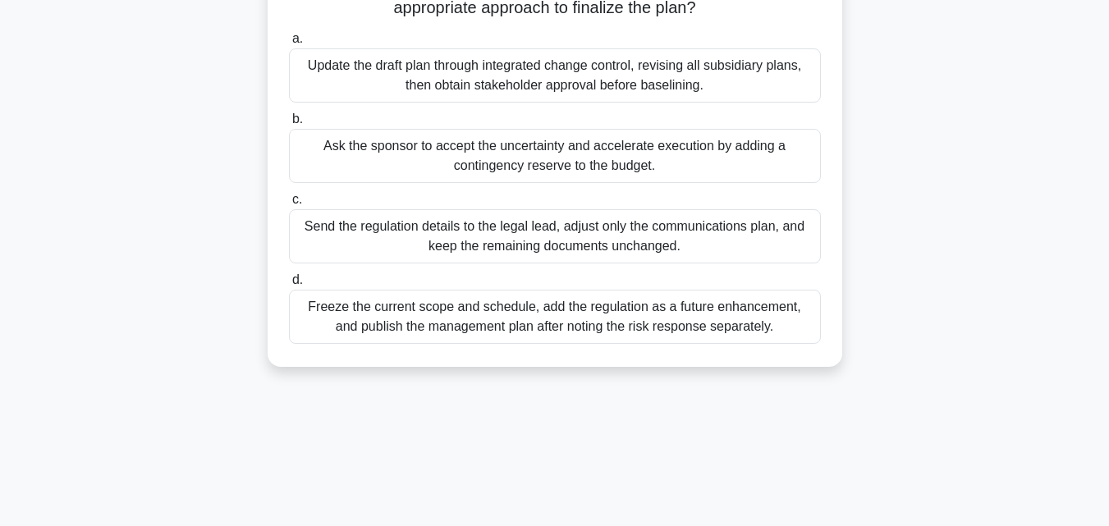
click at [501, 87] on div "Update the draft plan through integrated change control, revising all subsidiar…" at bounding box center [555, 75] width 532 height 54
click at [289, 44] on input "a. Update the draft plan through integrated change control, revising all subsid…" at bounding box center [289, 39] width 0 height 11
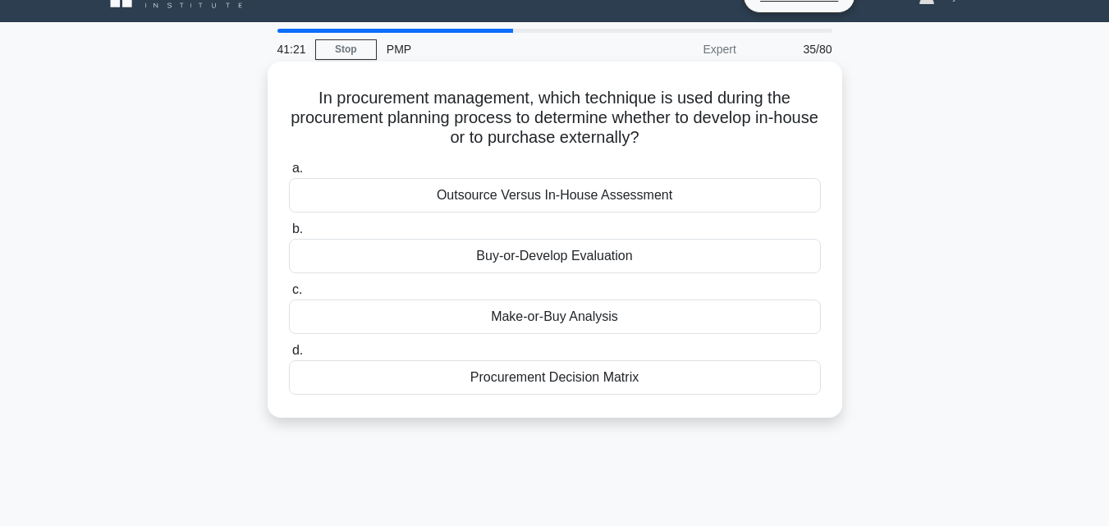
scroll to position [0, 0]
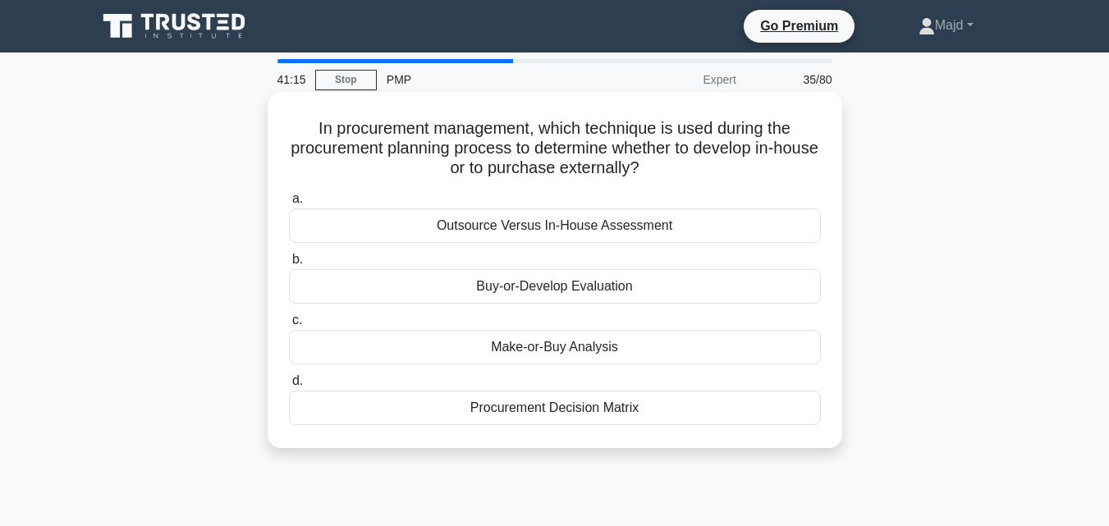
drag, startPoint x: 323, startPoint y: 126, endPoint x: 753, endPoint y: 172, distance: 432.5
click at [753, 172] on h5 "In procurement management, which technique is used during the procurement plann…" at bounding box center [554, 148] width 535 height 61
click at [302, 128] on h5 "In procurement management, which technique is used during the procurement plann…" at bounding box center [554, 148] width 535 height 61
drag, startPoint x: 312, startPoint y: 119, endPoint x: 687, endPoint y: 172, distance: 378.9
click at [687, 172] on h5 "In procurement management, which technique is used during the procurement plann…" at bounding box center [554, 148] width 535 height 61
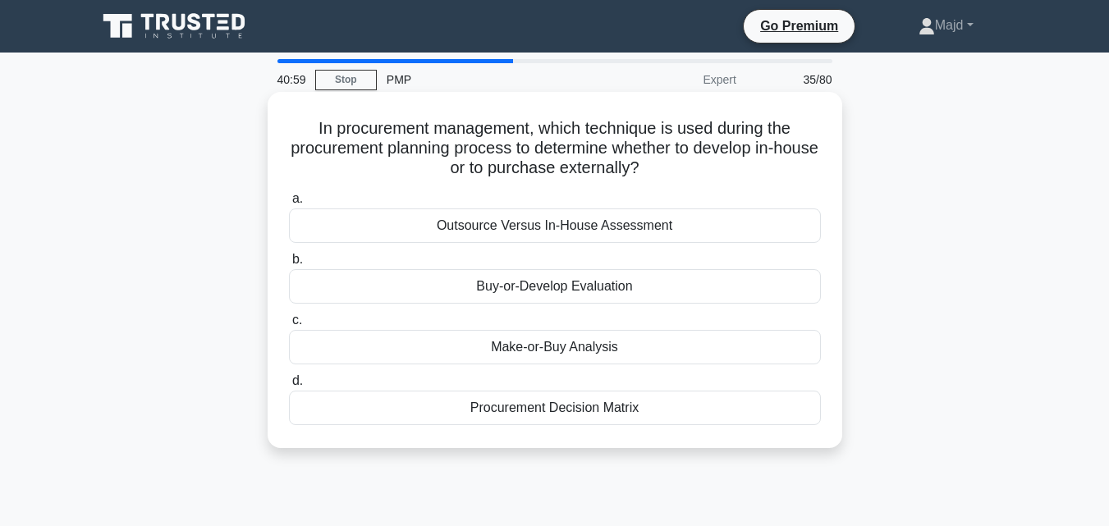
click at [588, 350] on div "Make-or-Buy Analysis" at bounding box center [555, 347] width 532 height 34
click at [289, 326] on input "c. Make-or-Buy Analysis" at bounding box center [289, 320] width 0 height 11
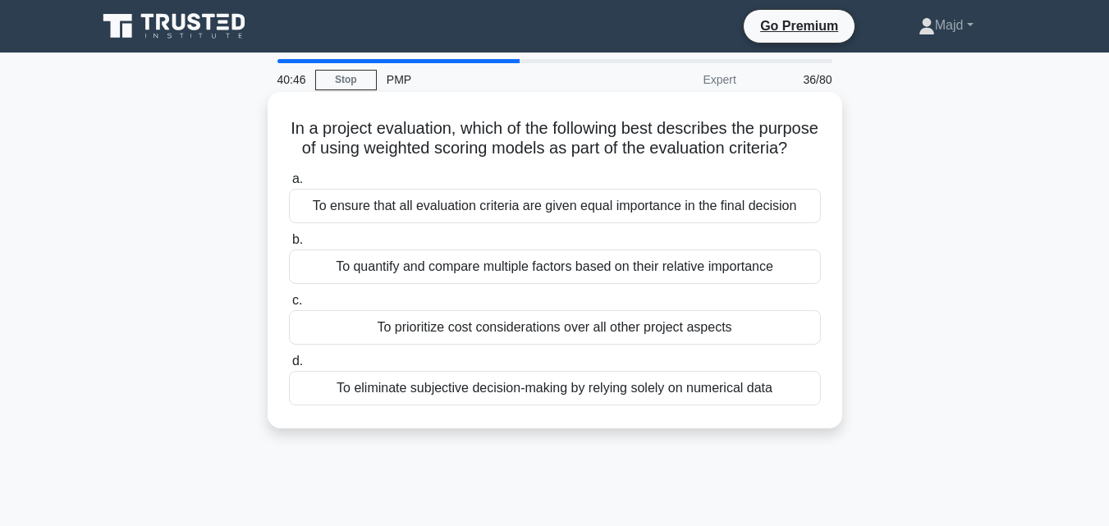
drag, startPoint x: 355, startPoint y: 130, endPoint x: 657, endPoint y: 164, distance: 303.9
click at [657, 159] on h5 "In a project evaluation, which of the following best describes the purpose of u…" at bounding box center [554, 138] width 535 height 41
click at [486, 159] on h5 "In a project evaluation, which of the following best describes the purpose of u…" at bounding box center [554, 138] width 535 height 41
click at [588, 223] on div "To ensure that all evaluation criteria are given equal importance in the final …" at bounding box center [555, 206] width 532 height 34
click at [289, 185] on input "a. To ensure that all evaluation criteria are given equal importance in the fin…" at bounding box center [289, 179] width 0 height 11
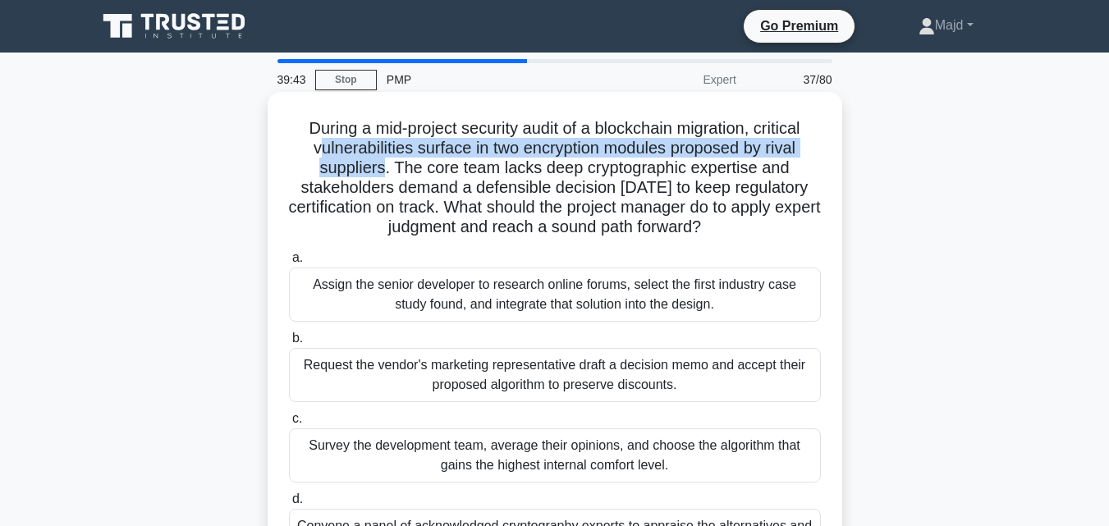
drag, startPoint x: 311, startPoint y: 151, endPoint x: 384, endPoint y: 174, distance: 76.6
click at [384, 174] on h5 "During a mid-project security audit of a blockchain migration, critical vulnera…" at bounding box center [554, 178] width 535 height 120
drag, startPoint x: 547, startPoint y: 170, endPoint x: 689, endPoint y: 236, distance: 157.2
click at [689, 236] on h5 "During a mid-project security audit of a blockchain migration, critical vulnera…" at bounding box center [554, 178] width 535 height 120
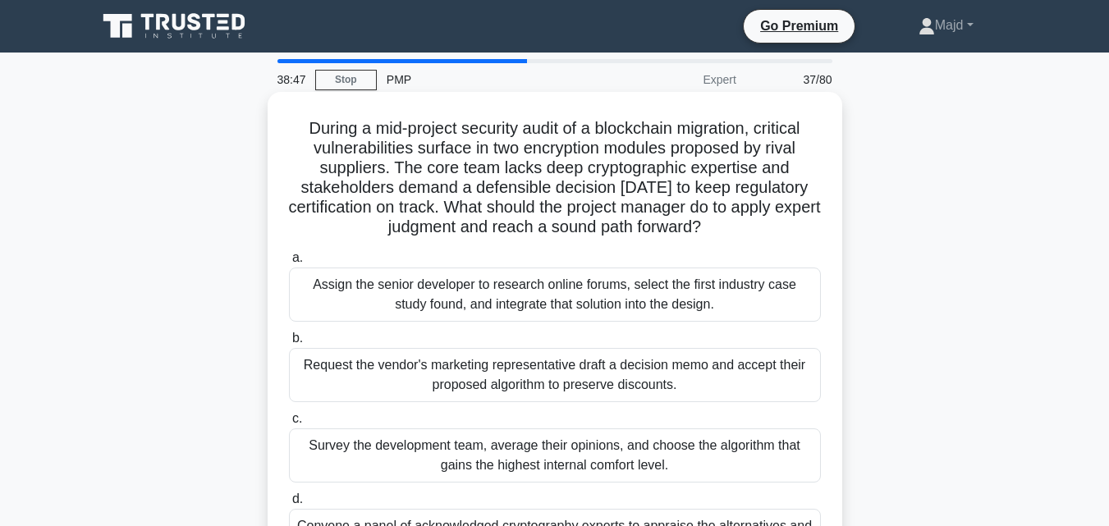
click at [343, 178] on h5 "During a mid-project security audit of a blockchain migration, critical vulnera…" at bounding box center [554, 178] width 535 height 120
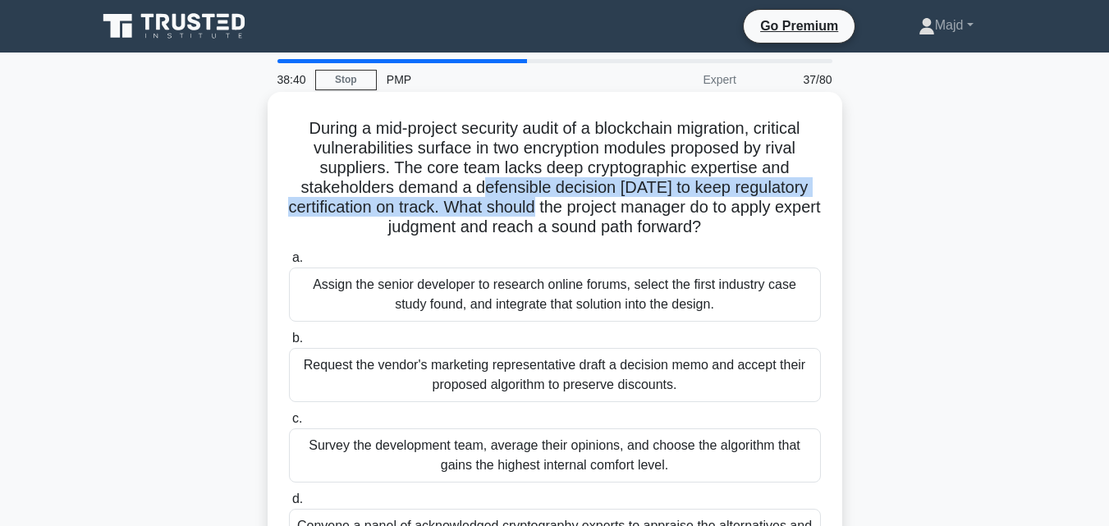
drag, startPoint x: 481, startPoint y: 190, endPoint x: 552, endPoint y: 212, distance: 74.0
click at [552, 212] on h5 "During a mid-project security audit of a blockchain migration, critical vulnera…" at bounding box center [554, 178] width 535 height 120
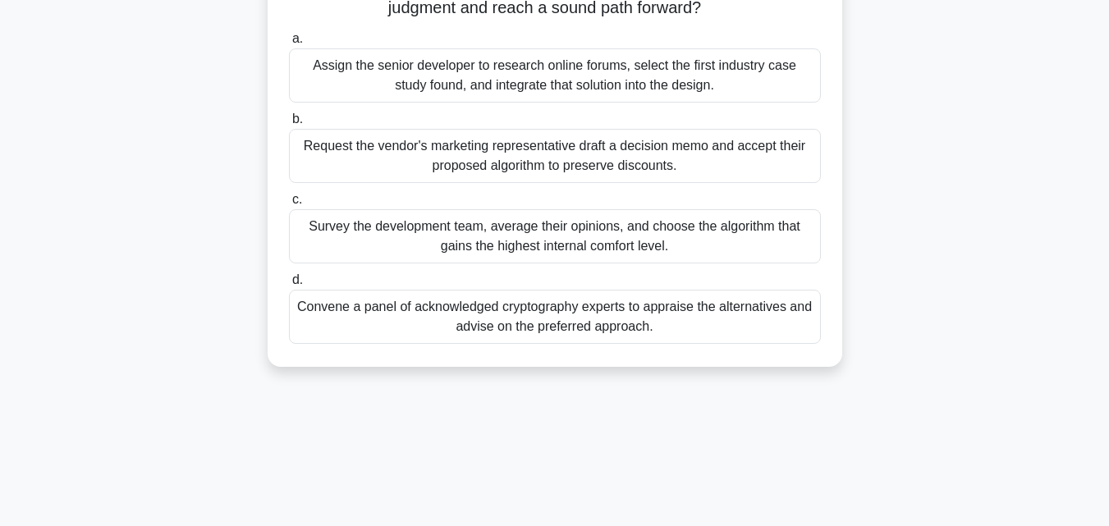
click at [604, 256] on div "Survey the development team, average their opinions, and choose the algorithm t…" at bounding box center [555, 236] width 532 height 54
click at [289, 205] on input "c. Survey the development team, average their opinions, and choose the algorith…" at bounding box center [289, 200] width 0 height 11
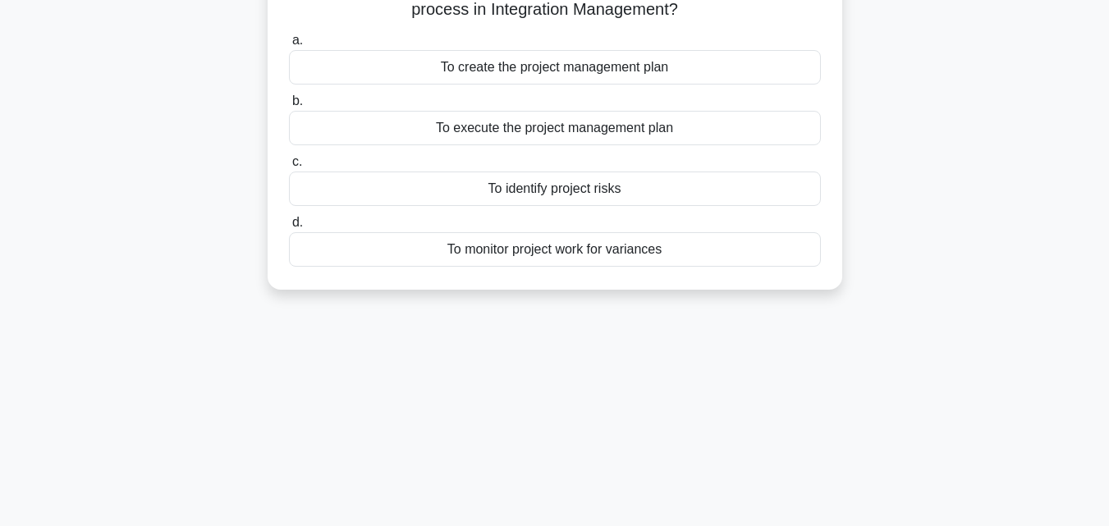
scroll to position [0, 0]
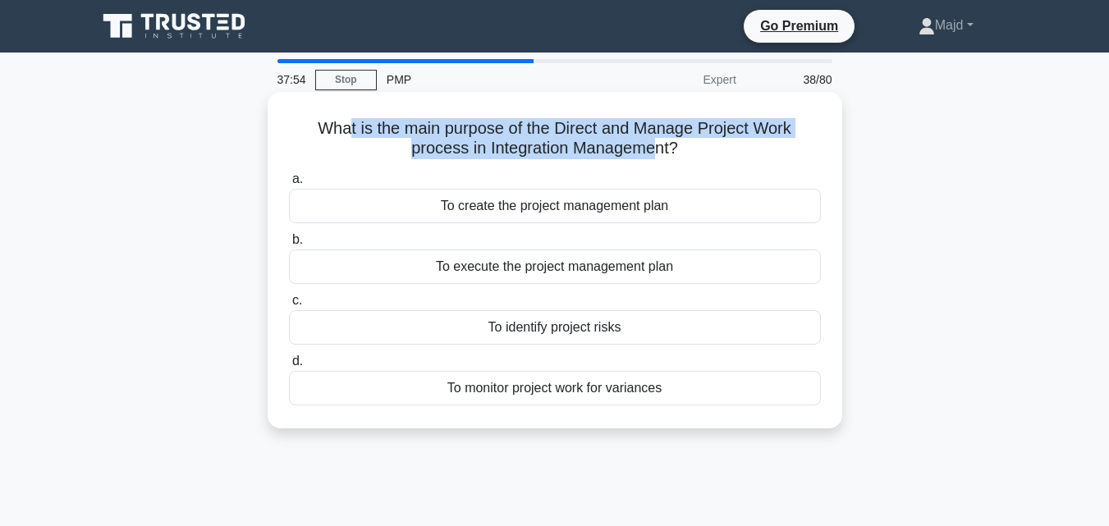
drag, startPoint x: 341, startPoint y: 126, endPoint x: 657, endPoint y: 162, distance: 318.8
click at [657, 162] on div "What is the main purpose of the Direct and Manage Project Work process in Integ…" at bounding box center [554, 259] width 561 height 323
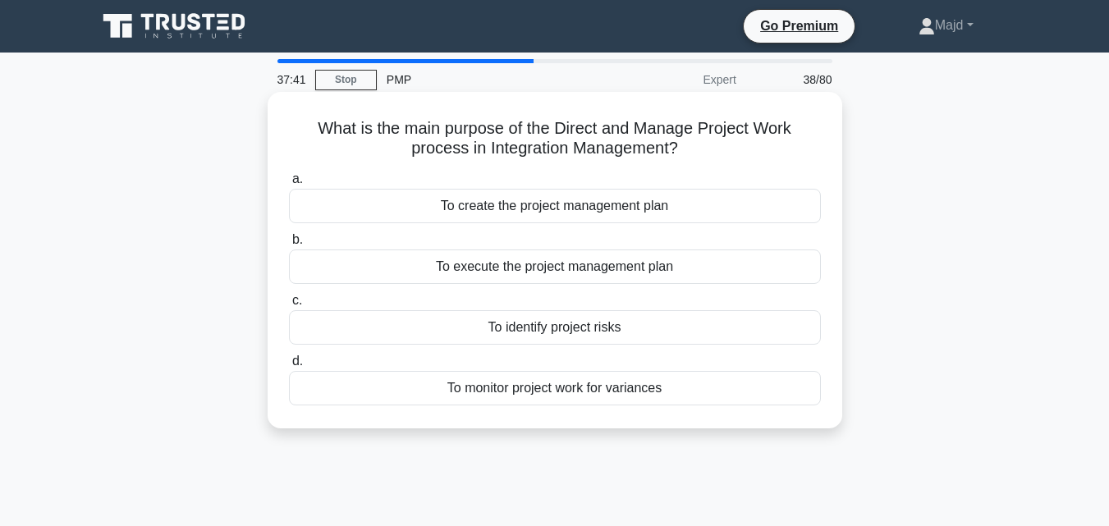
click at [636, 262] on div "To execute the project management plan" at bounding box center [555, 267] width 532 height 34
click at [289, 245] on input "b. To execute the project management plan" at bounding box center [289, 240] width 0 height 11
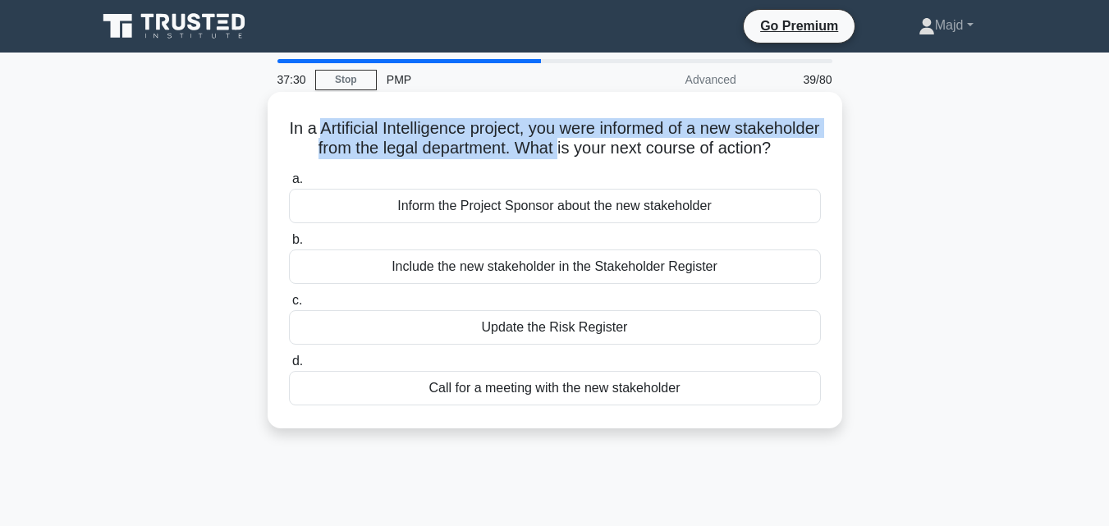
drag, startPoint x: 358, startPoint y: 126, endPoint x: 647, endPoint y: 156, distance: 290.4
click at [647, 156] on h5 "In a Artificial Intelligence project, you were informed of a new stakeholder fr…" at bounding box center [554, 138] width 535 height 41
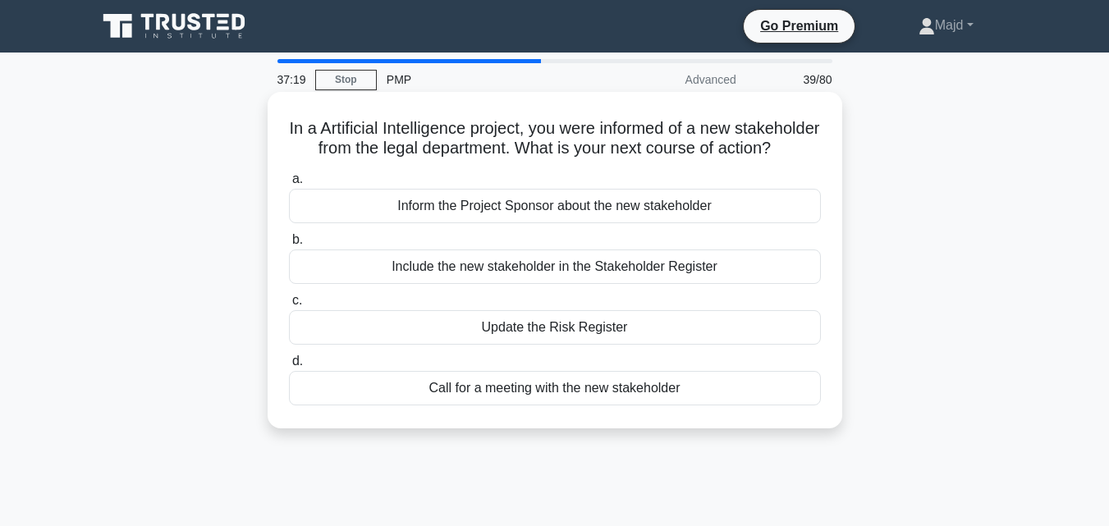
click at [312, 112] on div "In a Artificial Intelligence project, you were informed of a new stakeholder fr…" at bounding box center [554, 259] width 561 height 323
drag, startPoint x: 305, startPoint y: 114, endPoint x: 764, endPoint y: 396, distance: 538.3
click at [764, 396] on div "In a Artificial Intelligence project, you were informed of a new stakeholder fr…" at bounding box center [554, 259] width 561 height 323
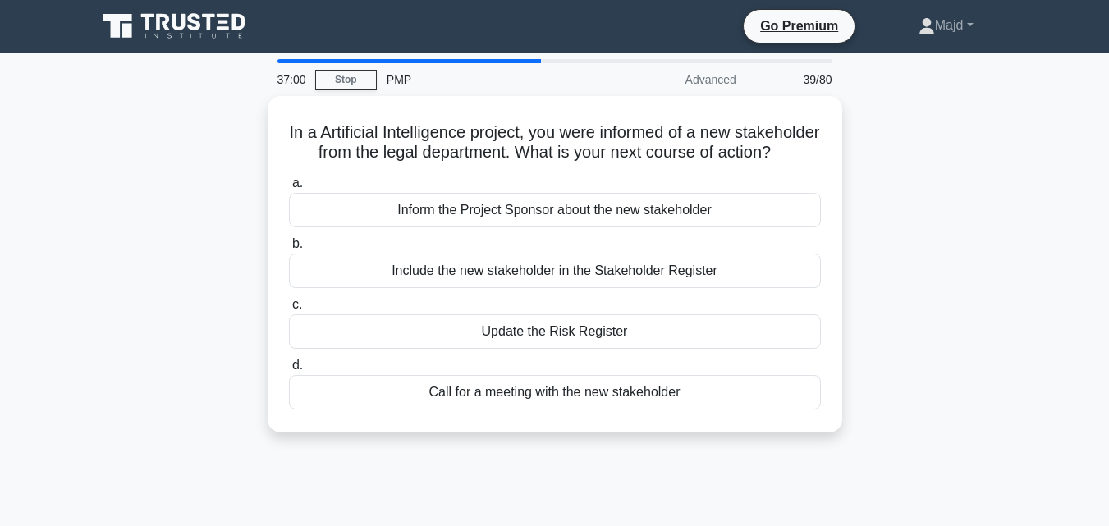
click at [922, 259] on div "In a Artificial Intelligence project, you were informed of a new stakeholder fr…" at bounding box center [555, 274] width 936 height 356
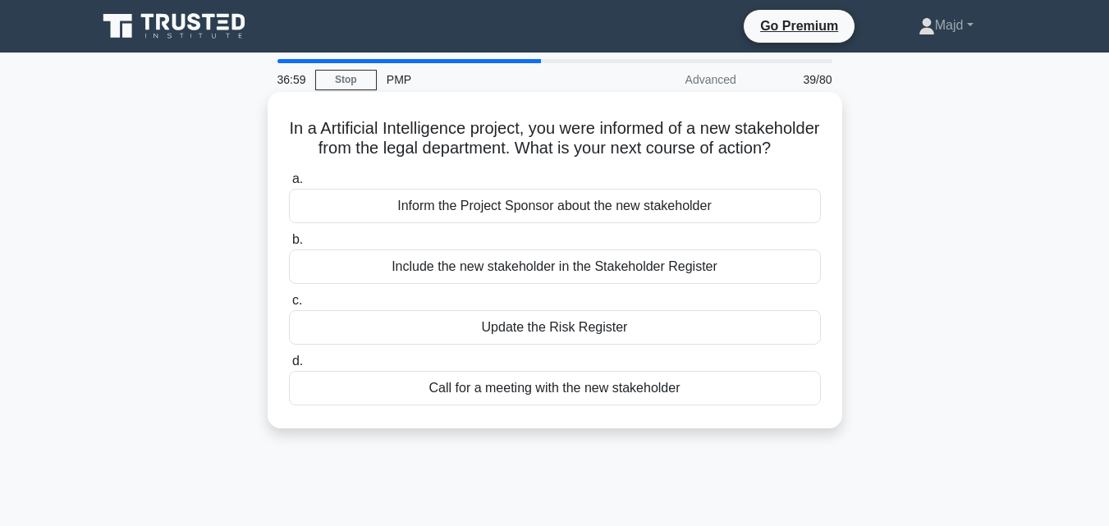
click at [714, 282] on div "Include the new stakeholder in the Stakeholder Register" at bounding box center [555, 267] width 532 height 34
click at [289, 245] on input "b. Include the new stakeholder in the Stakeholder Register" at bounding box center [289, 240] width 0 height 11
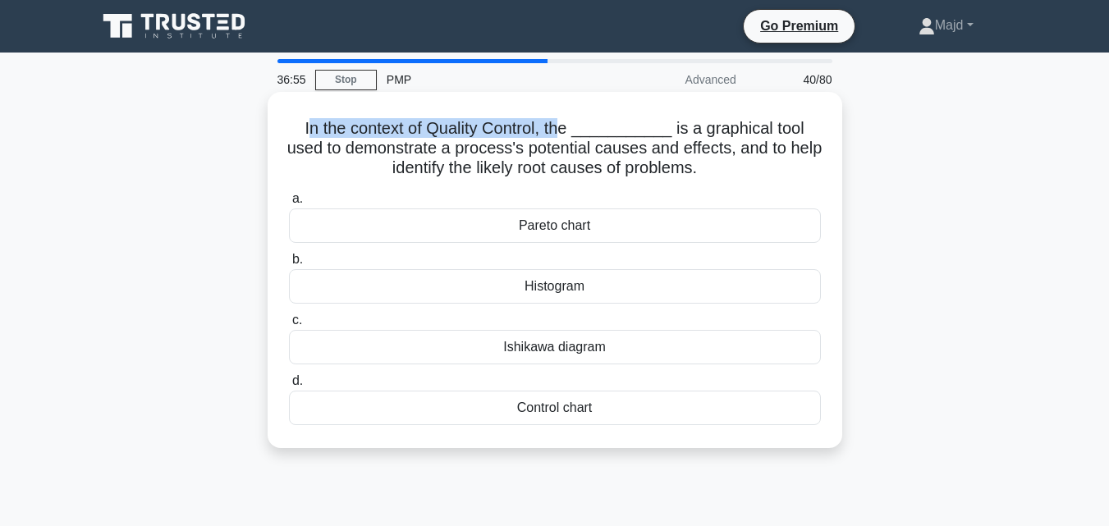
drag, startPoint x: 295, startPoint y: 126, endPoint x: 559, endPoint y: 126, distance: 263.5
click at [559, 126] on h5 "In the context of Quality Control, the ___________ is a graphical tool used to …" at bounding box center [554, 148] width 535 height 61
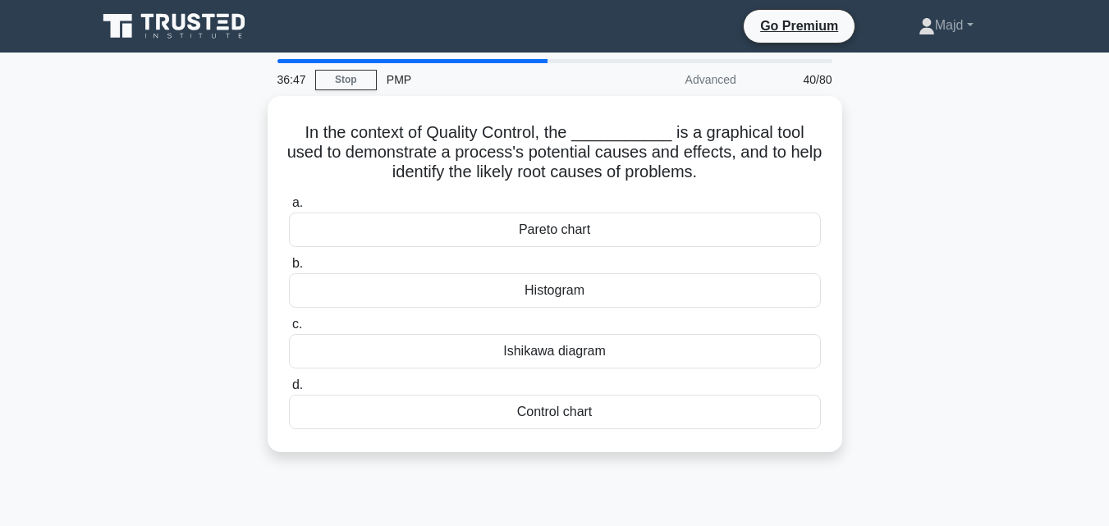
click at [263, 118] on div "In the context of Quality Control, the ___________ is a graphical tool used to …" at bounding box center [555, 284] width 936 height 376
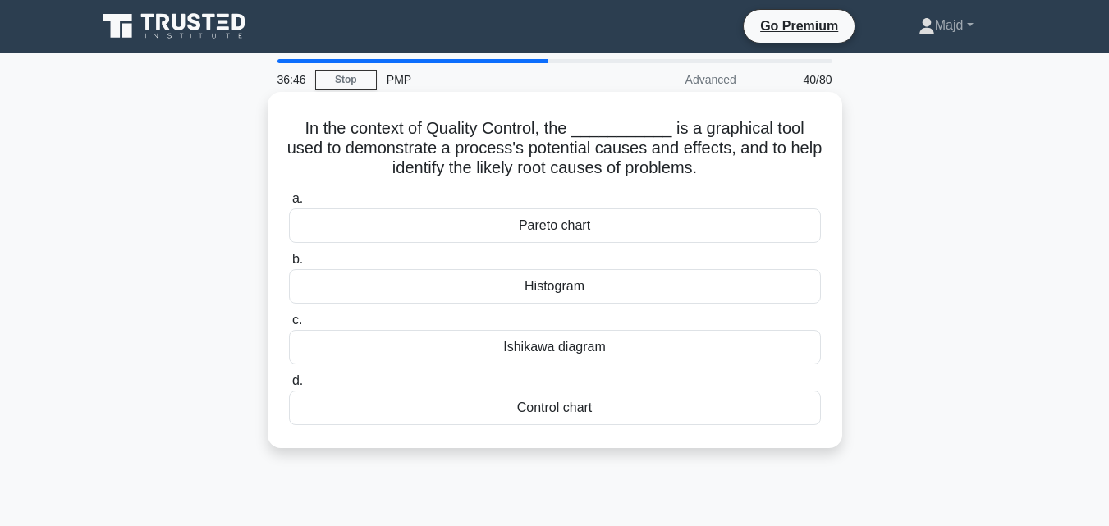
drag, startPoint x: 282, startPoint y: 121, endPoint x: 768, endPoint y: 435, distance: 578.9
click at [768, 435] on div "In the context of Quality Control, the ___________ is a graphical tool used to …" at bounding box center [554, 269] width 561 height 343
click at [597, 336] on div "Ishikawa diagram" at bounding box center [555, 347] width 532 height 34
click at [289, 326] on input "c. Ishikawa diagram" at bounding box center [289, 320] width 0 height 11
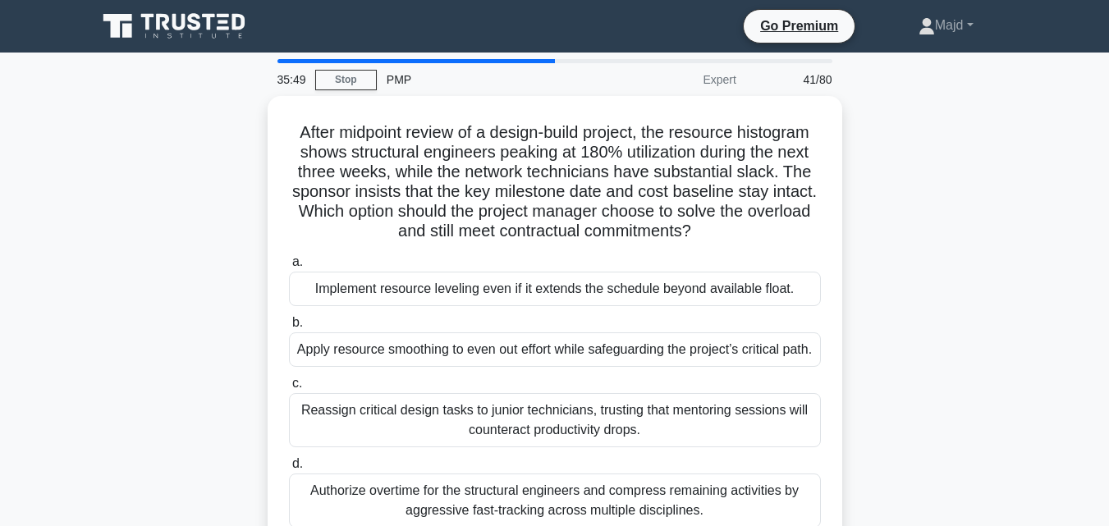
scroll to position [219, 0]
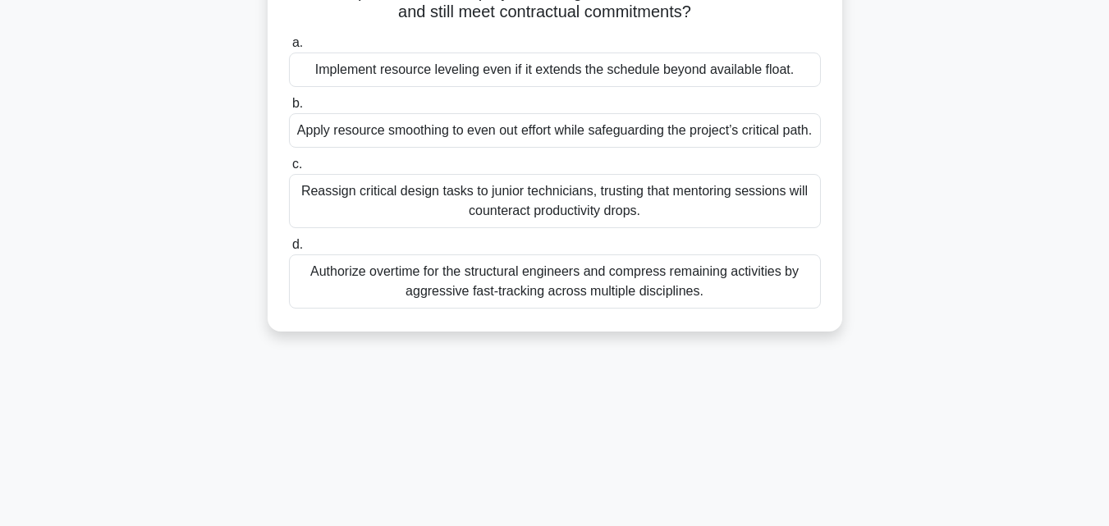
click at [931, 319] on div "After midpoint review of a design-build project, the resource histogram shows s…" at bounding box center [555, 114] width 936 height 474
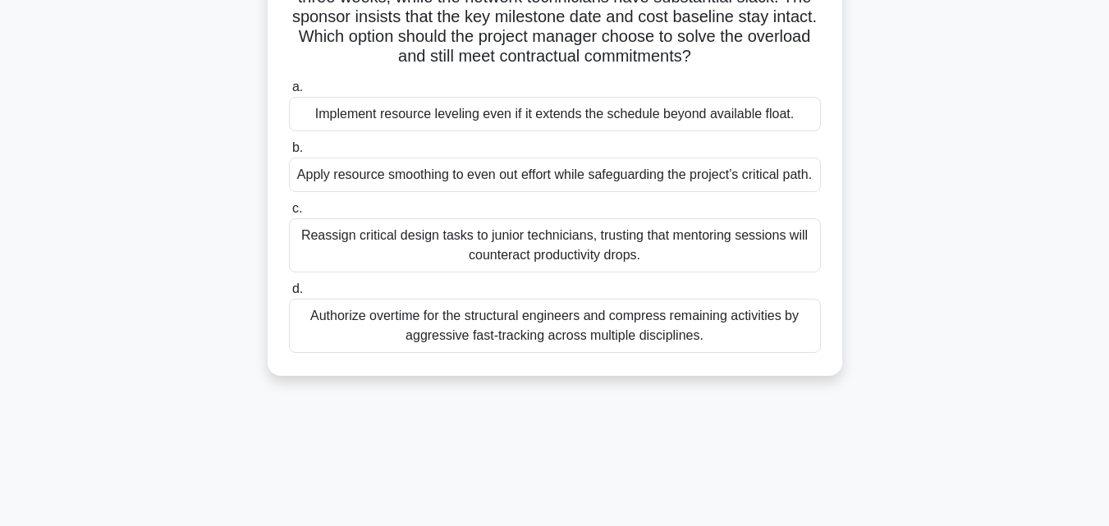
scroll to position [360, 0]
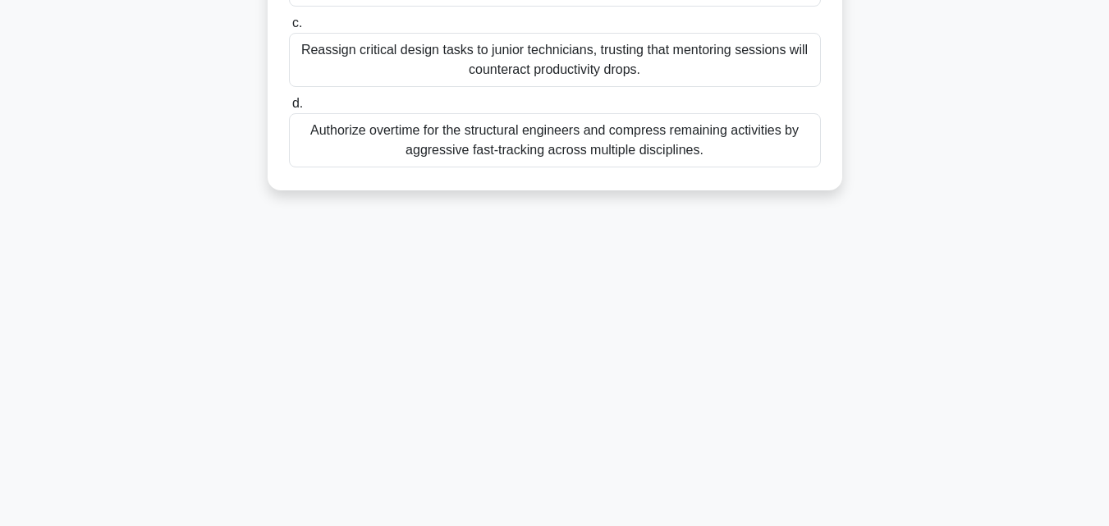
drag, startPoint x: 318, startPoint y: 134, endPoint x: 896, endPoint y: 315, distance: 605.6
click at [896, 315] on div "35:33 Stop PMP Expert 41/80 After midpoint review of a design-build project, th…" at bounding box center [555, 109] width 936 height 821
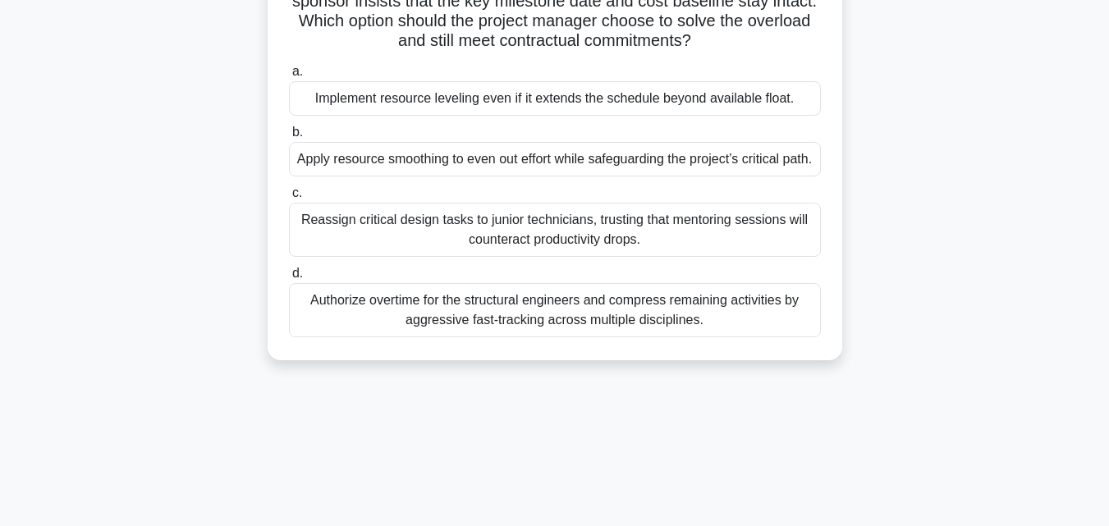
scroll to position [219, 0]
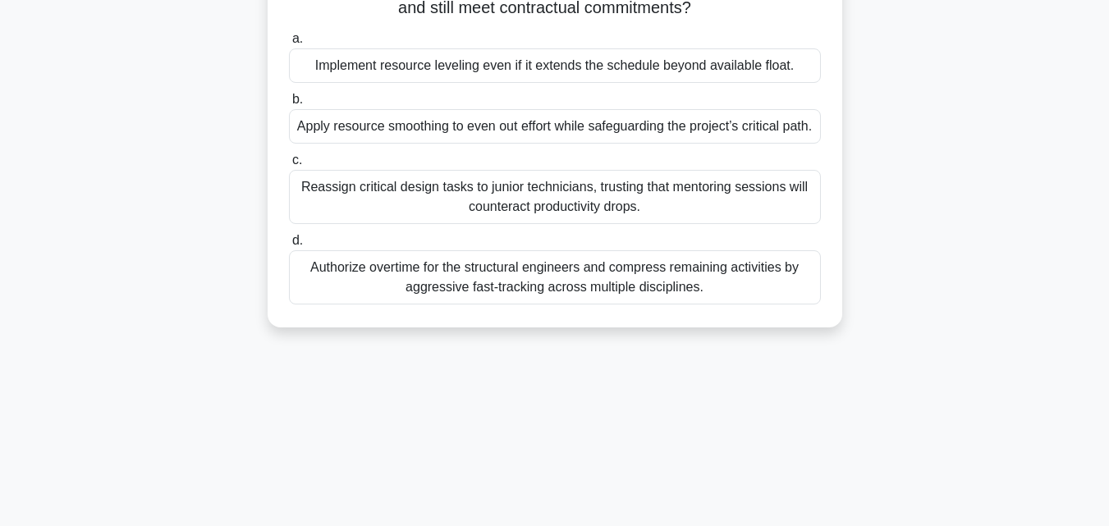
click at [482, 208] on div "Reassign critical design tasks to junior technicians, trusting that mentoring s…" at bounding box center [555, 197] width 532 height 54
click at [289, 166] on input "c. Reassign critical design tasks to junior technicians, trusting that mentorin…" at bounding box center [289, 160] width 0 height 11
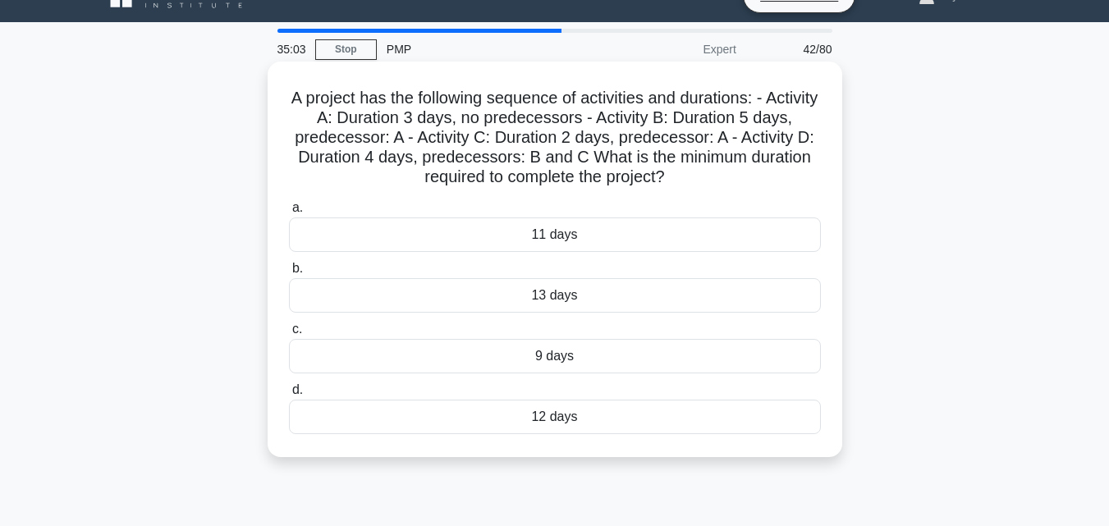
scroll to position [0, 0]
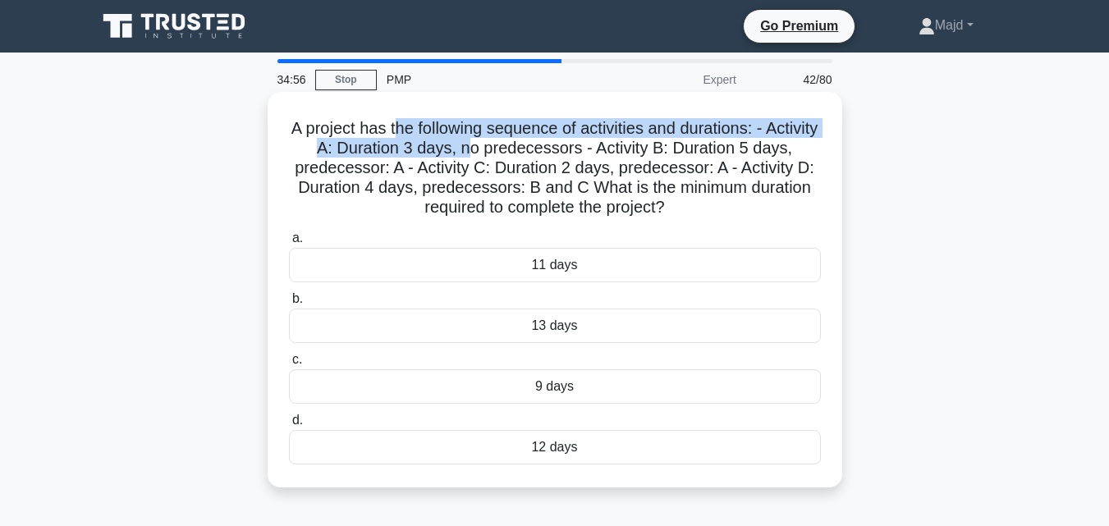
drag, startPoint x: 417, startPoint y: 127, endPoint x: 521, endPoint y: 150, distance: 106.7
click at [521, 150] on h5 "A project has the following sequence of activities and durations: - Activity A:…" at bounding box center [554, 168] width 535 height 100
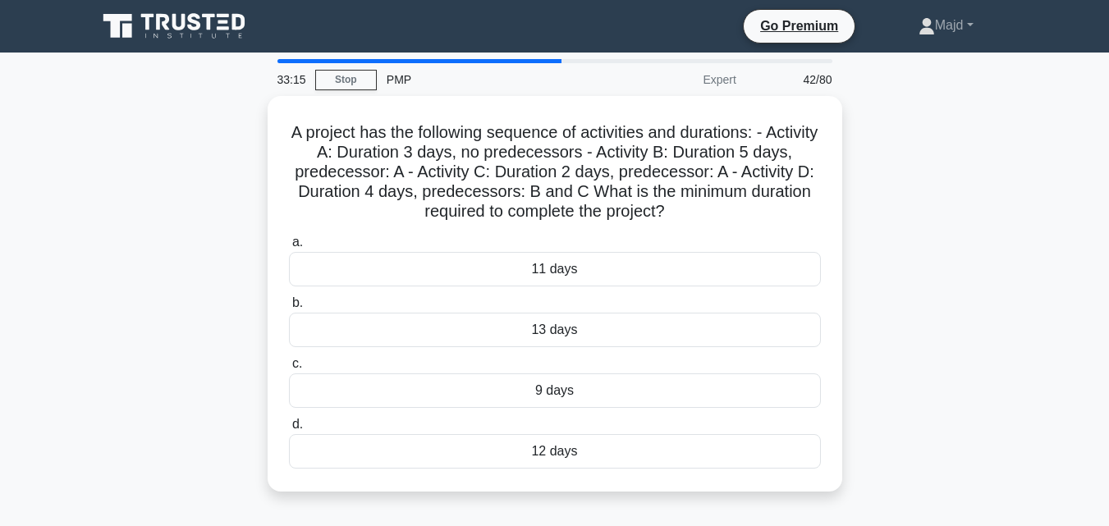
click at [158, 265] on div "A project has the following sequence of activities and durations: - Activity A:…" at bounding box center [555, 303] width 936 height 415
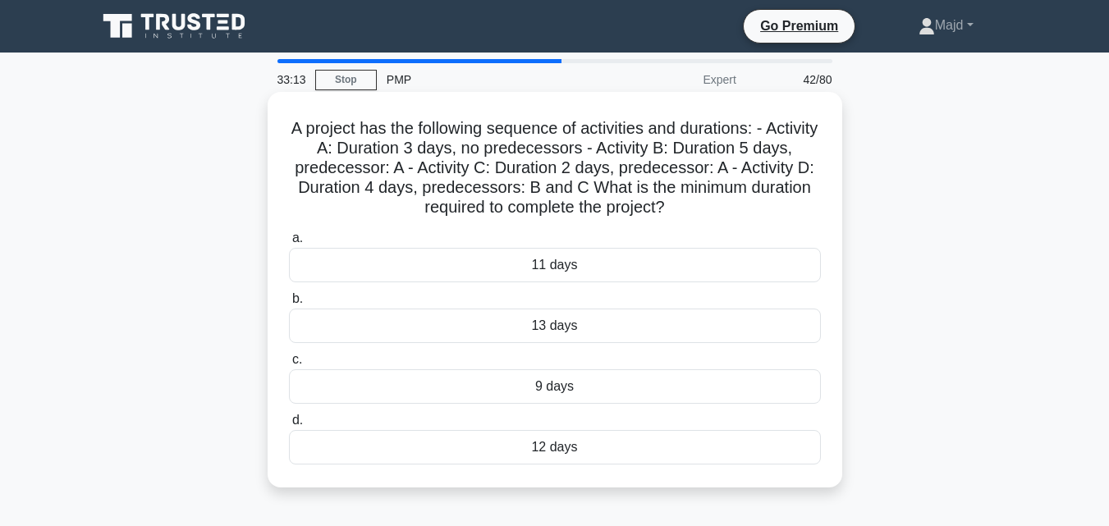
click at [486, 445] on div "12 days" at bounding box center [555, 447] width 532 height 34
click at [289, 426] on input "d. 12 days" at bounding box center [289, 420] width 0 height 11
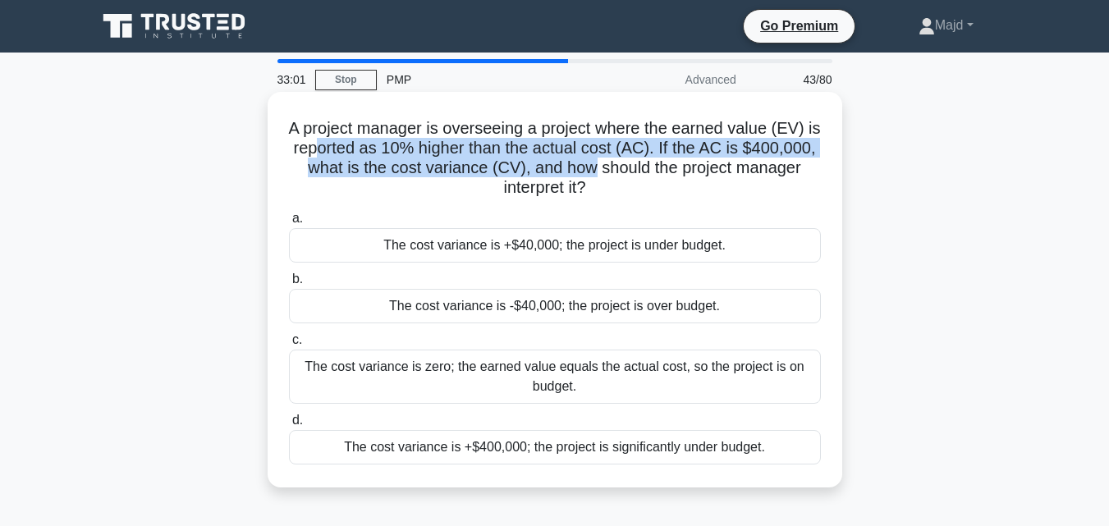
drag, startPoint x: 365, startPoint y: 149, endPoint x: 668, endPoint y: 169, distance: 303.6
click at [668, 169] on h5 "A project manager is overseeing a project where the earned value (EV) is report…" at bounding box center [554, 158] width 535 height 80
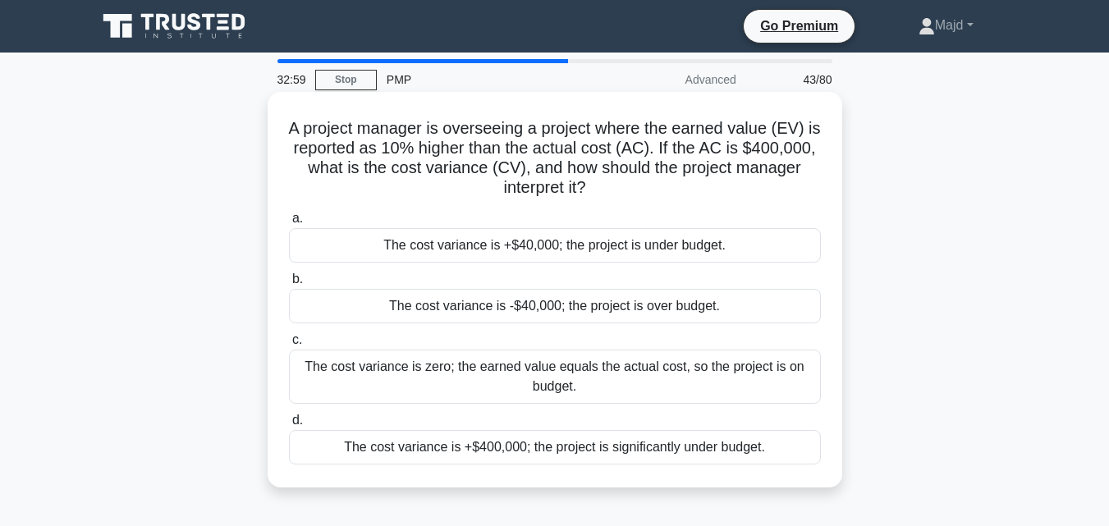
click at [300, 126] on h5 "A project manager is overseeing a project where the earned value (EV) is report…" at bounding box center [554, 158] width 535 height 80
drag, startPoint x: 288, startPoint y: 118, endPoint x: 692, endPoint y: 184, distance: 409.1
click at [692, 184] on h5 "A project manager is overseeing a project where the earned value (EV) is report…" at bounding box center [554, 158] width 535 height 80
click at [653, 249] on div "The cost variance is +$40,000; the project is under budget." at bounding box center [555, 245] width 532 height 34
click at [289, 224] on input "a. The cost variance is +$40,000; the project is under budget." at bounding box center [289, 218] width 0 height 11
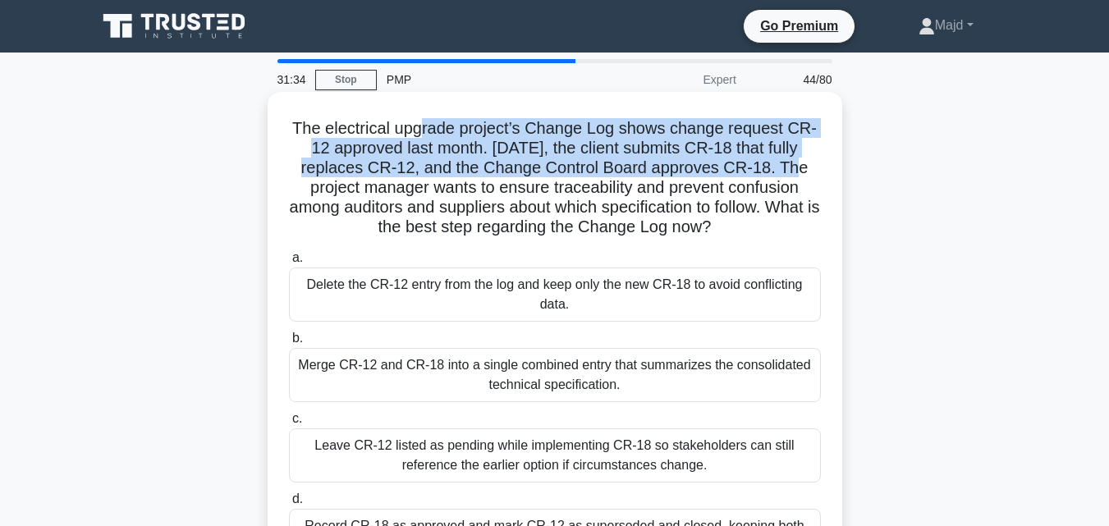
drag, startPoint x: 420, startPoint y: 130, endPoint x: 826, endPoint y: 176, distance: 408.9
click at [826, 176] on div "The electrical upgrade project’s Change Log shows change request CR-12 approved…" at bounding box center [554, 338] width 561 height 481
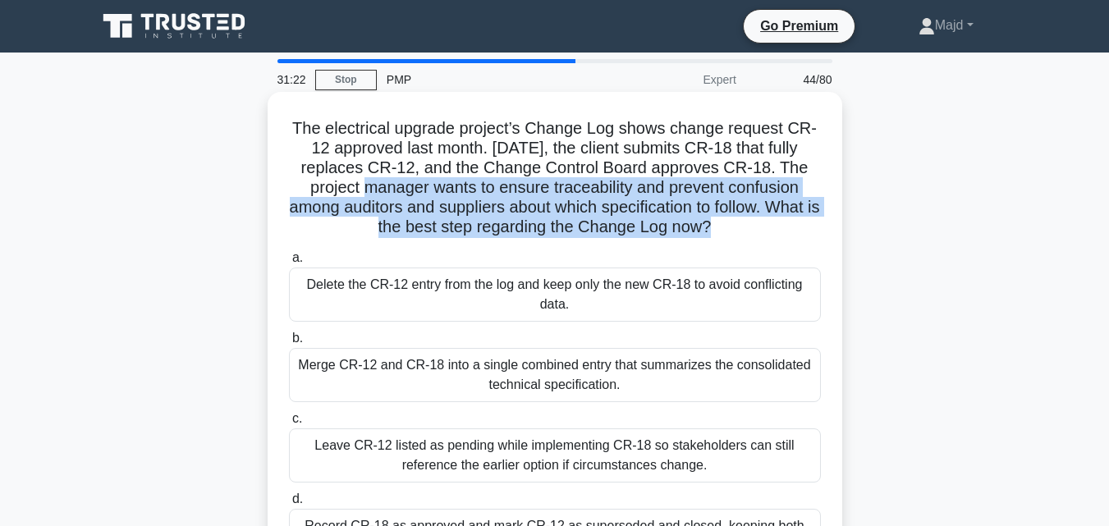
drag, startPoint x: 375, startPoint y: 189, endPoint x: 761, endPoint y: 220, distance: 387.0
click at [761, 220] on h5 "The electrical upgrade project’s Change Log shows change request CR-12 approved…" at bounding box center [554, 178] width 535 height 120
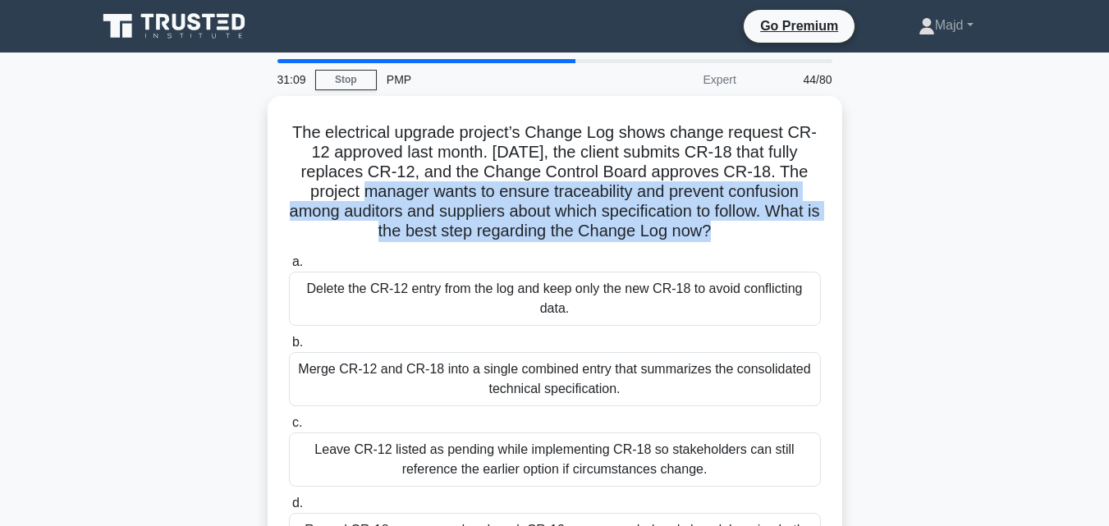
scroll to position [360, 0]
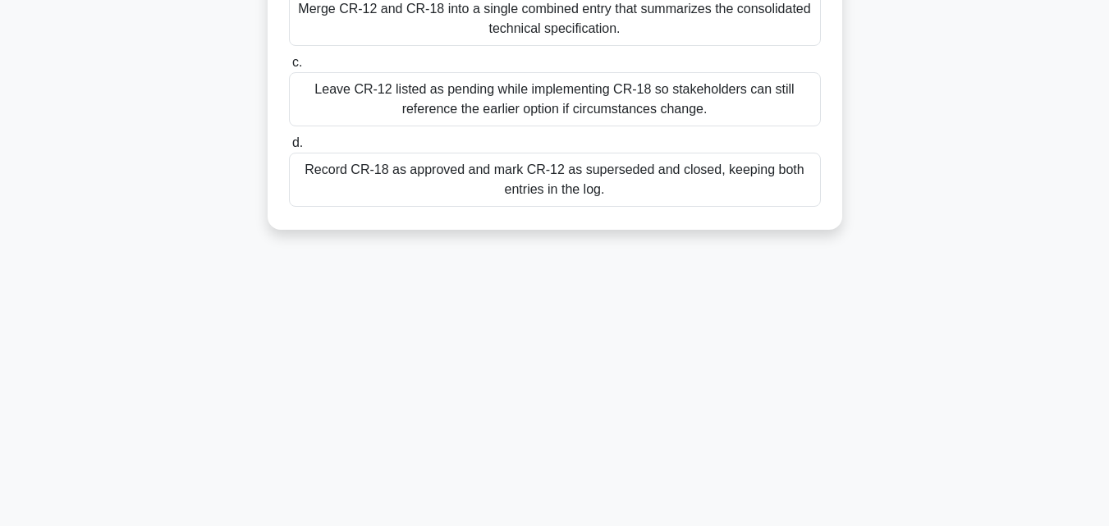
drag, startPoint x: 288, startPoint y: 115, endPoint x: 762, endPoint y: 313, distance: 514.0
click at [762, 313] on div "31:09 Stop PMP Expert 44/80 The electrical upgrade project’s Change Log shows c…" at bounding box center [555, 109] width 936 height 821
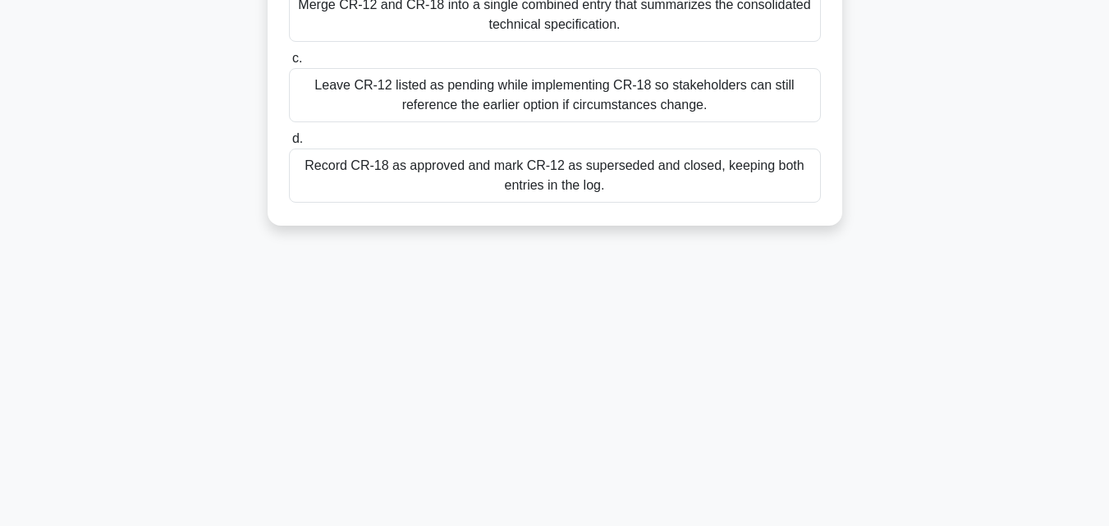
click at [717, 189] on div "Record CR-18 as approved and mark CR-12 as superseded and closed, keeping both …" at bounding box center [555, 176] width 532 height 54
click at [289, 144] on input "d. Record CR-18 as approved and mark CR-12 as superseded and closed, keeping bo…" at bounding box center [289, 139] width 0 height 11
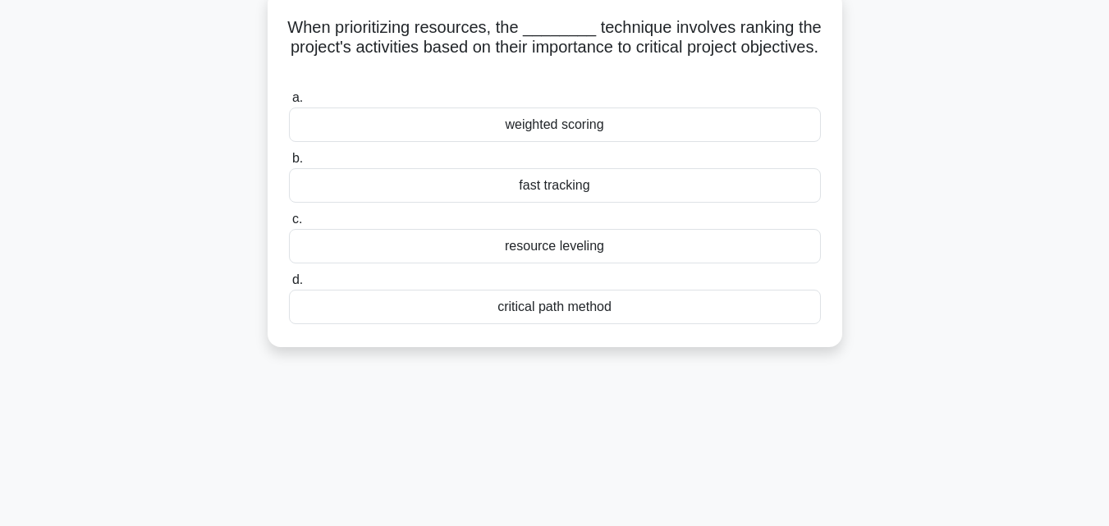
scroll to position [0, 0]
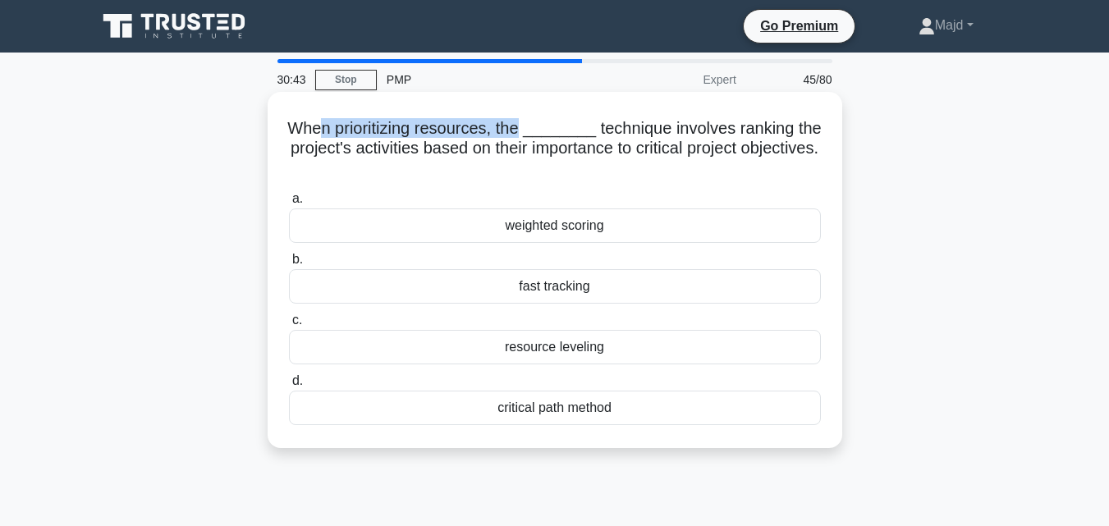
drag, startPoint x: 324, startPoint y: 135, endPoint x: 526, endPoint y: 122, distance: 202.3
click at [526, 122] on h5 "When prioritizing resources, the ________ technique involves ranking the projec…" at bounding box center [554, 148] width 535 height 61
drag, startPoint x: 287, startPoint y: 123, endPoint x: 646, endPoint y: 171, distance: 361.8
click at [646, 171] on h5 "When prioritizing resources, the ________ technique involves ranking the projec…" at bounding box center [554, 148] width 535 height 61
click at [626, 407] on div "critical path method" at bounding box center [555, 408] width 532 height 34
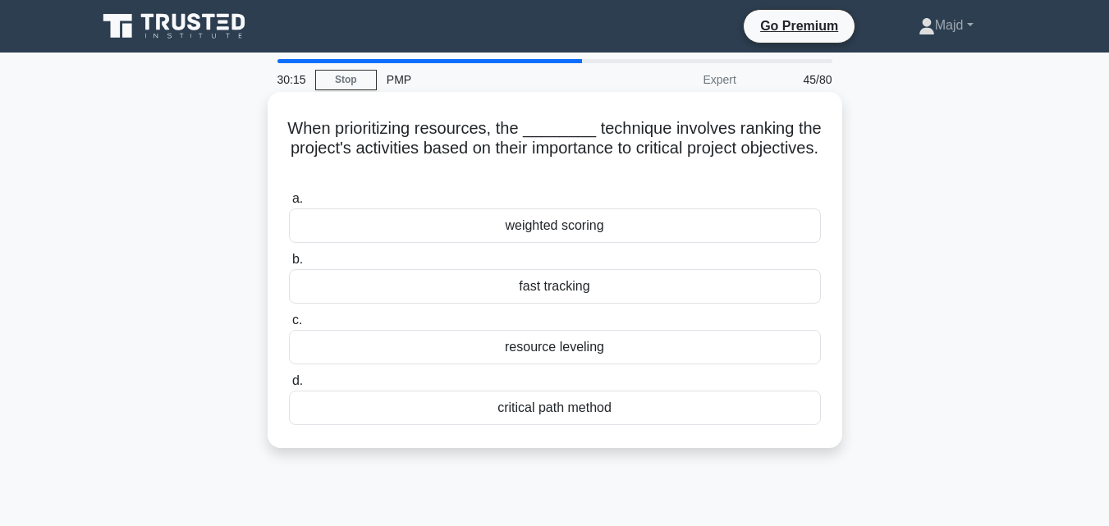
click at [289, 387] on input "d. critical path method" at bounding box center [289, 381] width 0 height 11
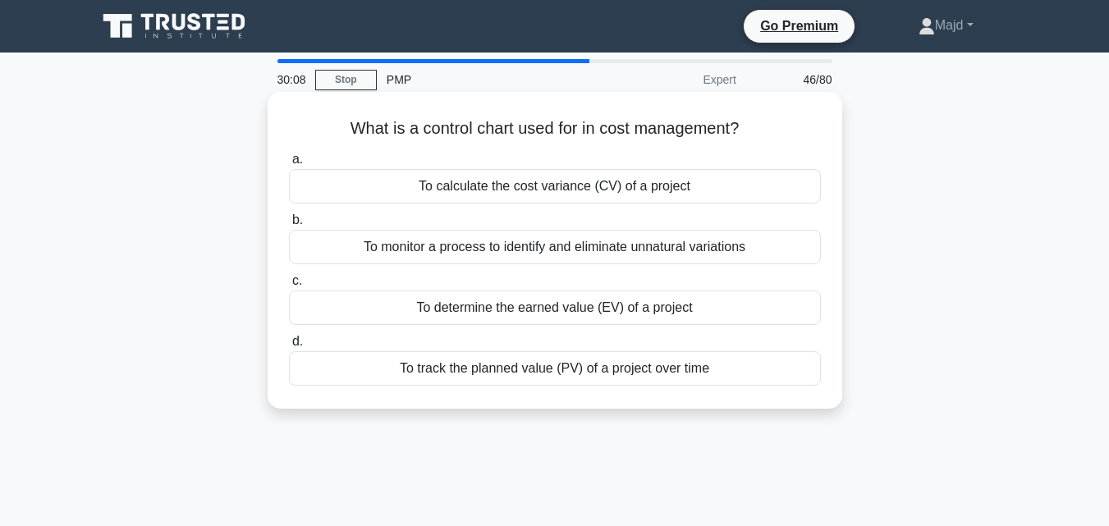
drag, startPoint x: 393, startPoint y: 130, endPoint x: 745, endPoint y: 123, distance: 352.2
click at [745, 123] on h5 "What is a control chart used for in cost management? .spinner_0XTQ{transform-or…" at bounding box center [554, 128] width 535 height 21
click at [518, 187] on div "To calculate the cost variance (CV) of a project" at bounding box center [555, 186] width 532 height 34
click at [289, 165] on input "a. To calculate the cost variance (CV) of a project" at bounding box center [289, 159] width 0 height 11
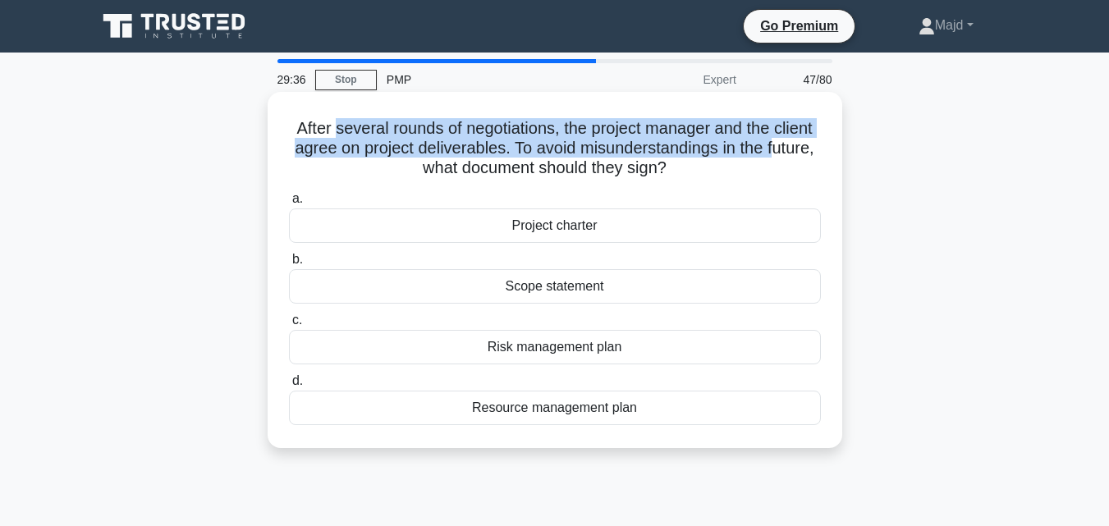
drag, startPoint x: 327, startPoint y: 131, endPoint x: 781, endPoint y: 158, distance: 453.8
click at [781, 158] on h5 "After several rounds of negotiations, the project manager and the client agree …" at bounding box center [554, 148] width 535 height 61
drag, startPoint x: 291, startPoint y: 121, endPoint x: 743, endPoint y: 171, distance: 455.0
click at [743, 171] on h5 "After several rounds of negotiations, the project manager and the client agree …" at bounding box center [554, 148] width 535 height 61
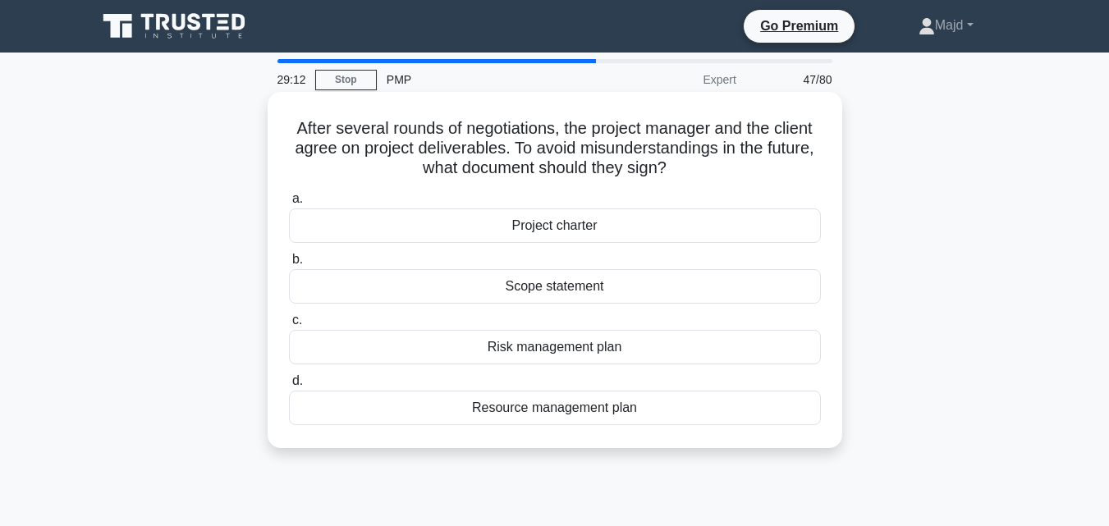
click at [628, 299] on div "Scope statement" at bounding box center [555, 286] width 532 height 34
click at [289, 265] on input "b. Scope statement" at bounding box center [289, 259] width 0 height 11
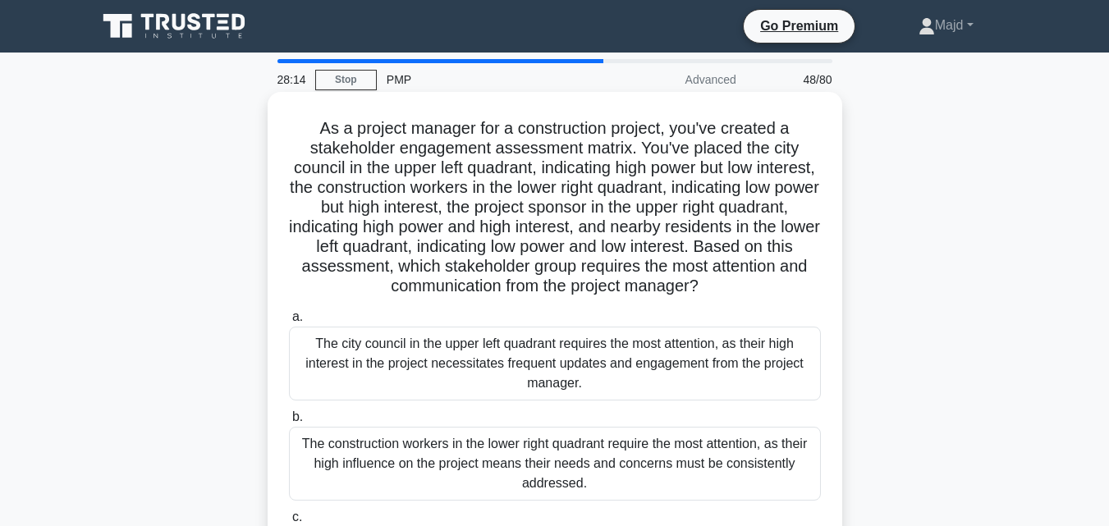
click at [494, 229] on h5 "As a project manager for a construction project, you've created a stakeholder e…" at bounding box center [554, 207] width 535 height 179
click at [598, 207] on h5 "As a project manager for a construction project, you've created a stakeholder e…" at bounding box center [554, 207] width 535 height 179
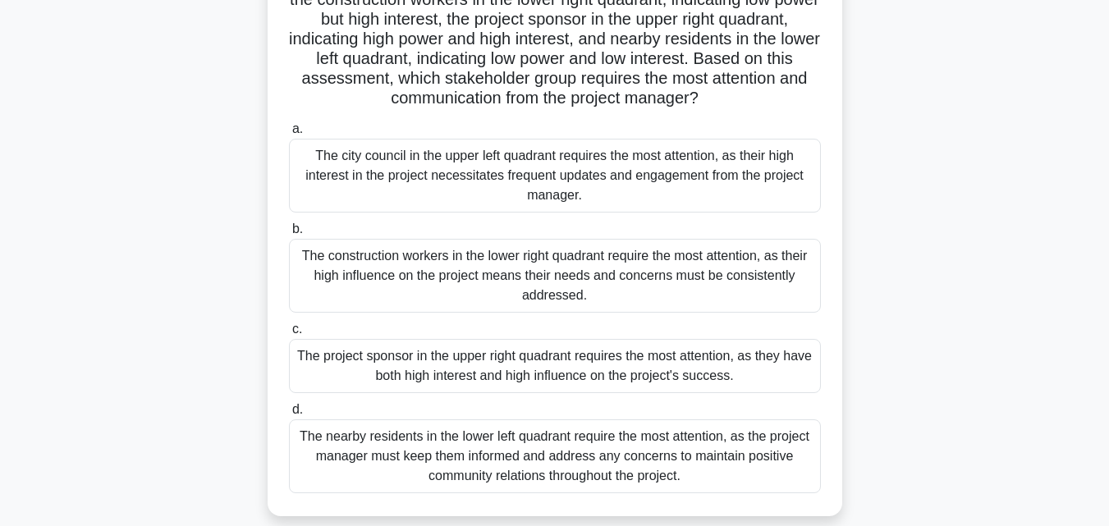
scroll to position [219, 0]
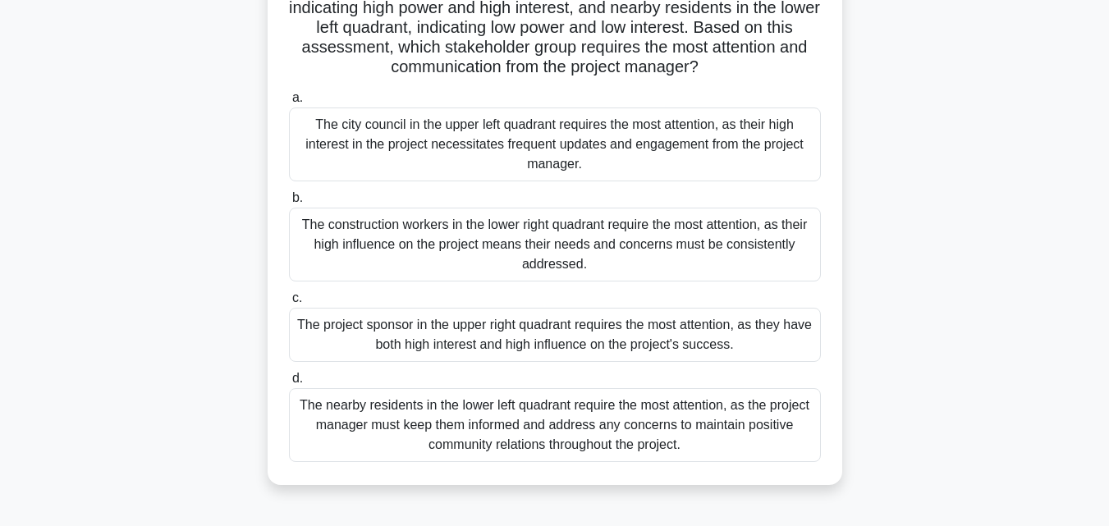
click at [508, 336] on div "The project sponsor in the upper right quadrant requires the most attention, as…" at bounding box center [555, 335] width 532 height 54
click at [289, 304] on input "c. The project sponsor in the upper right quadrant requires the most attention,…" at bounding box center [289, 298] width 0 height 11
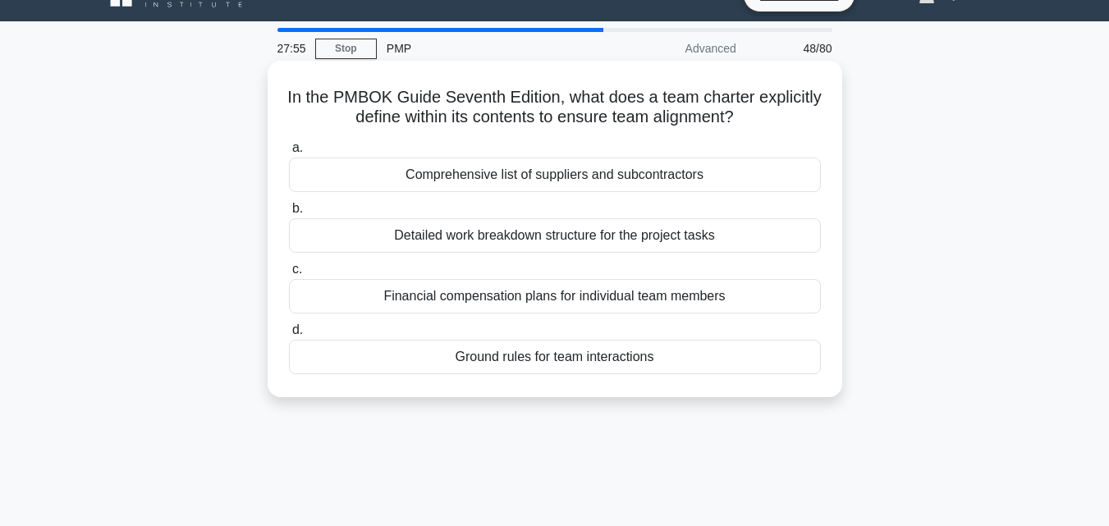
scroll to position [0, 0]
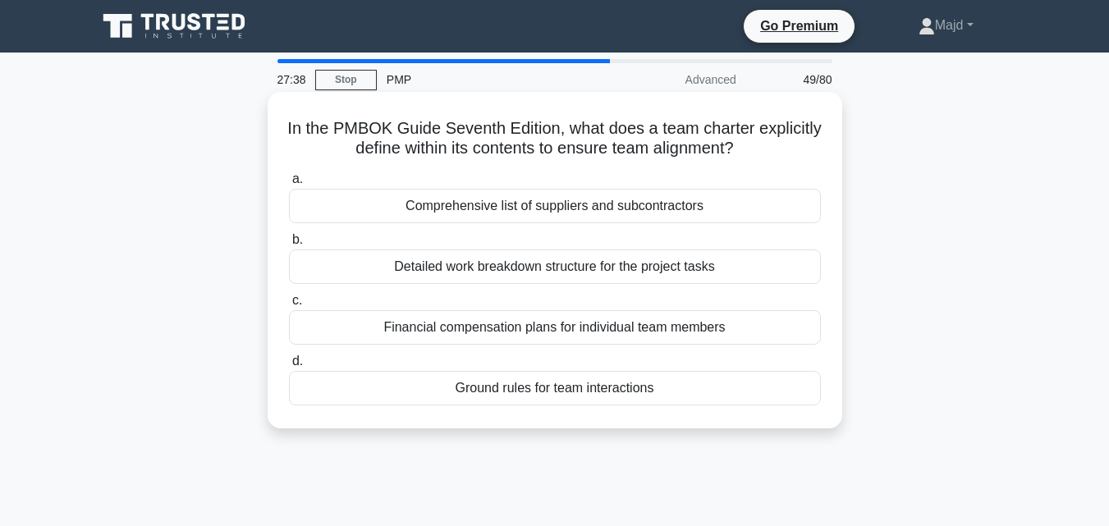
click at [564, 391] on div "Ground rules for team interactions" at bounding box center [555, 388] width 532 height 34
click at [289, 367] on input "d. Ground rules for team interactions" at bounding box center [289, 361] width 0 height 11
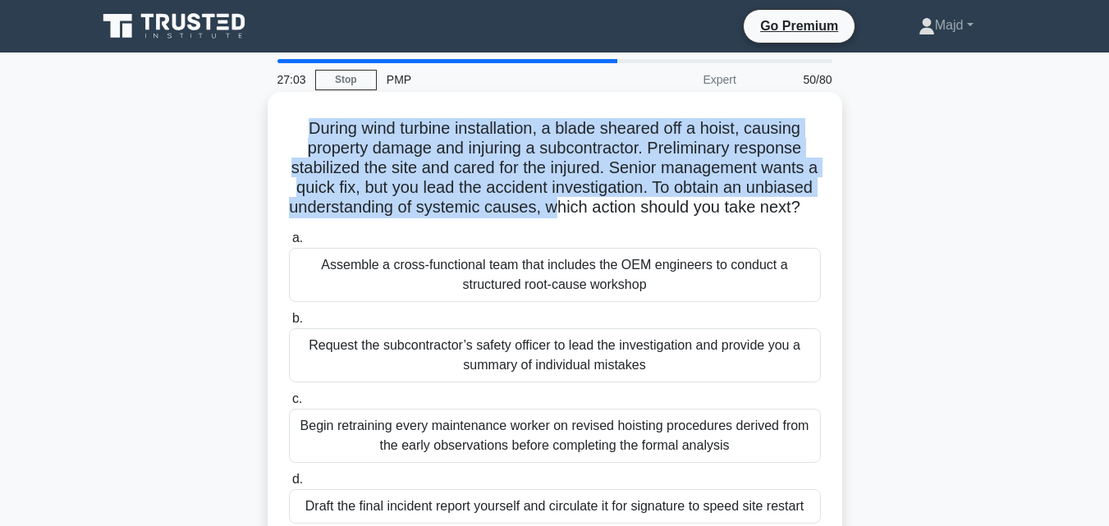
drag, startPoint x: 301, startPoint y: 120, endPoint x: 639, endPoint y: 215, distance: 351.3
click at [639, 215] on h5 "During wind turbine installation, a blade sheared off a hoist, causing property…" at bounding box center [554, 168] width 535 height 100
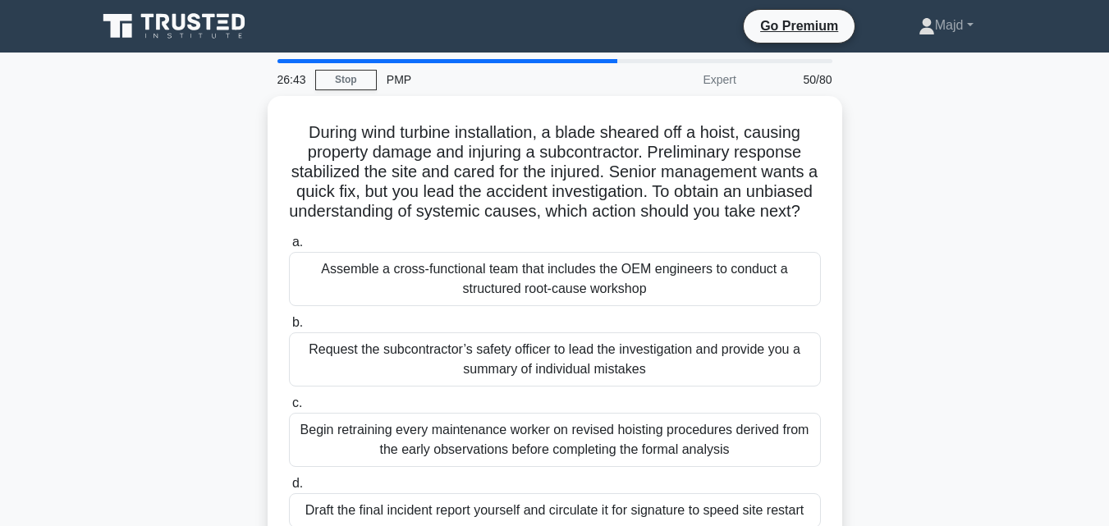
click at [208, 300] on div "During wind turbine installation, a blade sheared off a hoist, causing property…" at bounding box center [555, 333] width 936 height 474
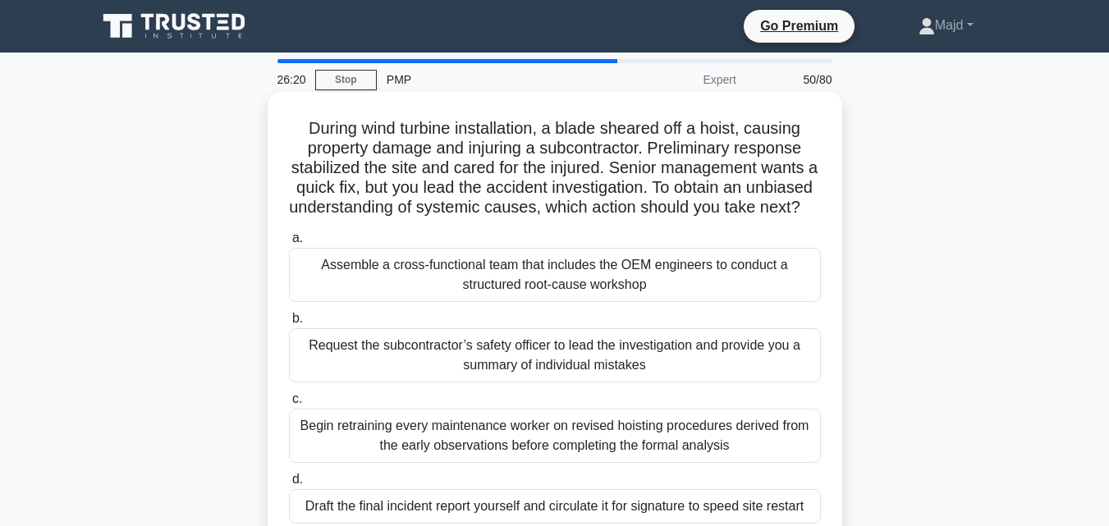
click at [510, 289] on div "Assemble a cross-functional team that includes the OEM engineers to conduct a s…" at bounding box center [555, 275] width 532 height 54
click at [289, 244] on input "a. Assemble a cross-functional team that includes the OEM engineers to conduct …" at bounding box center [289, 238] width 0 height 11
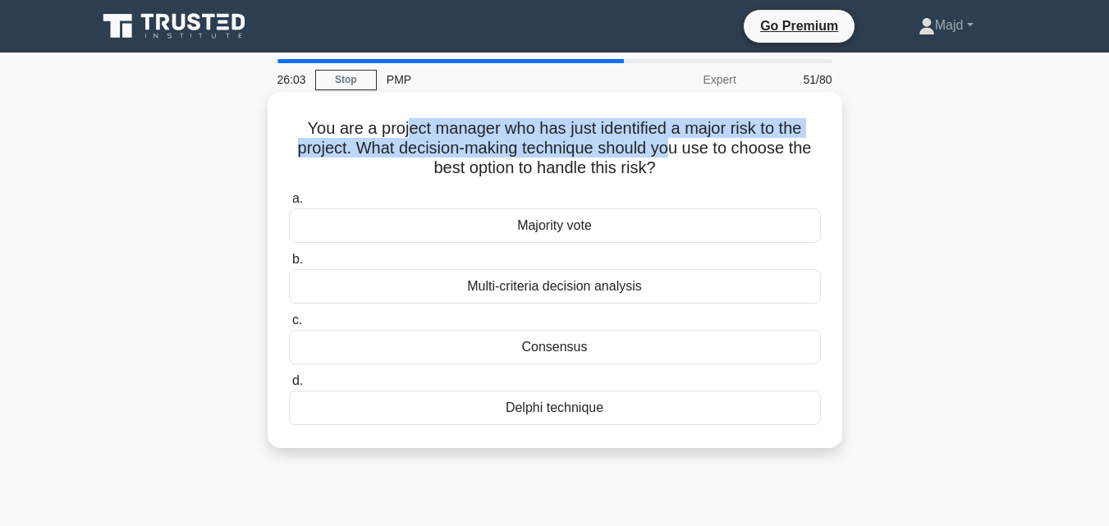
drag, startPoint x: 401, startPoint y: 130, endPoint x: 670, endPoint y: 156, distance: 269.6
click at [670, 156] on h5 "You are a project manager who has just identified a major risk to the project. …" at bounding box center [554, 148] width 535 height 61
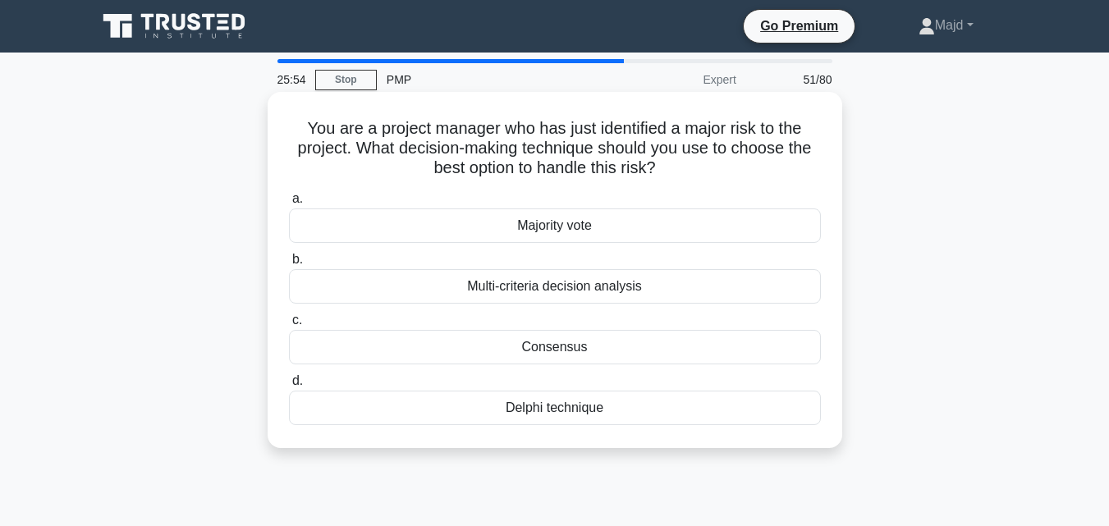
click at [327, 122] on h5 "You are a project manager who has just identified a major risk to the project. …" at bounding box center [554, 148] width 535 height 61
drag, startPoint x: 300, startPoint y: 121, endPoint x: 690, endPoint y: 169, distance: 392.9
click at [690, 169] on h5 "You are a project manager who has just identified a major risk to the project. …" at bounding box center [554, 148] width 535 height 61
click at [296, 115] on div "You are a project manager who has just identified a major risk to the project. …" at bounding box center [554, 269] width 561 height 343
drag, startPoint x: 295, startPoint y: 115, endPoint x: 664, endPoint y: 390, distance: 460.4
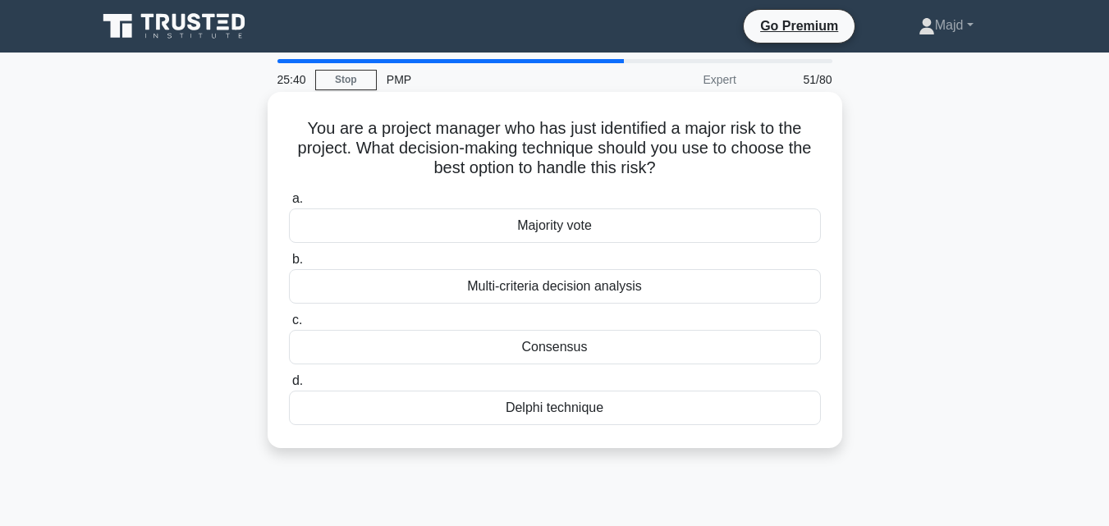
click at [625, 414] on div "You are a project manager who has just identified a major risk to the project. …" at bounding box center [554, 269] width 561 height 343
click at [717, 285] on div "Multi-criteria decision analysis" at bounding box center [555, 286] width 532 height 34
click at [289, 265] on input "b. Multi-criteria decision analysis" at bounding box center [289, 259] width 0 height 11
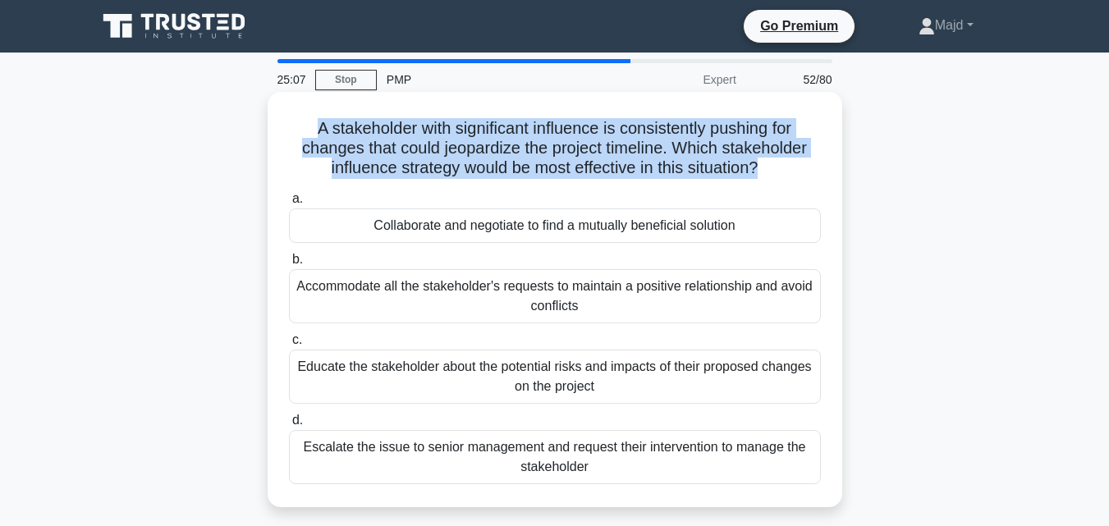
drag, startPoint x: 309, startPoint y: 123, endPoint x: 772, endPoint y: 164, distance: 463.9
click at [772, 164] on h5 "A stakeholder with significant influence is consistently pushing for changes th…" at bounding box center [554, 148] width 535 height 61
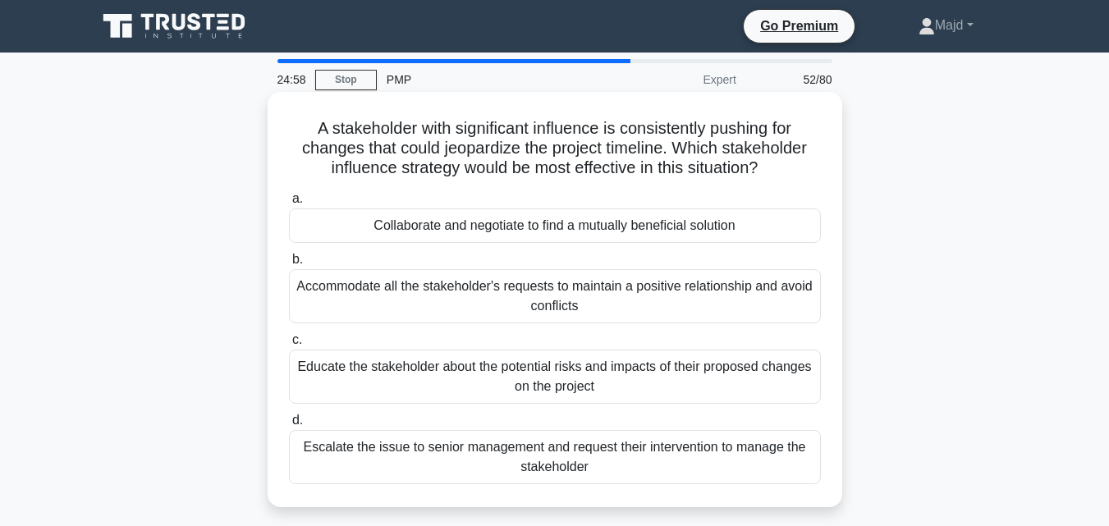
click at [510, 183] on div "A stakeholder with significant influence is consistently pushing for changes th…" at bounding box center [554, 299] width 561 height 402
click at [537, 226] on div "Collaborate and negotiate to find a mutually beneficial solution" at bounding box center [555, 225] width 532 height 34
click at [289, 204] on input "a. Collaborate and negotiate to find a mutually beneficial solution" at bounding box center [289, 199] width 0 height 11
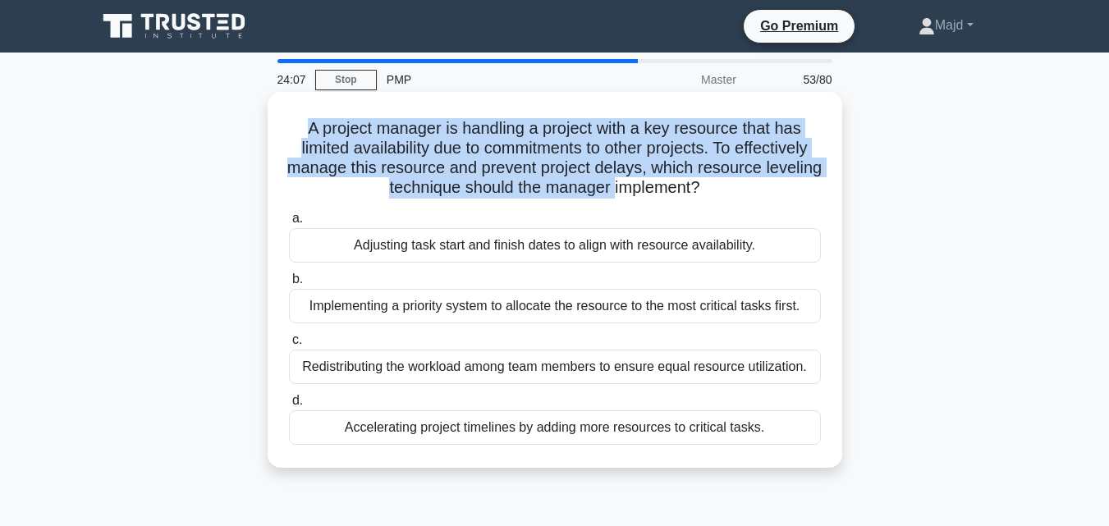
drag, startPoint x: 299, startPoint y: 121, endPoint x: 644, endPoint y: 185, distance: 351.4
click at [644, 185] on h5 "A project manager is handling a project with a key resource that has limited av…" at bounding box center [554, 158] width 535 height 80
drag, startPoint x: 345, startPoint y: 148, endPoint x: 464, endPoint y: 152, distance: 119.1
click at [346, 148] on h5 "A project manager is handling a project with a key resource that has limited av…" at bounding box center [554, 158] width 535 height 80
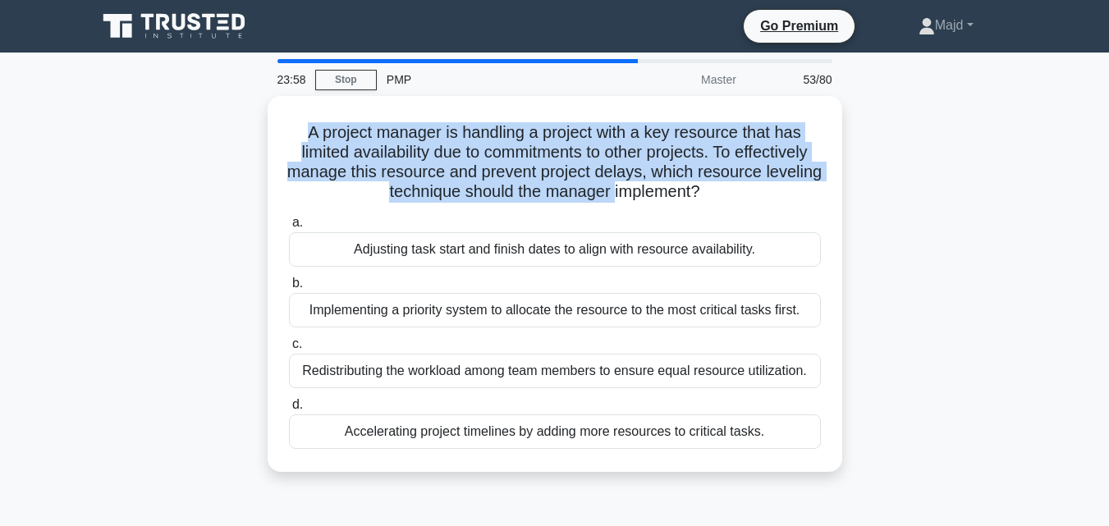
click at [987, 181] on div "A project manager is handling a project with a key resource that has limited av…" at bounding box center [555, 294] width 936 height 396
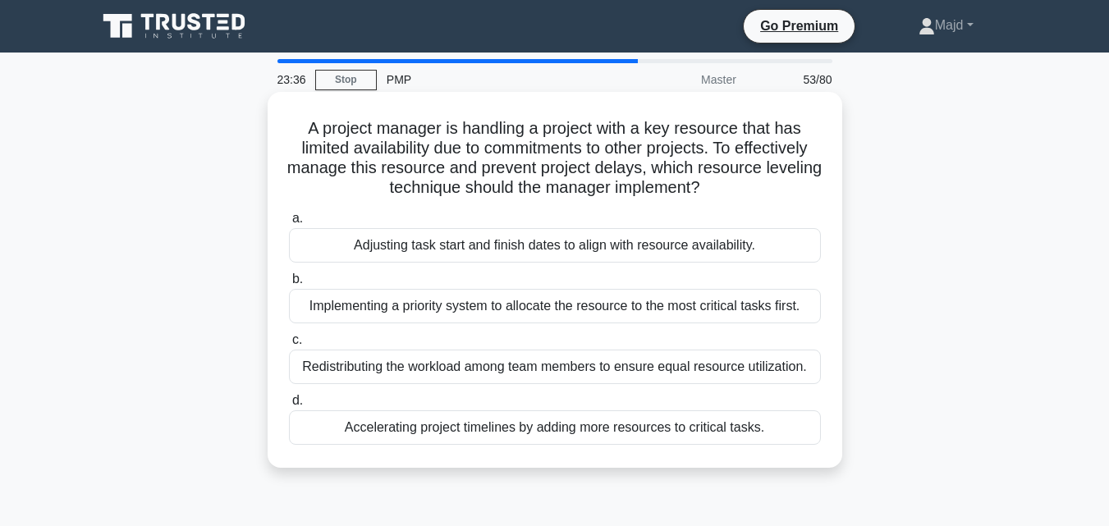
drag, startPoint x: 299, startPoint y: 119, endPoint x: 795, endPoint y: 443, distance: 593.0
click at [795, 443] on div "A project manager is handling a project with a key resource that has limited av…" at bounding box center [554, 279] width 561 height 363
click at [542, 248] on div "Adjusting task start and finish dates to align with resource availability." at bounding box center [555, 245] width 532 height 34
click at [289, 224] on input "a. Adjusting task start and finish dates to align with resource availability." at bounding box center [289, 218] width 0 height 11
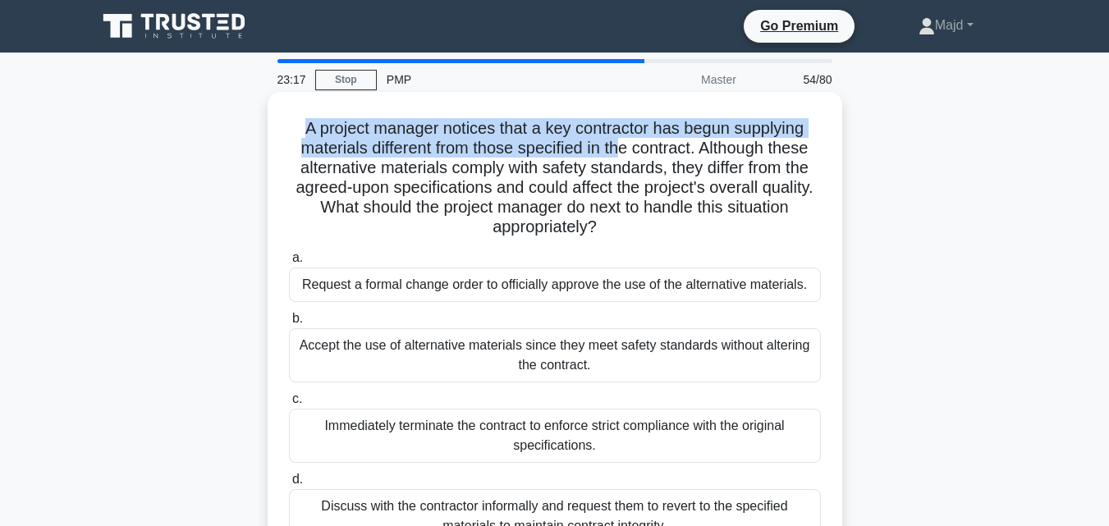
drag, startPoint x: 301, startPoint y: 121, endPoint x: 623, endPoint y: 149, distance: 322.9
click at [623, 149] on h5 "A project manager notices that a key contractor has begun supplying materials d…" at bounding box center [554, 178] width 535 height 120
click at [403, 153] on h5 "A project manager notices that a key contractor has begun supplying materials d…" at bounding box center [554, 178] width 535 height 120
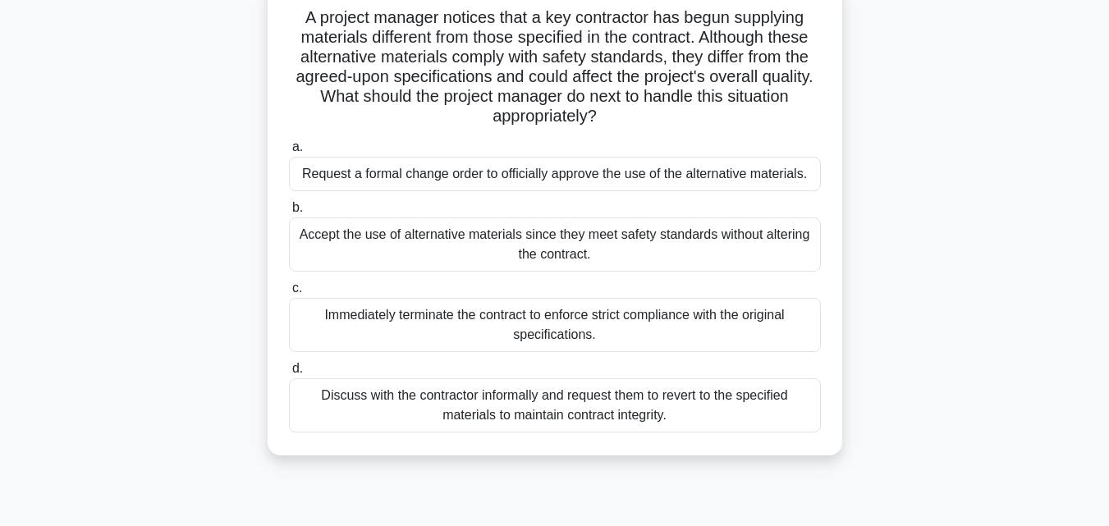
scroll to position [360, 0]
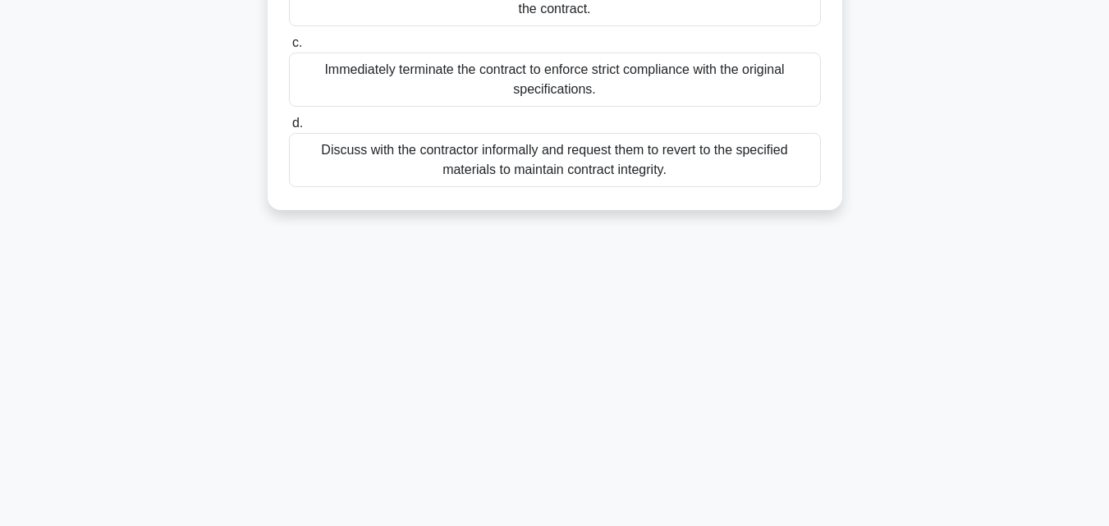
drag, startPoint x: 292, startPoint y: 112, endPoint x: 781, endPoint y: 255, distance: 509.6
click at [755, 339] on div "22:13 Stop PMP Master 54/80 A project manager notices that a key contractor has…" at bounding box center [555, 109] width 936 height 821
click at [644, 282] on div "21:56 Stop PMP Master 54/80 A project manager notices that a key contractor has…" at bounding box center [555, 109] width 936 height 821
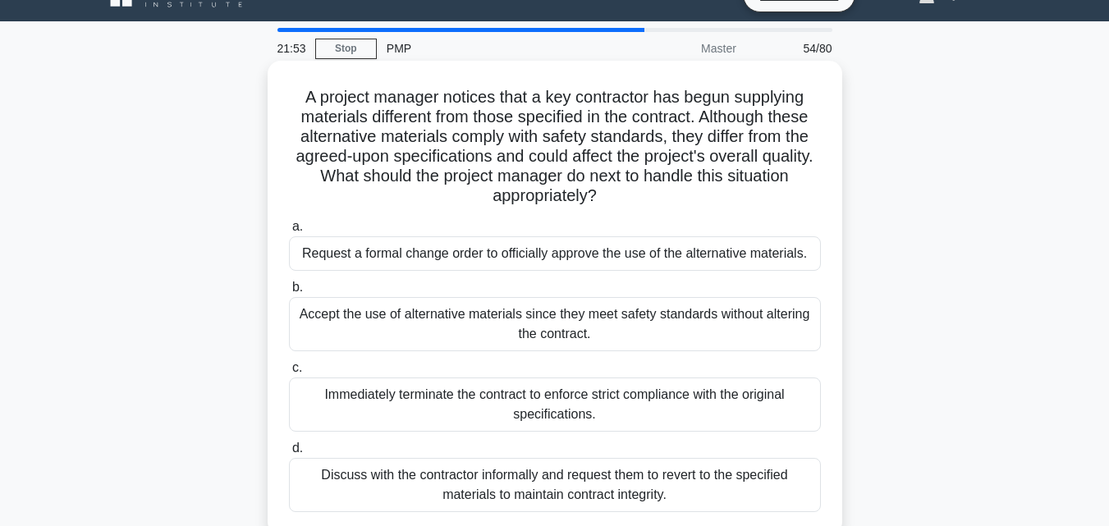
scroll to position [0, 0]
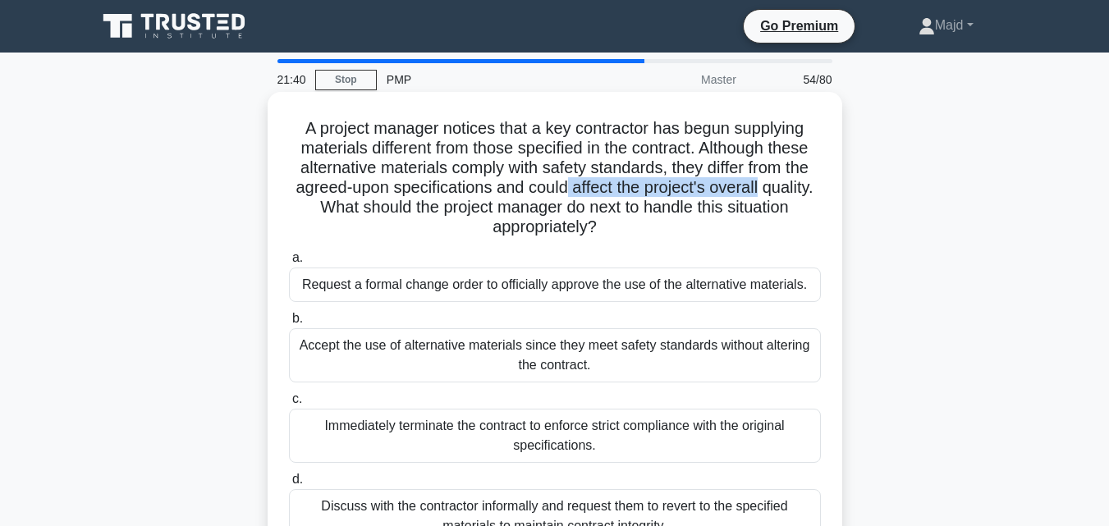
drag, startPoint x: 598, startPoint y: 191, endPoint x: 816, endPoint y: 195, distance: 218.3
click at [816, 195] on h5 "A project manager notices that a key contractor has begun supplying materials d…" at bounding box center [554, 178] width 535 height 120
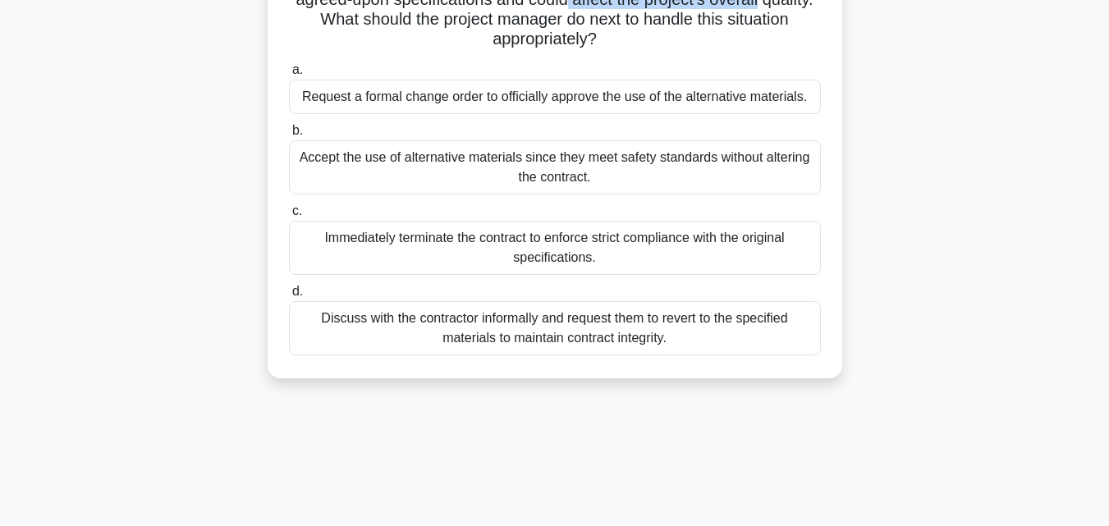
scroll to position [219, 0]
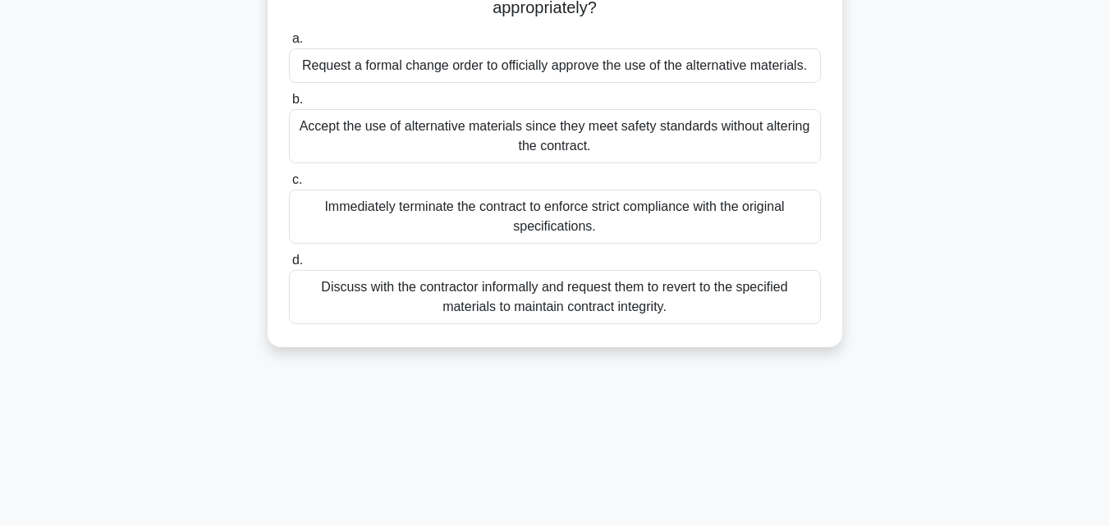
click at [508, 301] on div "Discuss with the contractor informally and request them to revert to the specif…" at bounding box center [555, 297] width 532 height 54
click at [289, 266] on input "d. Discuss with the contractor informally and request them to revert to the spe…" at bounding box center [289, 260] width 0 height 11
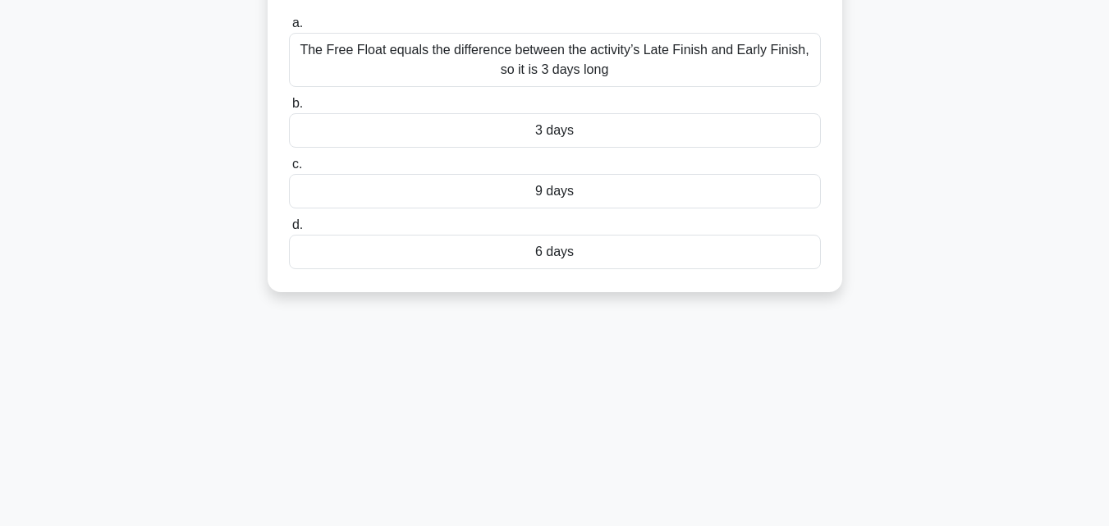
scroll to position [0, 0]
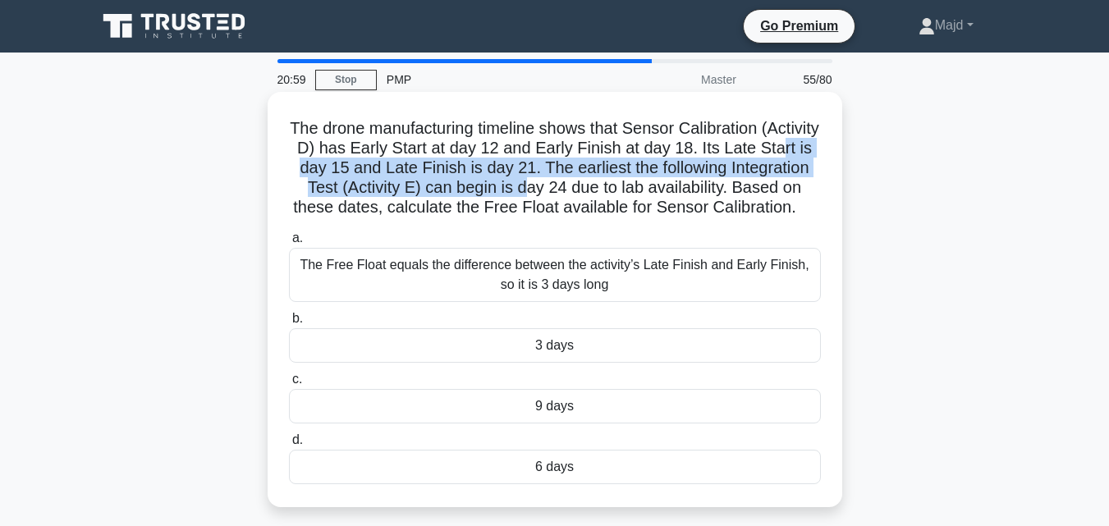
drag, startPoint x: 337, startPoint y: 171, endPoint x: 604, endPoint y: 190, distance: 267.5
click at [604, 190] on h5 "The drone manufacturing timeline shows that Sensor Calibration (Activity D) has…" at bounding box center [554, 168] width 535 height 100
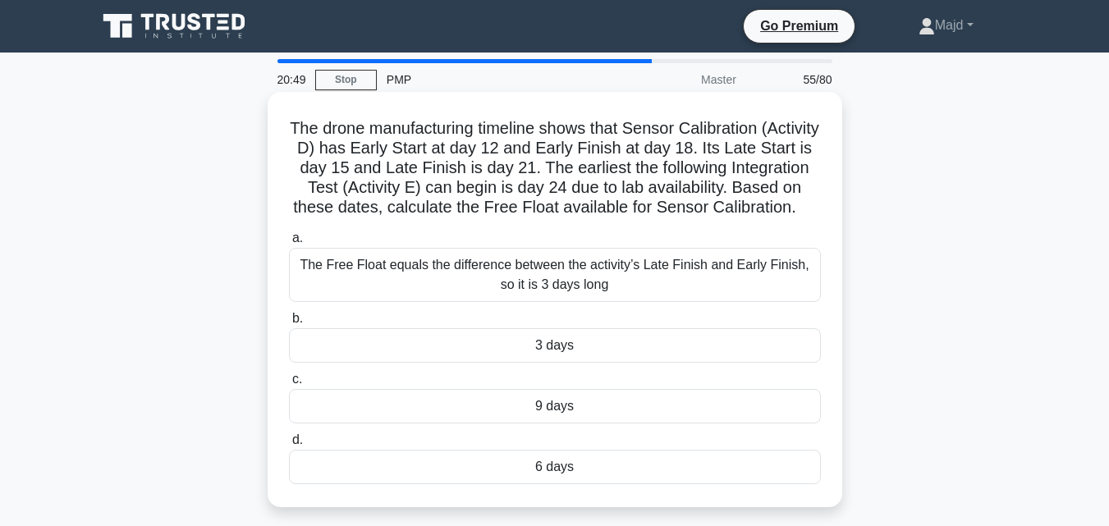
click at [600, 294] on div "The Free Float equals the difference between the activity’s Late Finish and Ear…" at bounding box center [555, 275] width 532 height 54
click at [289, 244] on input "a. The Free Float equals the difference between the activity’s Late Finish and …" at bounding box center [289, 238] width 0 height 11
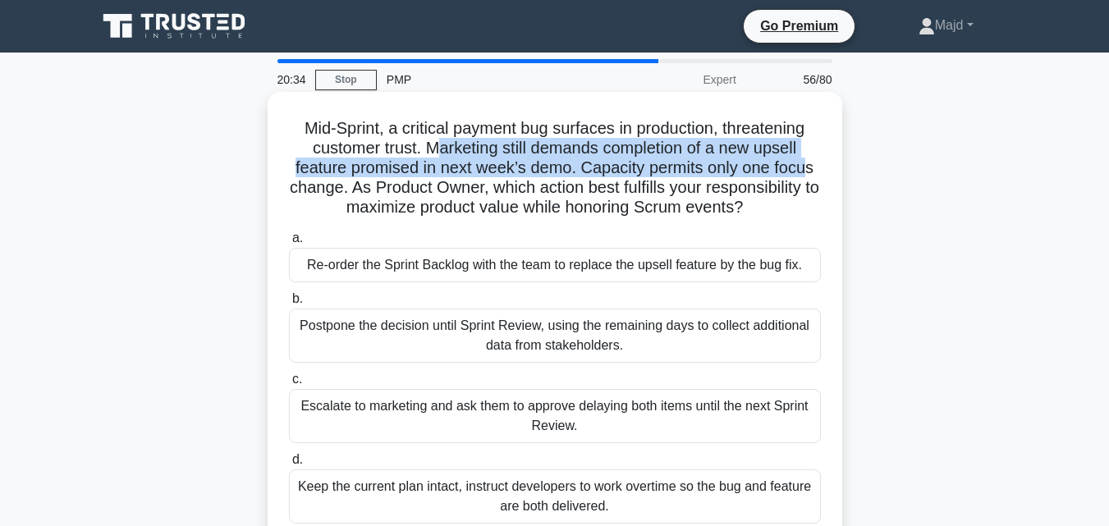
drag, startPoint x: 433, startPoint y: 149, endPoint x: 809, endPoint y: 157, distance: 376.8
click at [809, 157] on h5 "Mid-Sprint, a critical payment bug surfaces in production, threatening customer…" at bounding box center [554, 168] width 535 height 100
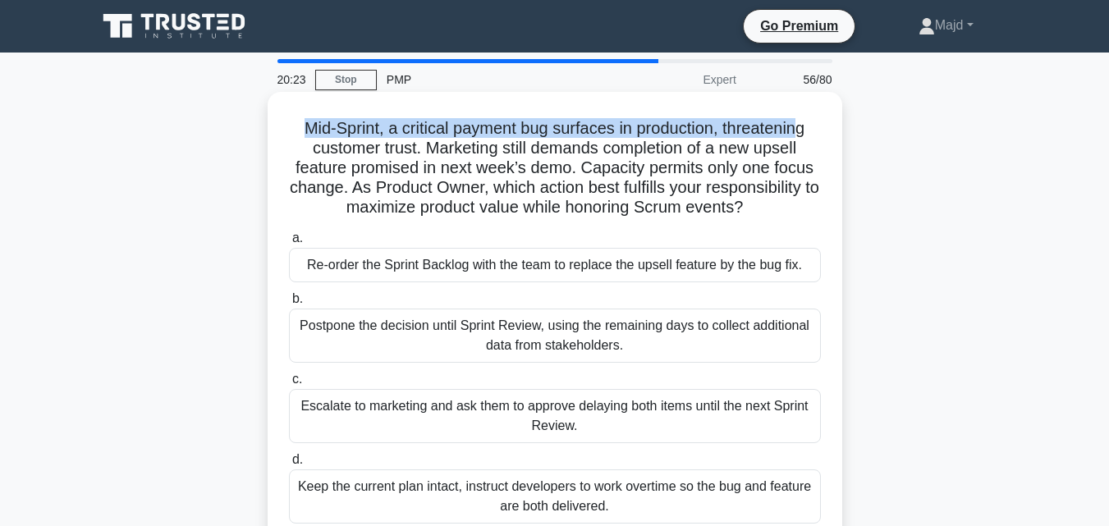
drag, startPoint x: 292, startPoint y: 125, endPoint x: 802, endPoint y: 131, distance: 509.7
click at [802, 131] on h5 "Mid-Sprint, a critical payment bug surfaces in production, threatening customer…" at bounding box center [554, 168] width 535 height 100
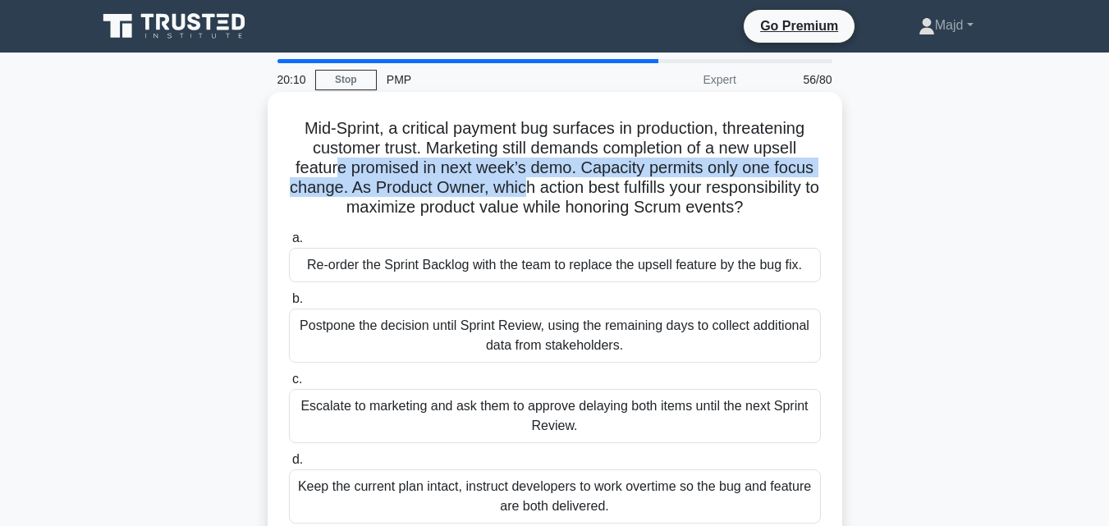
drag, startPoint x: 337, startPoint y: 172, endPoint x: 533, endPoint y: 184, distance: 195.7
click at [533, 184] on h5 "Mid-Sprint, a critical payment bug surfaces in production, threatening customer…" at bounding box center [554, 168] width 535 height 100
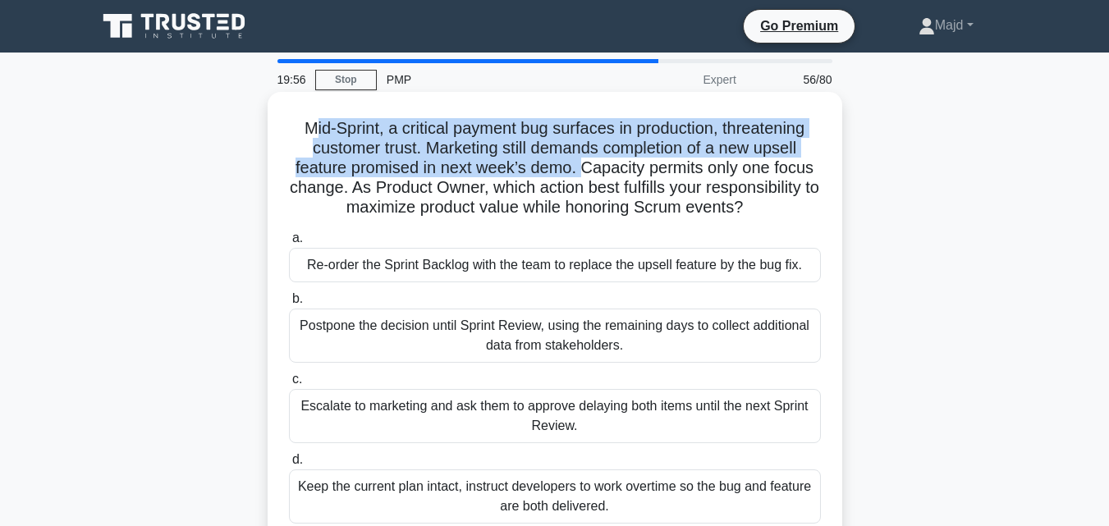
drag, startPoint x: 304, startPoint y: 127, endPoint x: 583, endPoint y: 176, distance: 282.4
click at [583, 176] on h5 "Mid-Sprint, a critical payment bug surfaces in production, threatening customer…" at bounding box center [554, 168] width 535 height 100
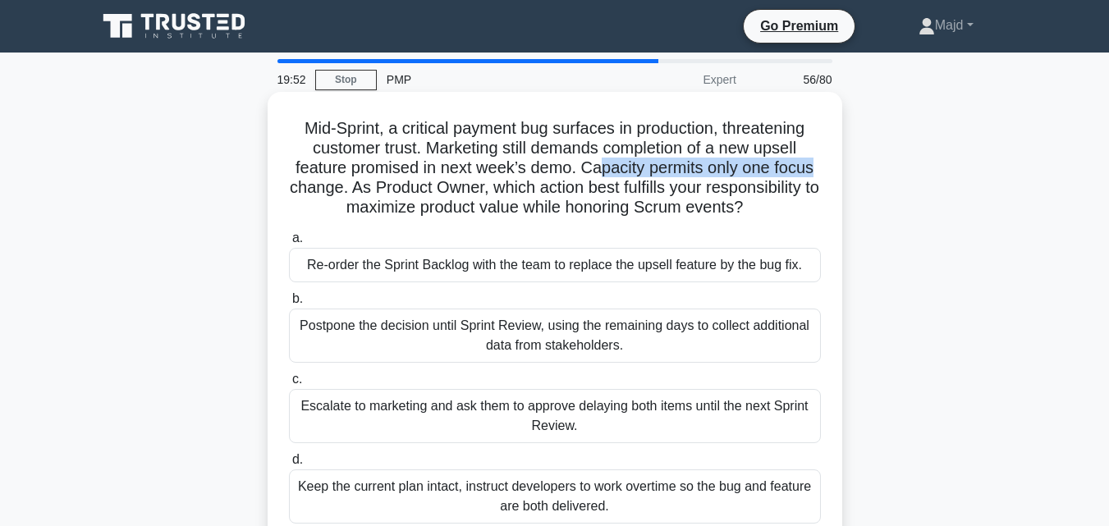
drag, startPoint x: 600, startPoint y: 170, endPoint x: 827, endPoint y: 163, distance: 227.4
click at [827, 163] on div "Mid-Sprint, a critical payment bug surfaces in production, threatening customer…" at bounding box center [554, 319] width 561 height 442
drag, startPoint x: 299, startPoint y: 190, endPoint x: 311, endPoint y: 188, distance: 12.4
click at [309, 188] on h5 "Mid-Sprint, a critical payment bug surfaces in production, threatening customer…" at bounding box center [554, 168] width 535 height 100
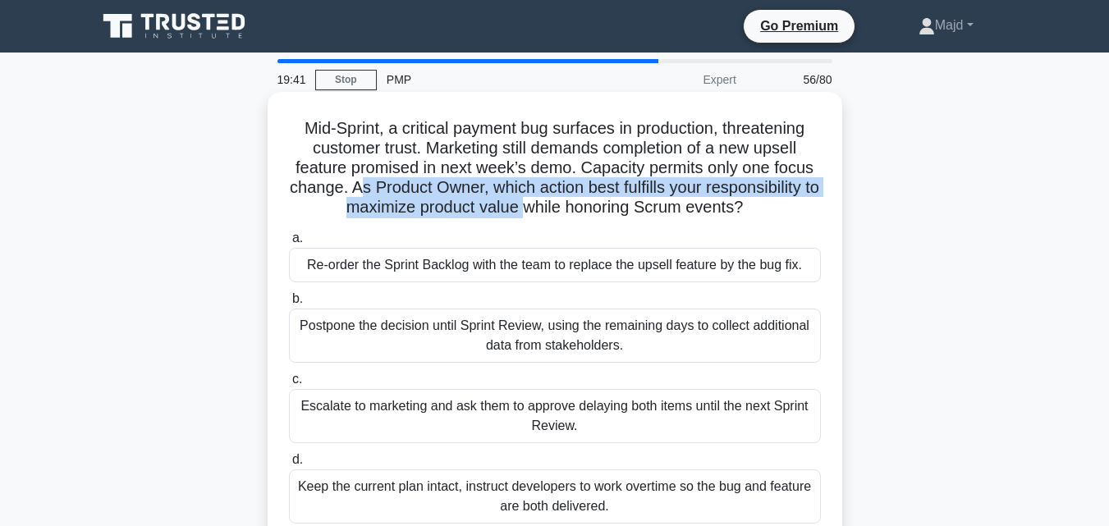
drag, startPoint x: 359, startPoint y: 190, endPoint x: 536, endPoint y: 216, distance: 178.4
click at [536, 216] on h5 "Mid-Sprint, a critical payment bug surfaces in production, threatening customer…" at bounding box center [554, 168] width 535 height 100
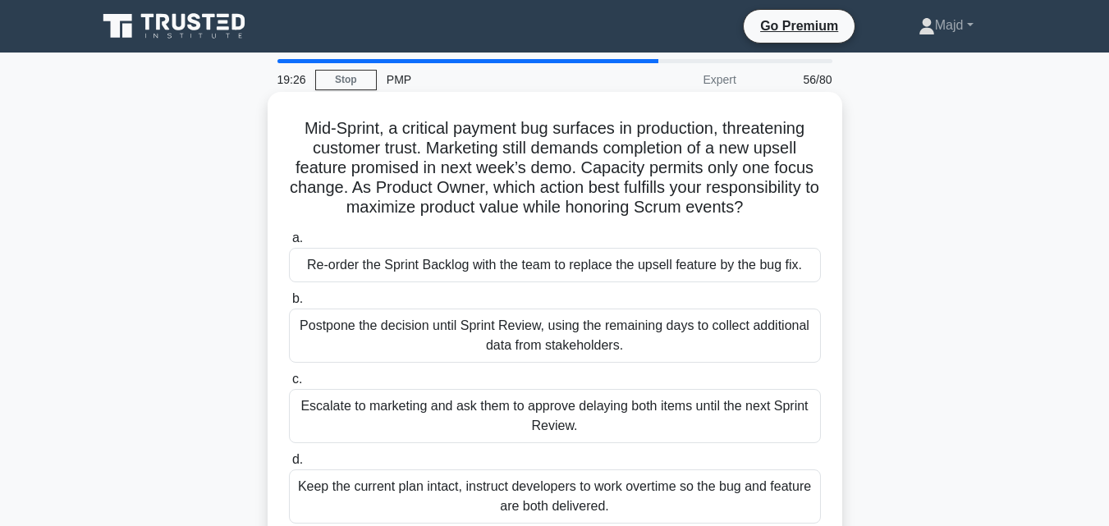
click at [471, 263] on div "Re-order the Sprint Backlog with the team to replace the upsell feature by the …" at bounding box center [555, 265] width 532 height 34
click at [289, 244] on input "a. Re-order the Sprint Backlog with the team to replace the upsell feature by t…" at bounding box center [289, 238] width 0 height 11
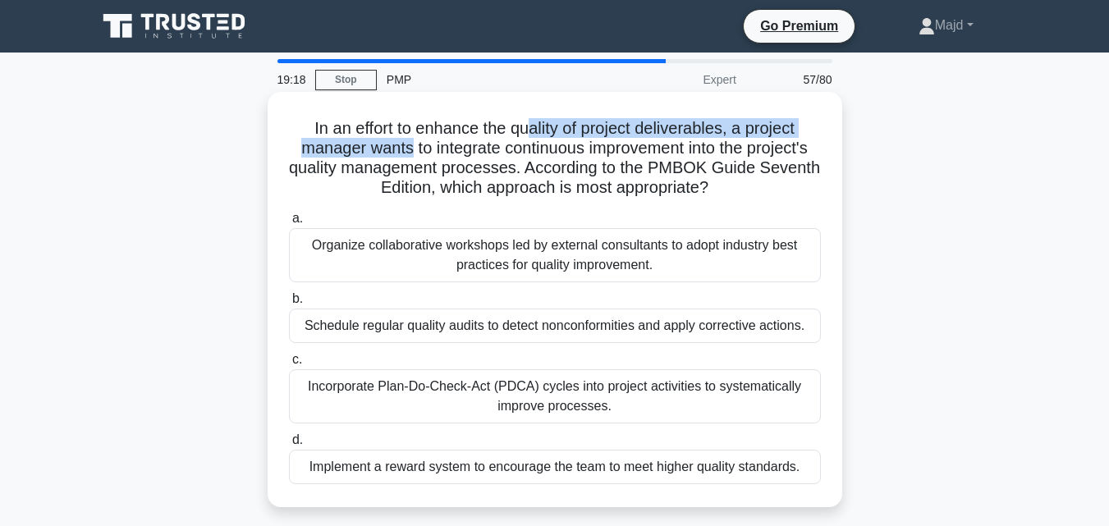
drag, startPoint x: 526, startPoint y: 130, endPoint x: 404, endPoint y: 148, distance: 123.6
click at [404, 148] on h5 "In an effort to enhance the quality of project deliverables, a project manager …" at bounding box center [554, 158] width 535 height 80
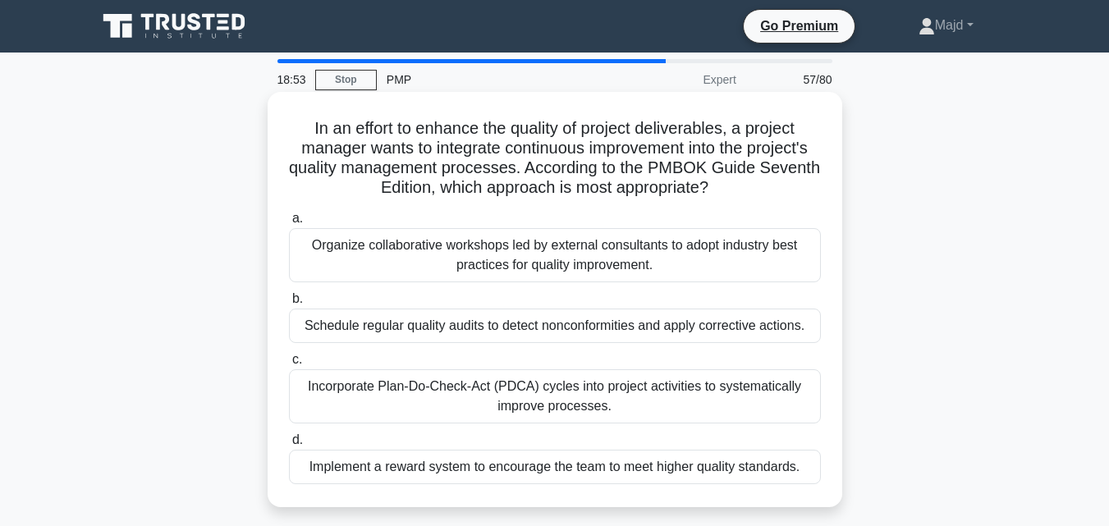
click at [588, 393] on div "Incorporate Plan-Do-Check-Act (PDCA) cycles into project activities to systemat…" at bounding box center [555, 396] width 532 height 54
click at [289, 365] on input "c. Incorporate Plan-Do-Check-Act (PDCA) cycles into project activities to syste…" at bounding box center [289, 360] width 0 height 11
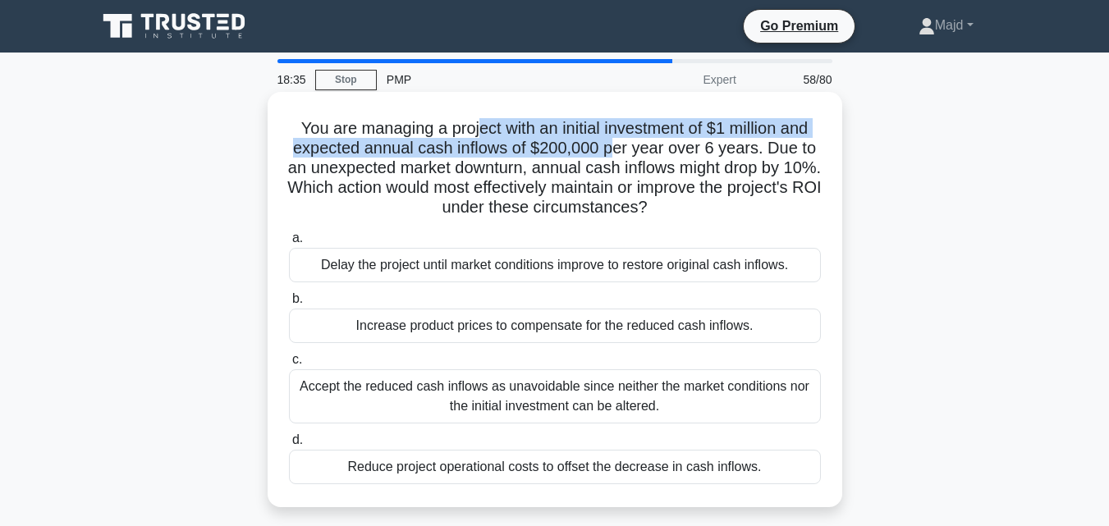
drag, startPoint x: 474, startPoint y: 125, endPoint x: 618, endPoint y: 153, distance: 147.1
click at [618, 153] on h5 "You are managing a project with an initial investment of $1 million and expecte…" at bounding box center [554, 168] width 535 height 100
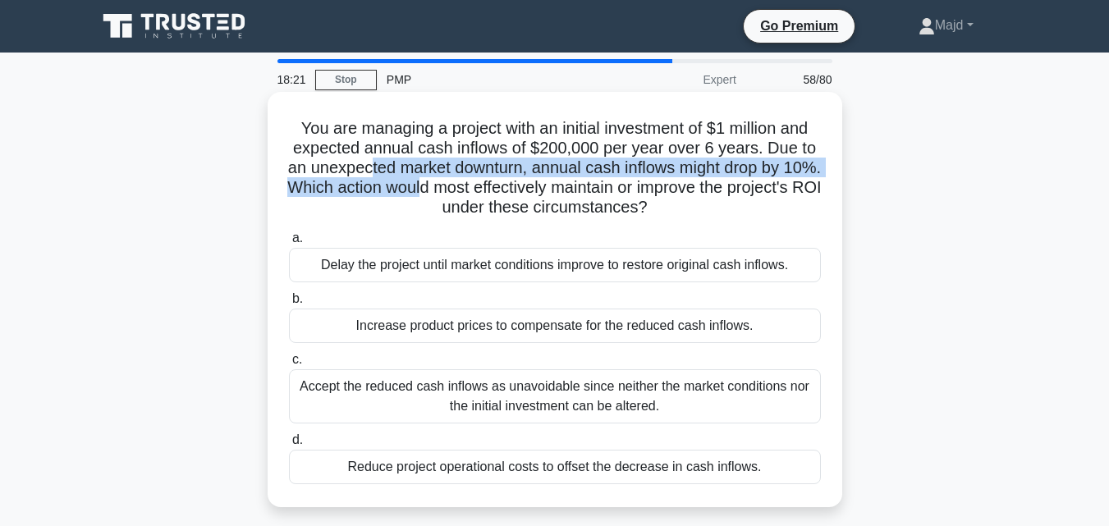
drag, startPoint x: 382, startPoint y: 167, endPoint x: 483, endPoint y: 180, distance: 101.7
click at [483, 180] on h5 "You are managing a project with an initial investment of $1 million and expecte…" at bounding box center [554, 168] width 535 height 100
drag, startPoint x: 286, startPoint y: 119, endPoint x: 811, endPoint y: 455, distance: 623.4
click at [813, 471] on div "You are managing a project with an initial investment of $1 million and expecte…" at bounding box center [554, 299] width 561 height 402
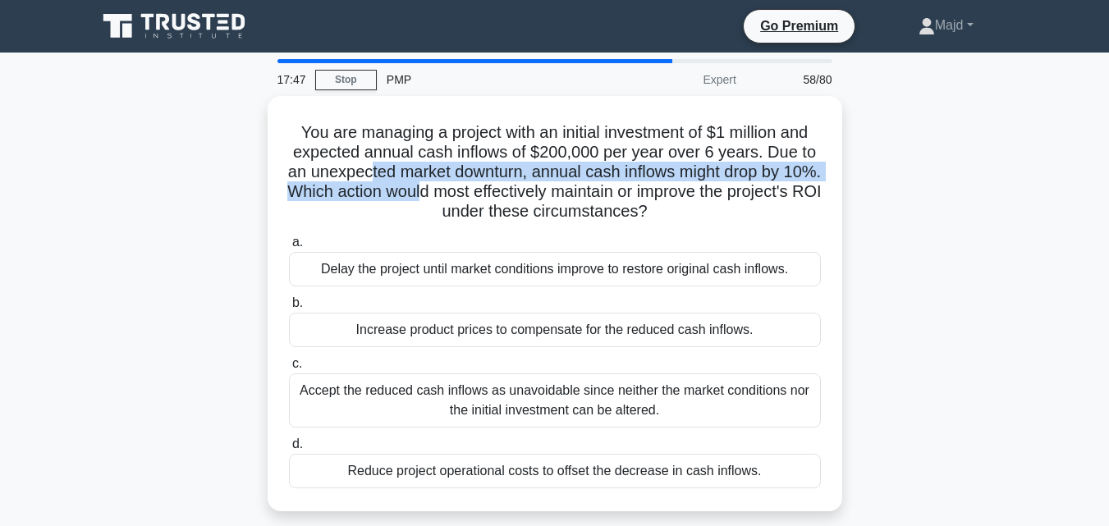
click at [904, 333] on div "You are managing a project with an initial investment of $1 million and expecte…" at bounding box center [555, 313] width 936 height 435
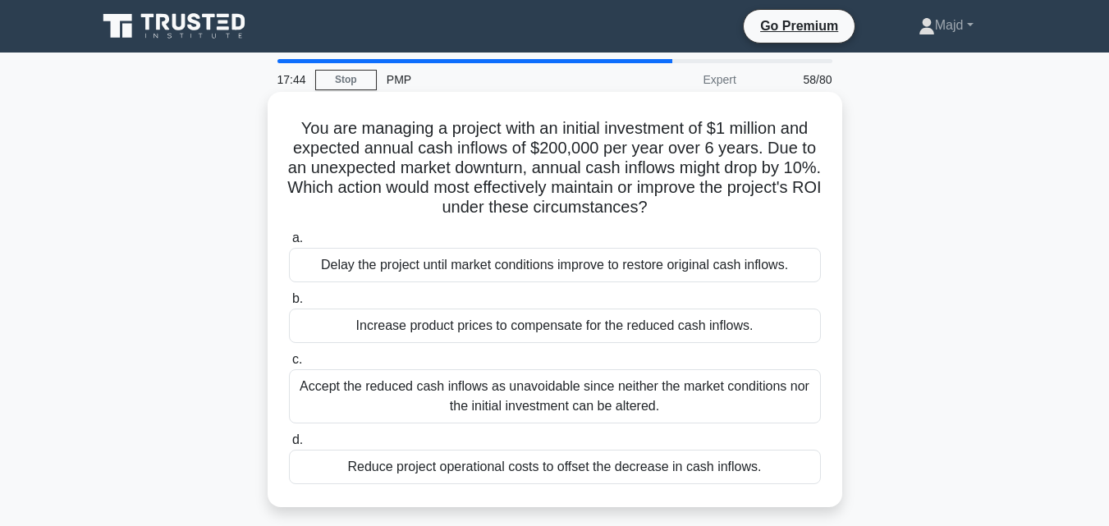
click at [647, 474] on div "Reduce project operational costs to offset the decrease in cash inflows." at bounding box center [555, 467] width 532 height 34
click at [289, 446] on input "d. Reduce project operational costs to offset the decrease in cash inflows." at bounding box center [289, 440] width 0 height 11
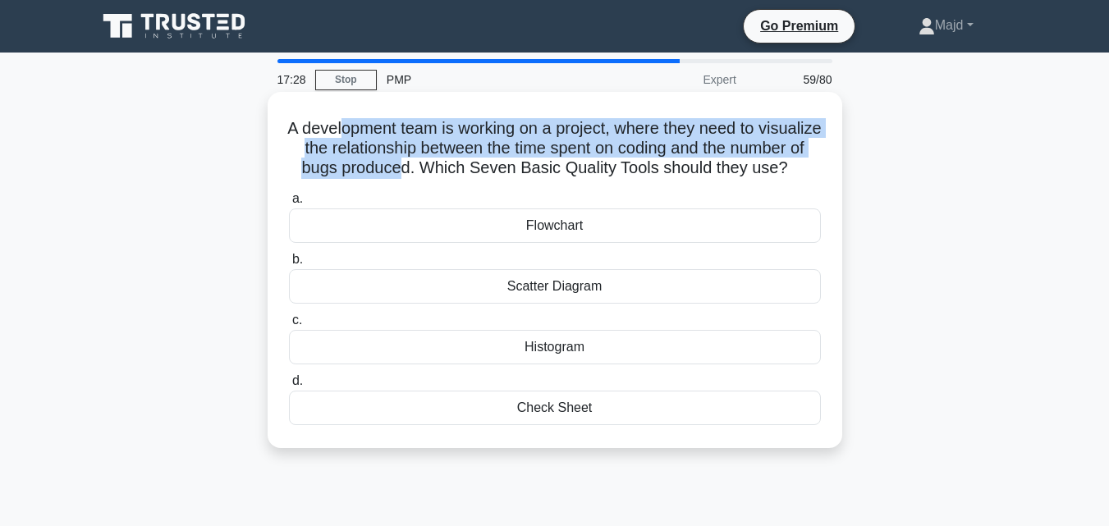
drag, startPoint x: 372, startPoint y: 121, endPoint x: 474, endPoint y: 169, distance: 112.4
click at [474, 169] on h5 "A development team is working on a project, where they need to visualize the re…" at bounding box center [554, 148] width 535 height 61
drag, startPoint x: 320, startPoint y: 124, endPoint x: 602, endPoint y: 190, distance: 290.1
click at [602, 179] on h5 "A development team is working on a project, where they need to visualize the re…" at bounding box center [554, 148] width 535 height 61
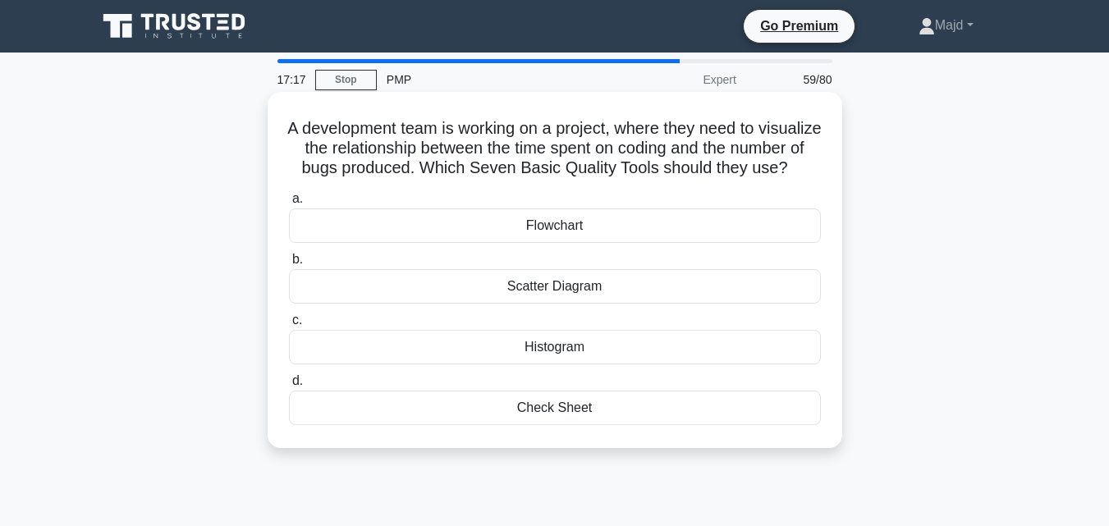
drag, startPoint x: 298, startPoint y: 137, endPoint x: 303, endPoint y: 128, distance: 10.3
click at [299, 136] on h5 "A development team is working on a project, where they need to visualize the re…" at bounding box center [554, 148] width 535 height 61
drag, startPoint x: 310, startPoint y: 106, endPoint x: 716, endPoint y: 449, distance: 531.1
click at [716, 442] on div "A development team is working on a project, where they need to visualize the re…" at bounding box center [554, 269] width 561 height 343
click at [636, 300] on div "Scatter Diagram" at bounding box center [555, 286] width 532 height 34
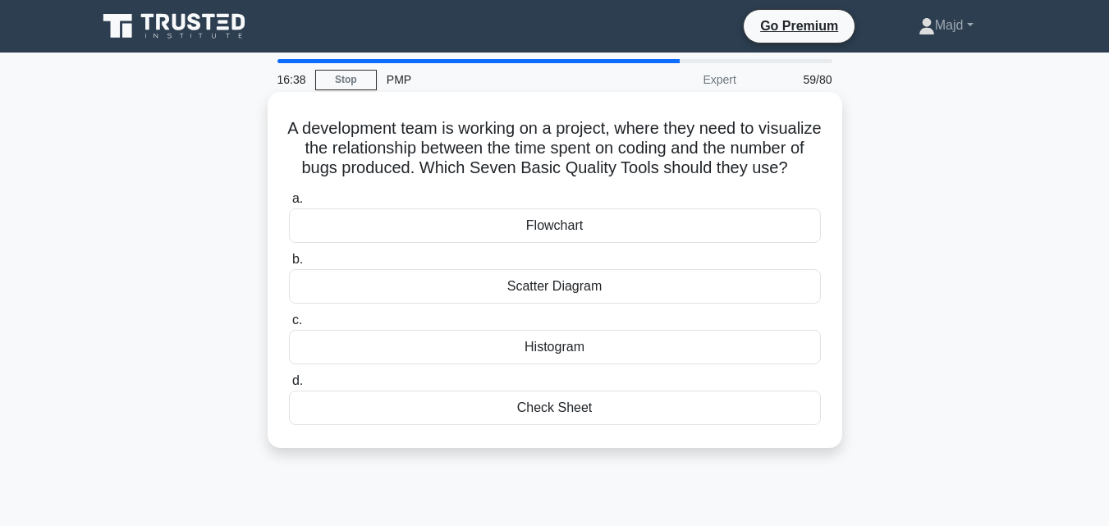
click at [289, 265] on input "b. Scatter Diagram" at bounding box center [289, 259] width 0 height 11
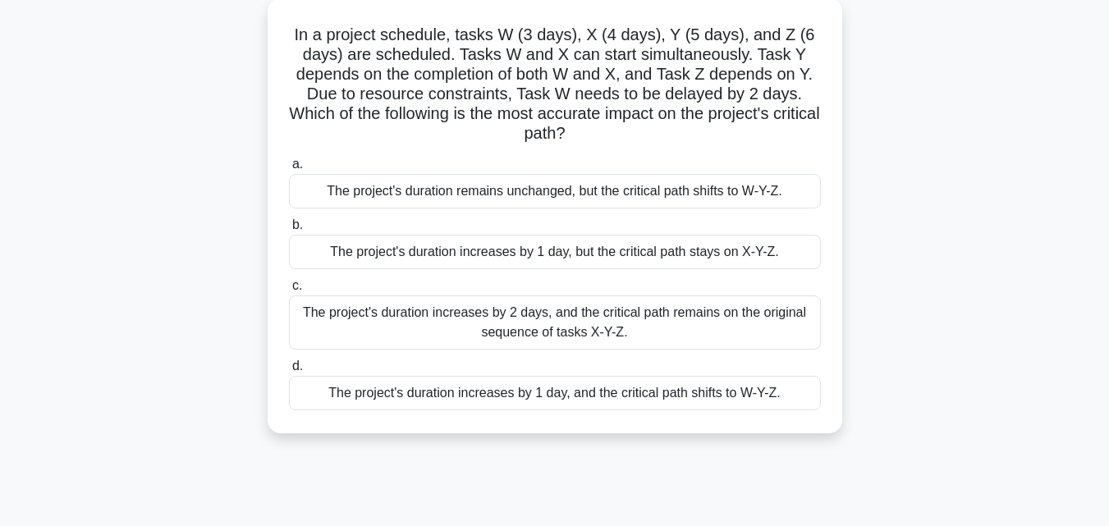
scroll to position [360, 0]
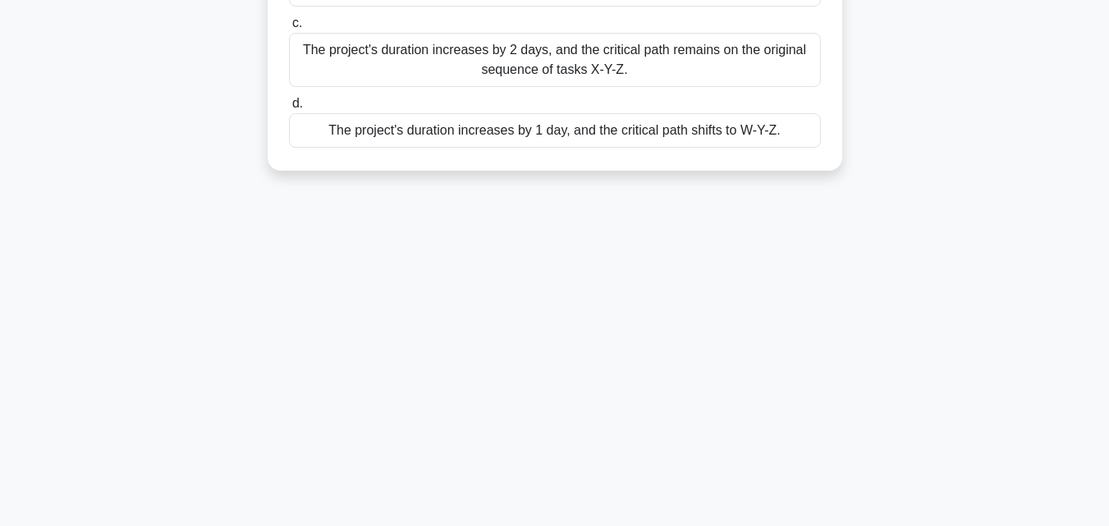
drag, startPoint x: 294, startPoint y: 117, endPoint x: 807, endPoint y: 217, distance: 522.5
click at [807, 217] on div "15:24 Stop PMP Master 60/80 In a project schedule, tasks W (3 days), X (4 days)…" at bounding box center [555, 109] width 936 height 821
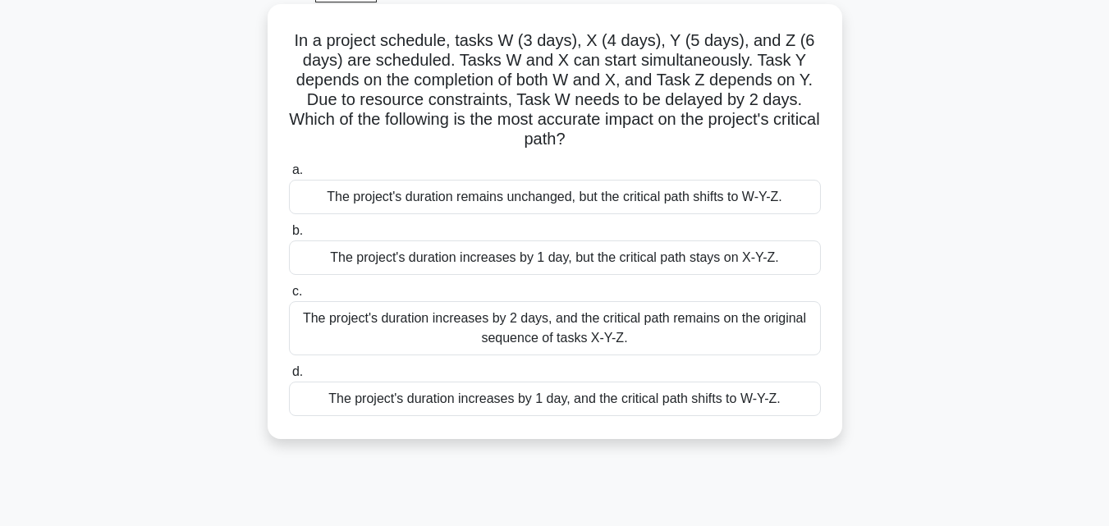
scroll to position [0, 0]
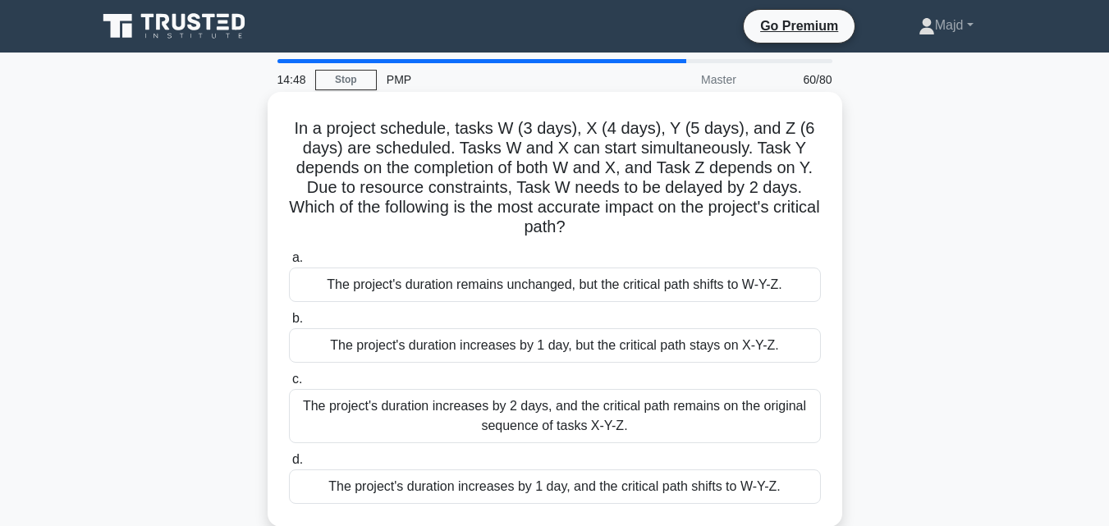
click at [465, 289] on div "The project's duration remains unchanged, but the critical path shifts to W-Y-Z." at bounding box center [555, 285] width 532 height 34
click at [289, 263] on input "a. The project's duration remains unchanged, but the critical path shifts to W-…" at bounding box center [289, 258] width 0 height 11
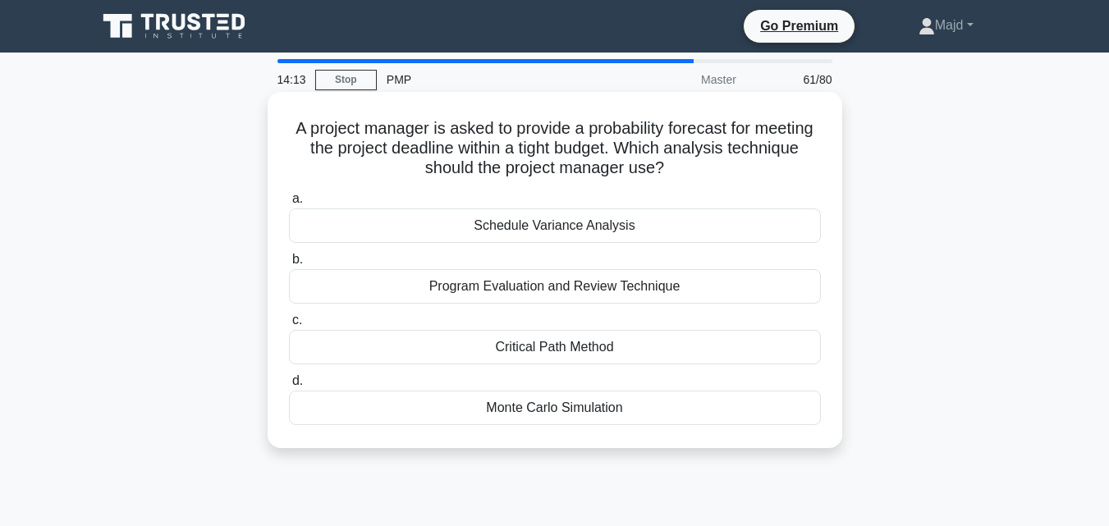
drag, startPoint x: 317, startPoint y: 123, endPoint x: 744, endPoint y: 170, distance: 430.2
click at [744, 170] on h5 "A project manager is asked to provide a probability forecast for meeting the pr…" at bounding box center [554, 148] width 535 height 61
click at [279, 108] on div "A project manager is asked to provide a probability forecast for meeting the pr…" at bounding box center [554, 269] width 561 height 343
click at [327, 121] on h5 "A project manager is asked to provide a probability forecast for meeting the pr…" at bounding box center [554, 148] width 535 height 61
drag, startPoint x: 314, startPoint y: 122, endPoint x: 689, endPoint y: 439, distance: 491.0
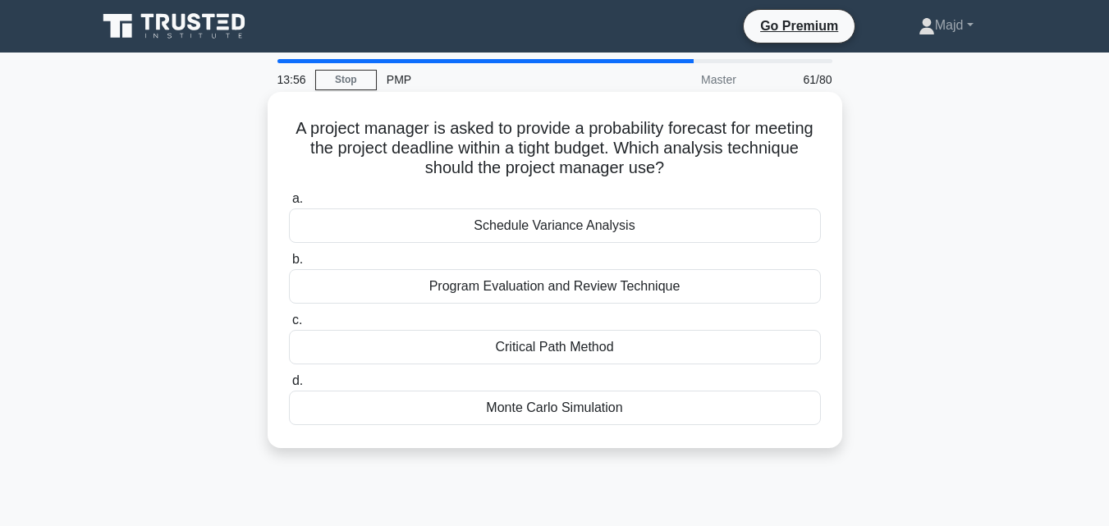
click at [689, 439] on div "A project manager is asked to provide a probability forecast for meeting the pr…" at bounding box center [554, 269] width 561 height 343
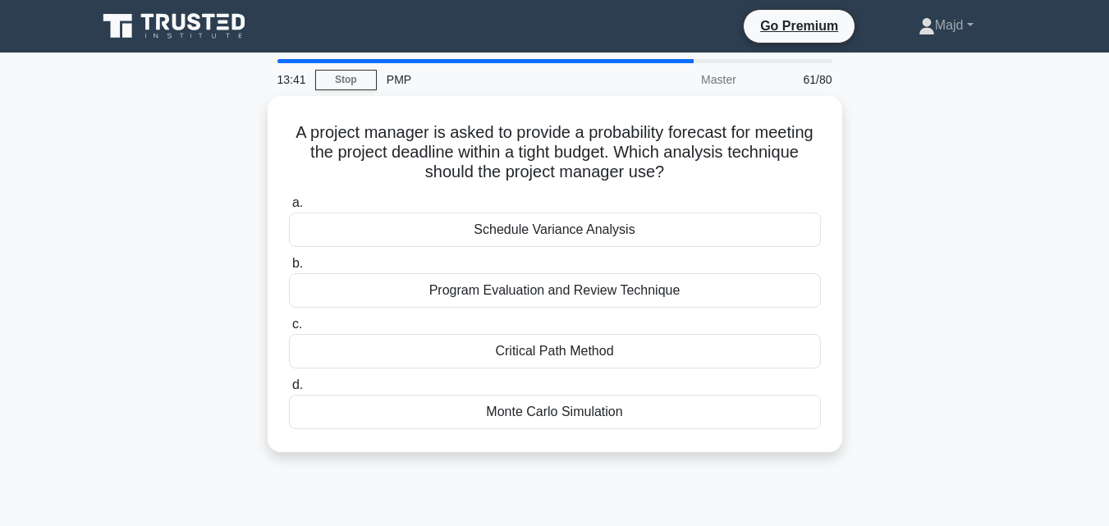
click at [891, 336] on div "A project manager is asked to provide a probability forecast for meeting the pr…" at bounding box center [555, 284] width 936 height 376
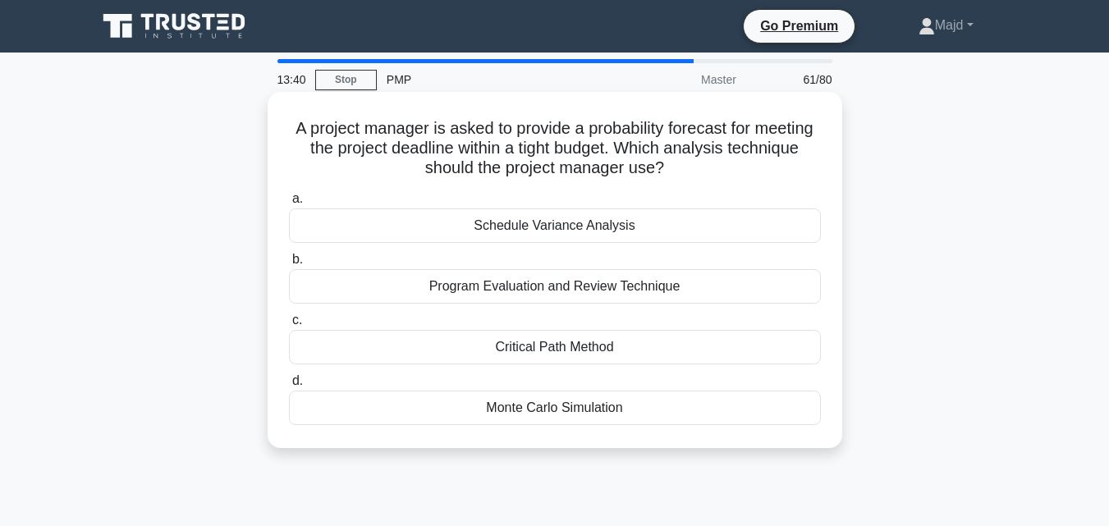
click at [585, 398] on div "Monte Carlo Simulation" at bounding box center [555, 408] width 532 height 34
click at [289, 387] on input "d. Monte Carlo Simulation" at bounding box center [289, 381] width 0 height 11
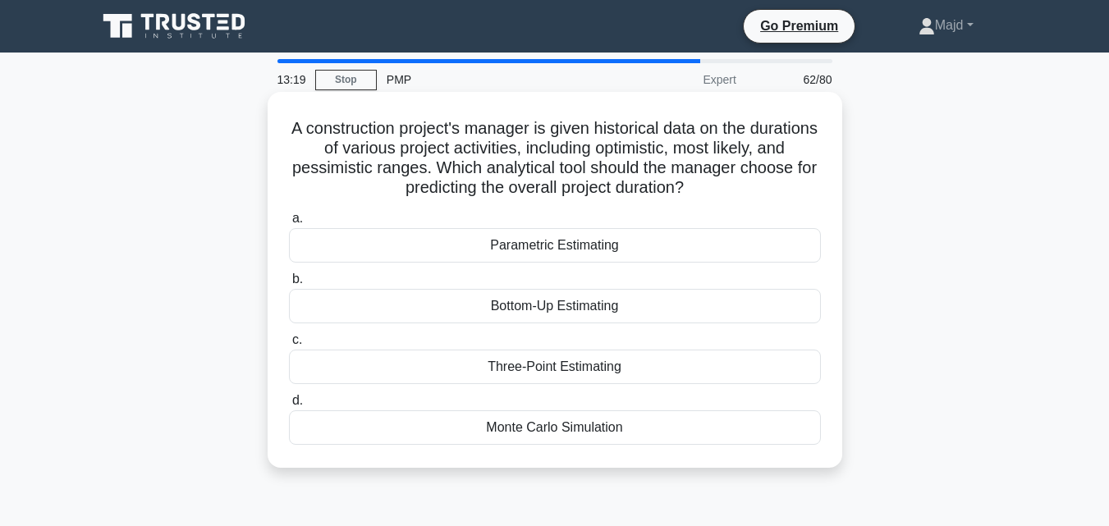
drag, startPoint x: 346, startPoint y: 126, endPoint x: 756, endPoint y: 183, distance: 414.3
click at [756, 183] on h5 "A construction project's manager is given historical data on the durations of v…" at bounding box center [554, 158] width 535 height 80
click at [555, 364] on div "Three-Point Estimating" at bounding box center [555, 367] width 532 height 34
click at [289, 346] on input "c. Three-Point Estimating" at bounding box center [289, 340] width 0 height 11
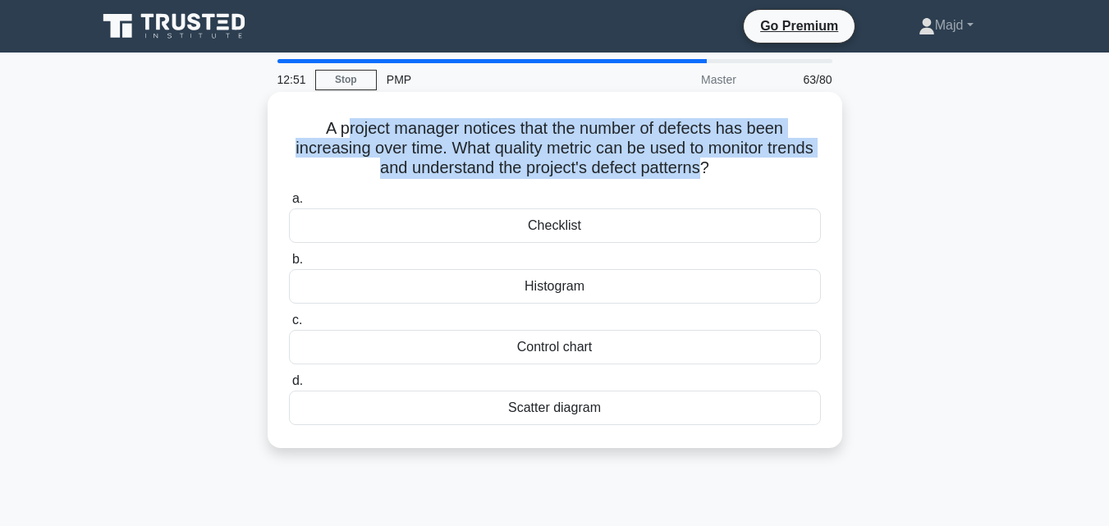
drag, startPoint x: 340, startPoint y: 127, endPoint x: 730, endPoint y: 163, distance: 392.3
click at [730, 163] on h5 "A project manager notices that the number of defects has been increasing over t…" at bounding box center [554, 148] width 535 height 61
click at [378, 146] on h5 "A project manager notices that the number of defects has been increasing over t…" at bounding box center [554, 148] width 535 height 61
drag, startPoint x: 308, startPoint y: 123, endPoint x: 778, endPoint y: 185, distance: 474.4
click at [778, 185] on div "A project manager notices that the number of defects has been increasing over t…" at bounding box center [554, 269] width 561 height 343
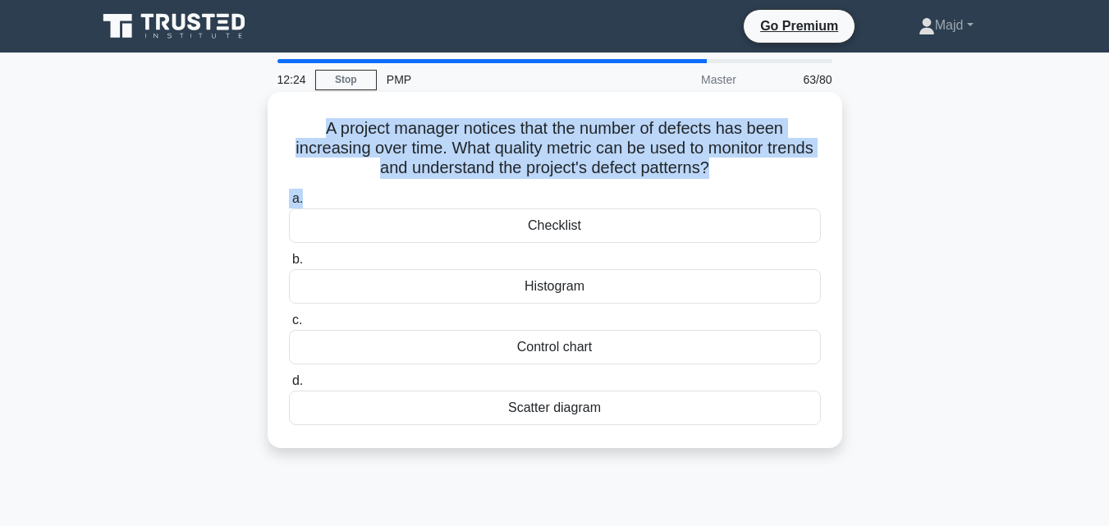
click at [283, 101] on div "A project manager notices that the number of defects has been increasing over t…" at bounding box center [554, 269] width 561 height 343
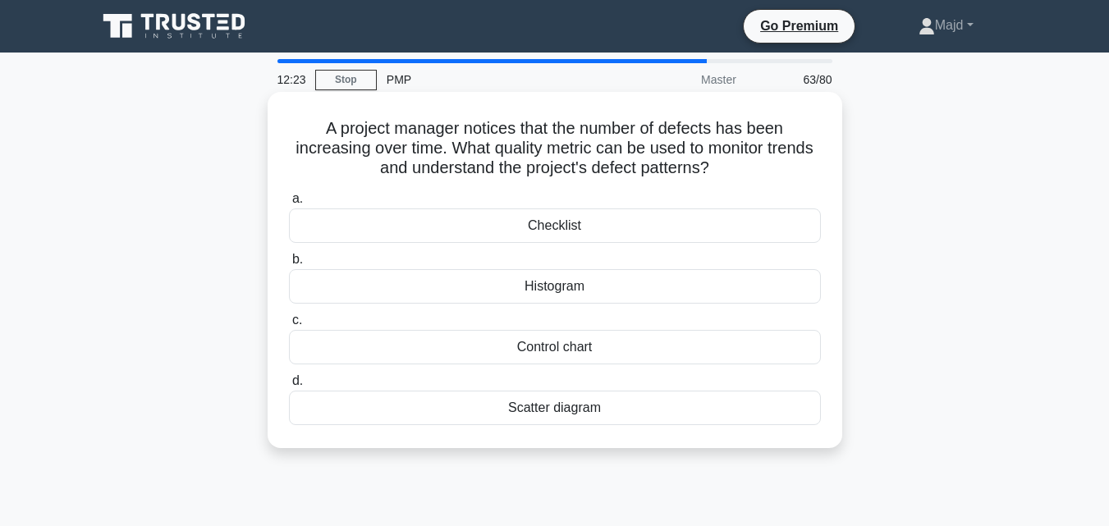
drag, startPoint x: 309, startPoint y: 114, endPoint x: 730, endPoint y: 442, distance: 532.8
click at [730, 442] on div "A project manager notices that the number of defects has been increasing over t…" at bounding box center [554, 269] width 561 height 343
click at [588, 343] on div "Control chart" at bounding box center [555, 347] width 532 height 34
click at [289, 326] on input "c. Control chart" at bounding box center [289, 320] width 0 height 11
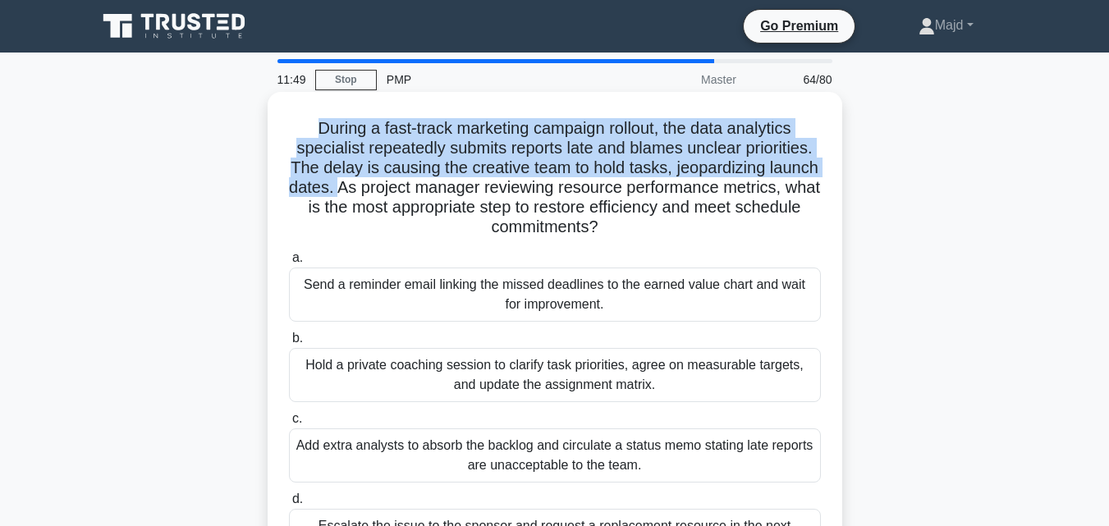
drag, startPoint x: 310, startPoint y: 123, endPoint x: 428, endPoint y: 186, distance: 133.3
click at [410, 186] on h5 "During a fast-track marketing campaign rollout, the data analytics specialist r…" at bounding box center [554, 178] width 535 height 120
click at [376, 136] on h5 "During a fast-track marketing campaign rollout, the data analytics specialist r…" at bounding box center [554, 178] width 535 height 120
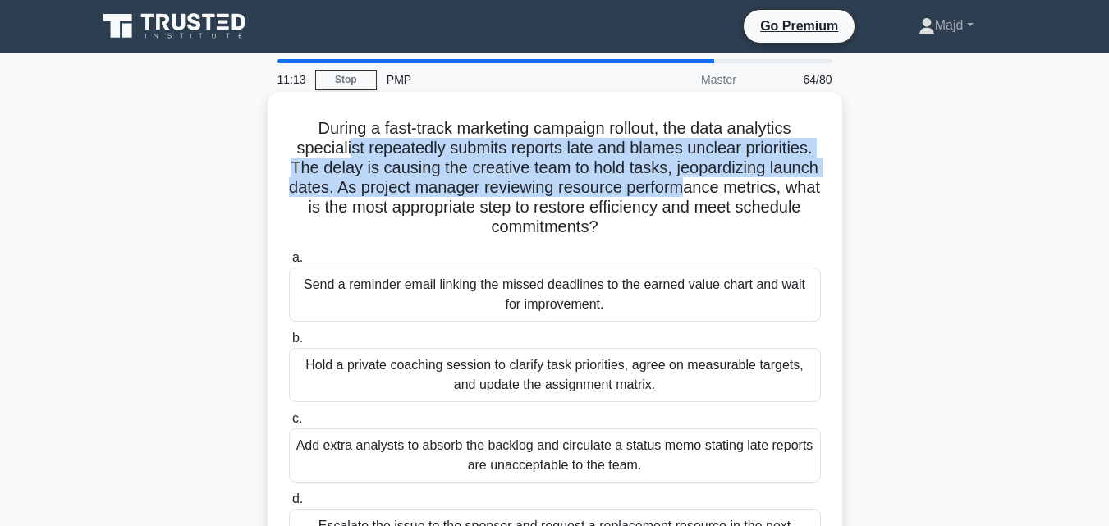
drag, startPoint x: 346, startPoint y: 151, endPoint x: 762, endPoint y: 194, distance: 418.3
click at [762, 194] on h5 "During a fast-track marketing campaign rollout, the data analytics specialist r…" at bounding box center [554, 178] width 535 height 120
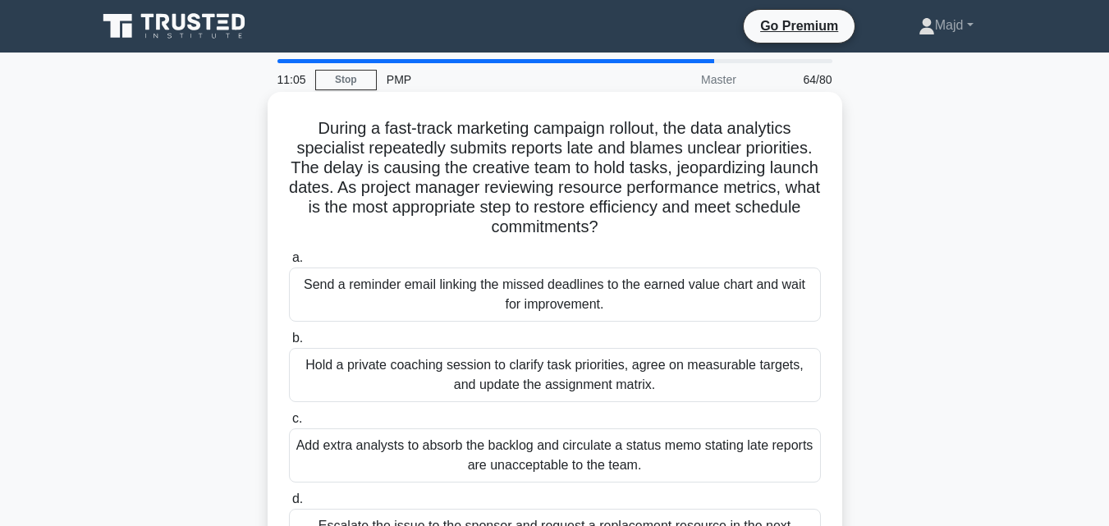
click at [582, 370] on div "Hold a private coaching session to clarify task priorities, agree on measurable…" at bounding box center [555, 375] width 532 height 54
click at [289, 344] on input "b. Hold a private coaching session to clarify task priorities, agree on measura…" at bounding box center [289, 338] width 0 height 11
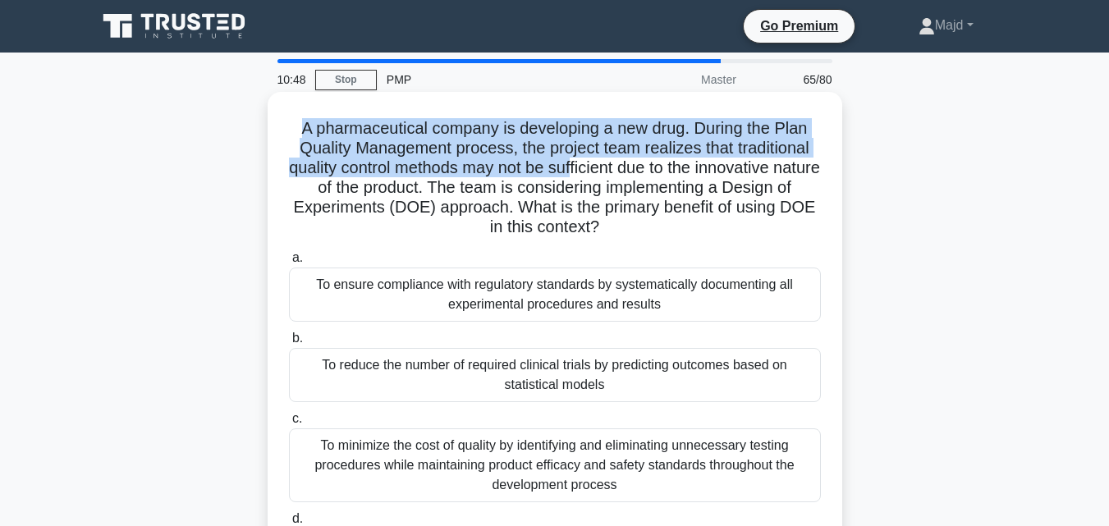
drag, startPoint x: 293, startPoint y: 126, endPoint x: 594, endPoint y: 171, distance: 304.6
click at [594, 171] on h5 "A pharmaceutical company is developing a new drug. During the Plan Quality Mana…" at bounding box center [554, 178] width 535 height 120
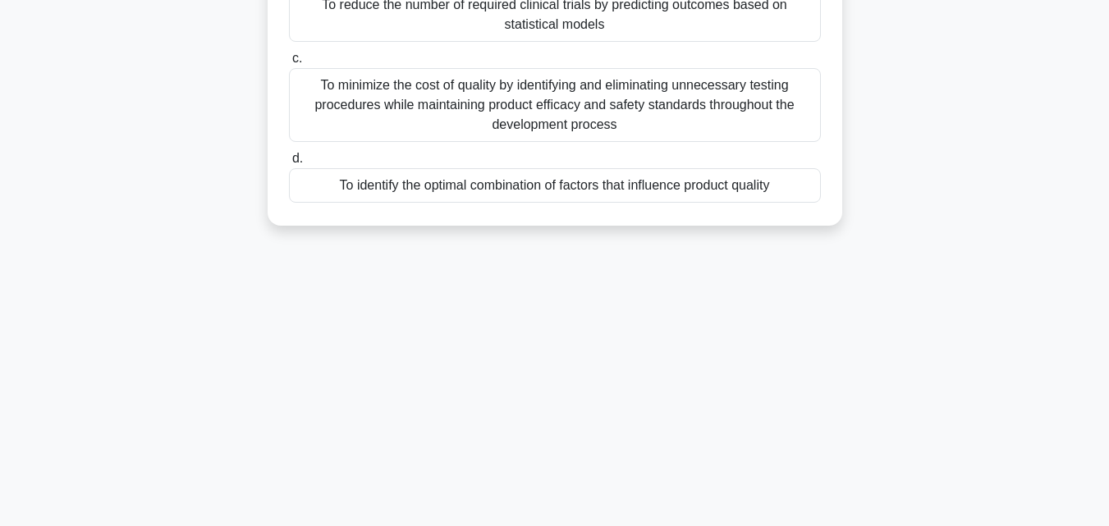
scroll to position [141, 0]
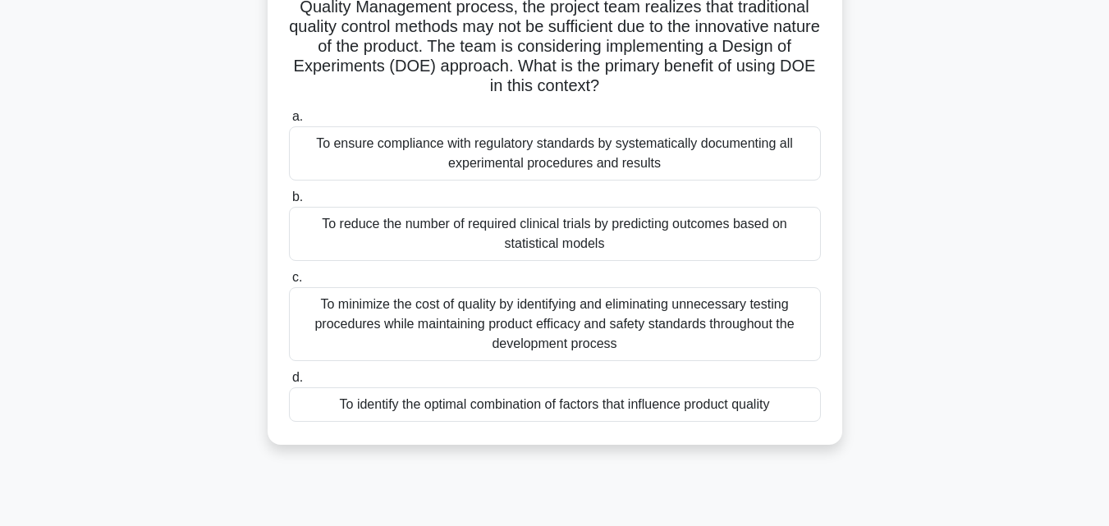
click at [483, 344] on div "To minimize the cost of quality by identifying and eliminating unnecessary test…" at bounding box center [555, 324] width 532 height 74
click at [289, 283] on input "c. To minimize the cost of quality by identifying and eliminating unnecessary t…" at bounding box center [289, 277] width 0 height 11
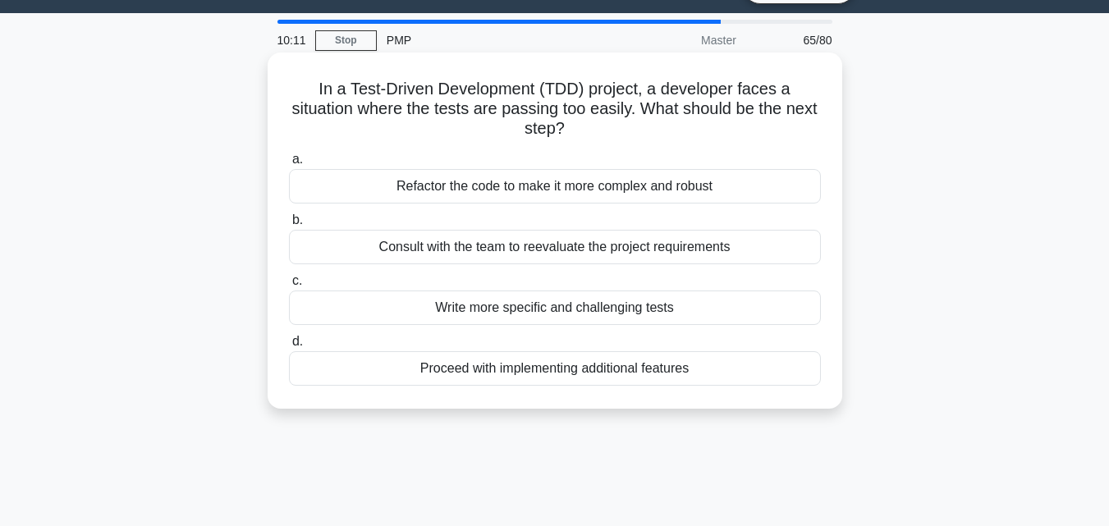
scroll to position [0, 0]
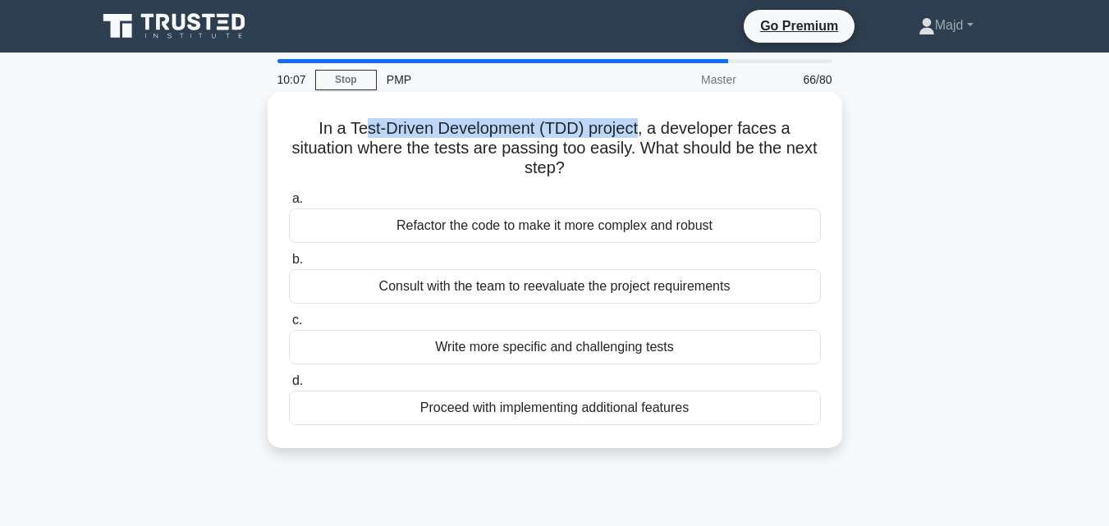
drag, startPoint x: 466, startPoint y: 134, endPoint x: 643, endPoint y: 125, distance: 176.7
click at [643, 125] on h5 "In a Test-Driven Development (TDD) project, a developer faces a situation where…" at bounding box center [554, 148] width 535 height 61
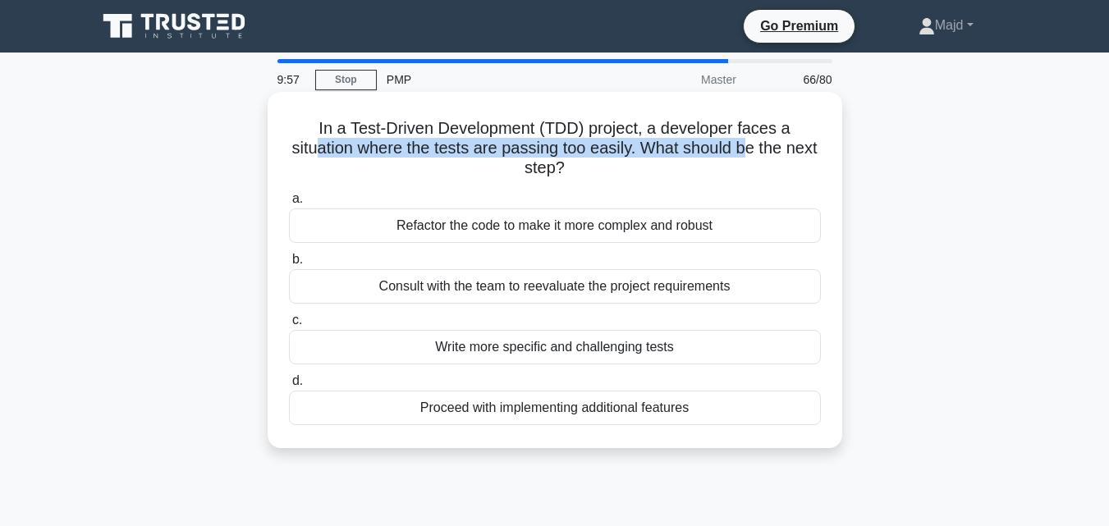
drag, startPoint x: 330, startPoint y: 153, endPoint x: 762, endPoint y: 156, distance: 432.5
click at [762, 156] on h5 "In a Test-Driven Development (TDD) project, a developer faces a situation where…" at bounding box center [554, 148] width 535 height 61
drag, startPoint x: 306, startPoint y: 118, endPoint x: 769, endPoint y: 445, distance: 566.6
click at [769, 445] on div "In a Test-Driven Development (TDD) project, a developer faces a situation where…" at bounding box center [555, 270] width 575 height 356
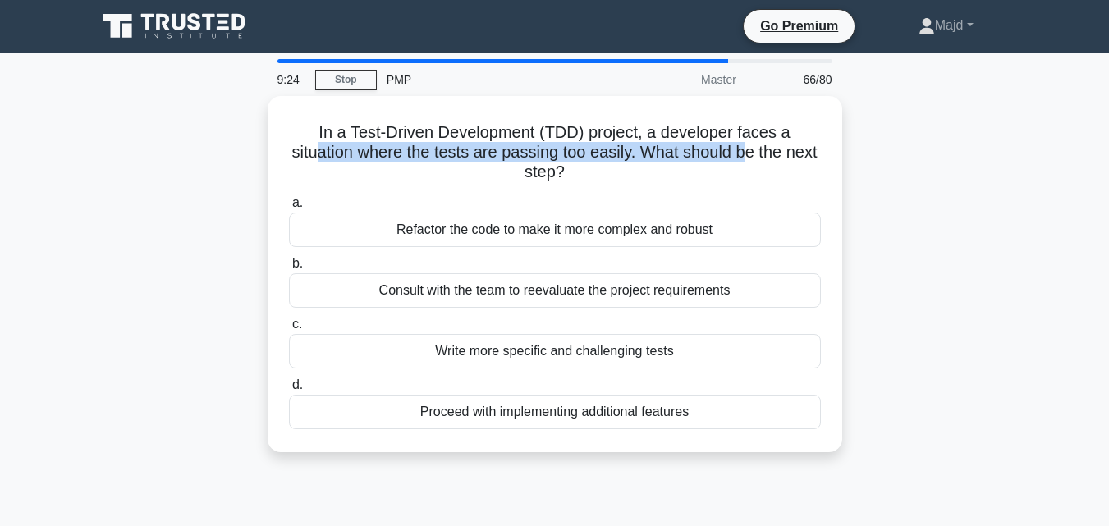
click at [914, 254] on div "In a Test-Driven Development (TDD) project, a developer faces a situation where…" at bounding box center [555, 284] width 936 height 376
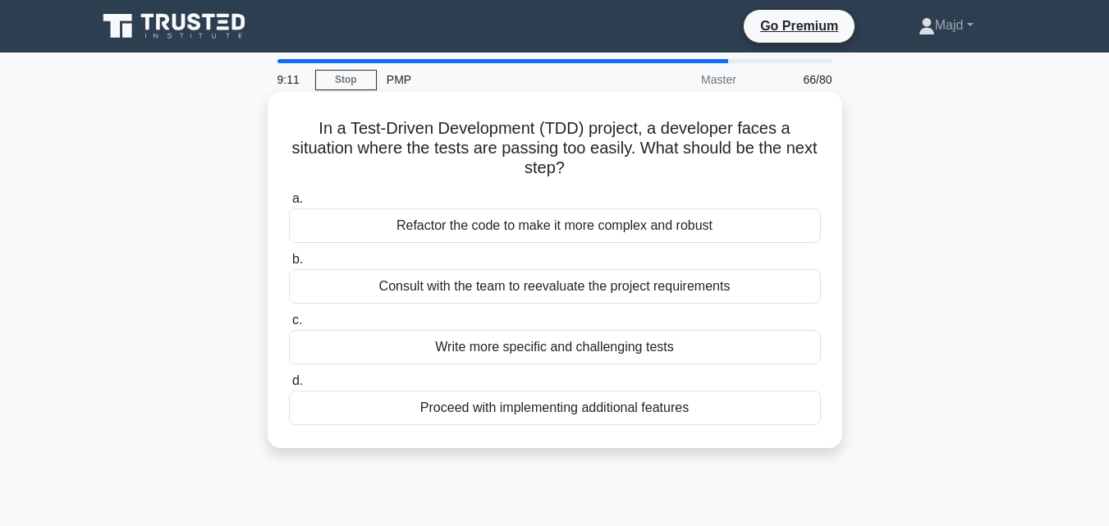
click at [579, 277] on div "Consult with the team to reevaluate the project requirements" at bounding box center [555, 286] width 532 height 34
click at [289, 265] on input "b. Consult with the team to reevaluate the project requirements" at bounding box center [289, 259] width 0 height 11
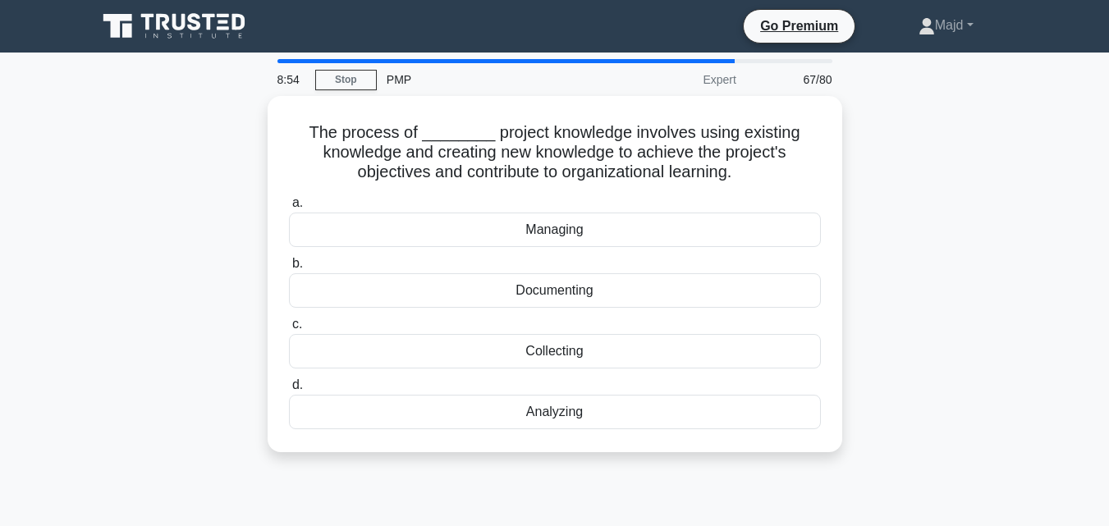
drag, startPoint x: 352, startPoint y: 127, endPoint x: 845, endPoint y: 178, distance: 495.1
click at [845, 178] on div "The process of ________ project knowledge involves using existing knowledge and…" at bounding box center [555, 284] width 936 height 376
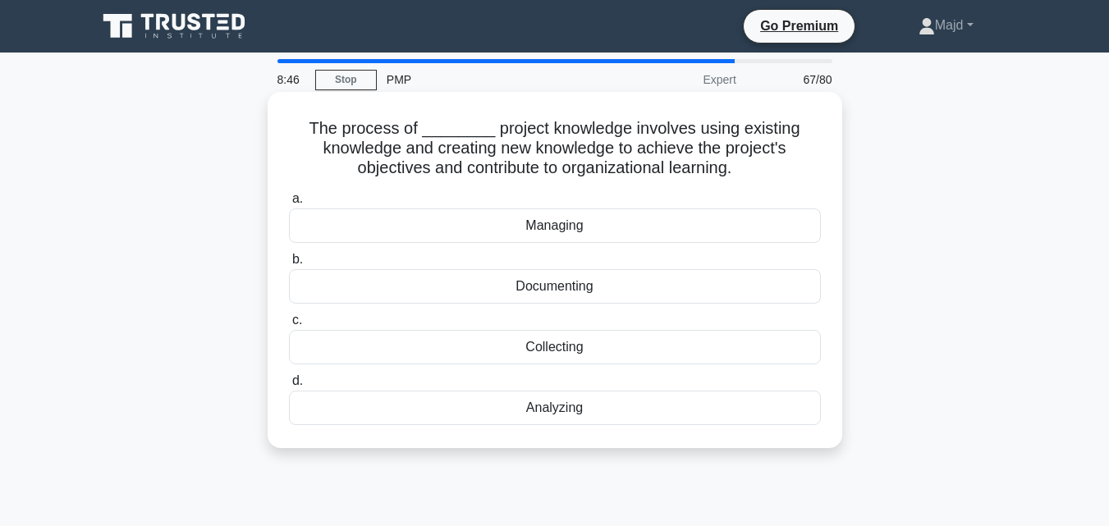
click at [575, 232] on div "Managing" at bounding box center [555, 225] width 532 height 34
click at [289, 204] on input "a. Managing" at bounding box center [289, 199] width 0 height 11
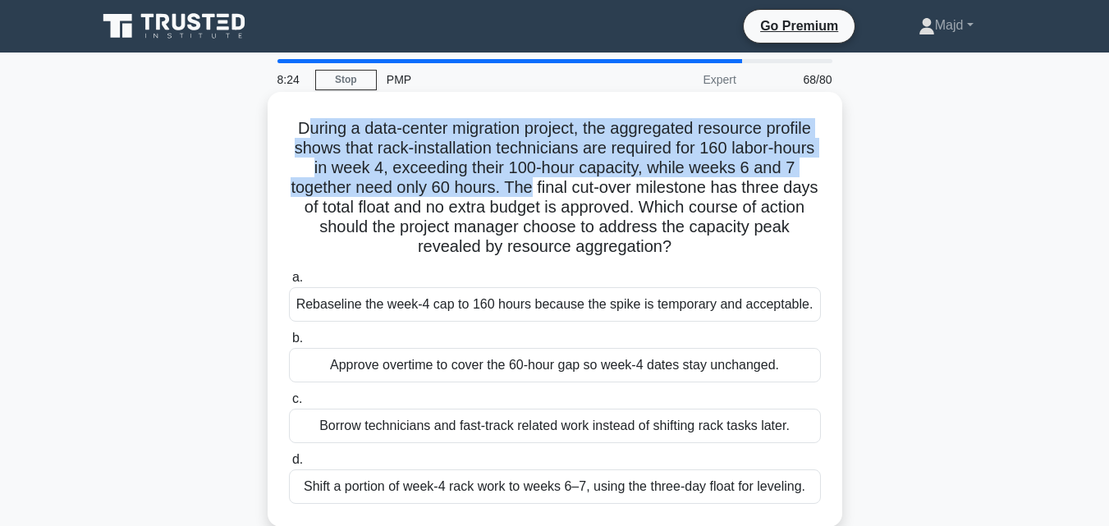
drag, startPoint x: 294, startPoint y: 125, endPoint x: 552, endPoint y: 195, distance: 268.0
click at [552, 195] on h5 "During a data-center migration project, the aggregated resource profile shows t…" at bounding box center [554, 188] width 535 height 140
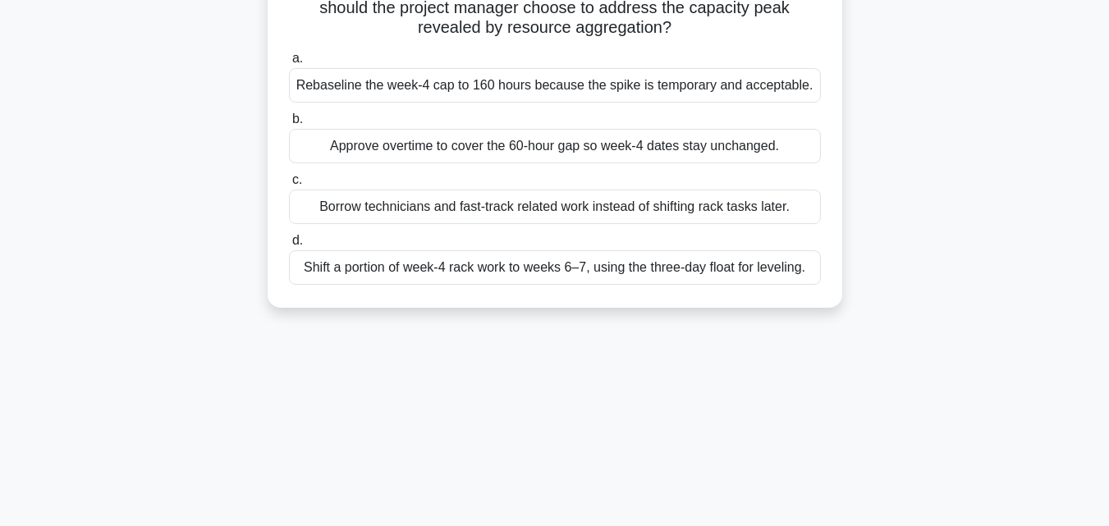
click at [537, 276] on div "Shift a portion of week-4 rack work to weeks 6–7, using the three-day float for…" at bounding box center [555, 267] width 532 height 34
click at [289, 246] on input "d. Shift a portion of week-4 rack work to weeks 6–7, using the three-day float …" at bounding box center [289, 241] width 0 height 11
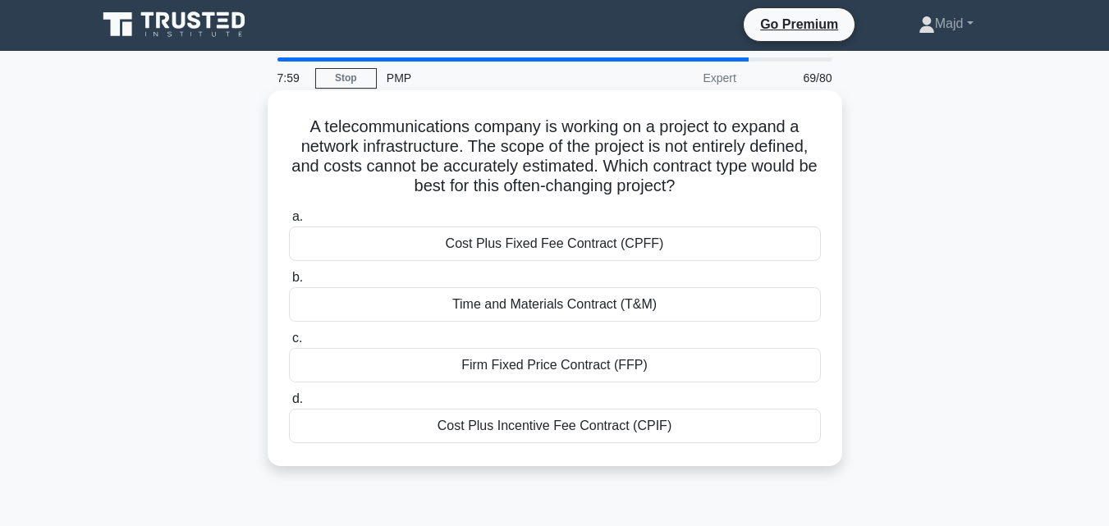
scroll to position [0, 0]
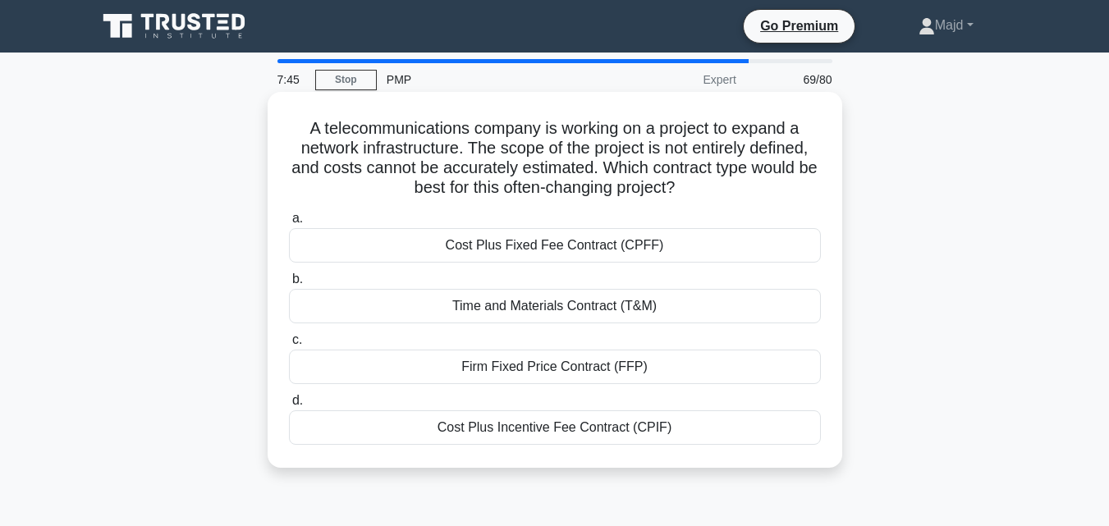
drag, startPoint x: 635, startPoint y: 128, endPoint x: 753, endPoint y: 192, distance: 133.7
click at [753, 192] on h5 "A telecommunications company is working on a project to expand a network infras…" at bounding box center [554, 158] width 535 height 80
click at [523, 204] on div "A telecommunications company is working on a project to expand a network infras…" at bounding box center [554, 279] width 561 height 363
drag, startPoint x: 296, startPoint y: 121, endPoint x: 707, endPoint y: 187, distance: 416.4
click at [707, 187] on h5 "A telecommunications company is working on a project to expand a network infras…" at bounding box center [554, 158] width 535 height 80
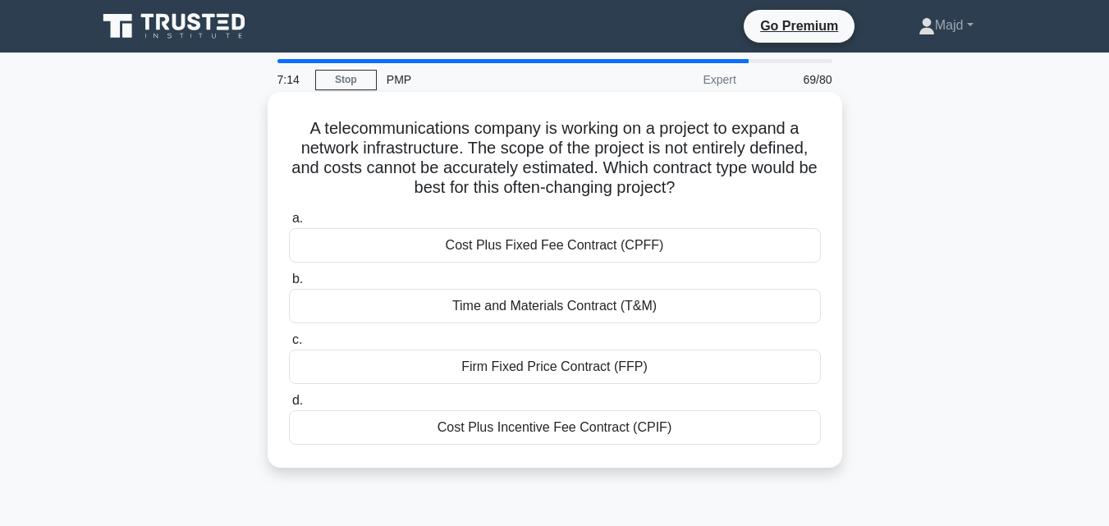
click at [298, 111] on div "A telecommunications company is working on a project to expand a network infras…" at bounding box center [554, 279] width 561 height 363
drag, startPoint x: 295, startPoint y: 112, endPoint x: 704, endPoint y: 455, distance: 533.1
click at [704, 455] on div "A telecommunications company is working on a project to expand a network infras…" at bounding box center [554, 279] width 561 height 363
click at [550, 309] on div "Time and Materials Contract (T&M)" at bounding box center [555, 306] width 532 height 34
click at [289, 285] on input "b. Time and Materials Contract (T&M)" at bounding box center [289, 279] width 0 height 11
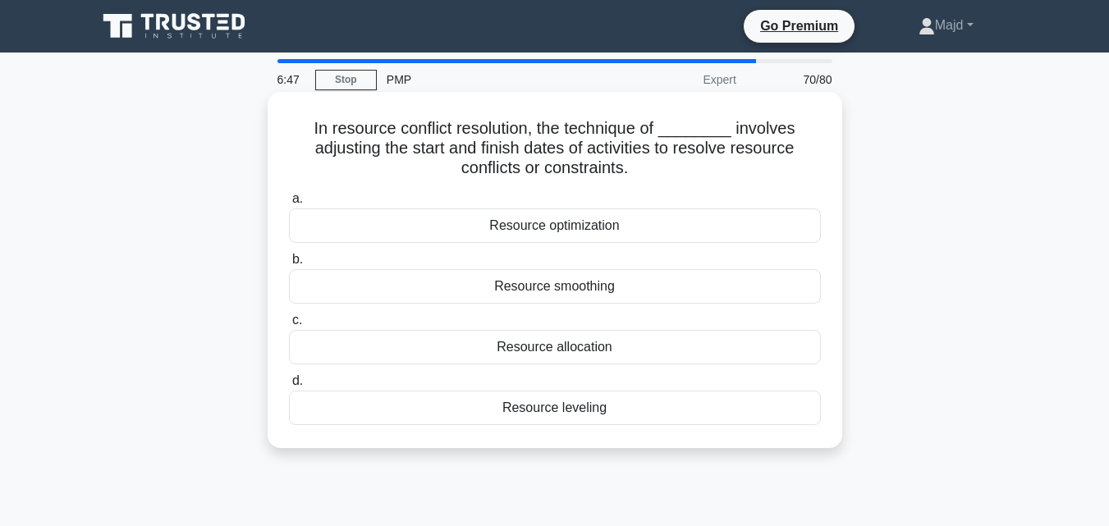
drag, startPoint x: 309, startPoint y: 110, endPoint x: 705, endPoint y: 350, distance: 463.7
click at [693, 423] on div "In resource conflict resolution, the technique of ________ involves adjusting t…" at bounding box center [554, 269] width 561 height 343
click at [584, 411] on div "Resource leveling" at bounding box center [555, 408] width 532 height 34
click at [289, 387] on input "d. Resource leveling" at bounding box center [289, 381] width 0 height 11
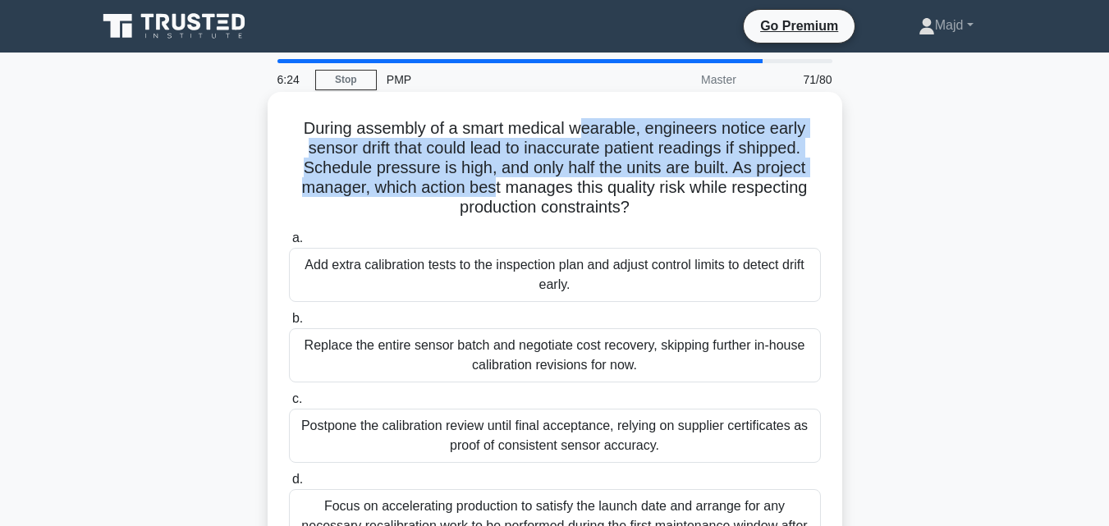
drag, startPoint x: 580, startPoint y: 125, endPoint x: 495, endPoint y: 182, distance: 102.9
click at [495, 182] on h5 "During assembly of a smart medical wearable, engineers notice early sensor drif…" at bounding box center [554, 168] width 535 height 100
click at [433, 185] on h5 "During assembly of a smart medical wearable, engineers notice early sensor drif…" at bounding box center [554, 168] width 535 height 100
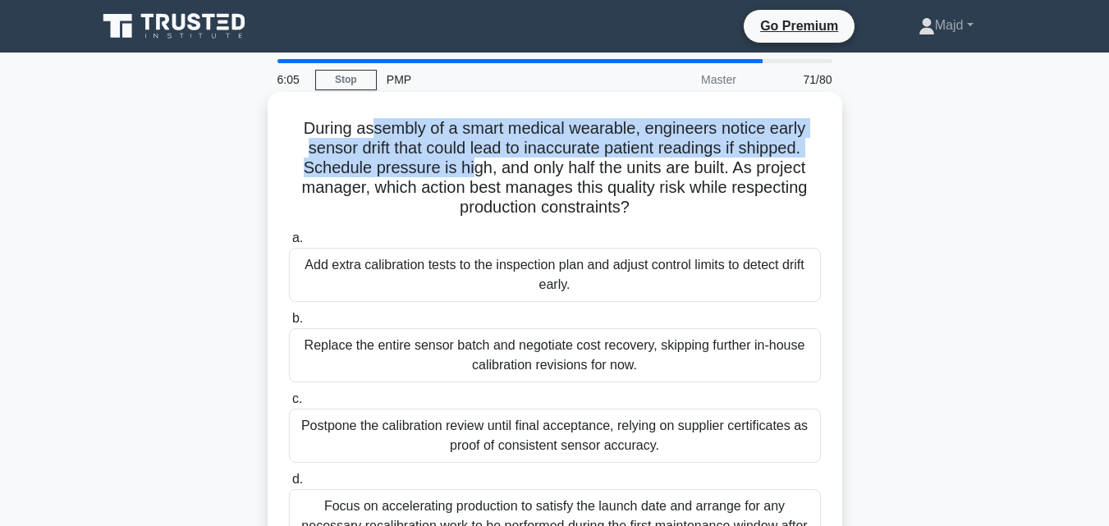
drag, startPoint x: 396, startPoint y: 133, endPoint x: 466, endPoint y: 170, distance: 78.9
click at [466, 170] on h5 "During assembly of a smart medical wearable, engineers notice early sensor drif…" at bounding box center [554, 168] width 535 height 100
click at [607, 149] on h5 "During assembly of a smart medical wearable, engineers notice early sensor drif…" at bounding box center [554, 168] width 535 height 100
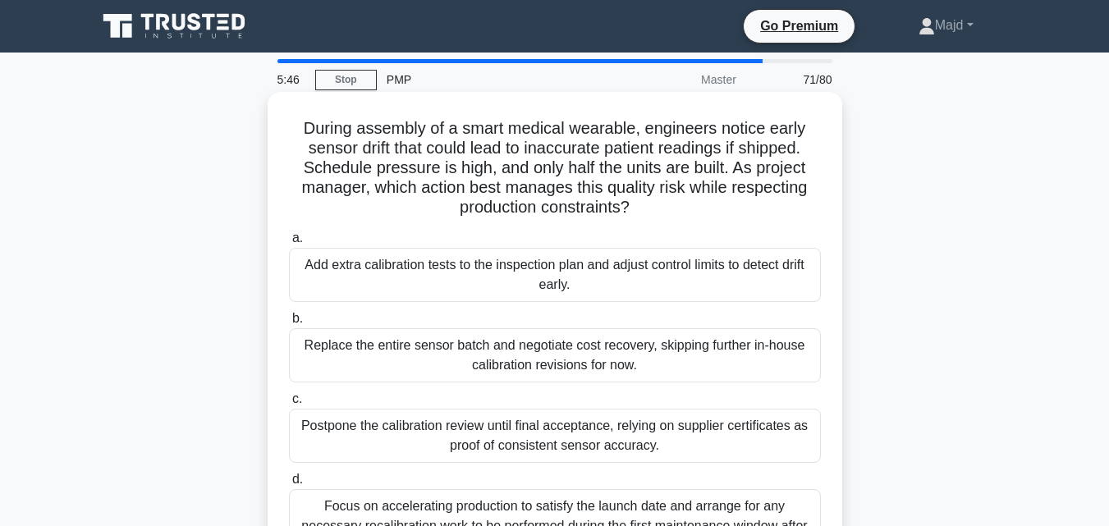
click at [480, 277] on div "Add extra calibration tests to the inspection plan and adjust control limits to…" at bounding box center [555, 275] width 532 height 54
click at [289, 244] on input "a. Add extra calibration tests to the inspection plan and adjust control limits…" at bounding box center [289, 238] width 0 height 11
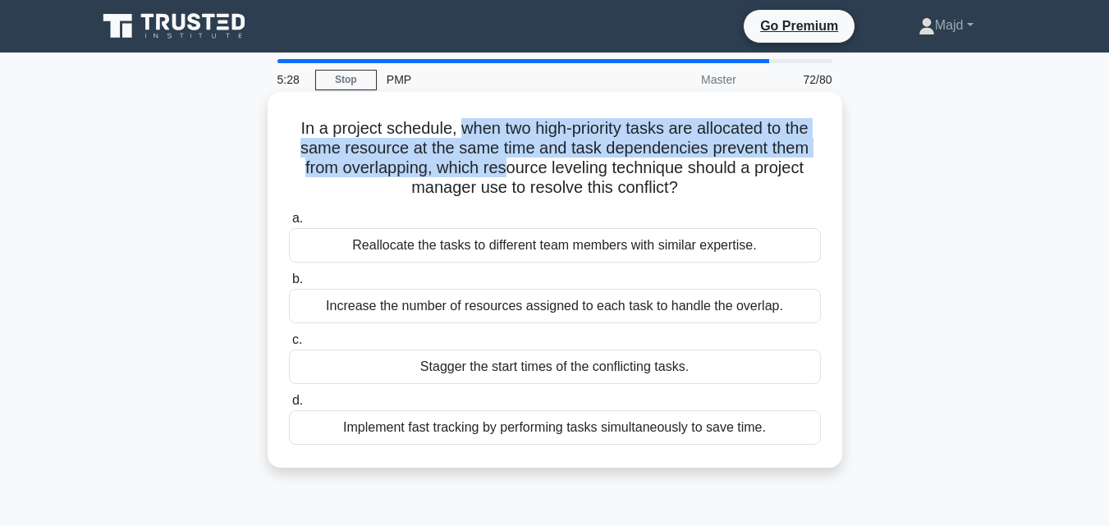
drag, startPoint x: 455, startPoint y: 127, endPoint x: 505, endPoint y: 173, distance: 68.0
click at [505, 173] on h5 "In a project schedule, when two high-priority tasks are allocated to the same r…" at bounding box center [554, 158] width 535 height 80
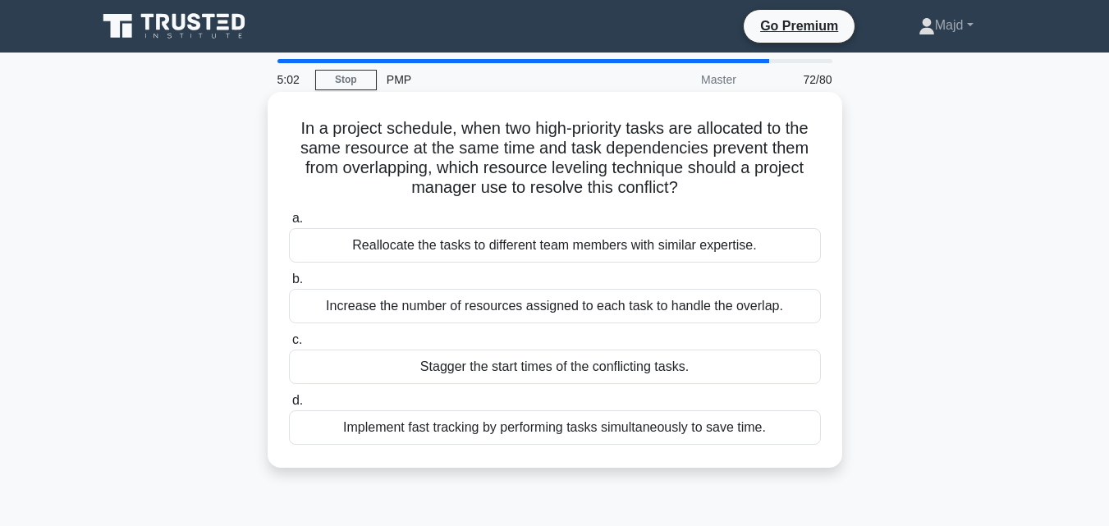
click at [579, 430] on div "Implement fast tracking by performing tasks simultaneously to save time." at bounding box center [555, 427] width 532 height 34
click at [289, 406] on input "d. Implement fast tracking by performing tasks simultaneously to save time." at bounding box center [289, 401] width 0 height 11
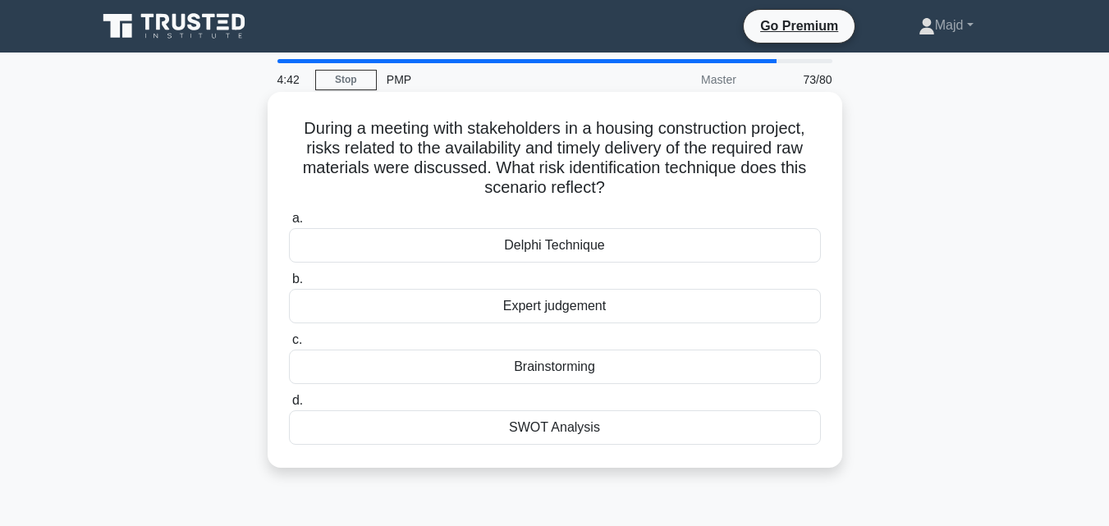
drag, startPoint x: 319, startPoint y: 126, endPoint x: 675, endPoint y: 191, distance: 361.4
click at [669, 190] on h5 "During a meeting with stakeholders in a housing construction project, risks rel…" at bounding box center [554, 158] width 535 height 80
click at [499, 147] on h5 "During a meeting with stakeholders in a housing construction project, risks rel…" at bounding box center [554, 158] width 535 height 80
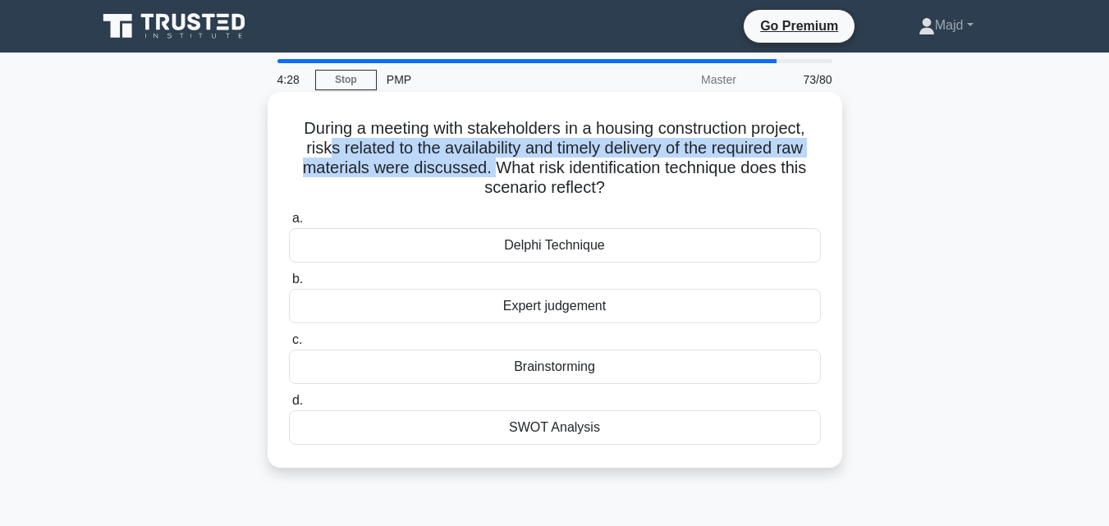
drag, startPoint x: 318, startPoint y: 151, endPoint x: 492, endPoint y: 163, distance: 173.6
click at [492, 163] on h5 "During a meeting with stakeholders in a housing construction project, risks rel…" at bounding box center [554, 158] width 535 height 80
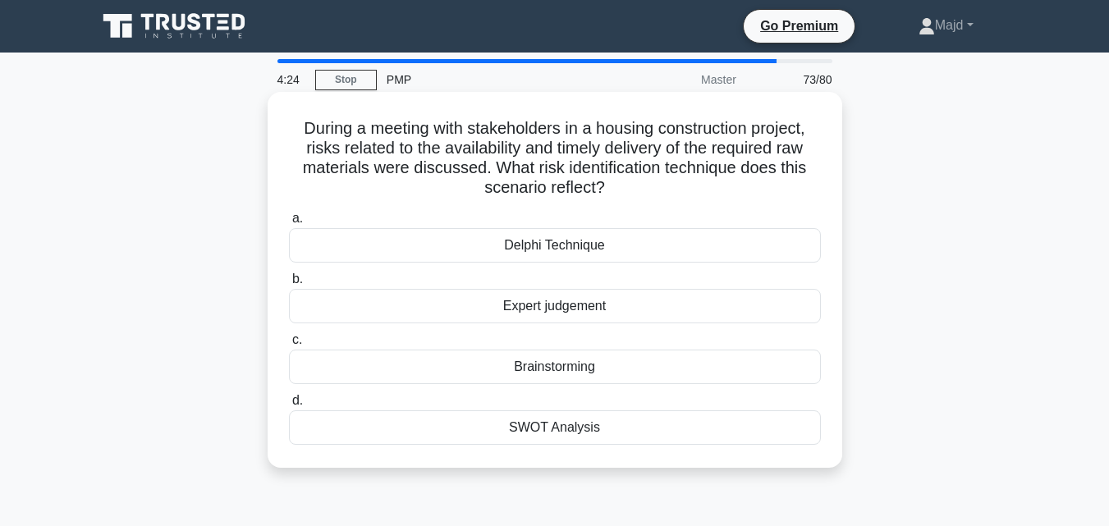
click at [403, 131] on h5 "During a meeting with stakeholders in a housing construction project, risks rel…" at bounding box center [554, 158] width 535 height 80
drag, startPoint x: 308, startPoint y: 120, endPoint x: 680, endPoint y: 424, distance: 480.1
click at [675, 427] on div "During a meeting with stakeholders in a housing construction project, risks rel…" at bounding box center [554, 279] width 561 height 363
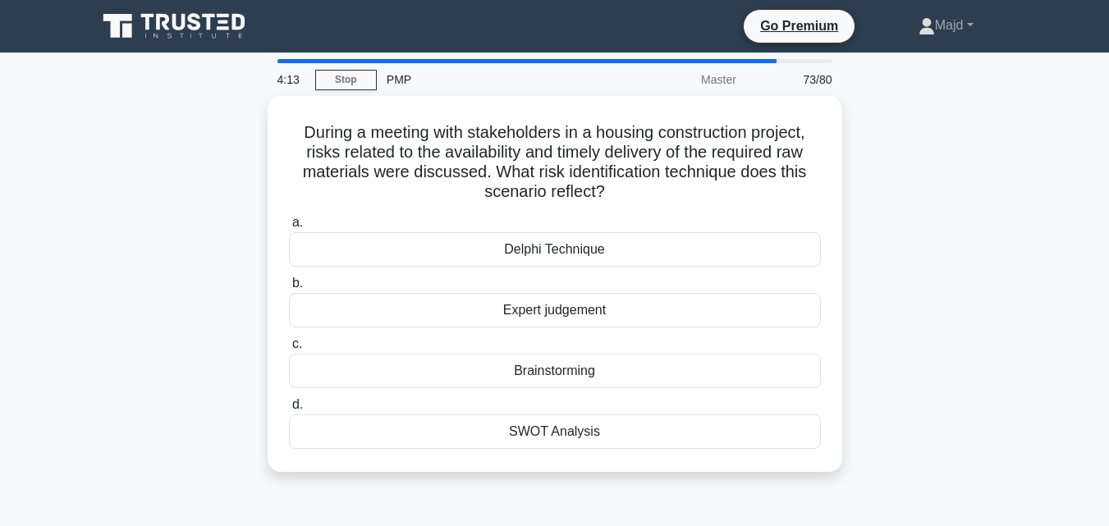
click at [848, 227] on div "During a meeting with stakeholders in a housing construction project, risks rel…" at bounding box center [555, 294] width 936 height 396
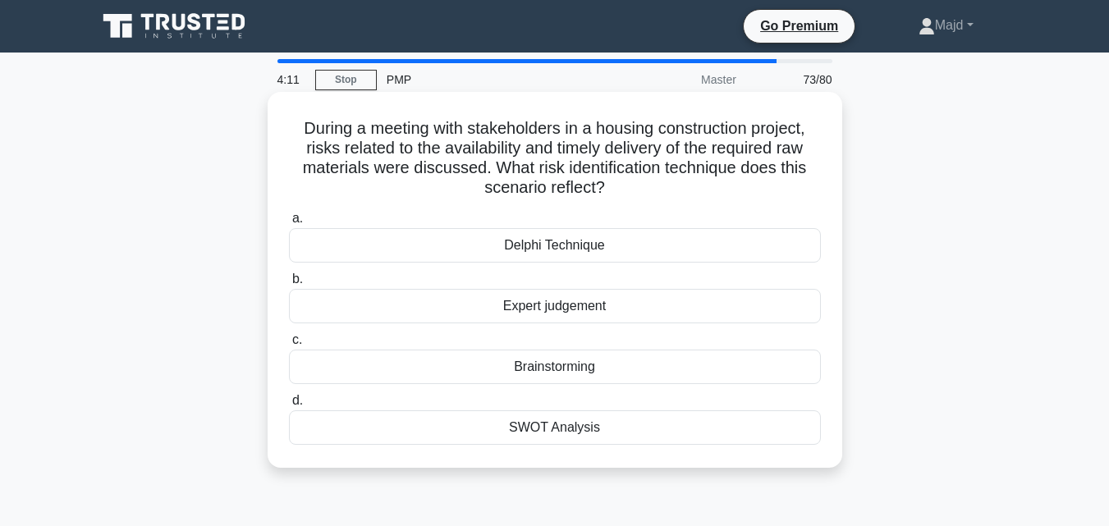
click at [620, 371] on div "Brainstorming" at bounding box center [555, 367] width 532 height 34
click at [289, 346] on input "c. Brainstorming" at bounding box center [289, 340] width 0 height 11
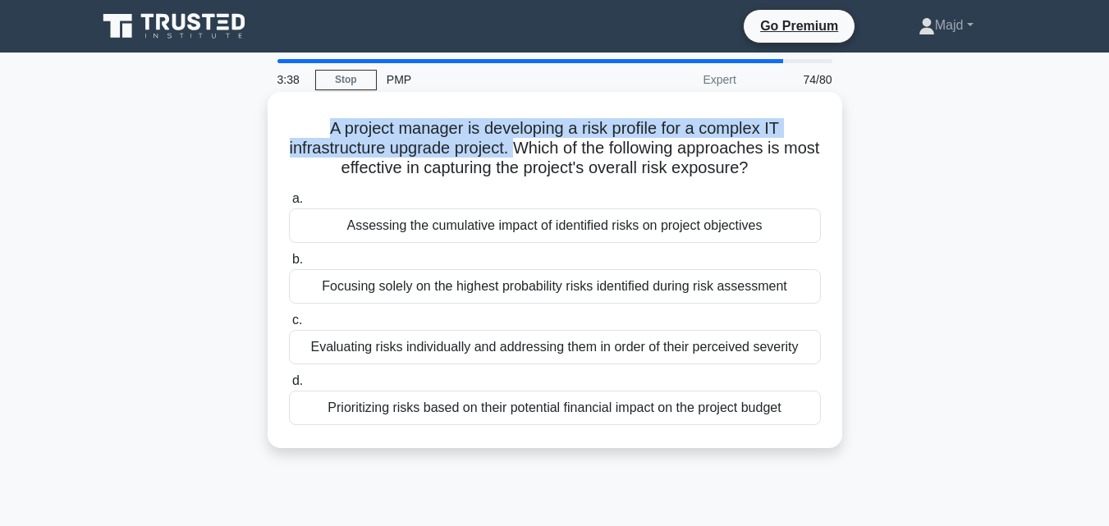
drag, startPoint x: 323, startPoint y: 121, endPoint x: 531, endPoint y: 144, distance: 208.8
click at [531, 144] on h5 "A project manager is developing a risk profile for a complex IT infrastructure …" at bounding box center [554, 148] width 535 height 61
click at [303, 125] on h5 "A project manager is developing a risk profile for a complex IT infrastructure …" at bounding box center [554, 148] width 535 height 61
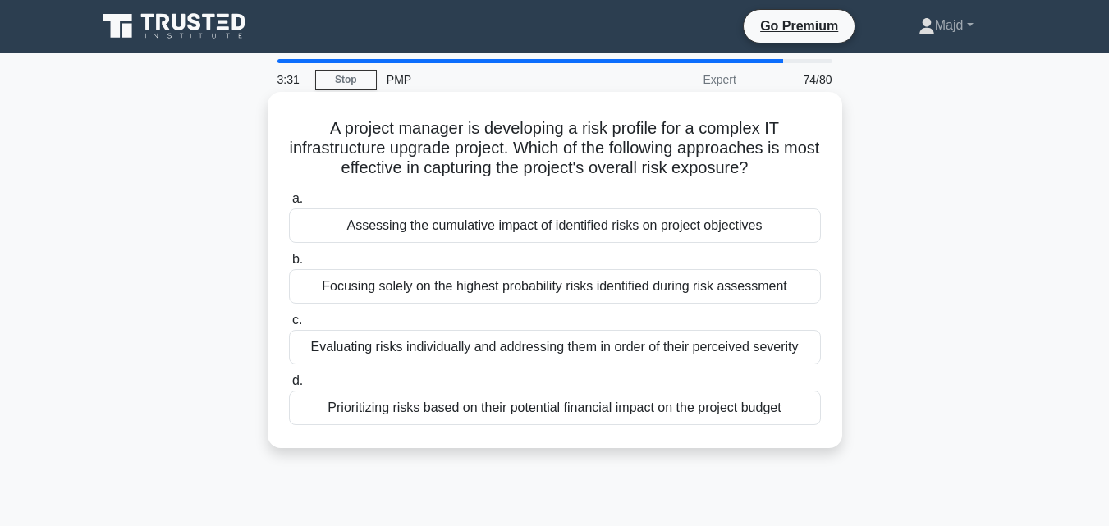
drag, startPoint x: 309, startPoint y: 104, endPoint x: 812, endPoint y: 414, distance: 590.0
click at [812, 414] on div "A project manager is developing a risk profile for a complex IT infrastructure …" at bounding box center [554, 269] width 561 height 343
click at [533, 227] on div "Assessing the cumulative impact of identified risks on project objectives" at bounding box center [555, 225] width 532 height 34
click at [289, 204] on input "a. Assessing the cumulative impact of identified risks on project objectives" at bounding box center [289, 199] width 0 height 11
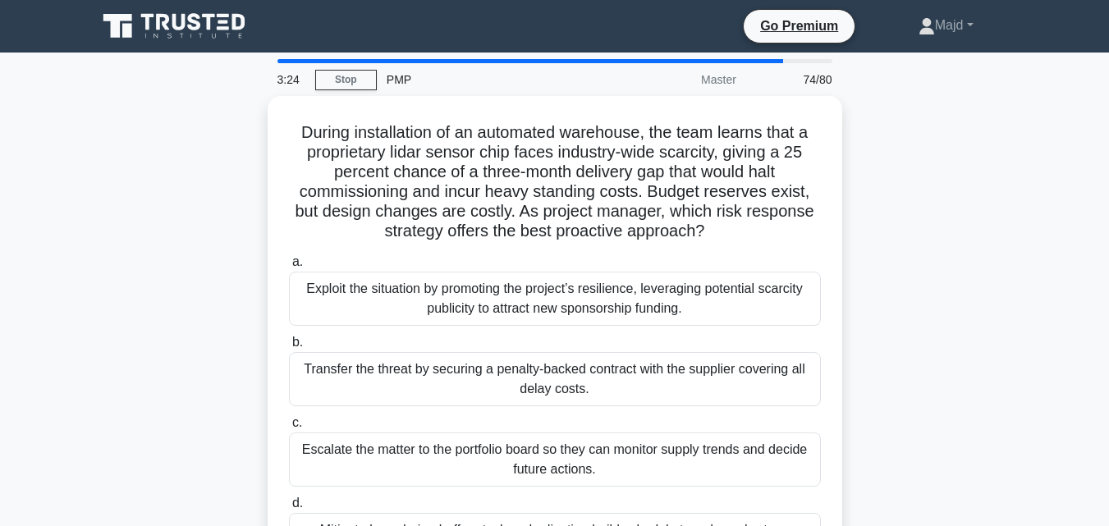
click at [937, 193] on div "During installation of an automated warehouse, the team learns that a proprieta…" at bounding box center [555, 353] width 936 height 514
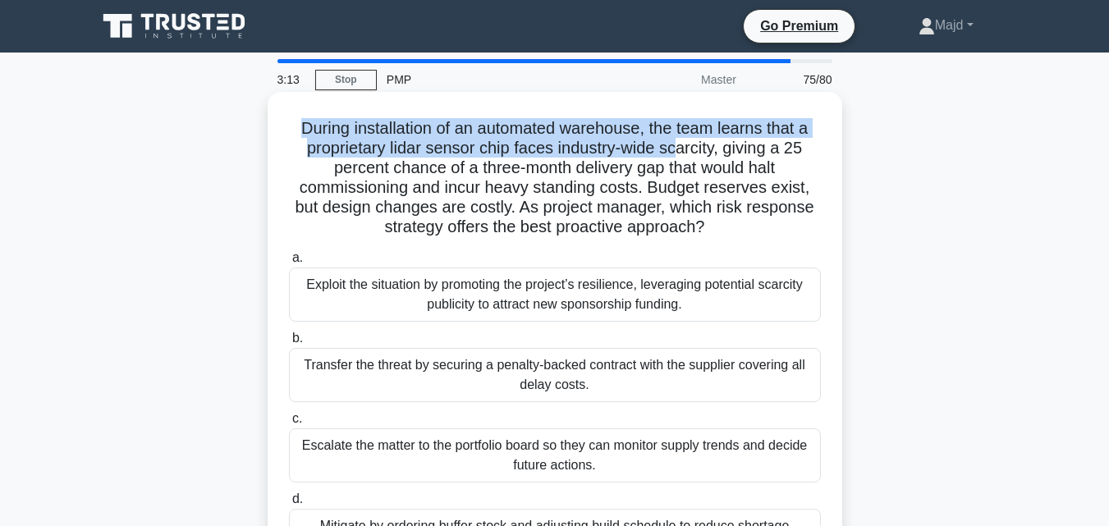
drag, startPoint x: 298, startPoint y: 128, endPoint x: 677, endPoint y: 154, distance: 380.1
click at [677, 154] on h5 "During installation of an automated warehouse, the team learns that a proprieta…" at bounding box center [554, 178] width 535 height 120
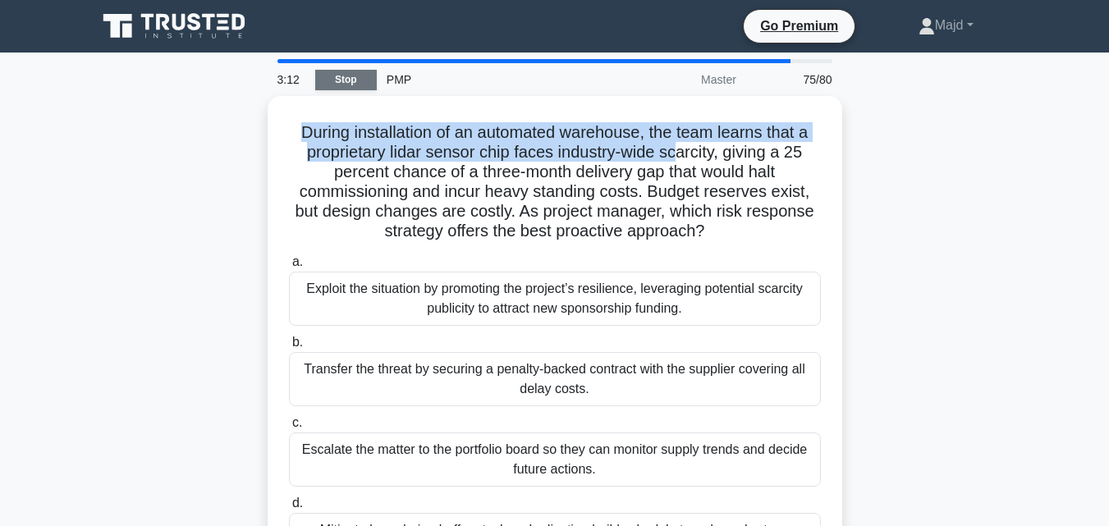
click at [341, 76] on link "Stop" at bounding box center [346, 80] width 62 height 21
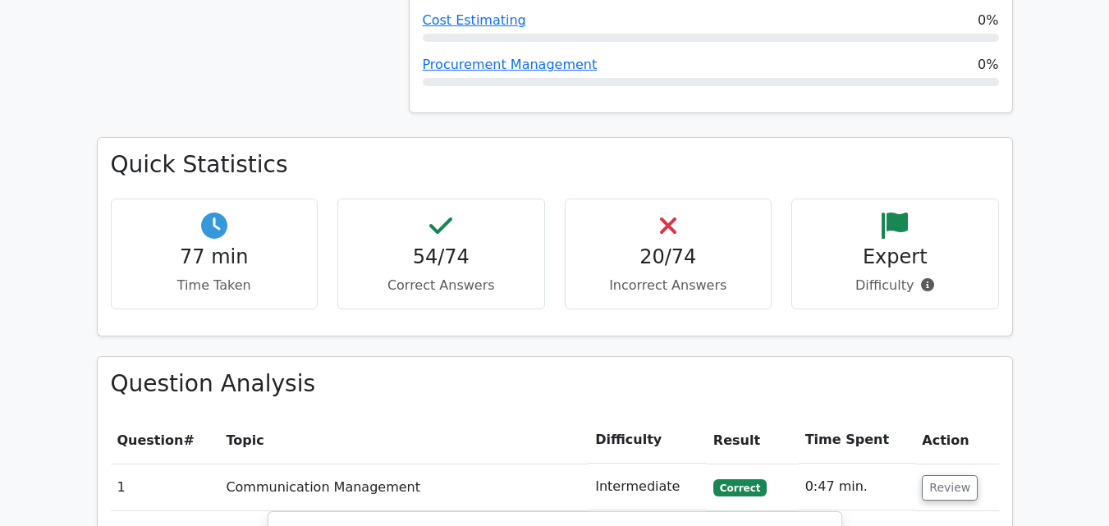
scroll to position [2189, 0]
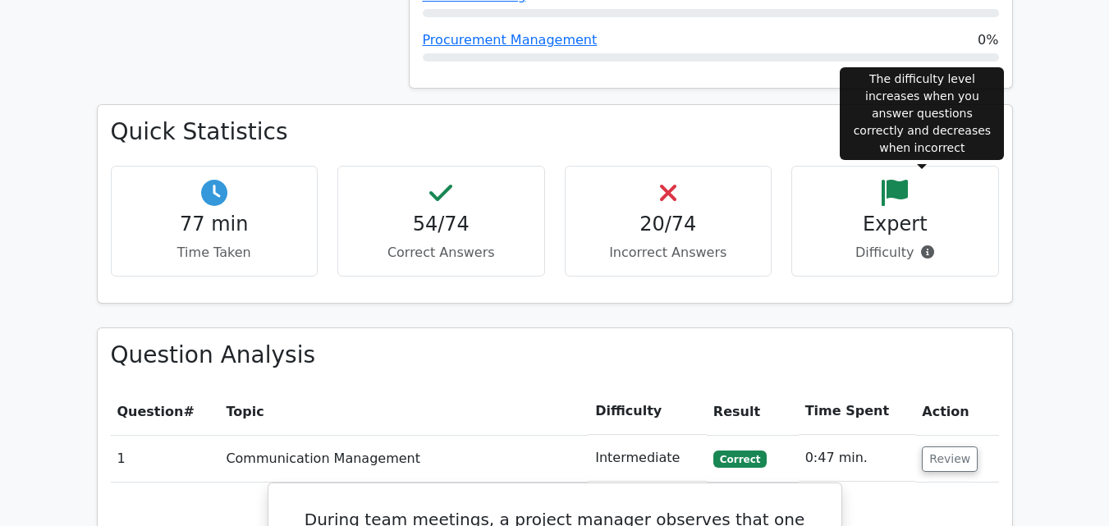
click at [924, 245] on icon at bounding box center [927, 251] width 13 height 13
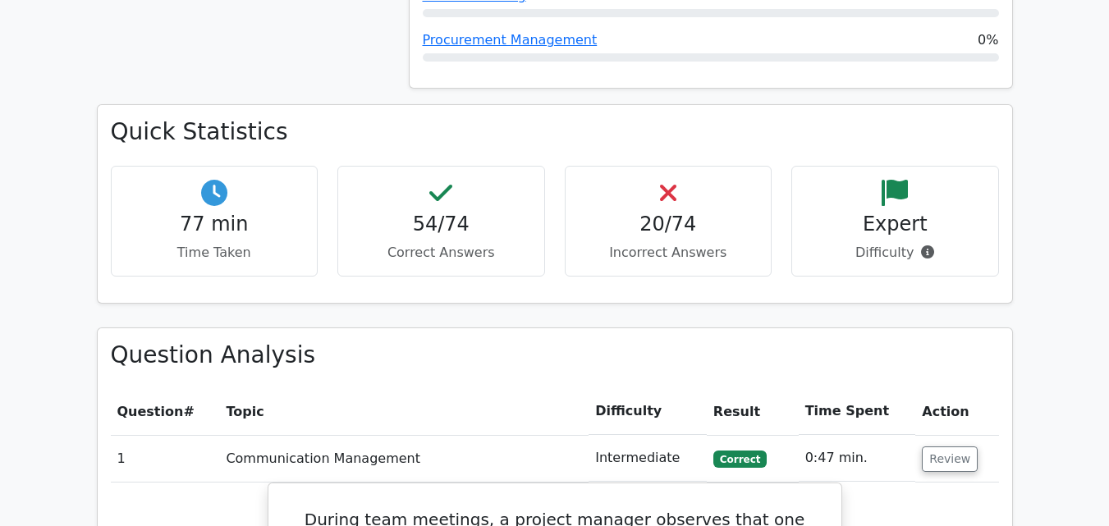
scroll to position [1970, 0]
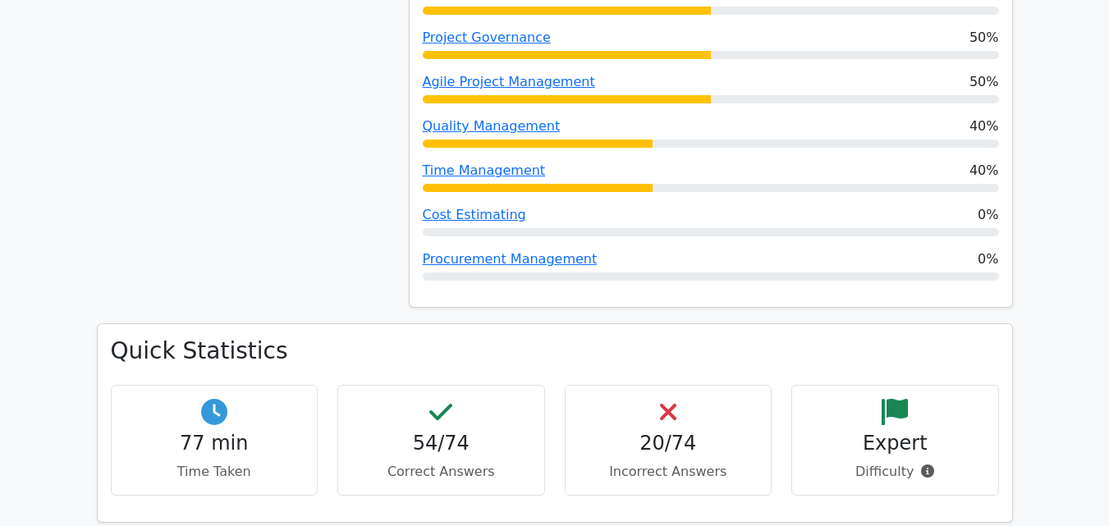
drag, startPoint x: 347, startPoint y: 177, endPoint x: 486, endPoint y: 309, distance: 191.6
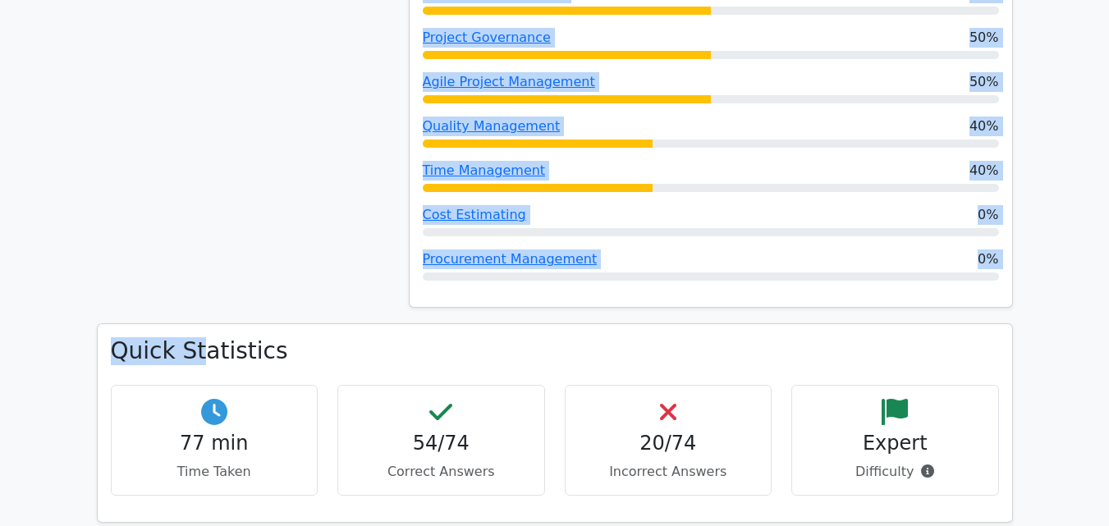
drag, startPoint x: 44, startPoint y: 187, endPoint x: 194, endPoint y: 258, distance: 165.2
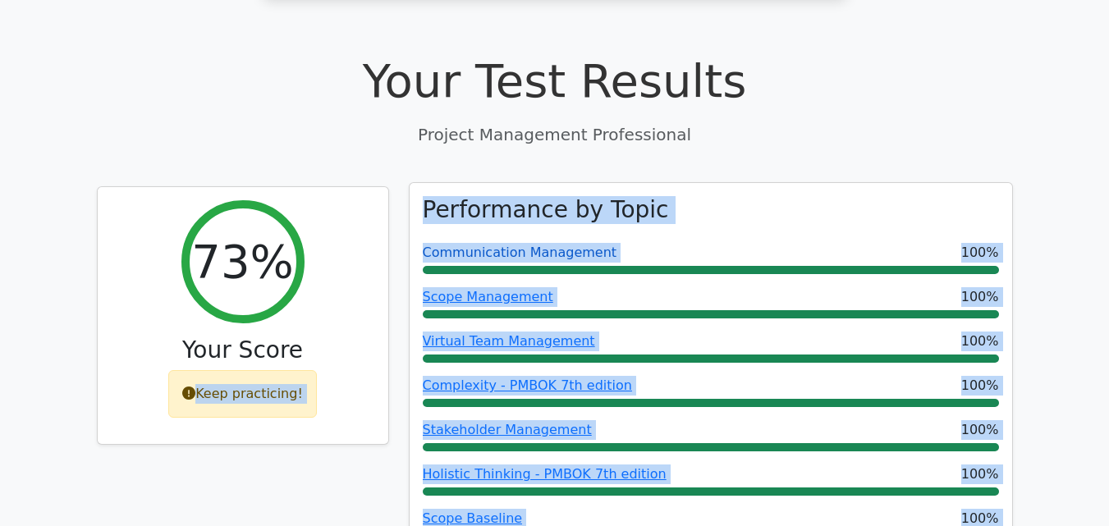
scroll to position [437, 0]
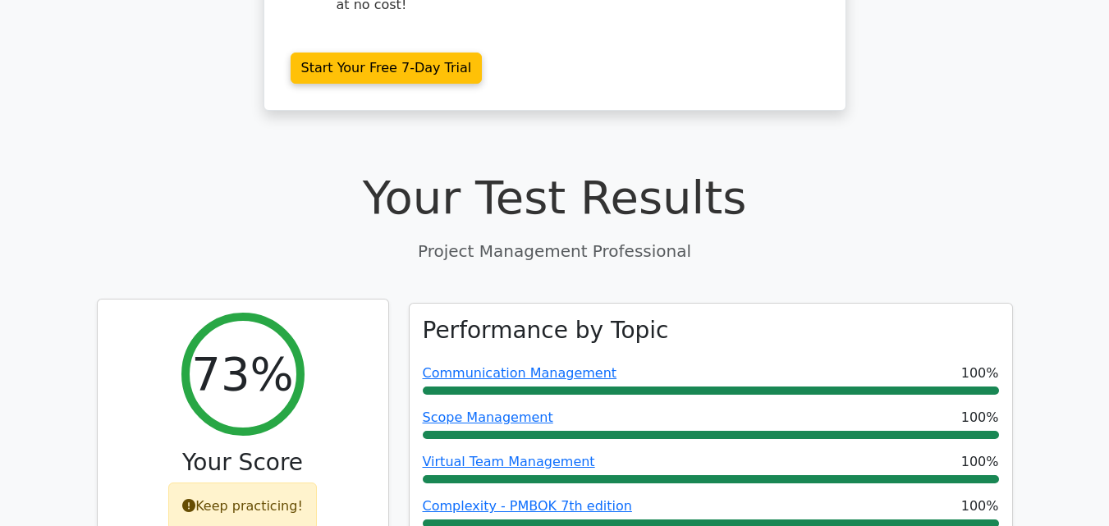
click at [309, 449] on h3 "Your Score" at bounding box center [243, 463] width 264 height 28
click at [236, 483] on div "Keep practicing!" at bounding box center [242, 507] width 149 height 48
click at [192, 499] on icon at bounding box center [188, 505] width 13 height 13
click at [195, 499] on icon at bounding box center [188, 505] width 13 height 13
click at [262, 483] on div "Keep practicing!" at bounding box center [242, 507] width 149 height 48
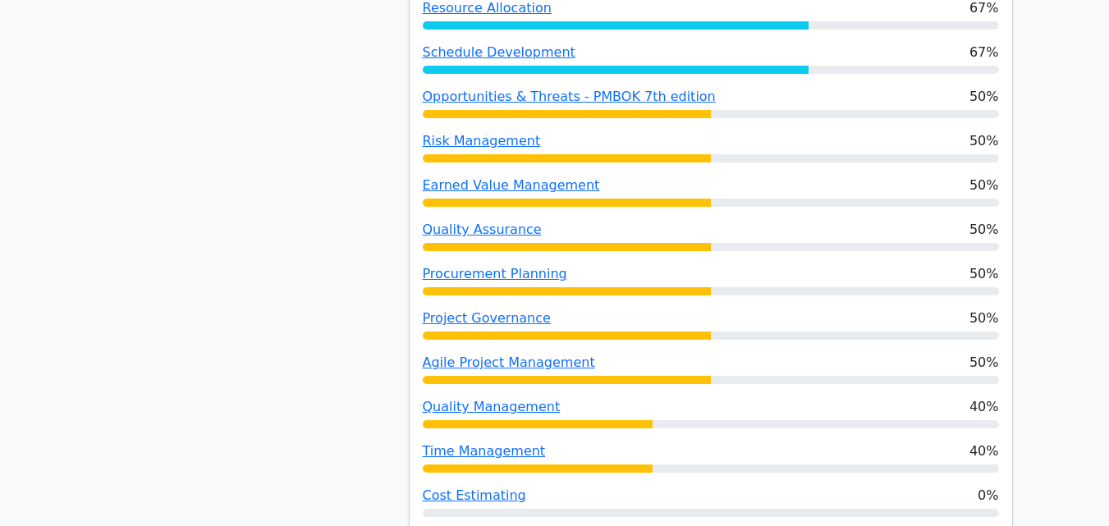
scroll to position [1674, 0]
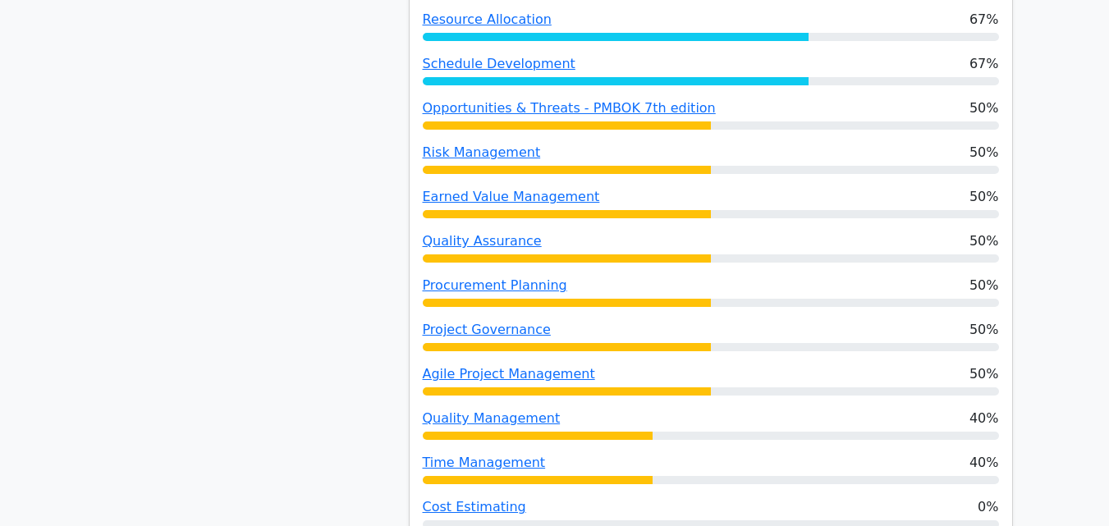
drag, startPoint x: 396, startPoint y: 2, endPoint x: 580, endPoint y: 181, distance: 257.1
drag, startPoint x: 94, startPoint y: 218, endPoint x: 685, endPoint y: 86, distance: 605.5
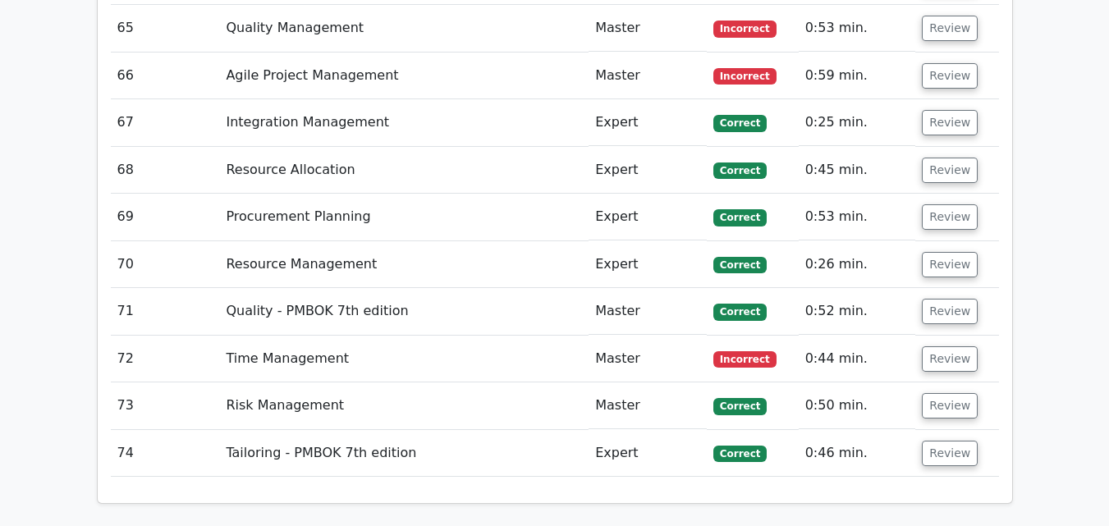
scroll to position [6489, 0]
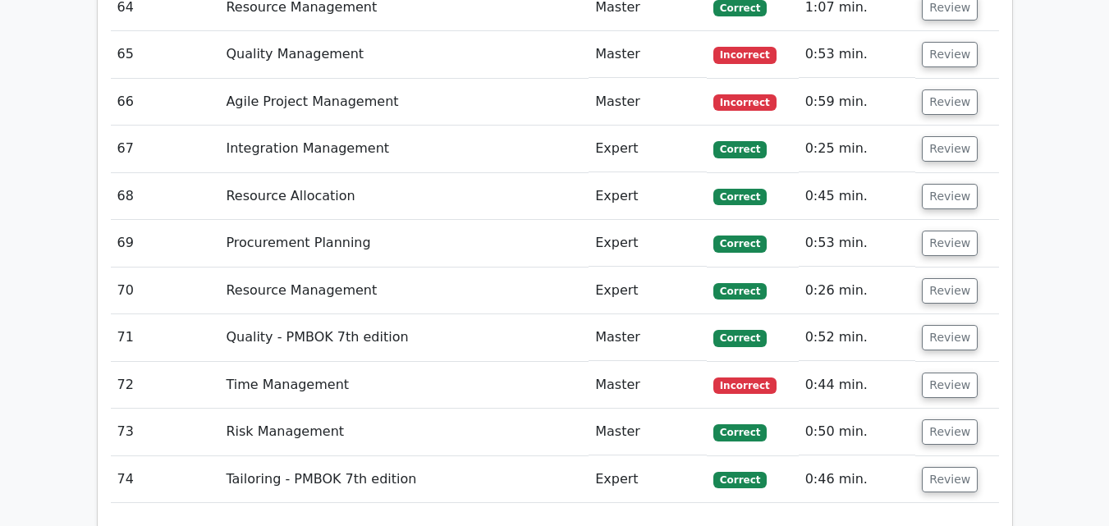
drag, startPoint x: 799, startPoint y: 274, endPoint x: 875, endPoint y: 279, distance: 75.7
click at [799, 362] on td "Incorrect" at bounding box center [753, 385] width 92 height 47
click at [941, 373] on button "Review" at bounding box center [950, 385] width 56 height 25
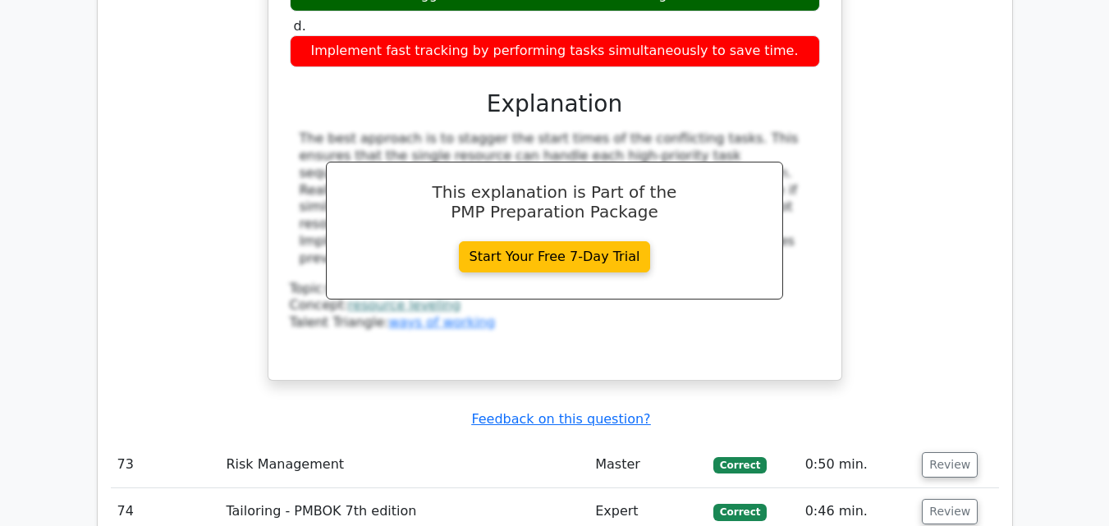
scroll to position [7145, 0]
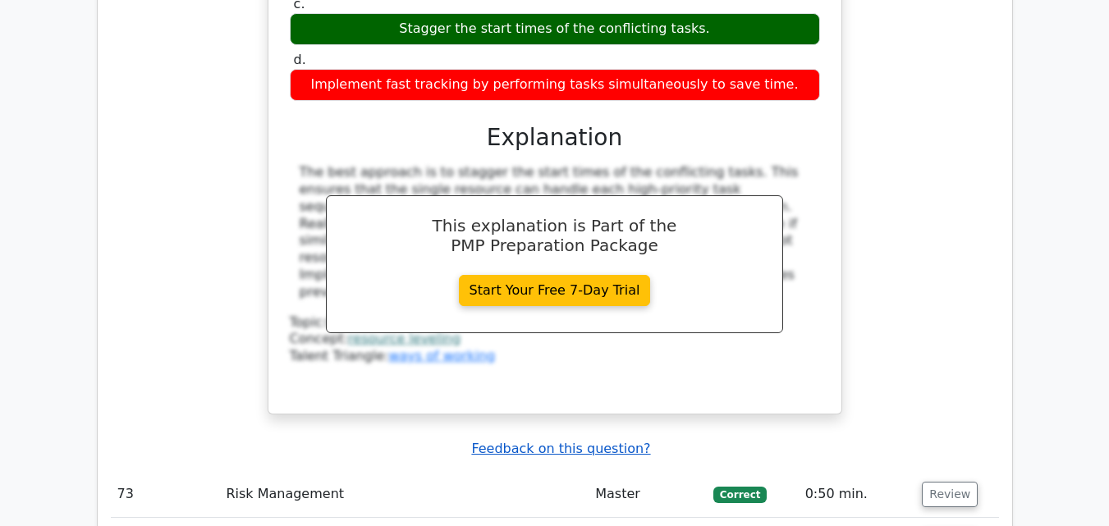
click at [599, 441] on u "Feedback on this question?" at bounding box center [560, 449] width 179 height 16
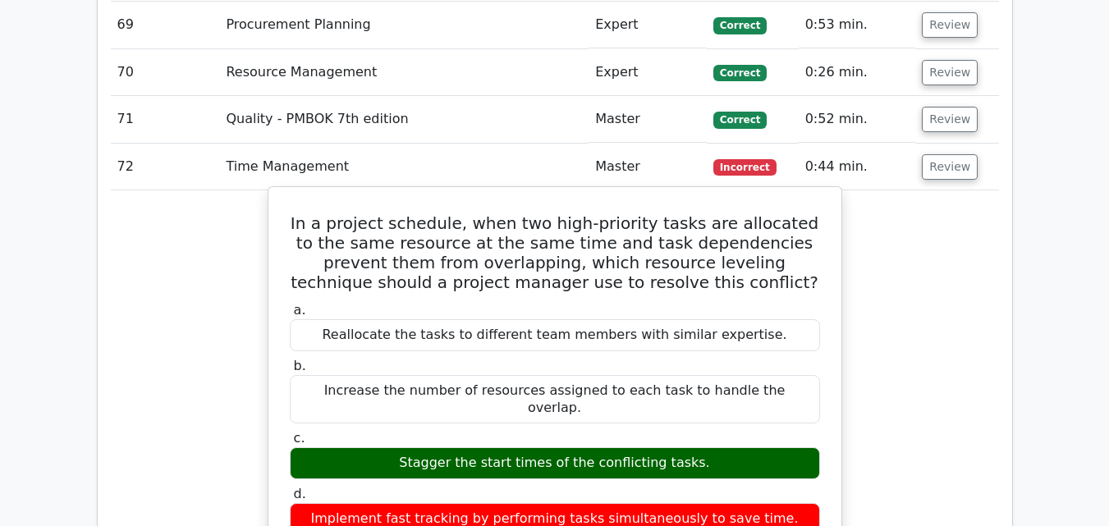
scroll to position [6926, 0]
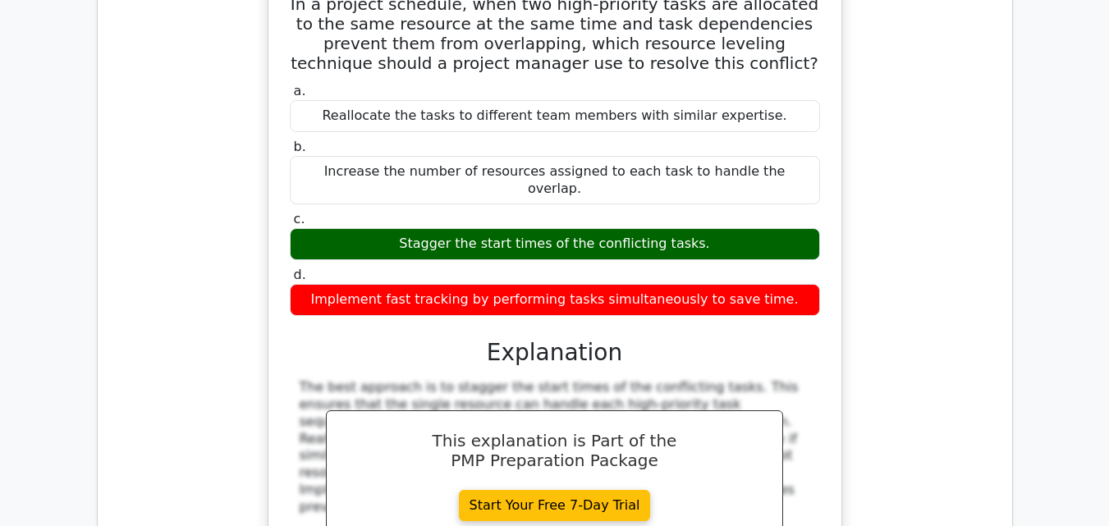
click at [543, 238] on div "a. Reallocate the tasks to different team members with similar expertise. b. In…" at bounding box center [554, 344] width 533 height 529
click at [546, 339] on h3 "Explanation" at bounding box center [555, 353] width 511 height 28
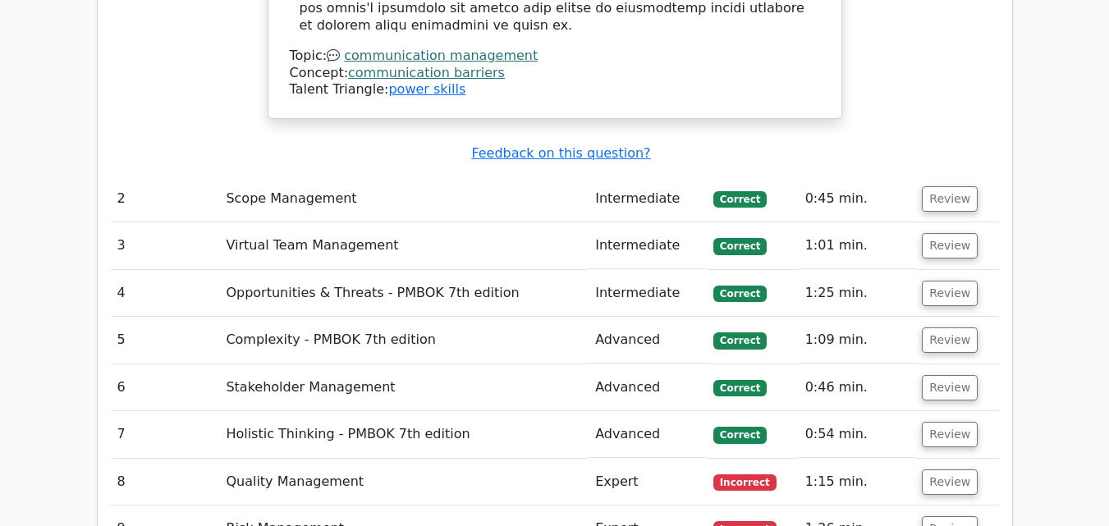
scroll to position [3424, 0]
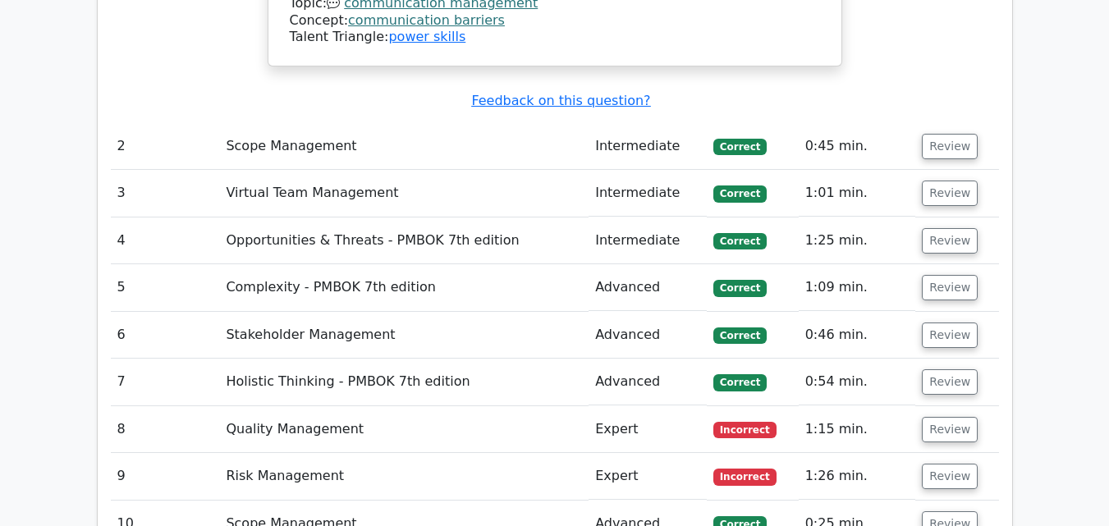
click at [719, 374] on span "Correct" at bounding box center [739, 382] width 53 height 16
click at [739, 374] on span "Correct" at bounding box center [739, 382] width 53 height 16
click at [937, 369] on button "Review" at bounding box center [950, 381] width 56 height 25
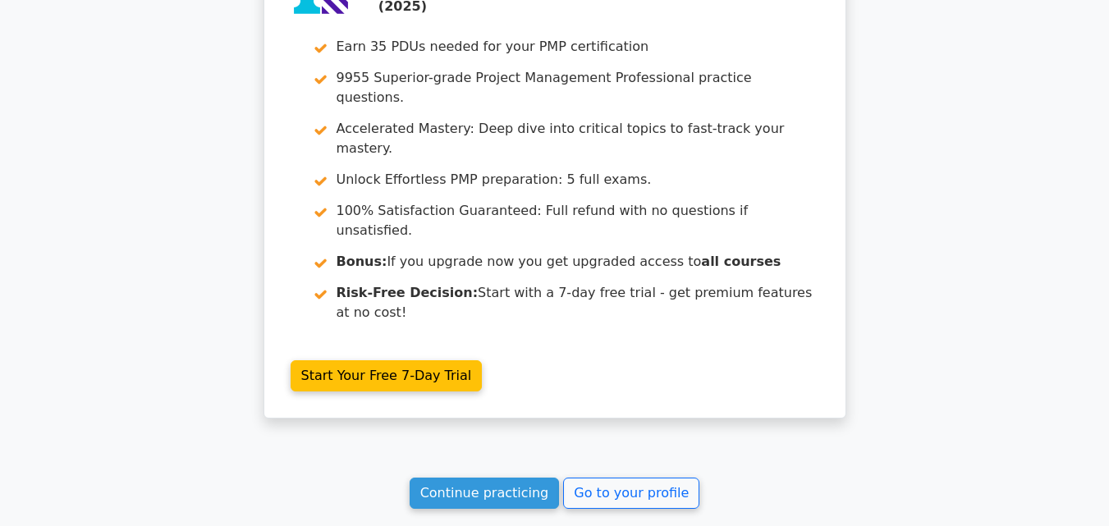
scroll to position [8638, 0]
